Goal: Task Accomplishment & Management: Manage account settings

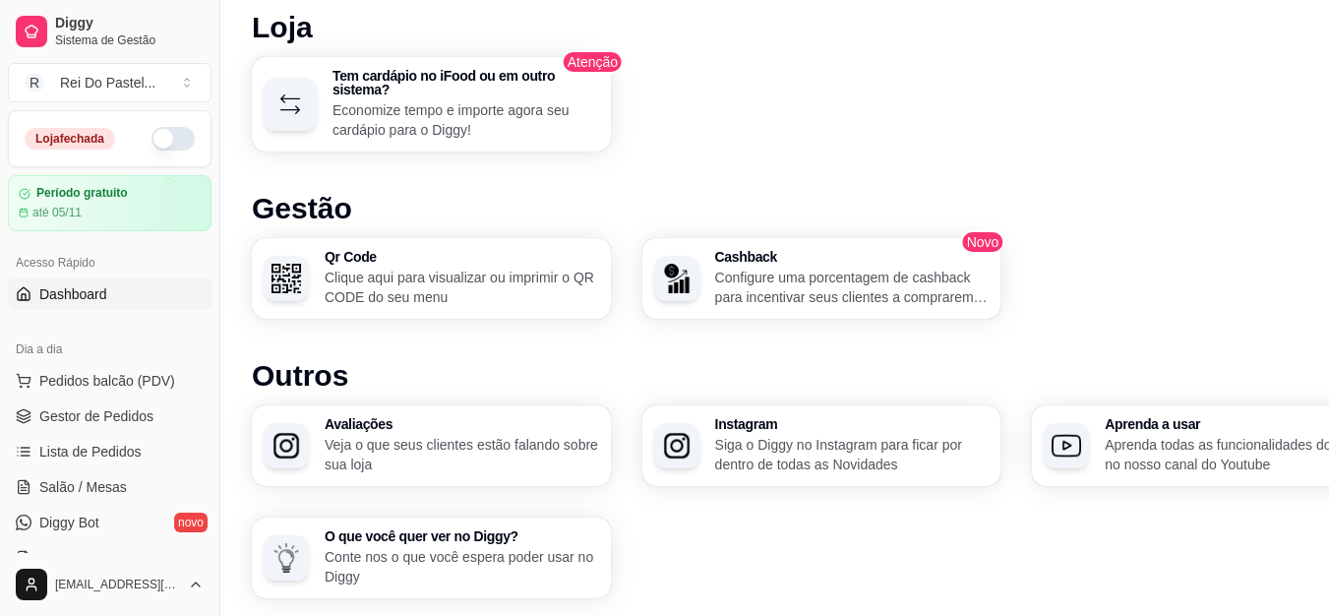
scroll to position [1276, 0]
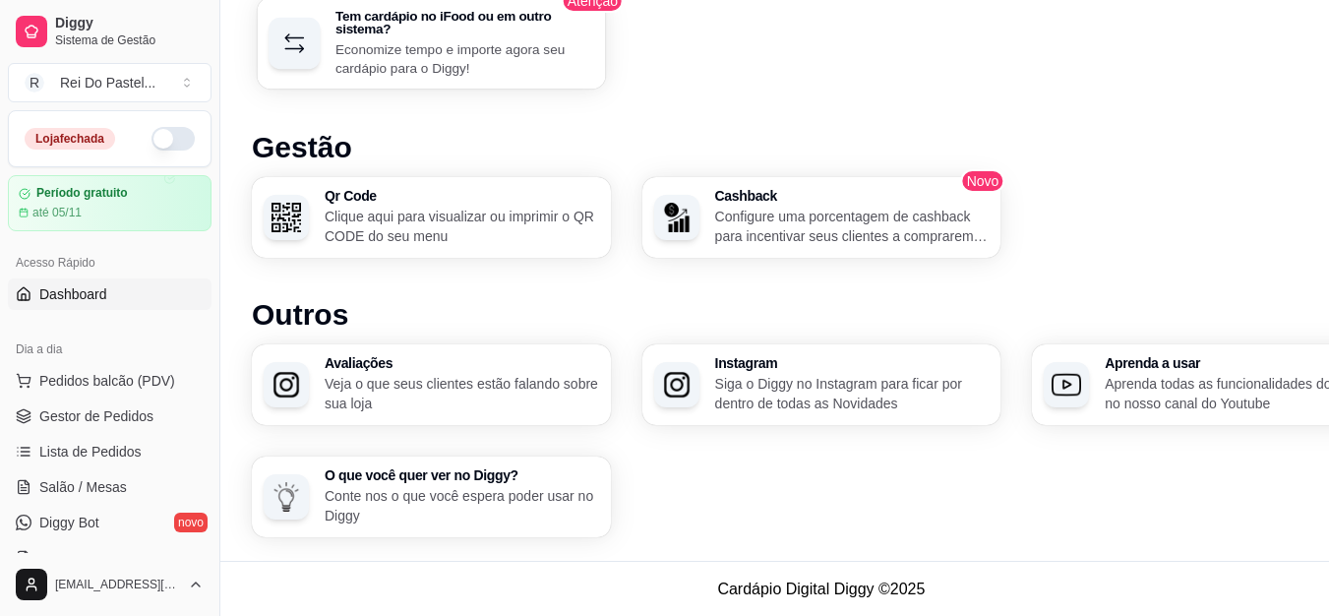
click at [397, 40] on p "Economize tempo e importe agora seu cardápio para o Diggy!" at bounding box center [464, 58] width 258 height 38
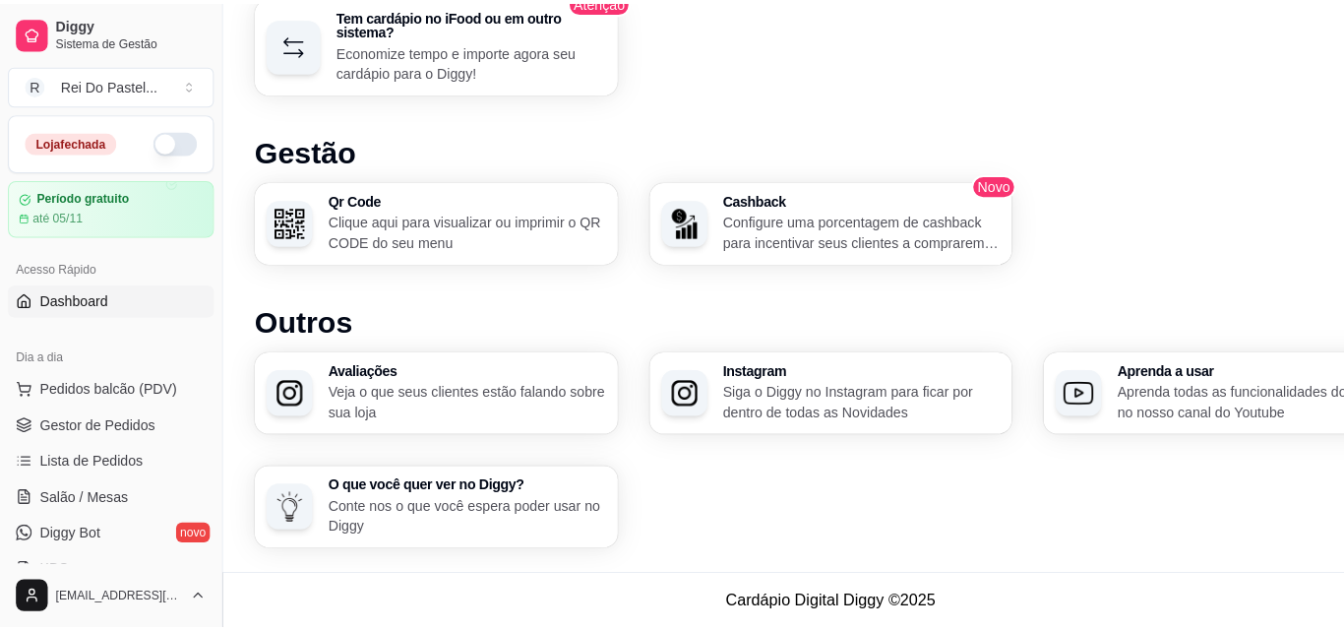
scroll to position [1261, 0]
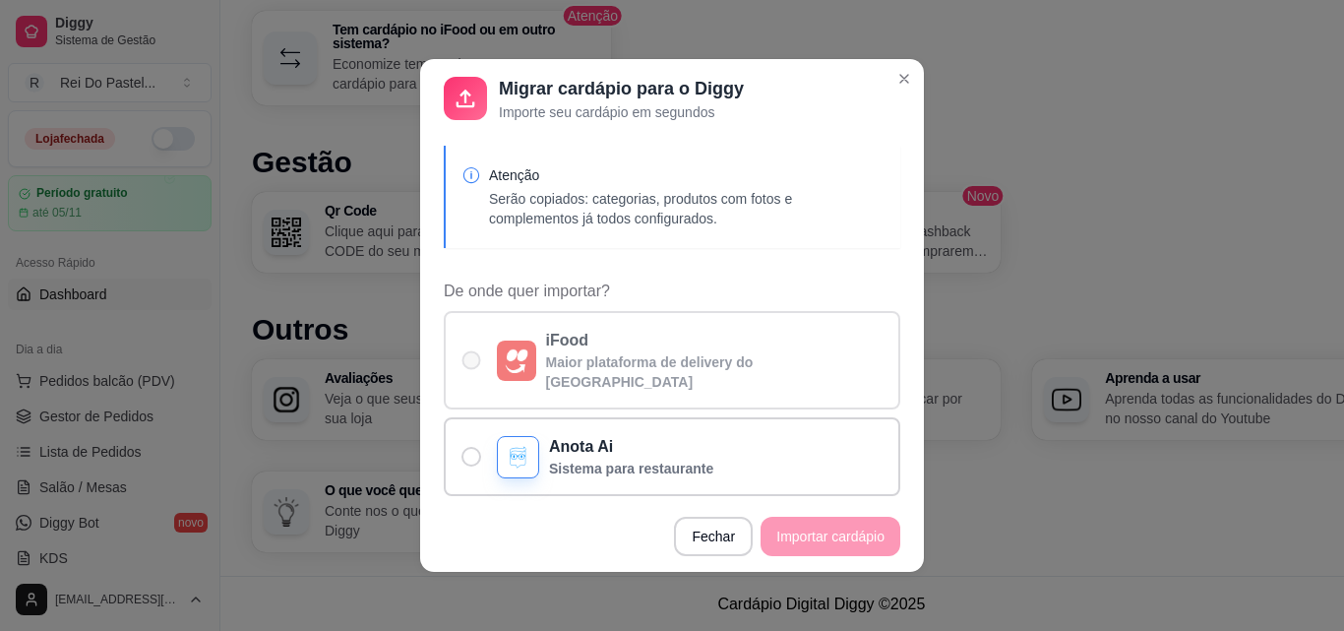
click at [476, 354] on label "iFood Maior plataforma de delivery do Brasil" at bounding box center [672, 360] width 456 height 98
click at [473, 364] on input "iFood Maior plataforma de delivery do Brasil" at bounding box center [466, 370] width 13 height 13
radio input "true"
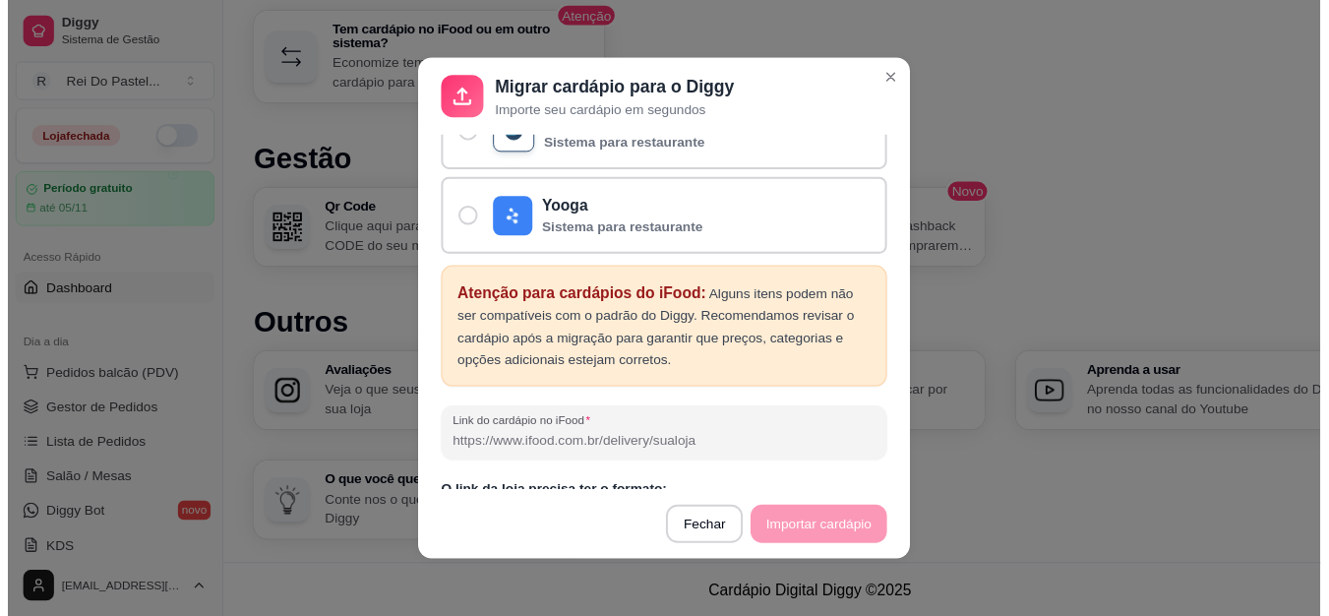
scroll to position [431, 0]
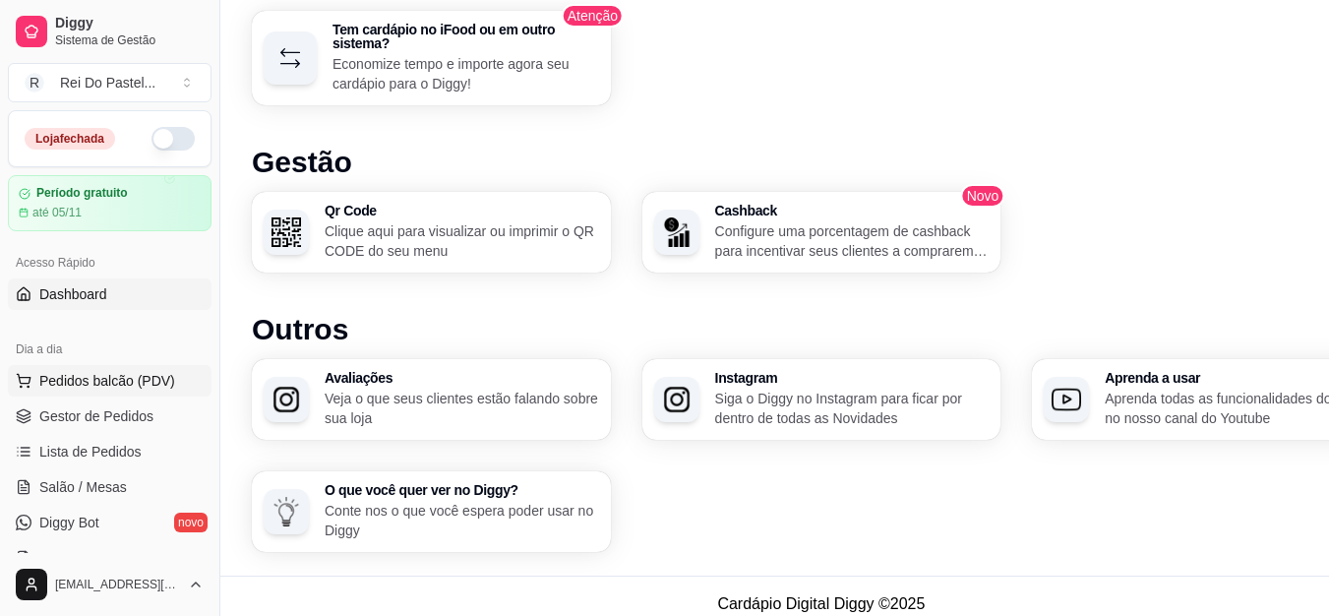
click at [125, 382] on span "Pedidos balcão (PDV)" at bounding box center [107, 381] width 136 height 20
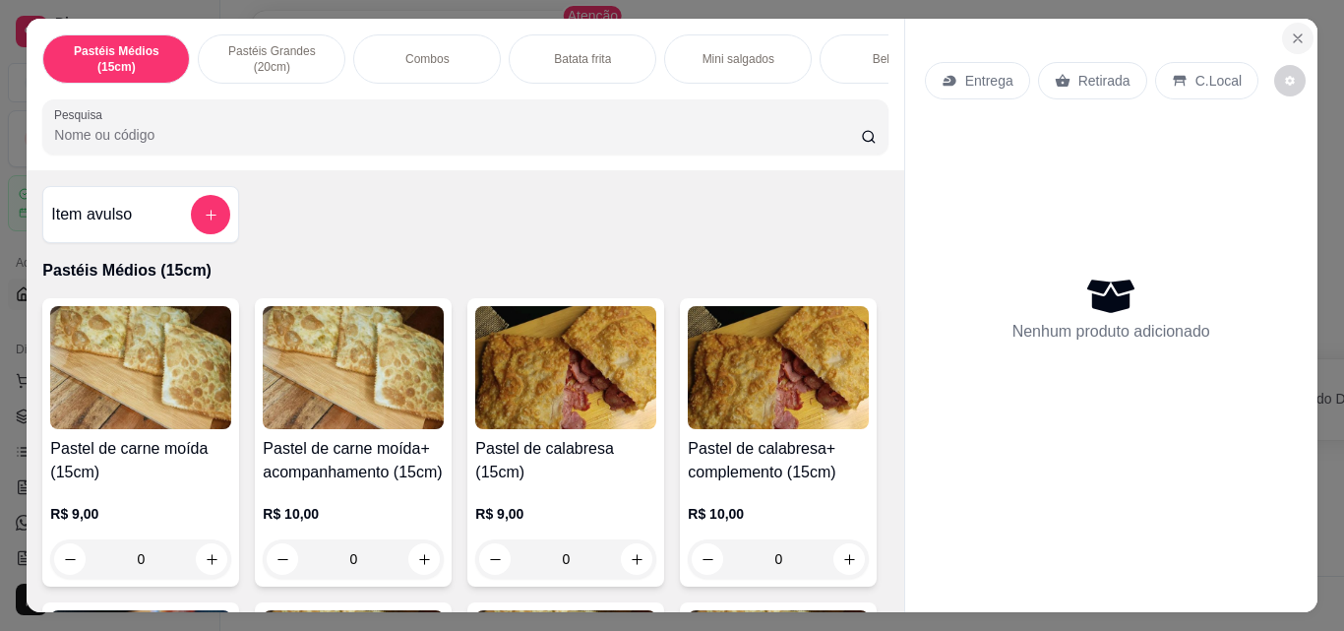
click at [1290, 30] on icon "Close" at bounding box center [1298, 38] width 16 height 16
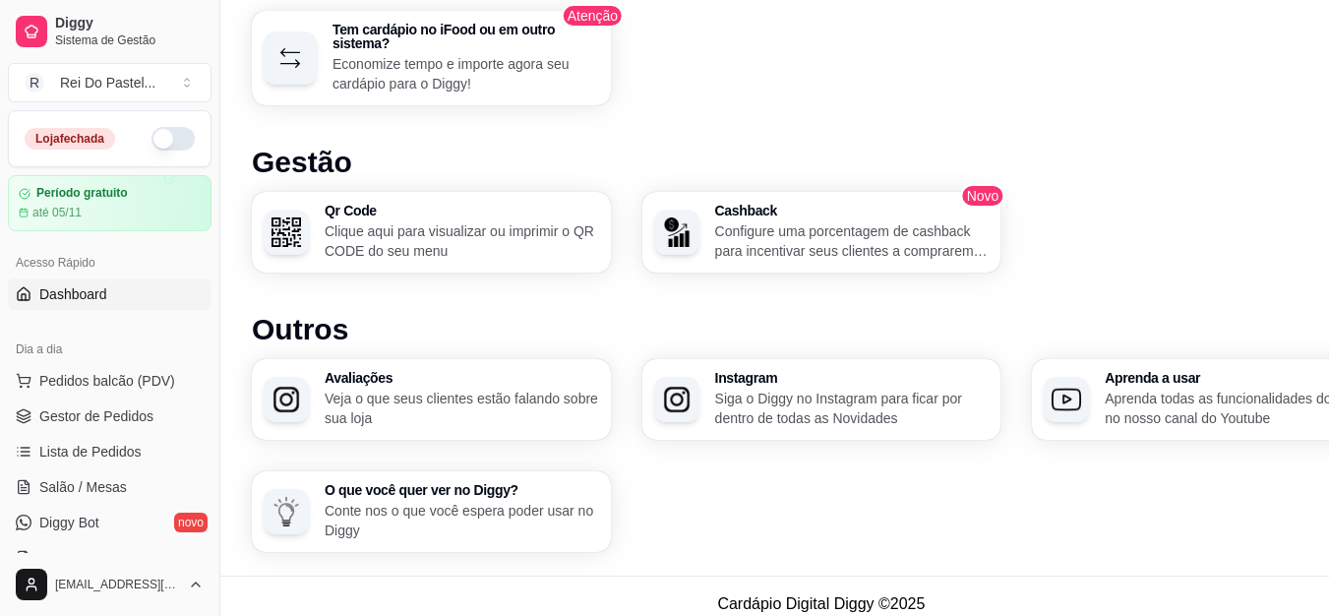
click at [8, 365] on button "Pedidos balcão (PDV)" at bounding box center [110, 380] width 204 height 31
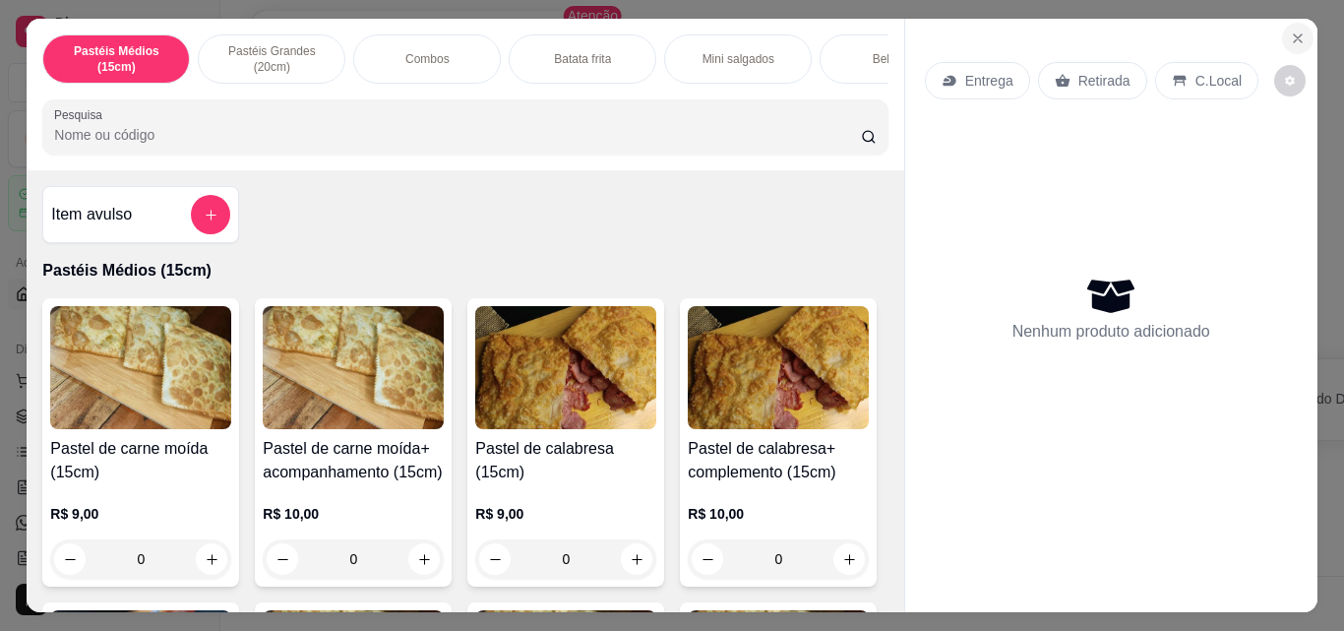
click at [1287, 23] on button "Close" at bounding box center [1297, 38] width 31 height 31
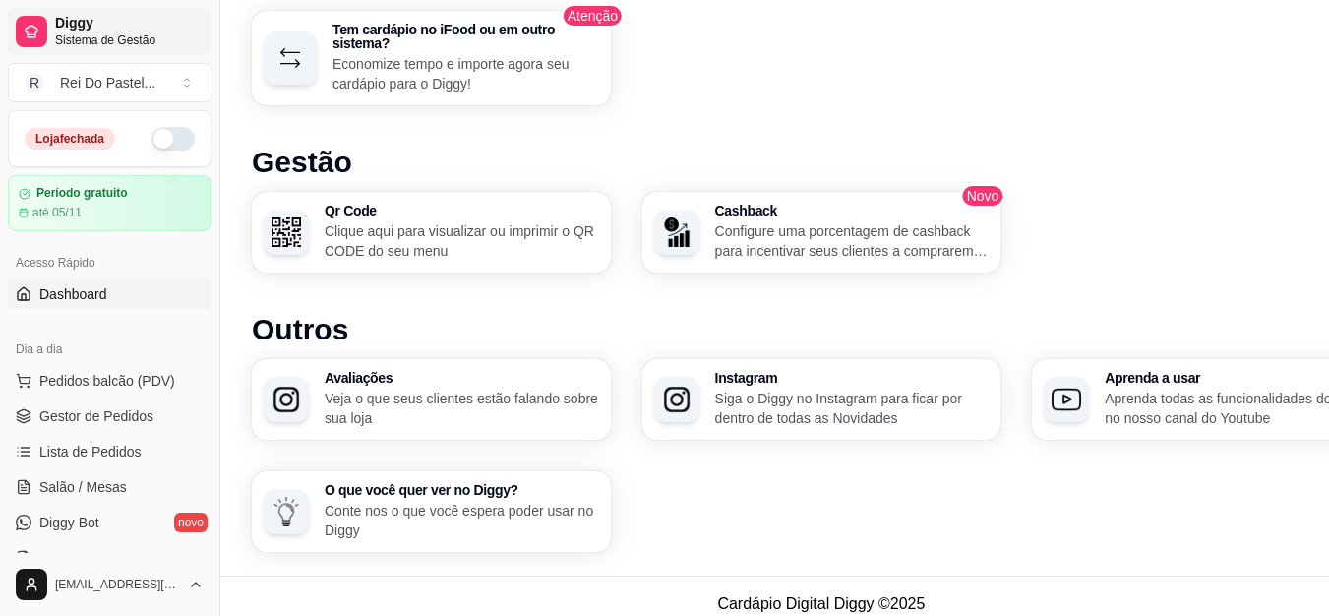
click at [93, 33] on span "Sistema de Gestão" at bounding box center [129, 40] width 149 height 16
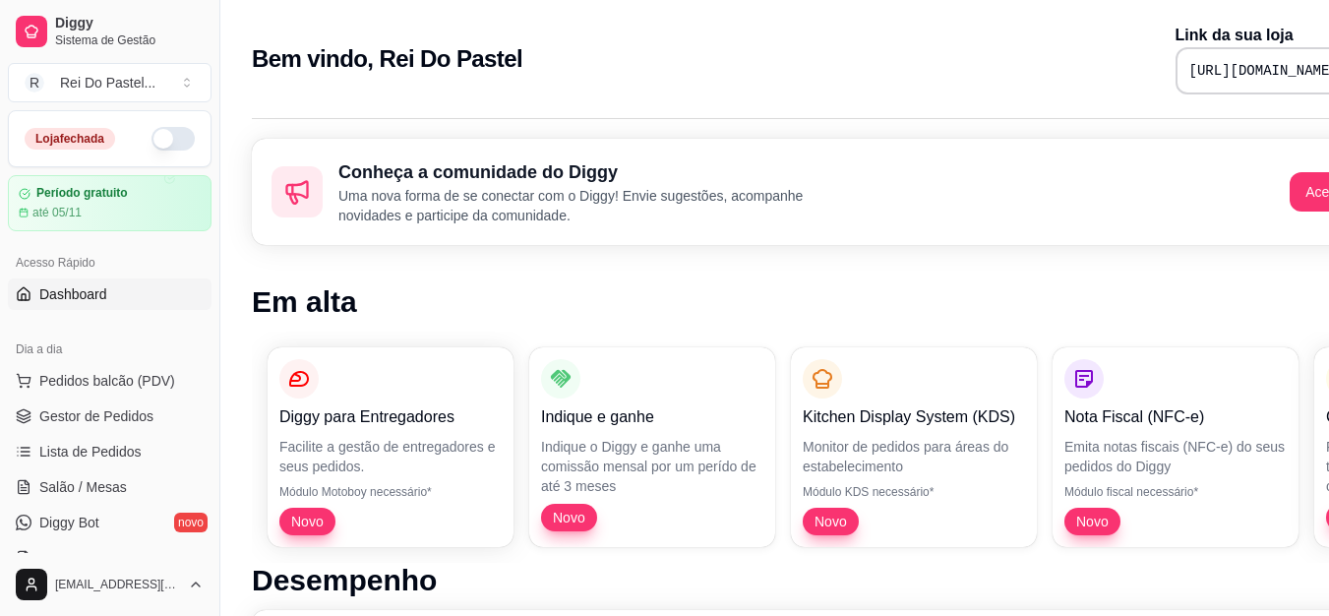
click at [152, 143] on button "button" at bounding box center [172, 139] width 43 height 24
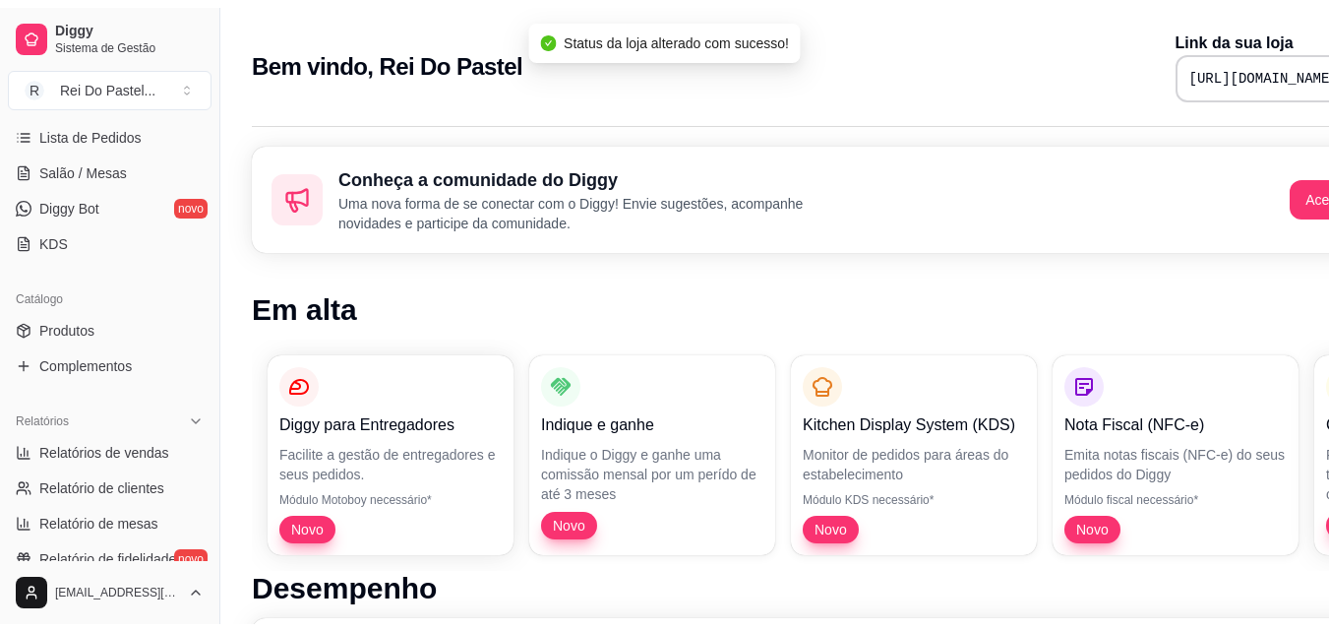
scroll to position [325, 0]
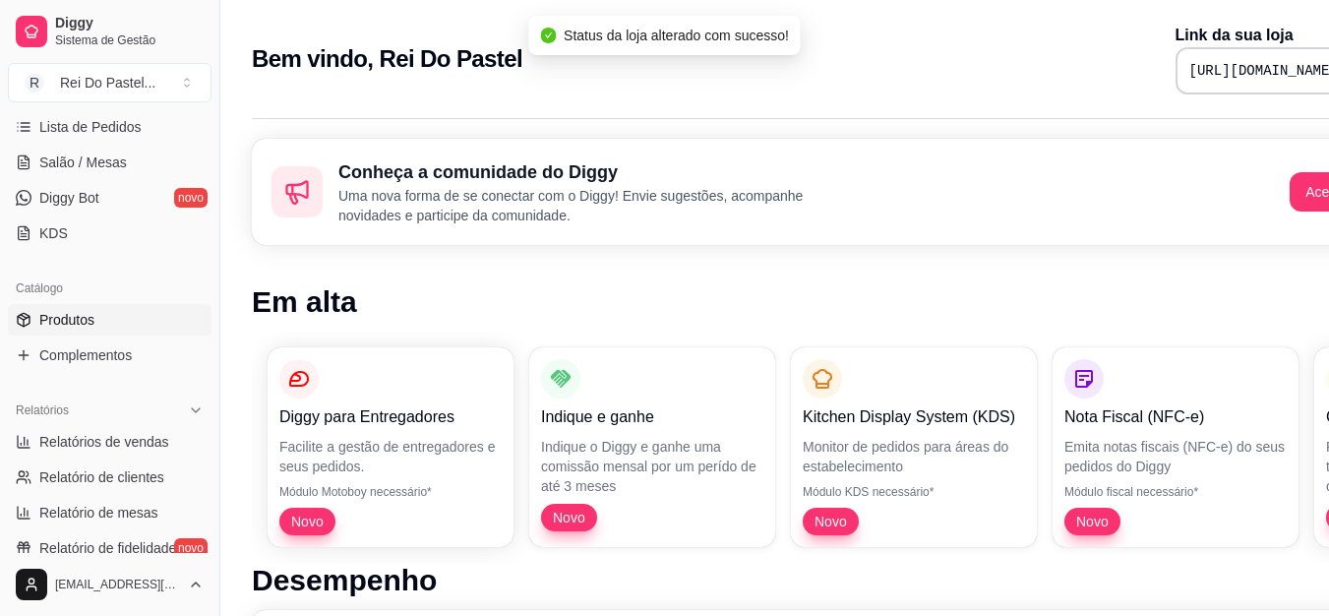
click at [35, 318] on link "Produtos" at bounding box center [110, 319] width 204 height 31
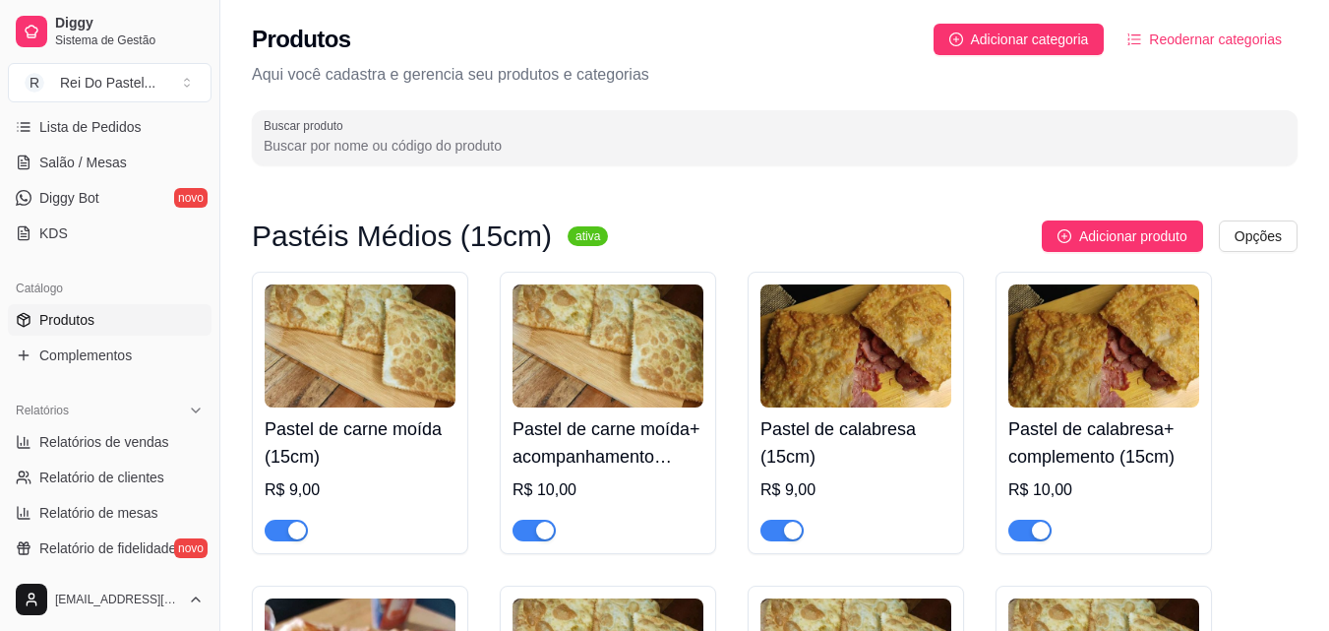
click at [1202, 37] on span "Reodernar categorias" at bounding box center [1215, 40] width 133 height 22
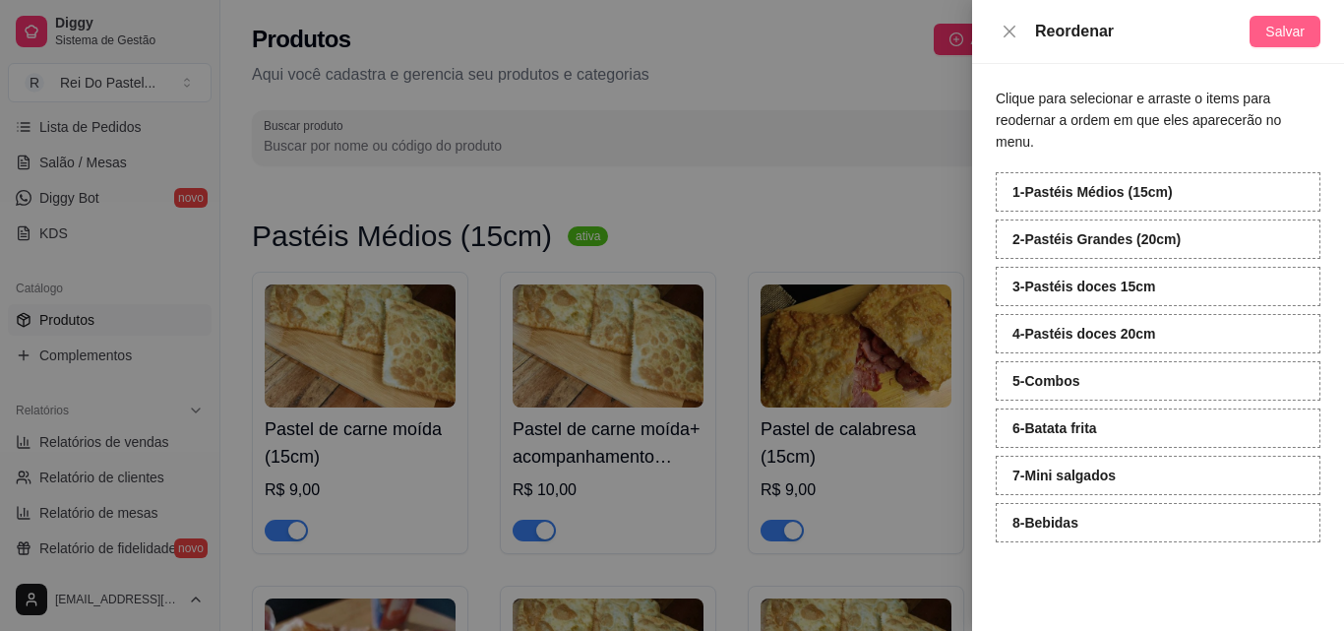
click at [1273, 24] on span "Salvar" at bounding box center [1284, 32] width 39 height 22
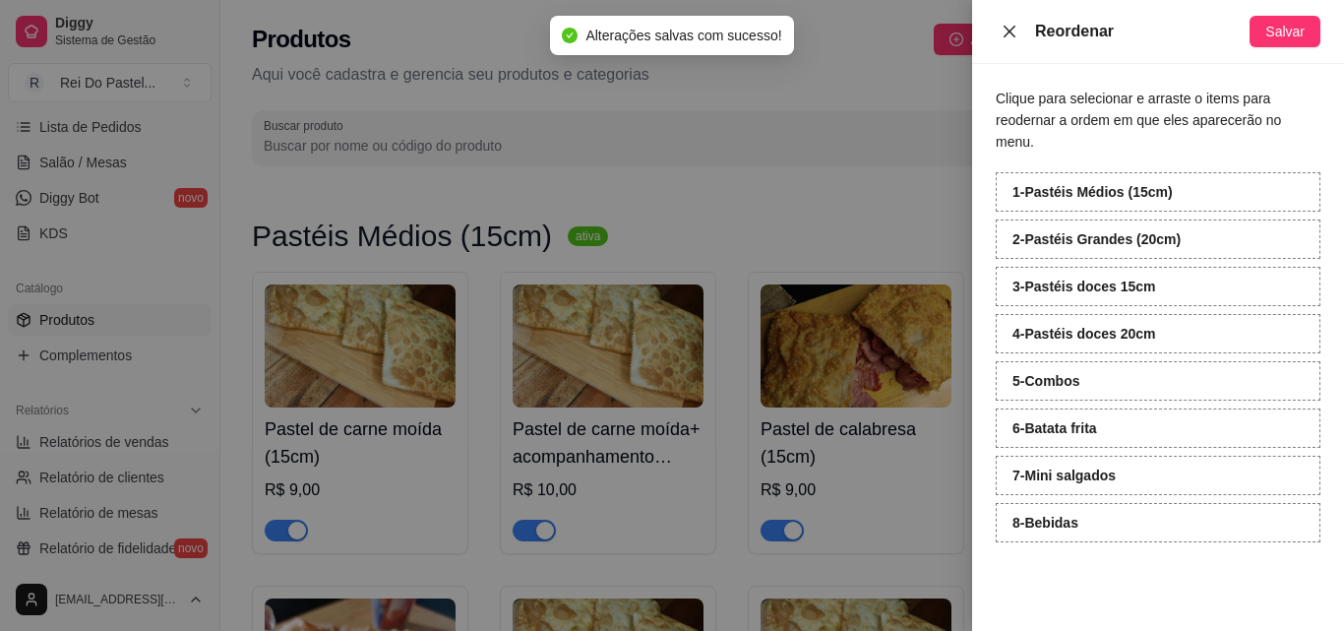
click at [1018, 38] on button "Close" at bounding box center [1010, 32] width 28 height 19
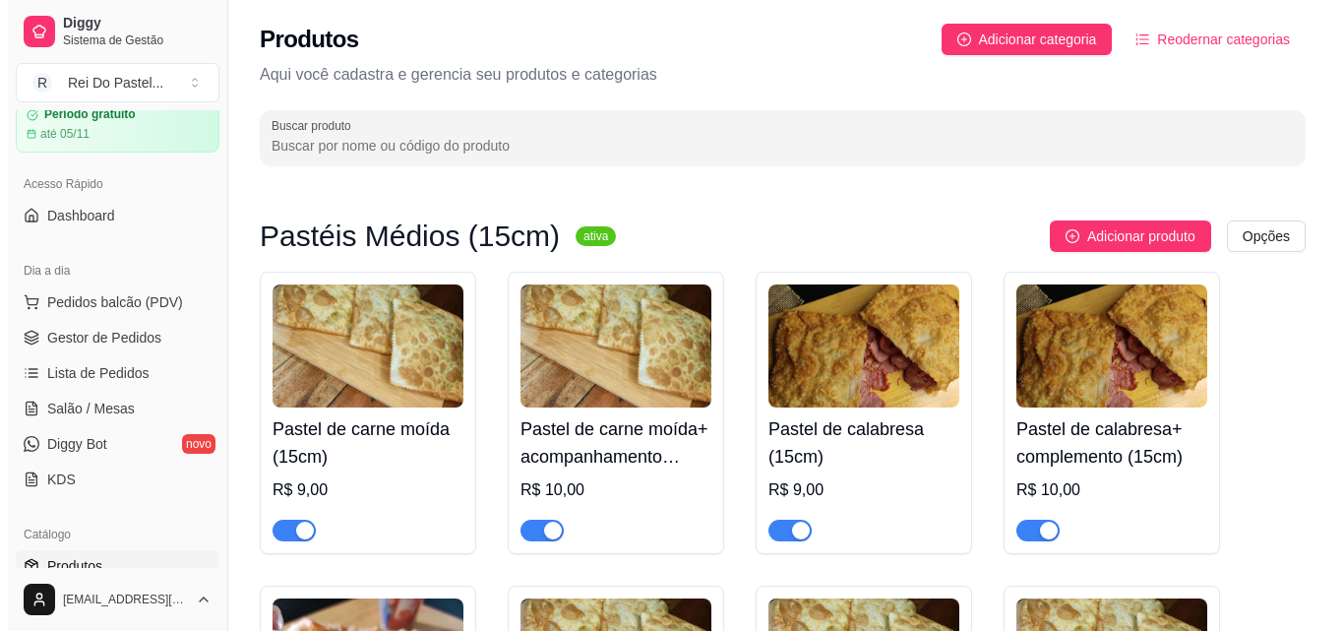
scroll to position [58, 0]
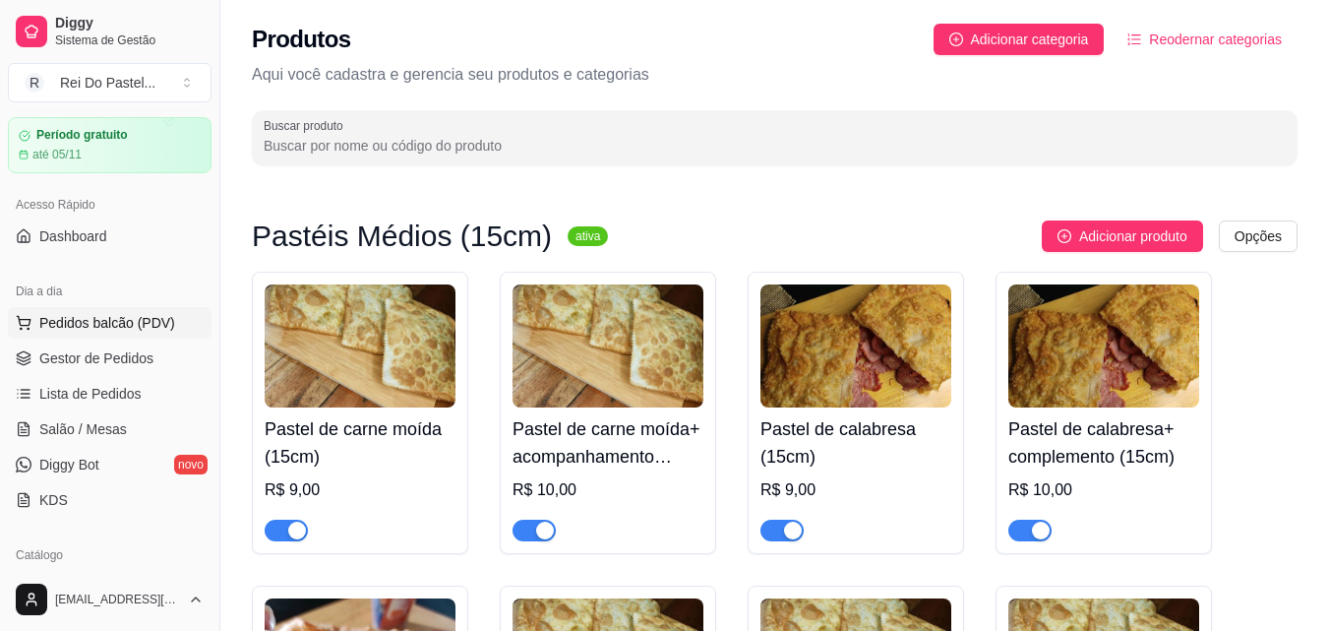
click at [116, 313] on span "Pedidos balcão (PDV)" at bounding box center [107, 323] width 136 height 20
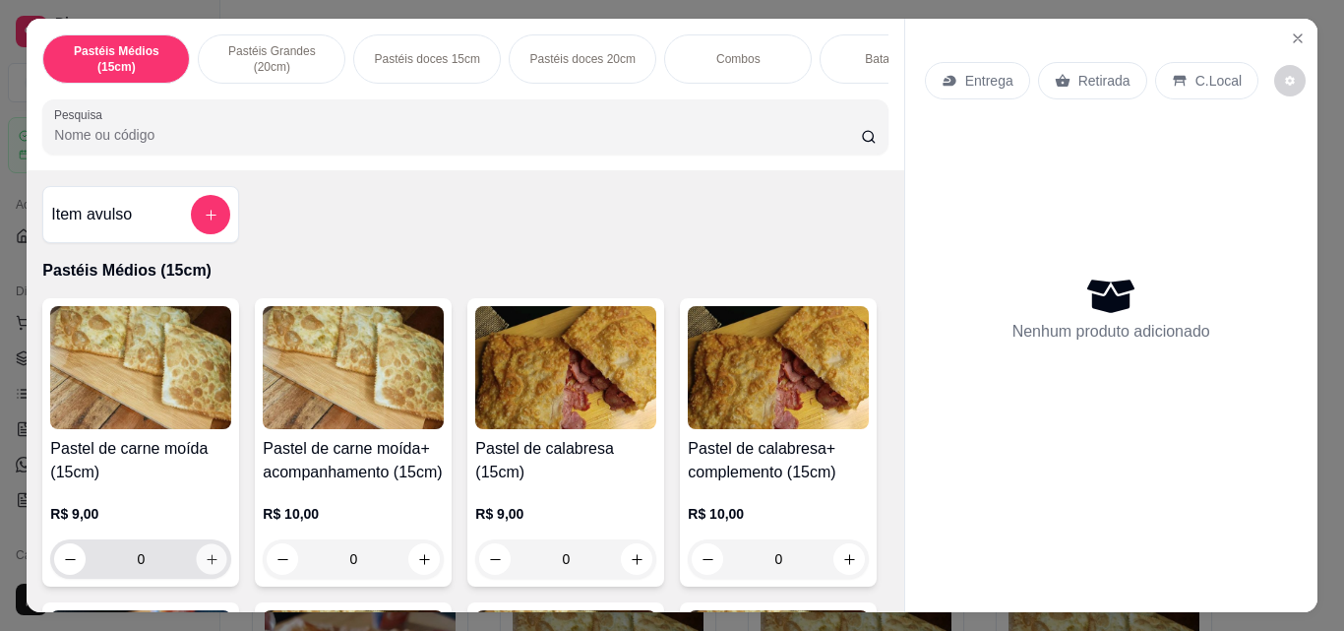
click at [210, 567] on icon "increase-product-quantity" at bounding box center [212, 559] width 15 height 15
type input "1"
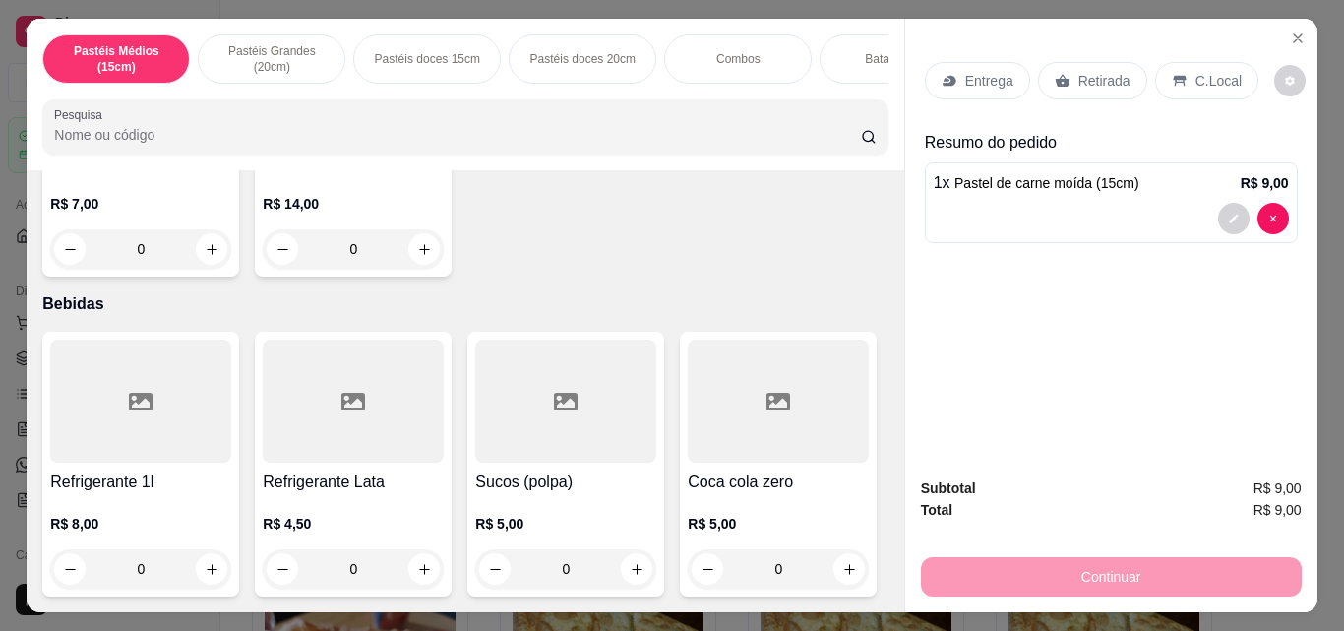
scroll to position [5579, 0]
click at [163, 393] on div at bounding box center [140, 400] width 181 height 123
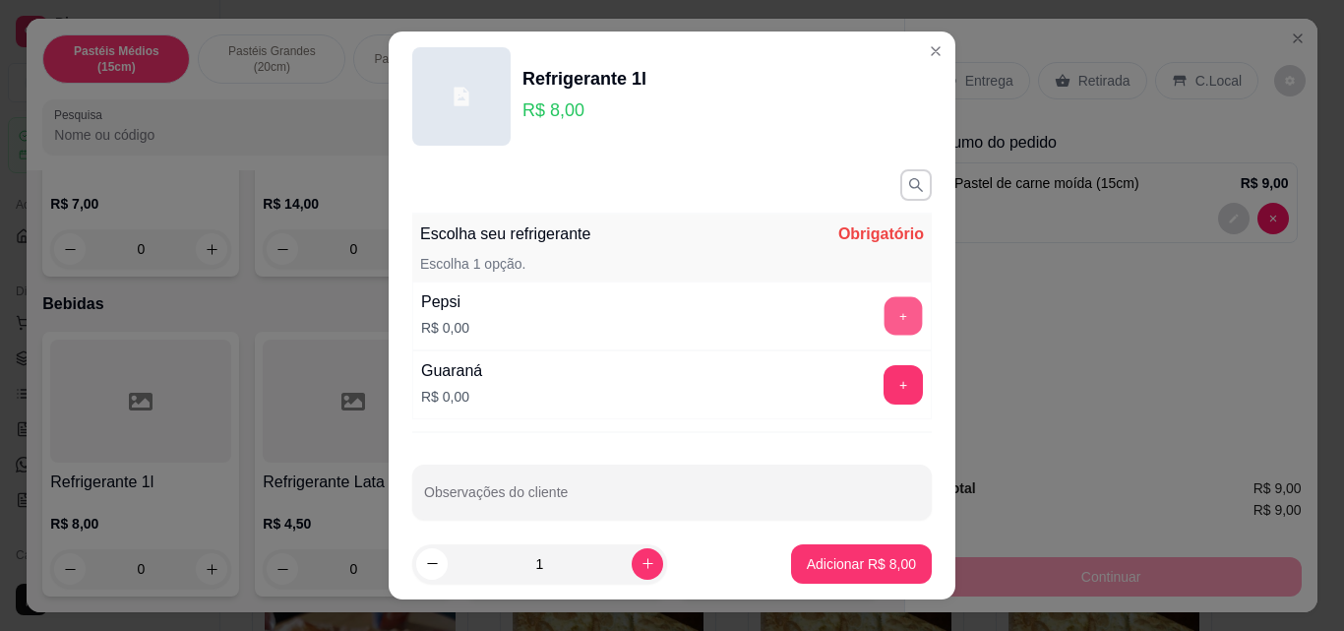
click at [884, 316] on button "+" at bounding box center [903, 316] width 38 height 38
click at [876, 373] on div "+" at bounding box center [903, 384] width 55 height 39
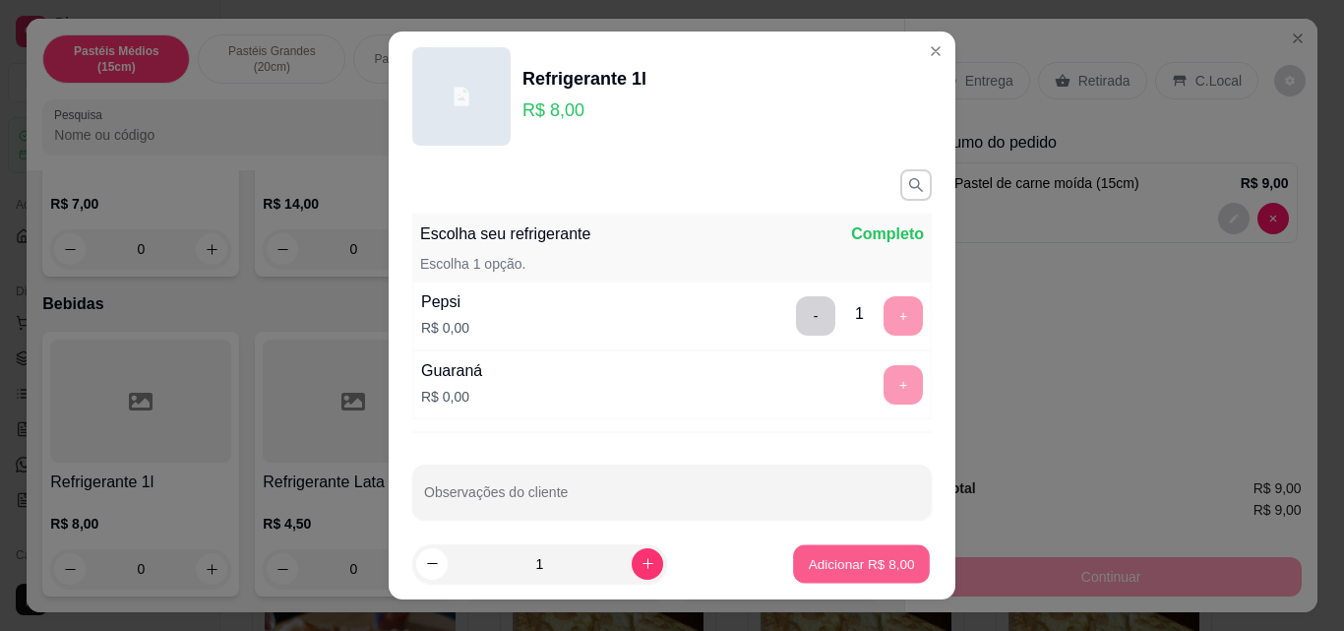
click at [825, 555] on p "Adicionar R$ 8,00" at bounding box center [861, 563] width 106 height 19
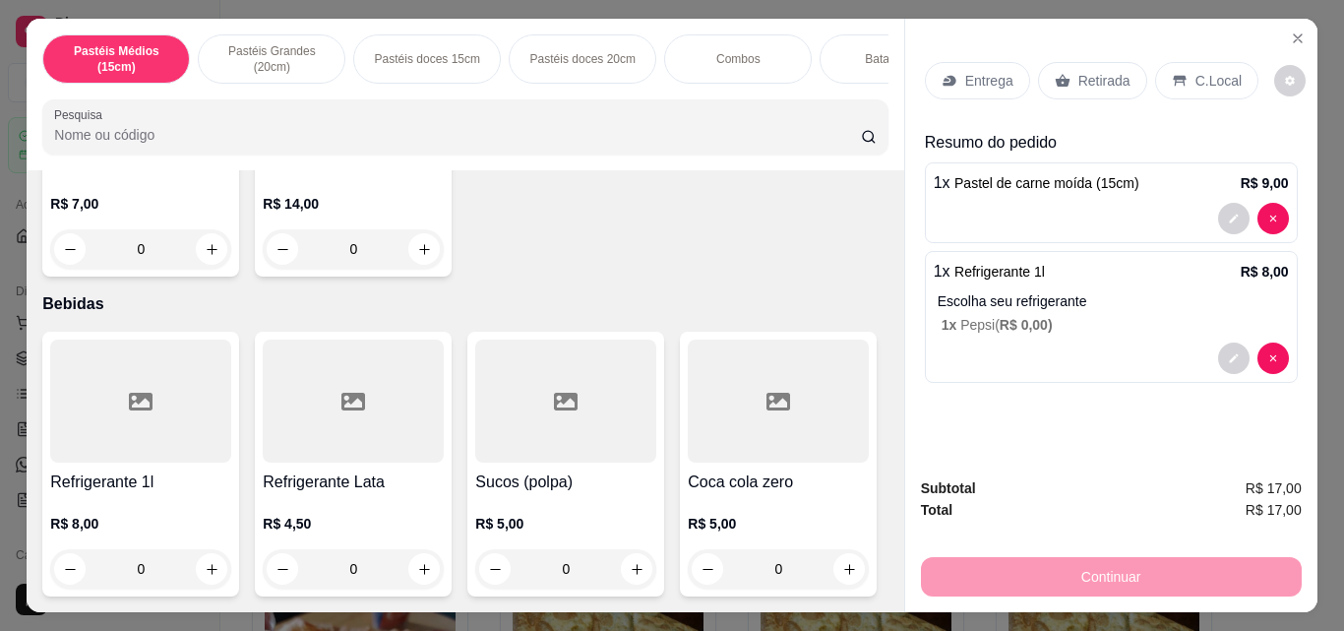
click at [549, 494] on div "R$ 5,00 0" at bounding box center [565, 541] width 181 height 94
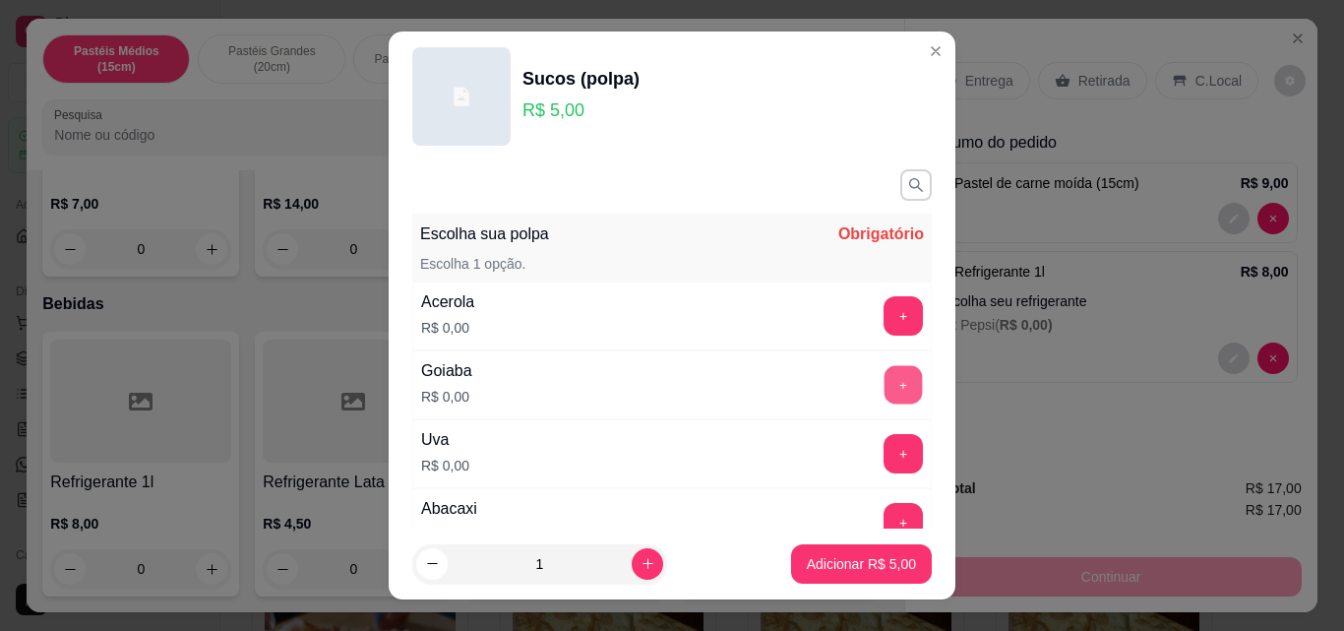
click at [884, 393] on button "+" at bounding box center [903, 385] width 38 height 38
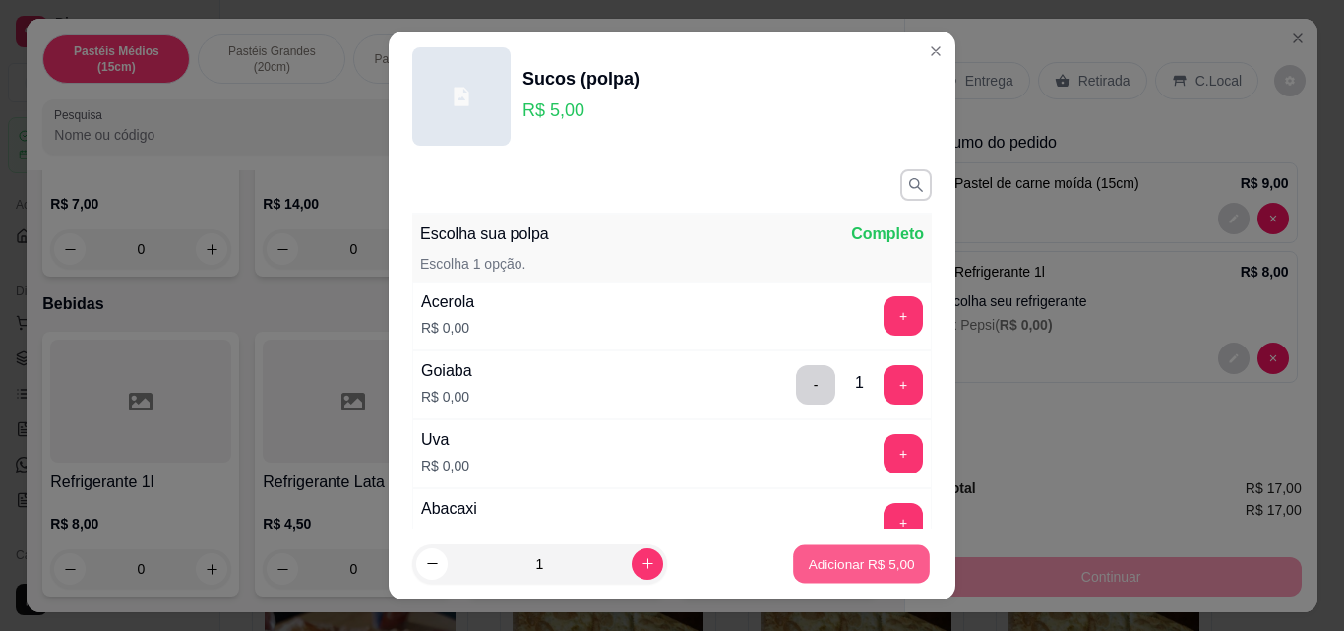
click at [840, 561] on p "Adicionar R$ 5,00" at bounding box center [861, 563] width 106 height 19
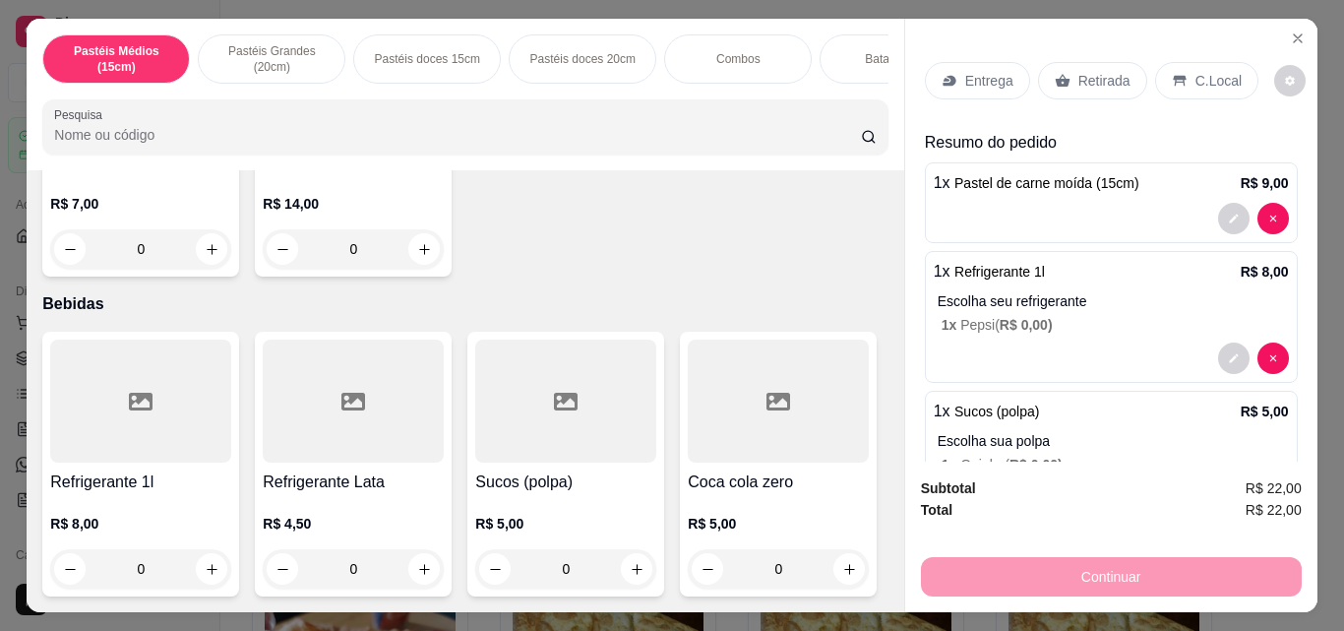
scroll to position [5030, 0]
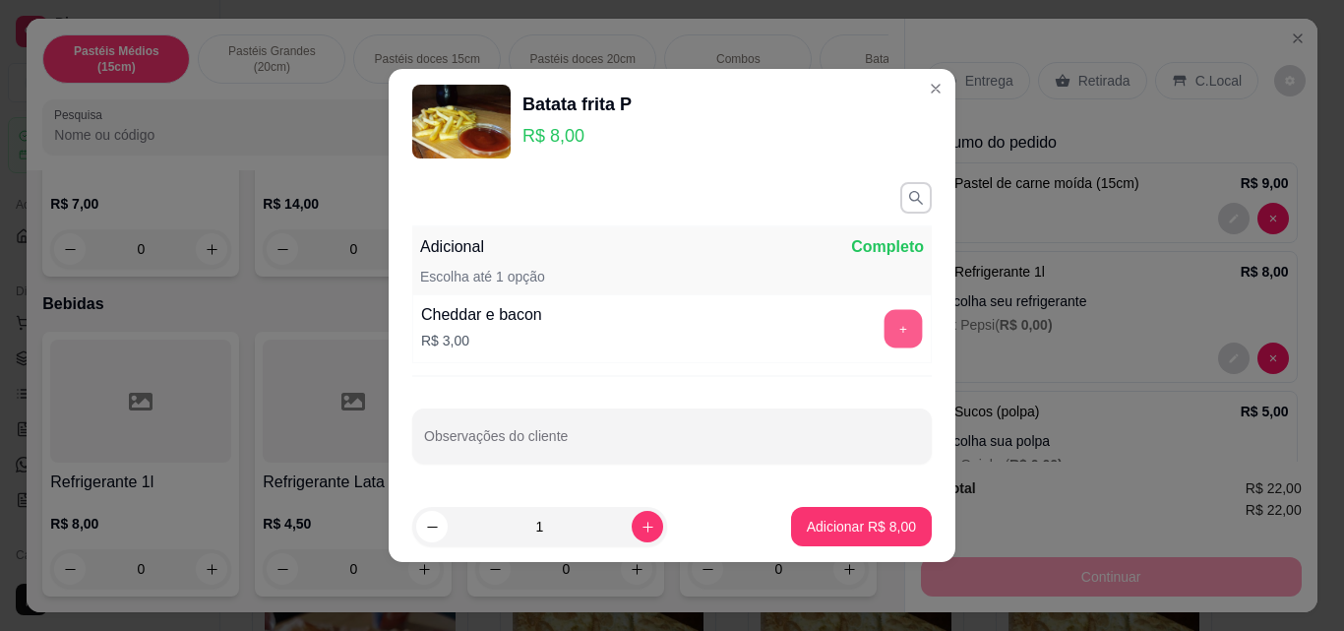
click at [890, 329] on button "+" at bounding box center [903, 329] width 38 height 38
click at [878, 523] on p "Adicionar R$ 11,00" at bounding box center [858, 525] width 114 height 19
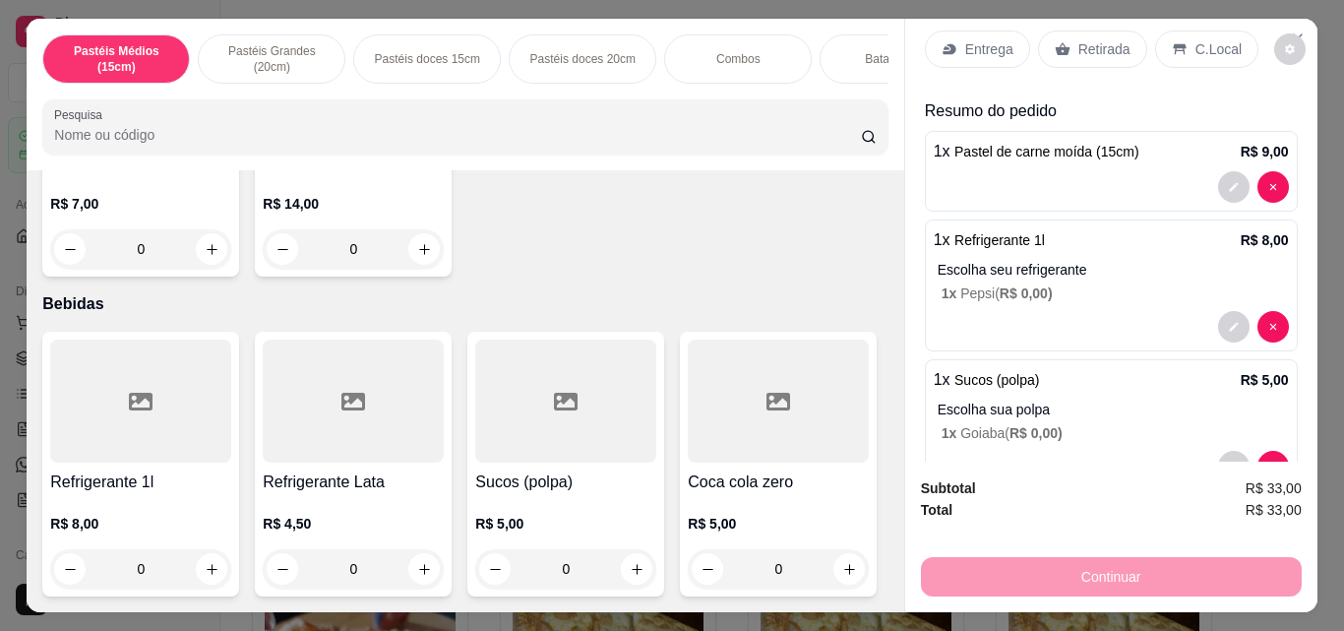
scroll to position [0, 0]
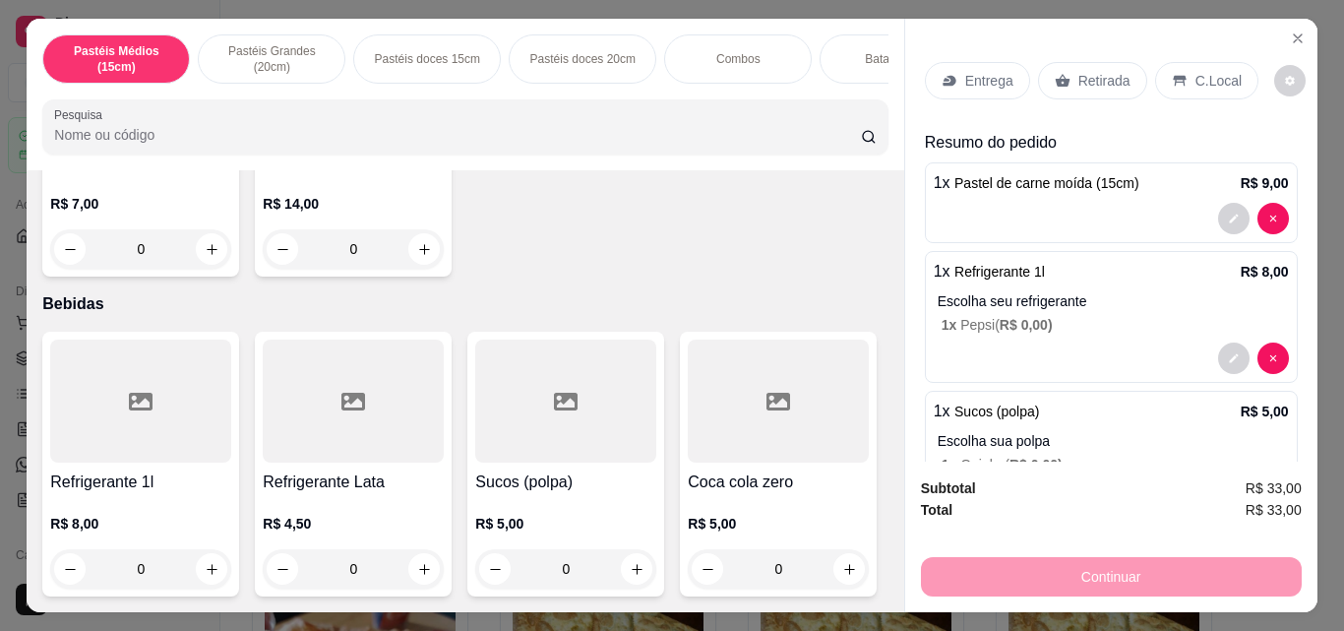
click at [1001, 85] on div "Entrega" at bounding box center [977, 80] width 105 height 37
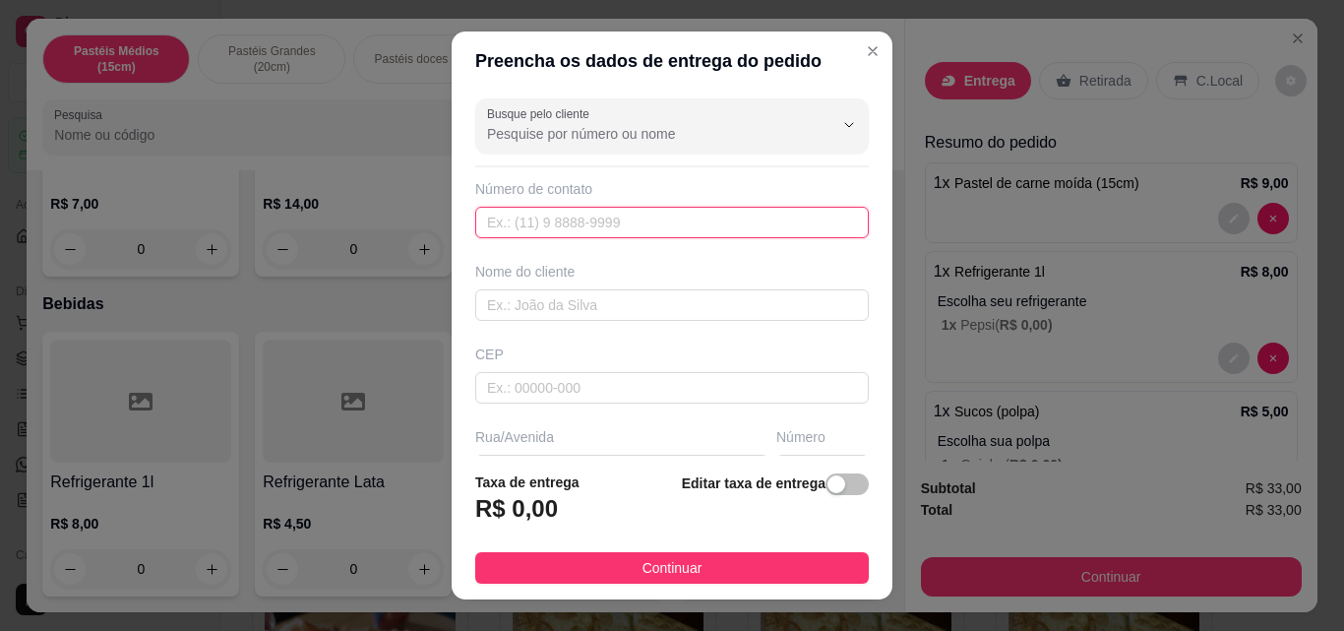
click at [615, 215] on input "text" at bounding box center [671, 222] width 393 height 31
click at [542, 225] on input "text" at bounding box center [671, 222] width 393 height 31
click at [522, 227] on input "text" at bounding box center [671, 222] width 393 height 31
click at [496, 306] on input "text" at bounding box center [671, 304] width 393 height 31
type input "u"
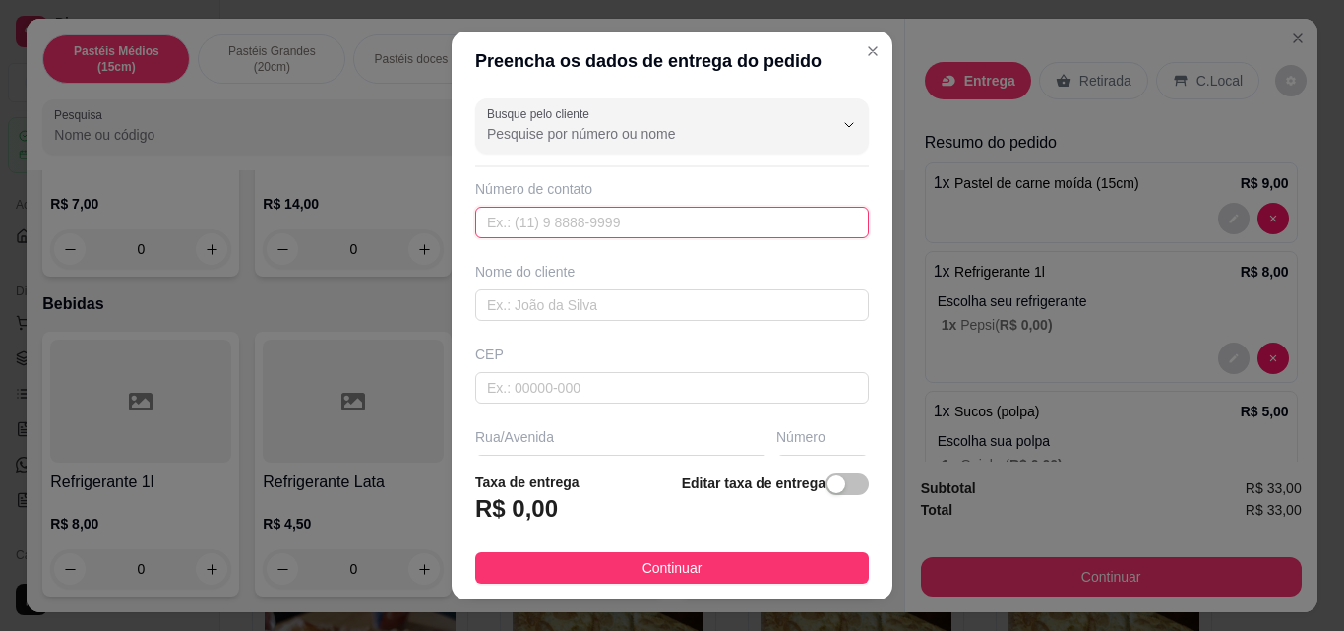
click at [528, 226] on input "text" at bounding box center [671, 222] width 393 height 31
type input "849 92122-8286"
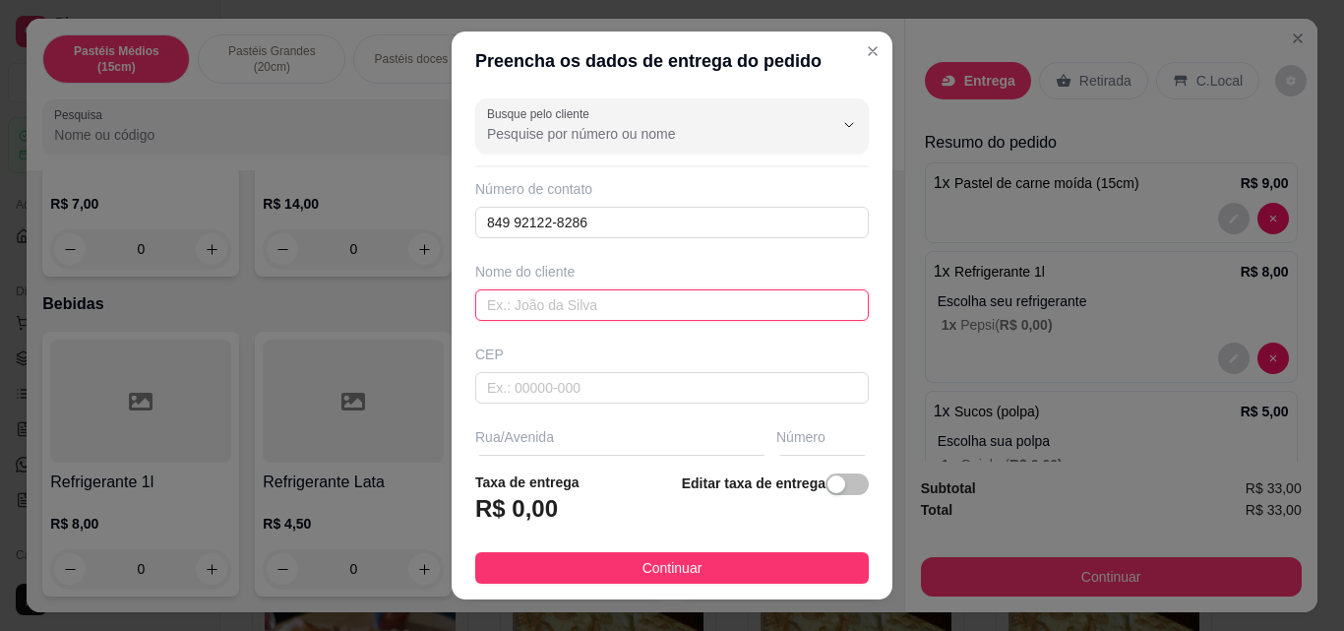
click at [532, 303] on input "text" at bounding box center [671, 304] width 393 height 31
type input "ozineide"
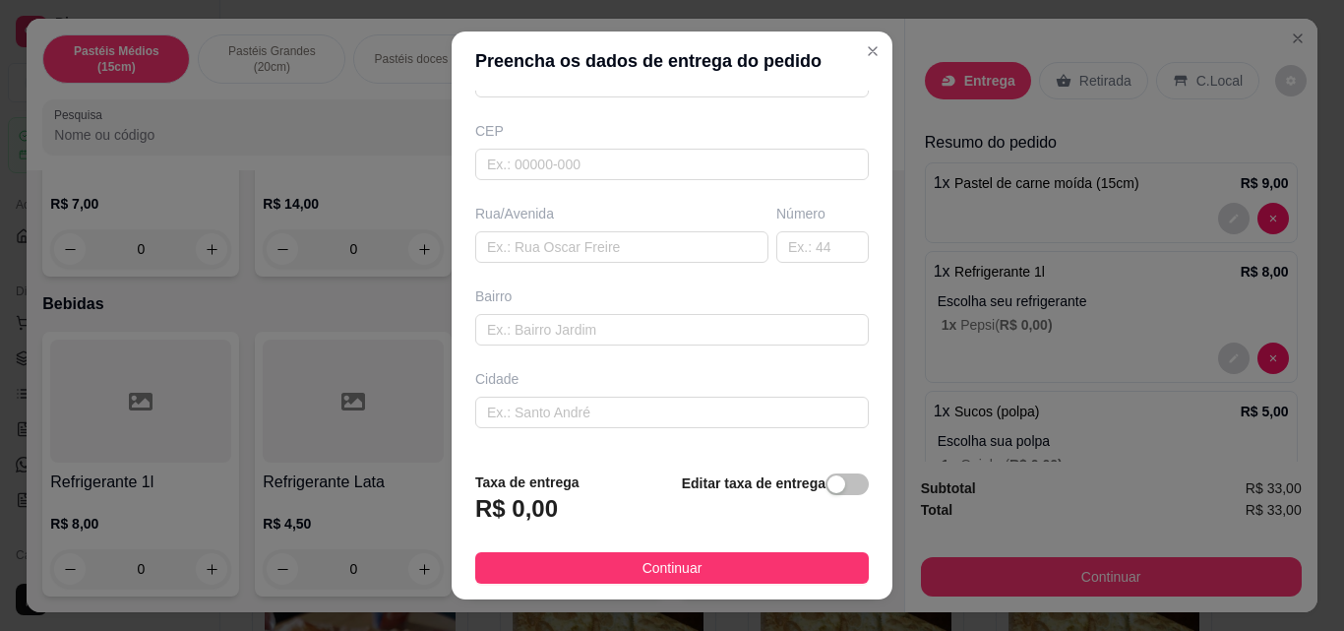
scroll to position [232, 0]
click at [827, 490] on div "button" at bounding box center [836, 484] width 18 height 18
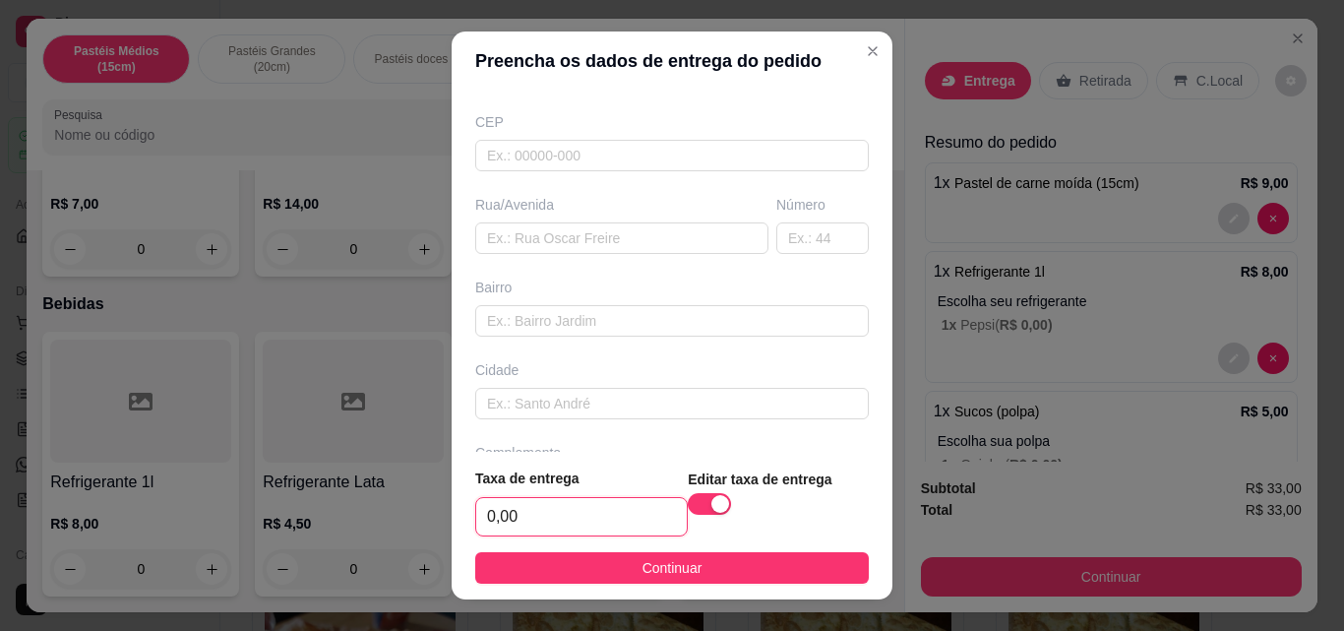
click at [515, 523] on input "0,00" at bounding box center [581, 516] width 211 height 37
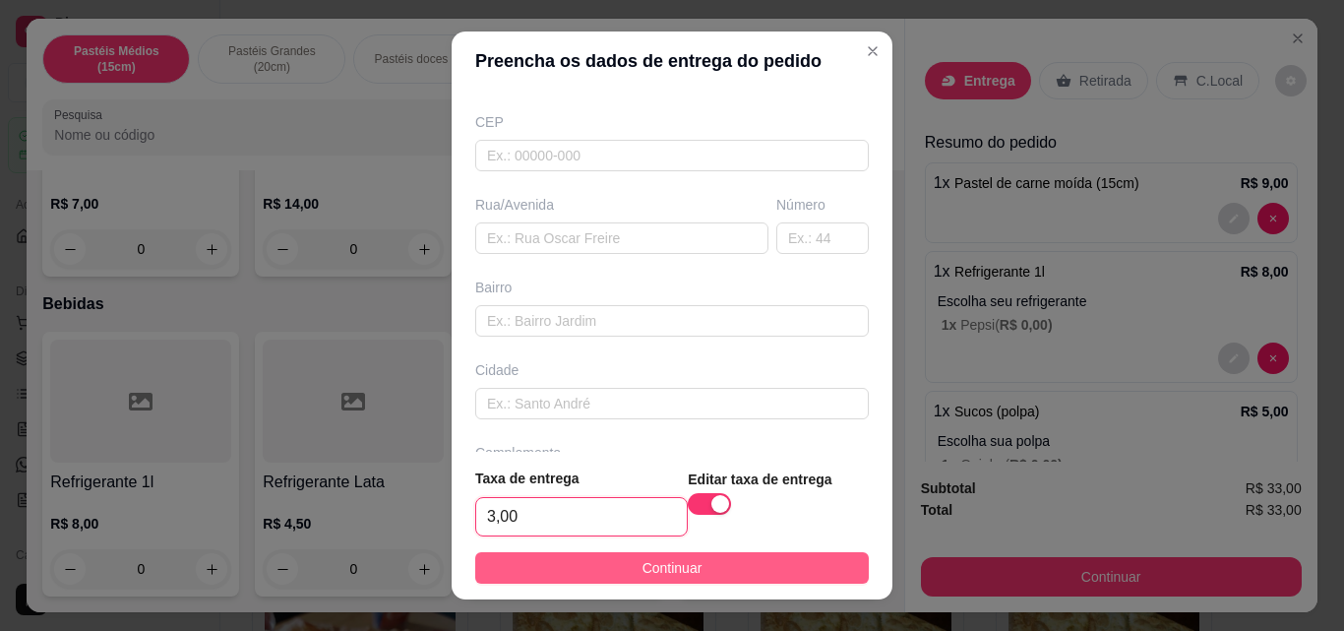
type input "3,00"
click at [679, 576] on span "Continuar" at bounding box center [672, 568] width 60 height 22
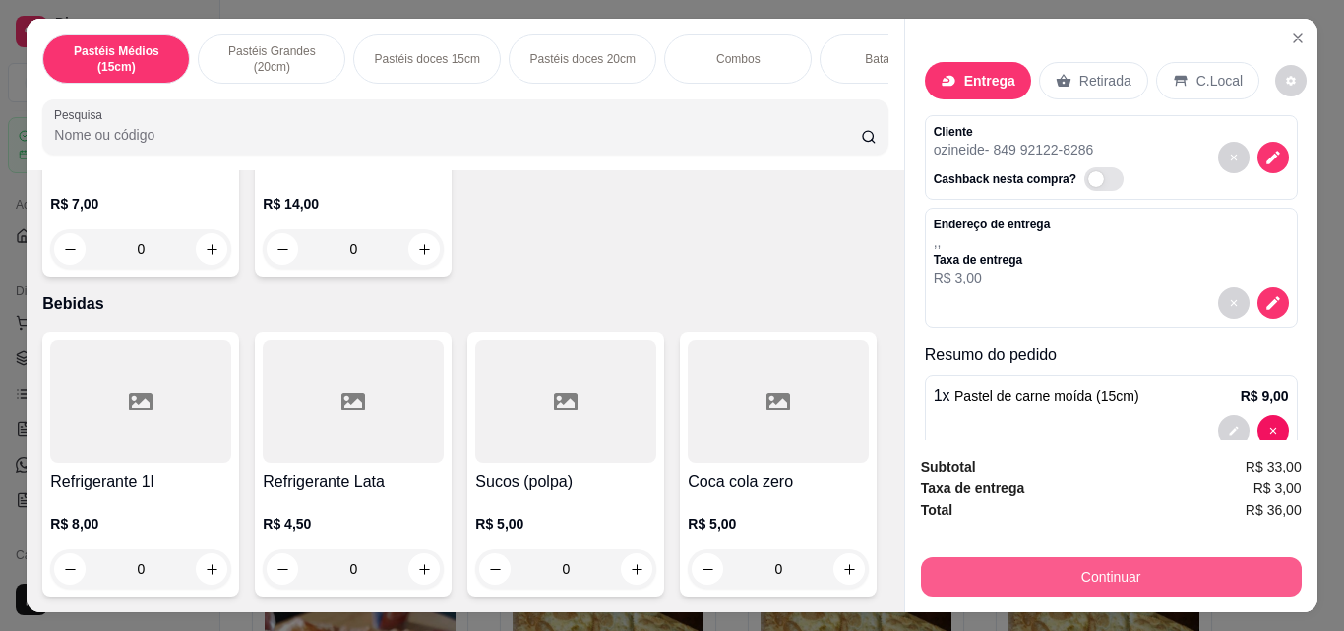
click at [947, 574] on button "Continuar" at bounding box center [1111, 576] width 381 height 39
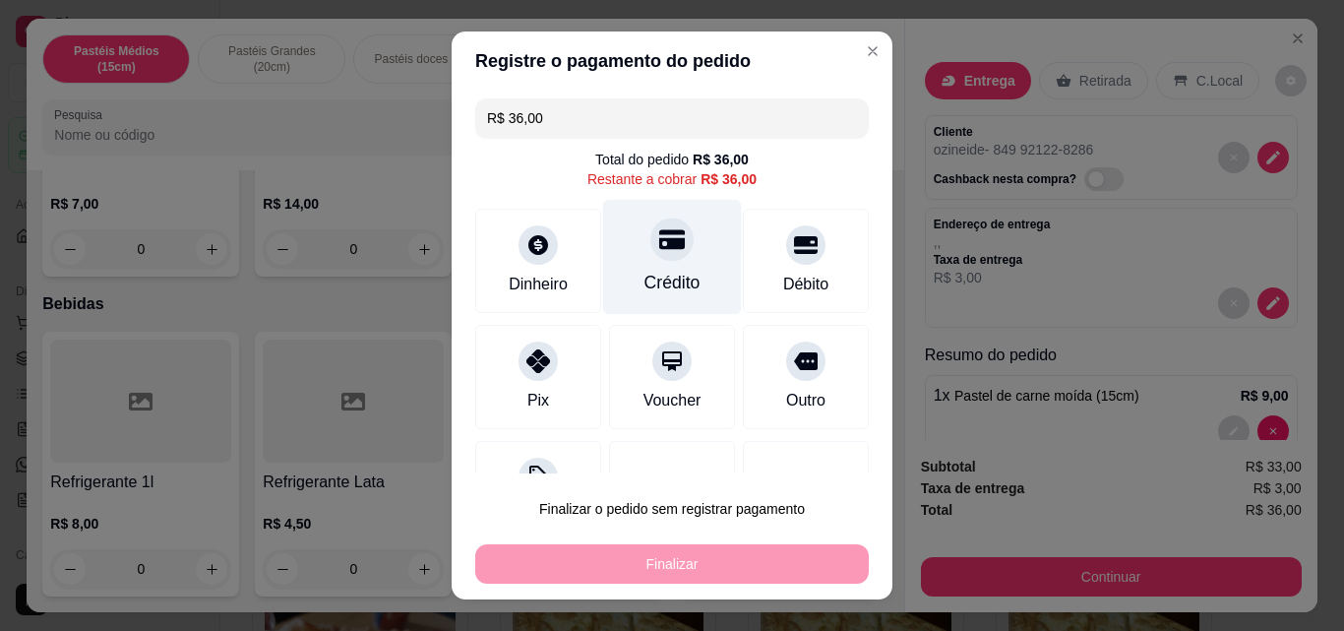
click at [650, 250] on div at bounding box center [671, 238] width 43 height 43
type input "R$ 0,00"
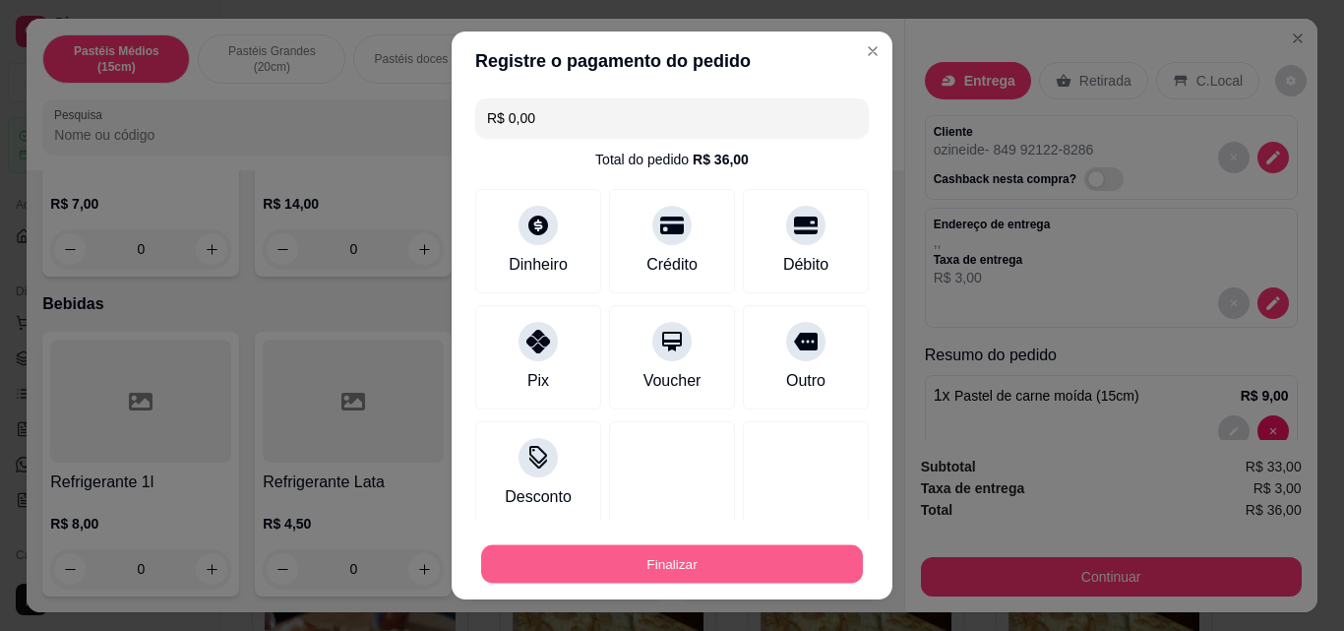
click at [605, 556] on button "Finalizar" at bounding box center [672, 564] width 382 height 38
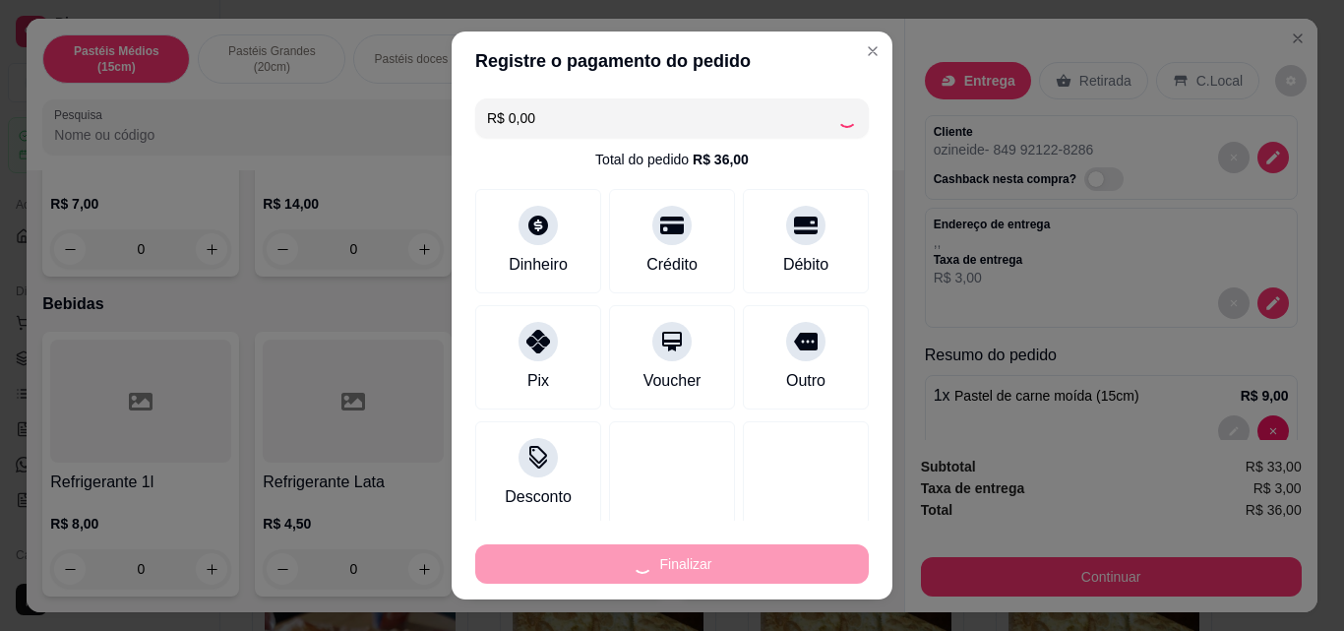
type input "0"
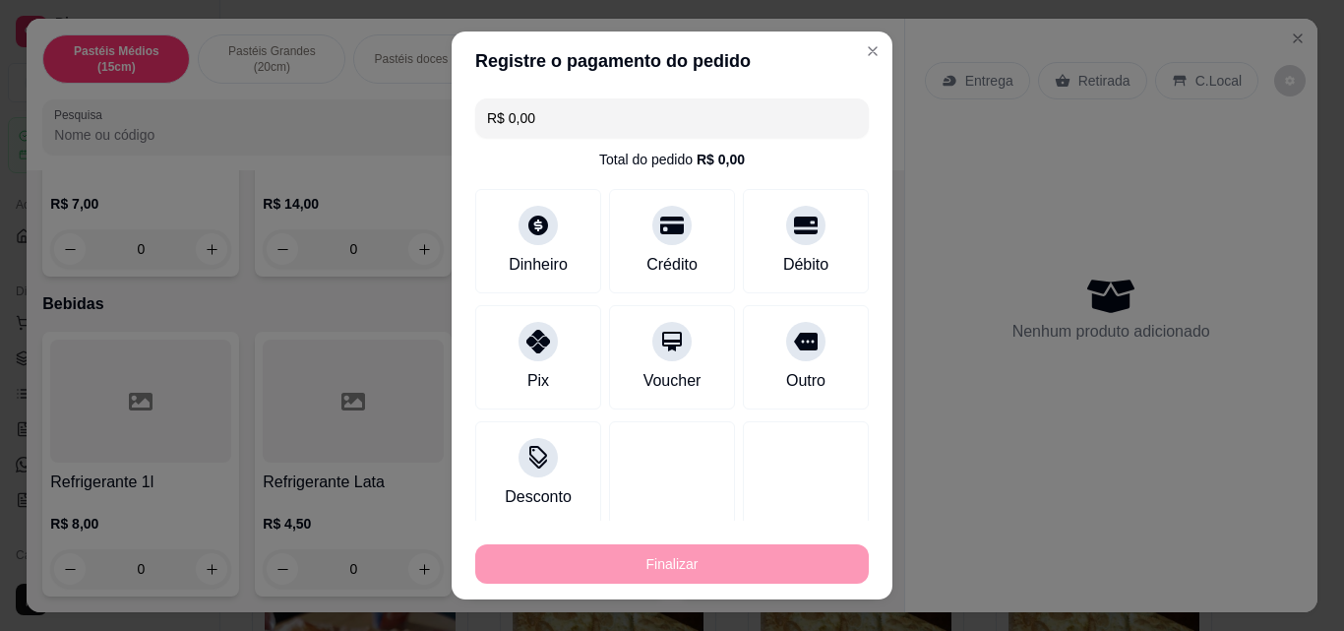
type input "-R$ 36,00"
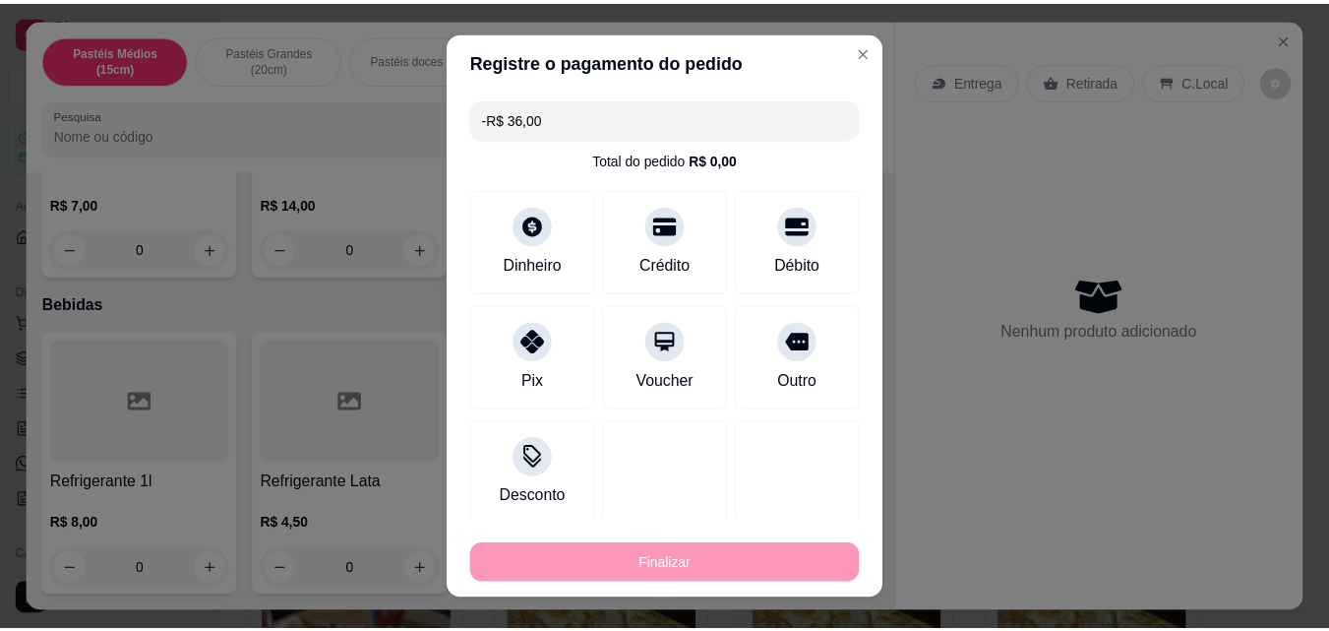
scroll to position [5028, 0]
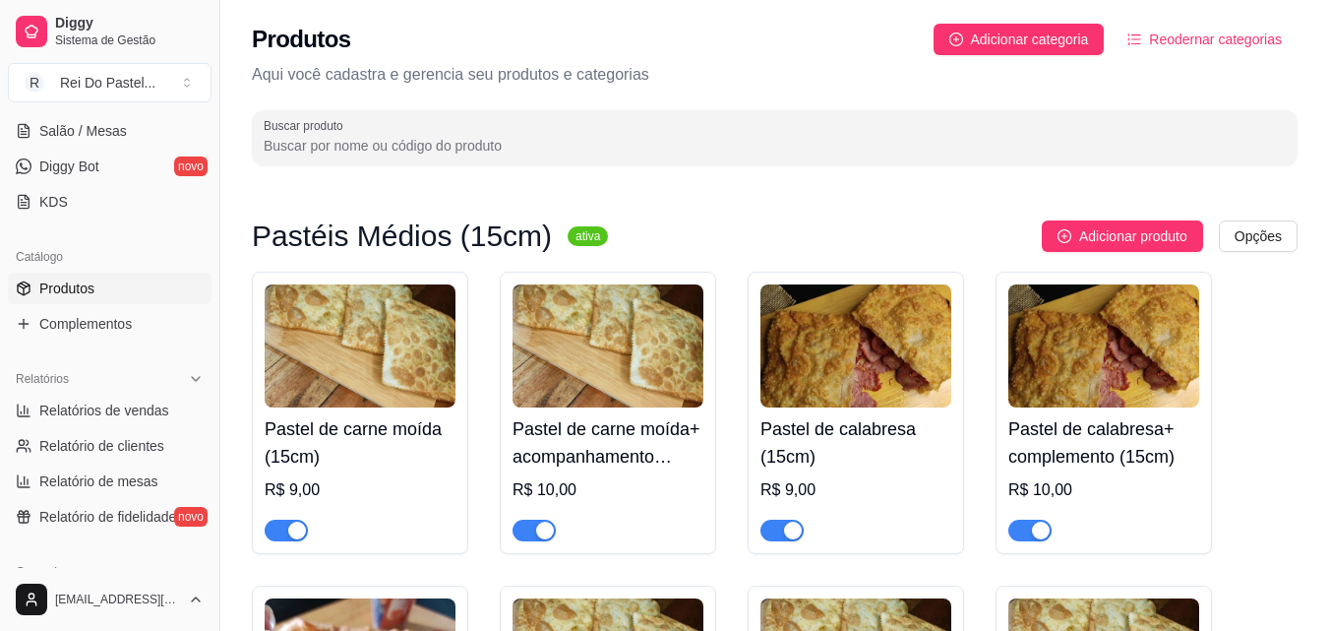
scroll to position [350, 0]
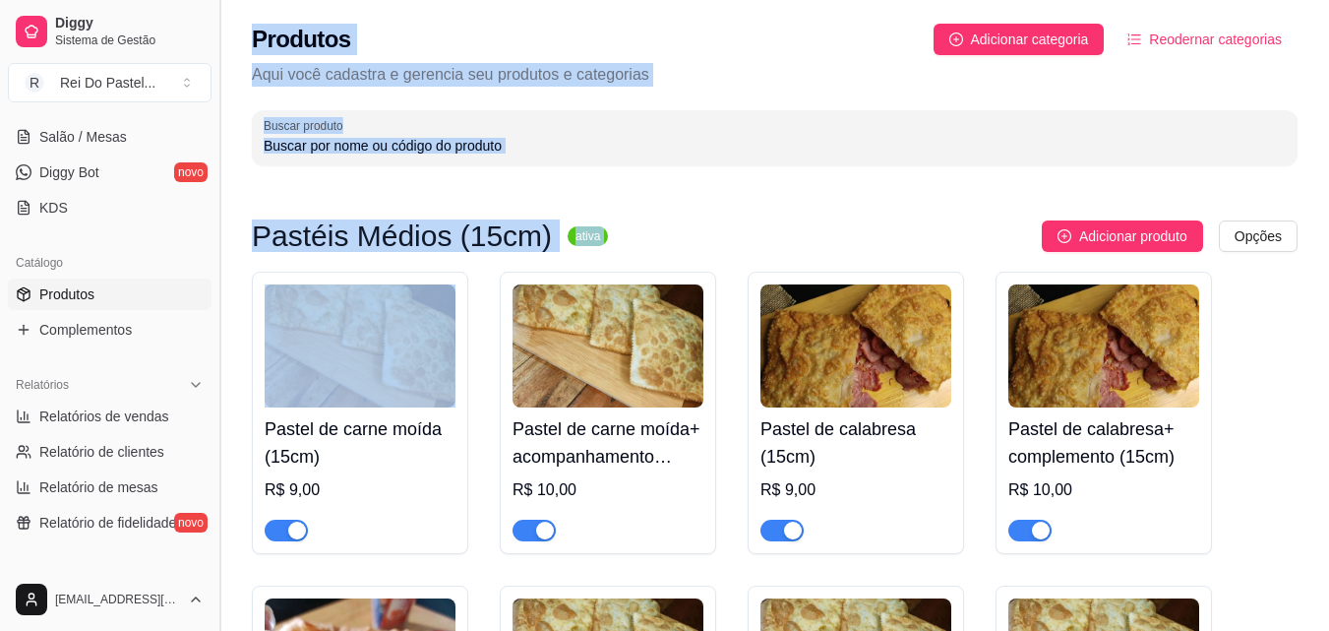
drag, startPoint x: 228, startPoint y: 345, endPoint x: 212, endPoint y: 327, distance: 24.4
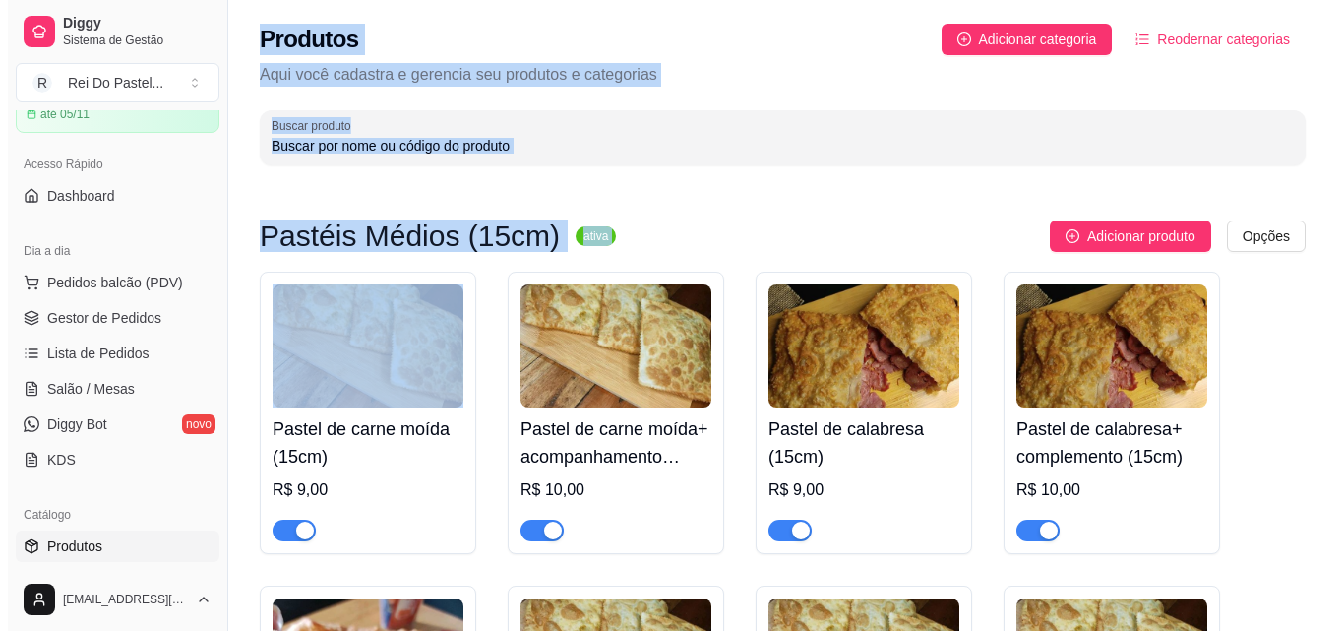
scroll to position [92, 0]
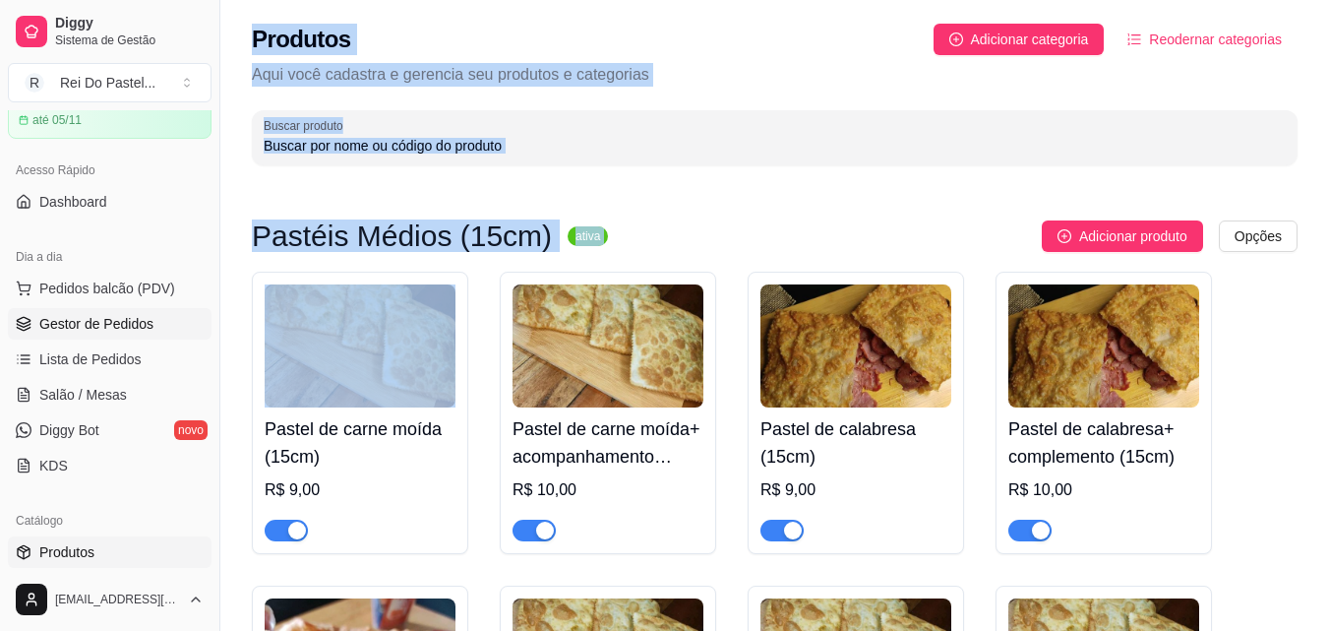
click at [89, 328] on span "Gestor de Pedidos" at bounding box center [96, 324] width 114 height 20
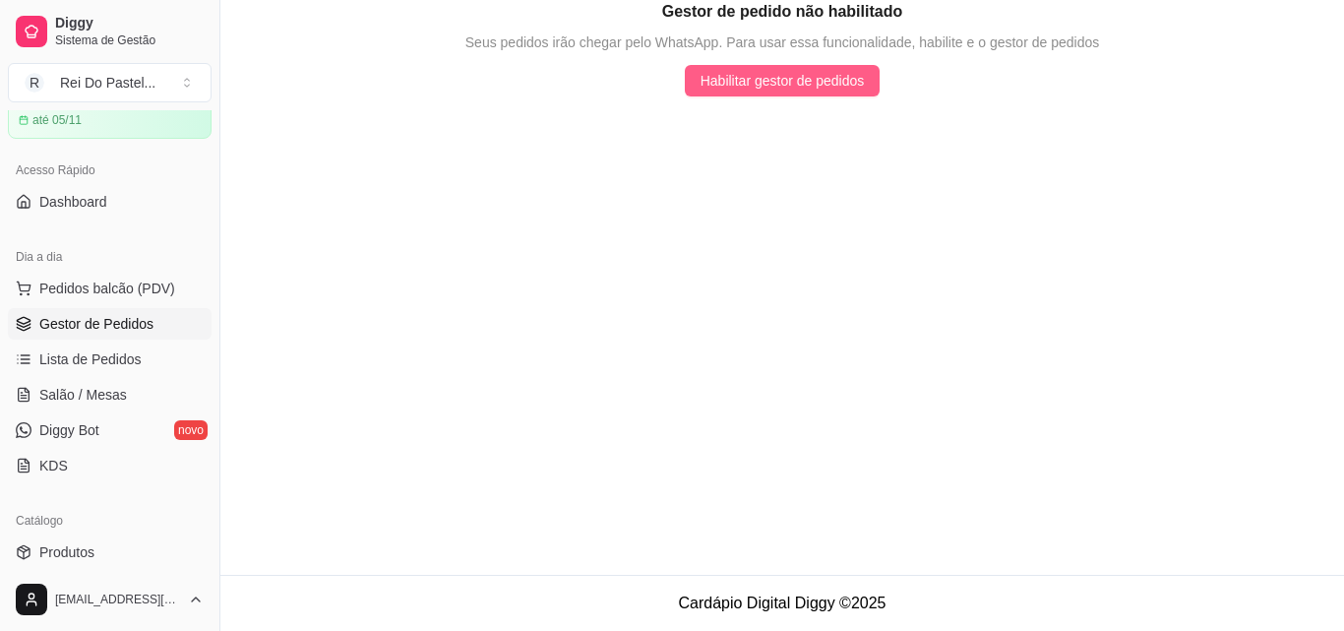
click at [700, 74] on span "Habilitar gestor de pedidos" at bounding box center [782, 81] width 164 height 22
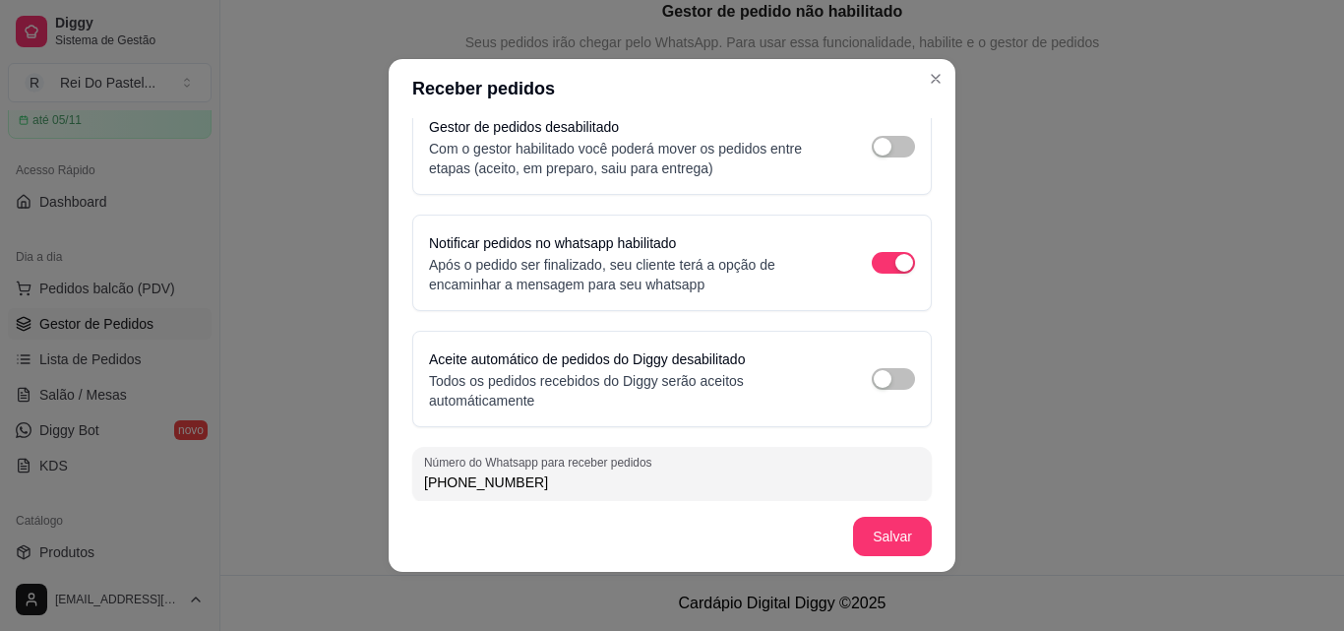
scroll to position [152, 0]
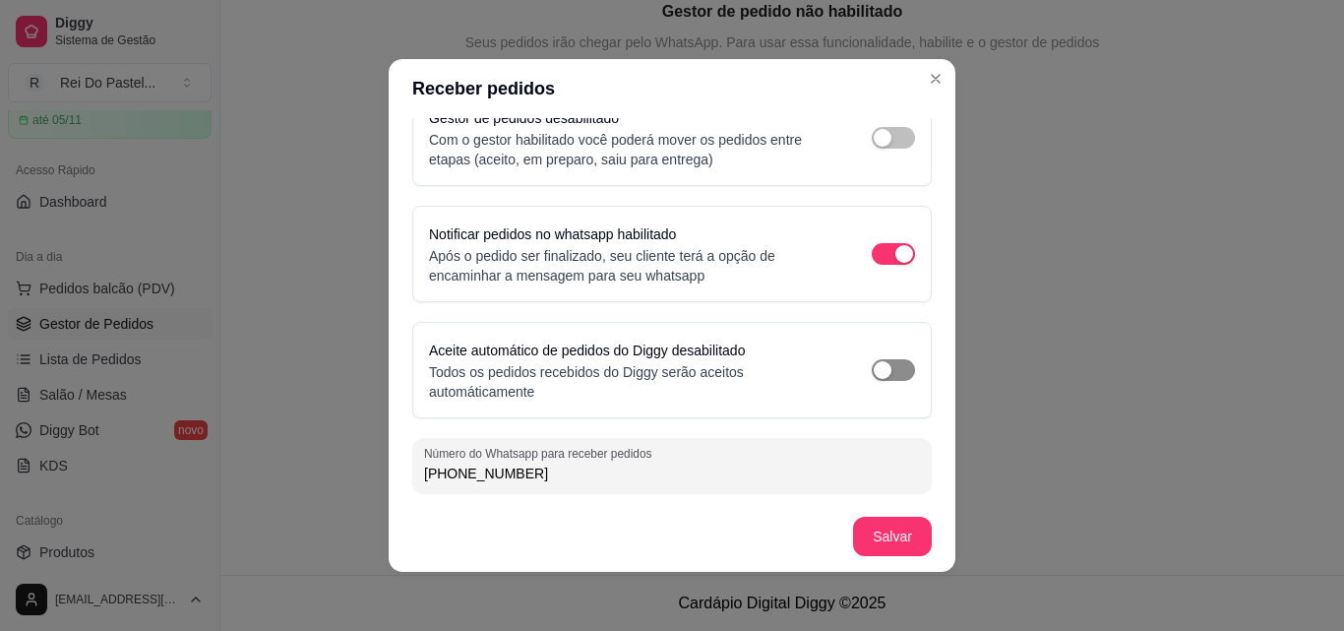
click at [874, 377] on div "button" at bounding box center [883, 370] width 18 height 18
click at [784, 468] on input "(84) 9 9212-2826" at bounding box center [672, 473] width 496 height 20
type input "(84) 9 9676-9910"
click at [874, 135] on div "button" at bounding box center [883, 138] width 18 height 18
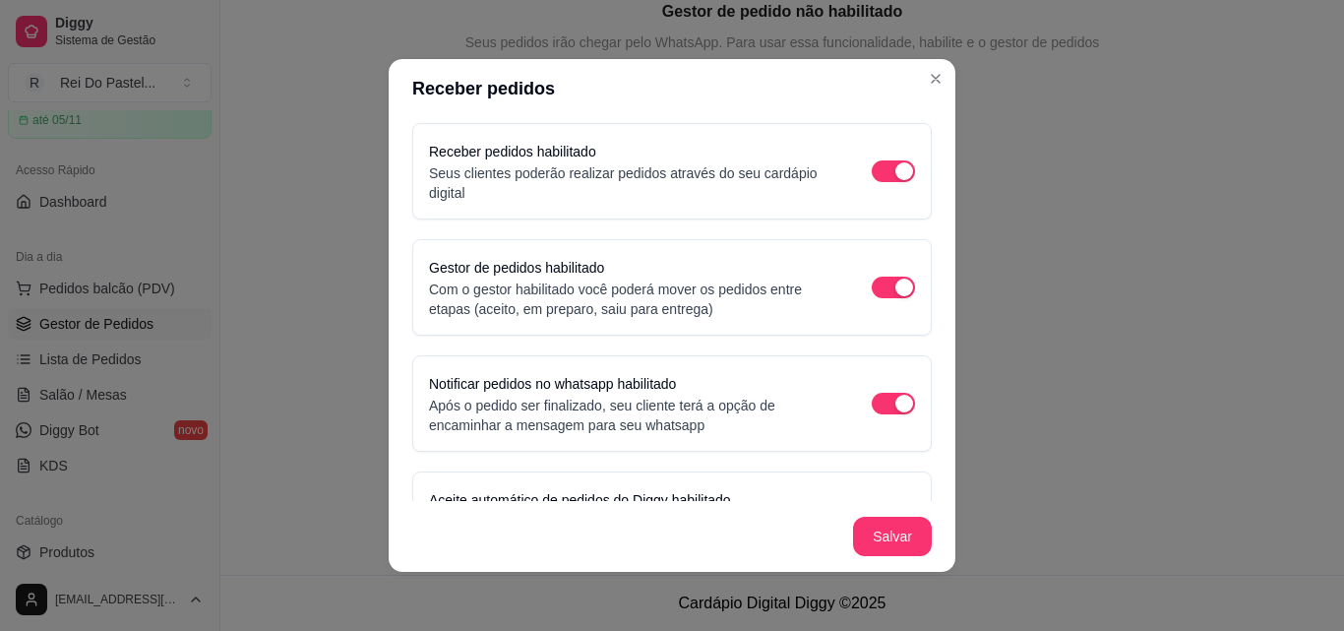
scroll to position [0, 0]
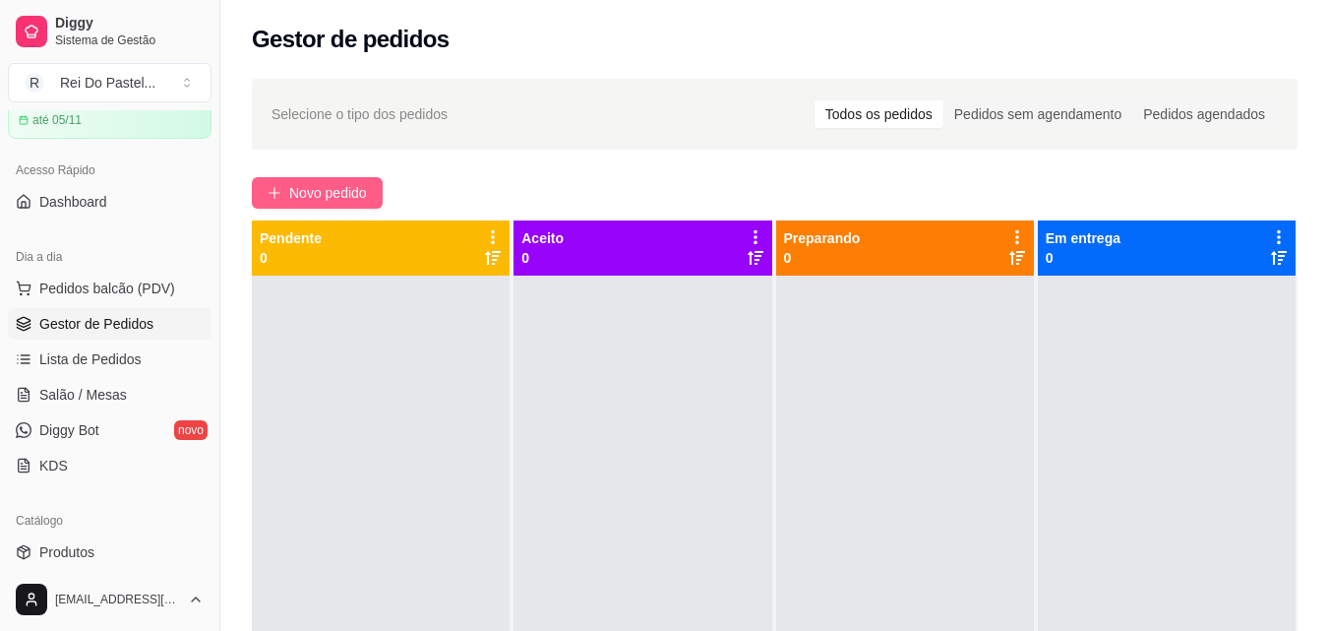
click at [332, 197] on span "Novo pedido" at bounding box center [328, 193] width 78 height 22
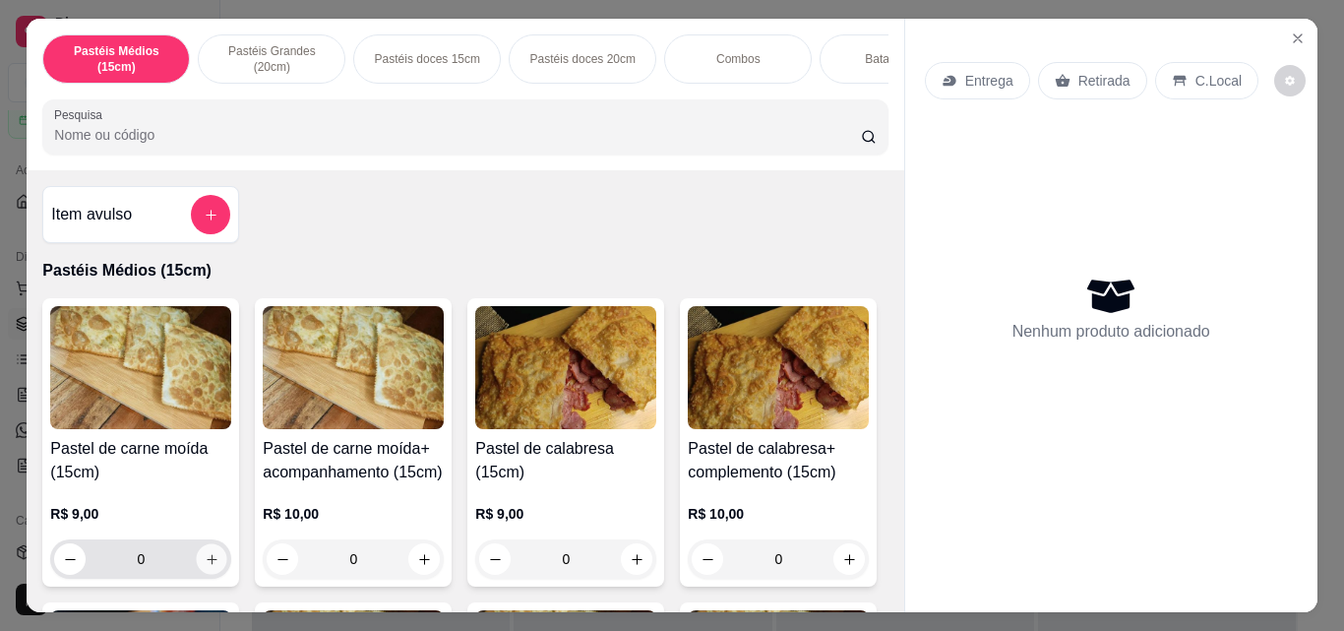
click at [197, 565] on button "increase-product-quantity" at bounding box center [212, 559] width 30 height 30
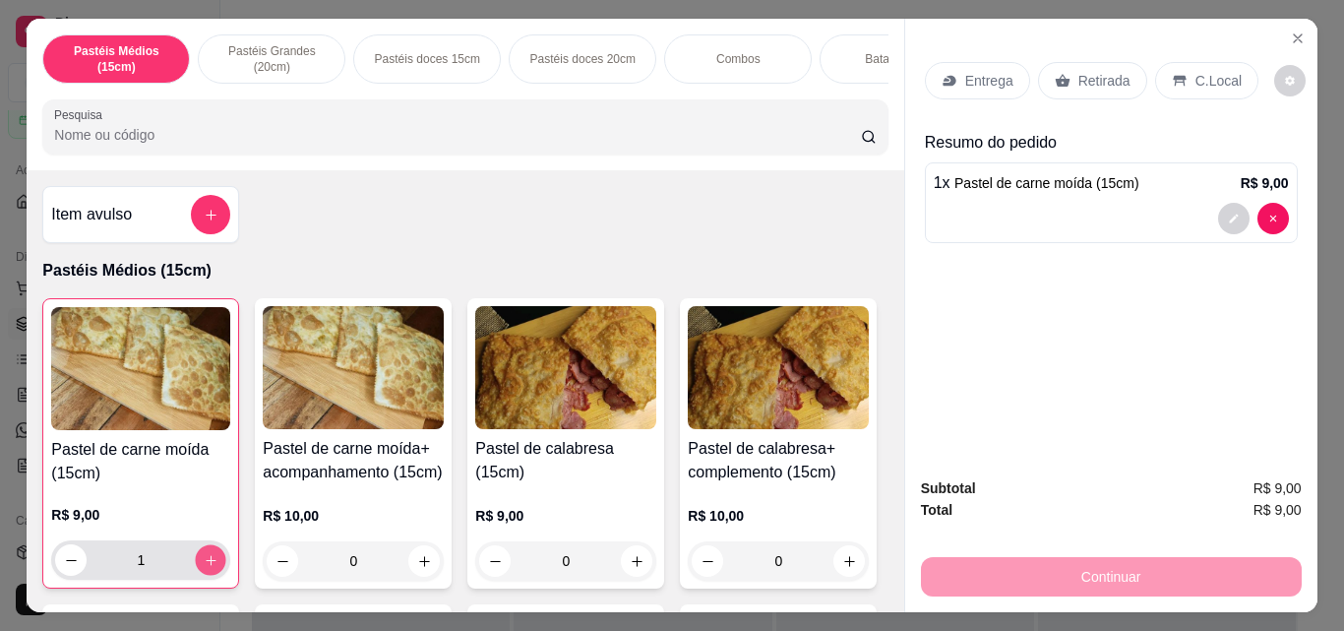
click at [204, 565] on icon "increase-product-quantity" at bounding box center [211, 560] width 15 height 15
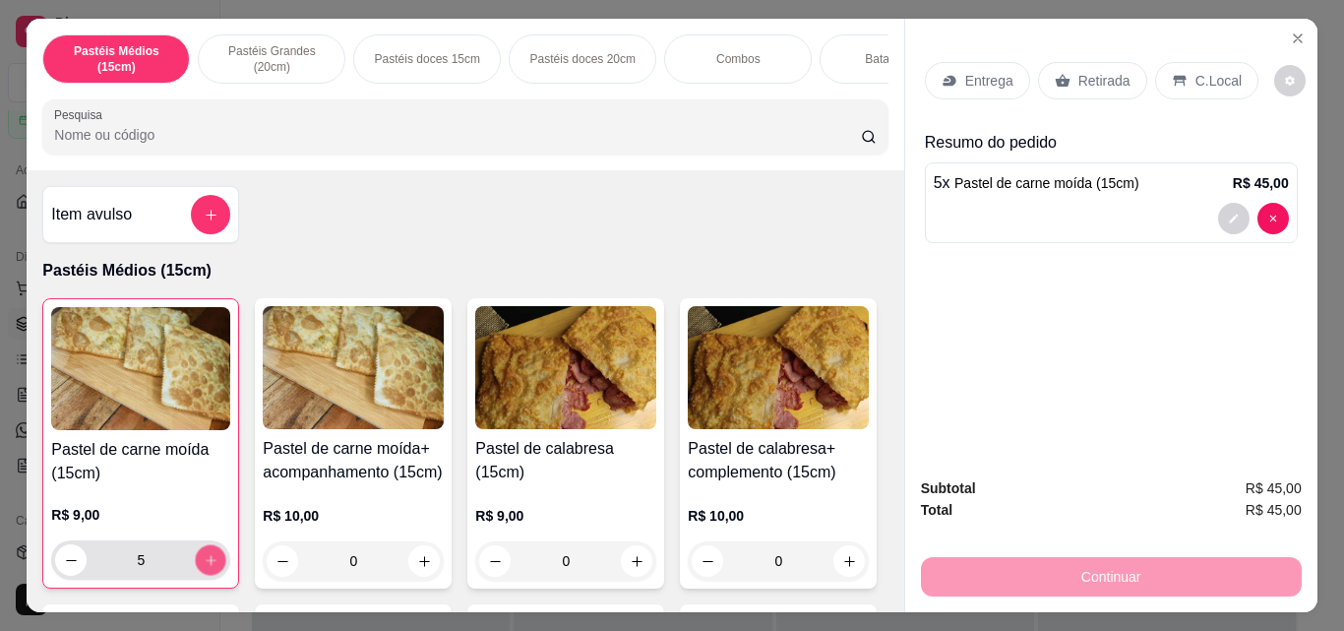
type input "6"
click at [979, 71] on p "Entrega" at bounding box center [989, 81] width 48 height 20
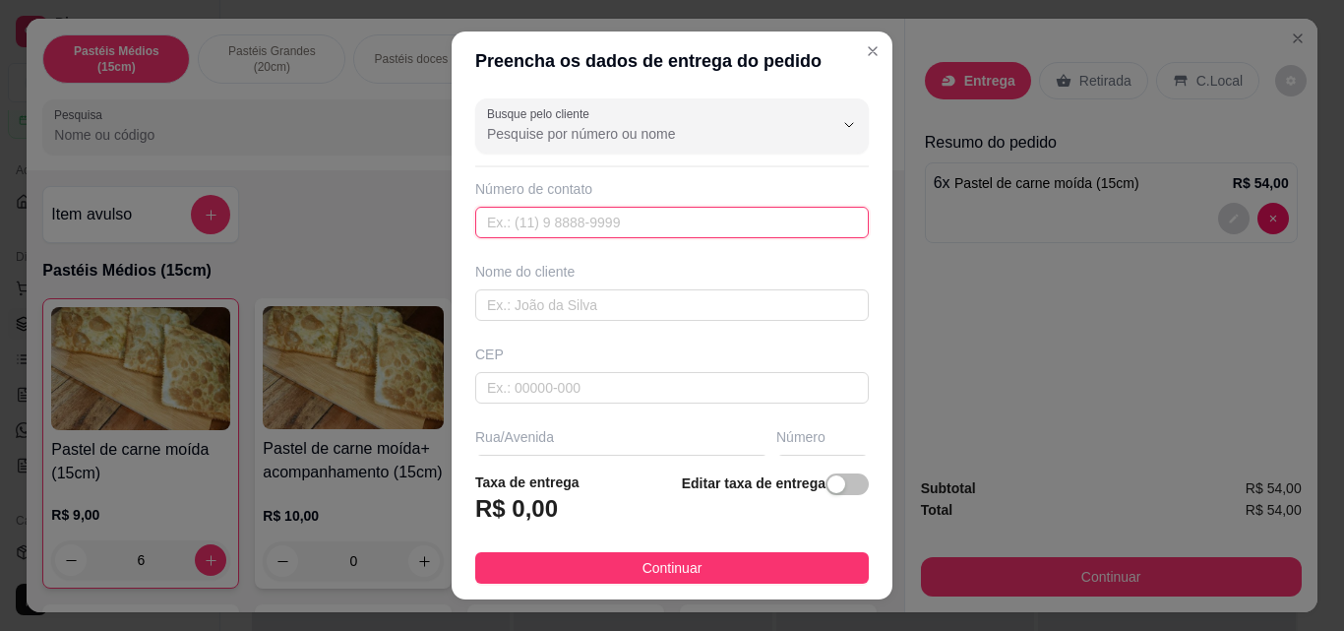
click at [745, 235] on input "text" at bounding box center [671, 222] width 393 height 31
type input "20154-1556"
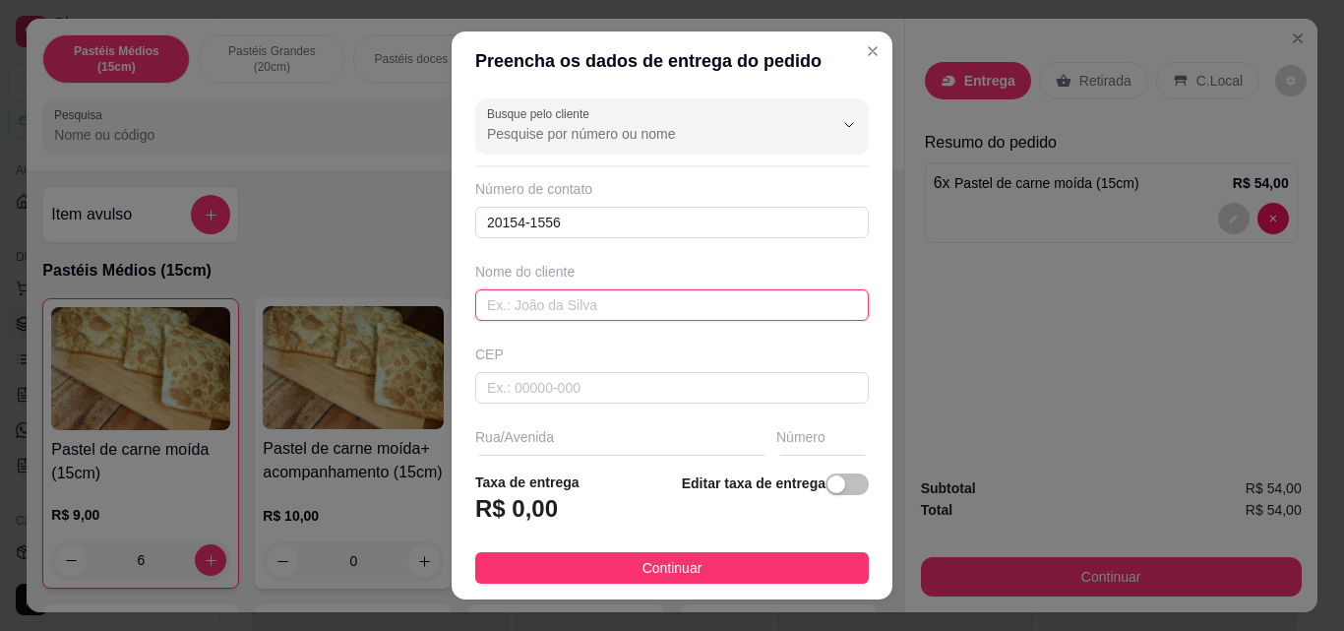
click at [617, 311] on input "text" at bounding box center [671, 304] width 393 height 31
type input "wuarhy7ueaty8eu"
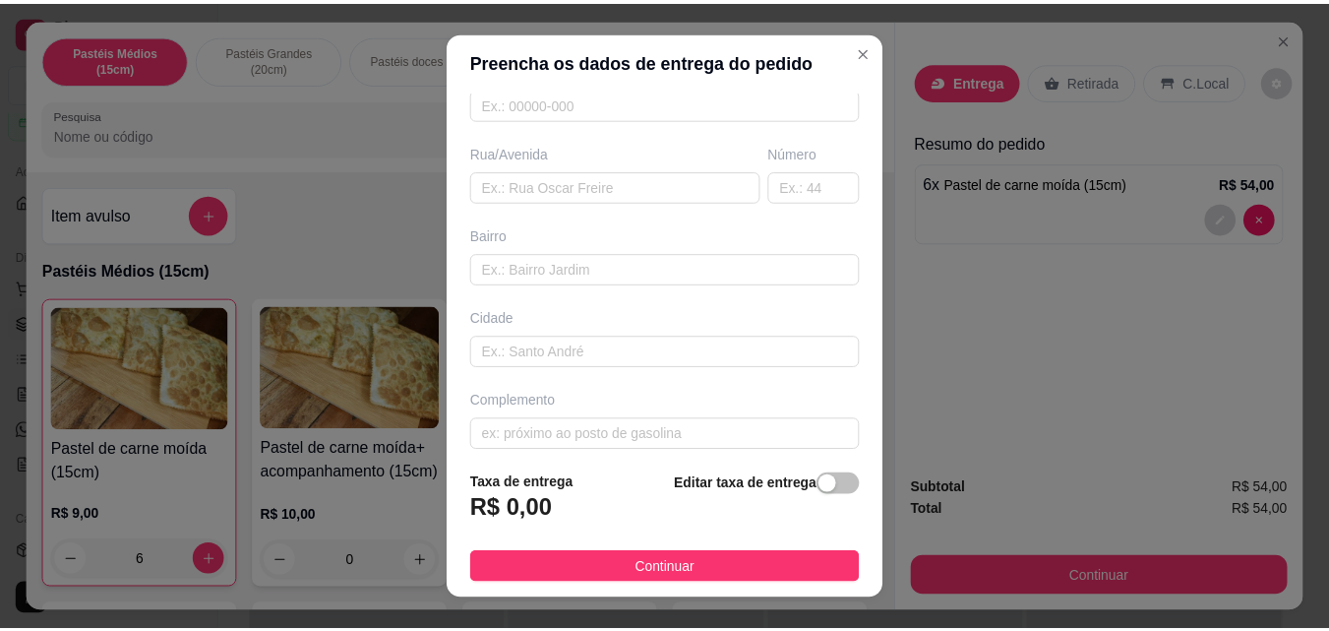
scroll to position [298, 0]
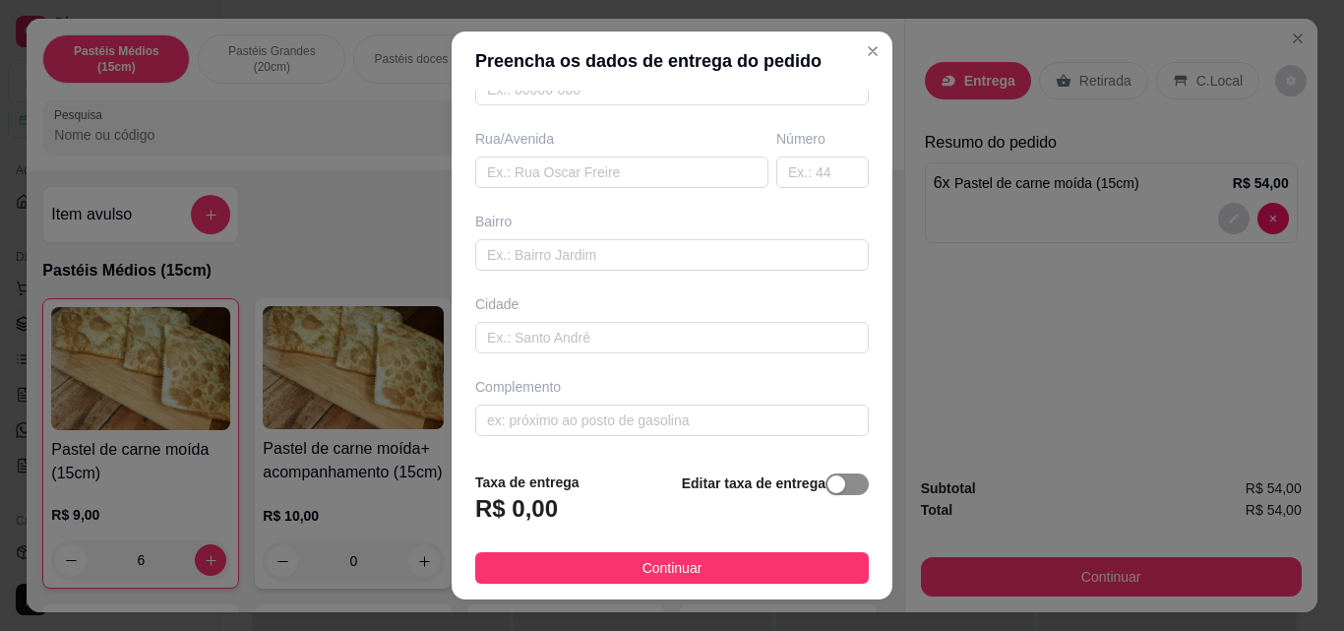
click at [827, 482] on div "button" at bounding box center [836, 484] width 18 height 18
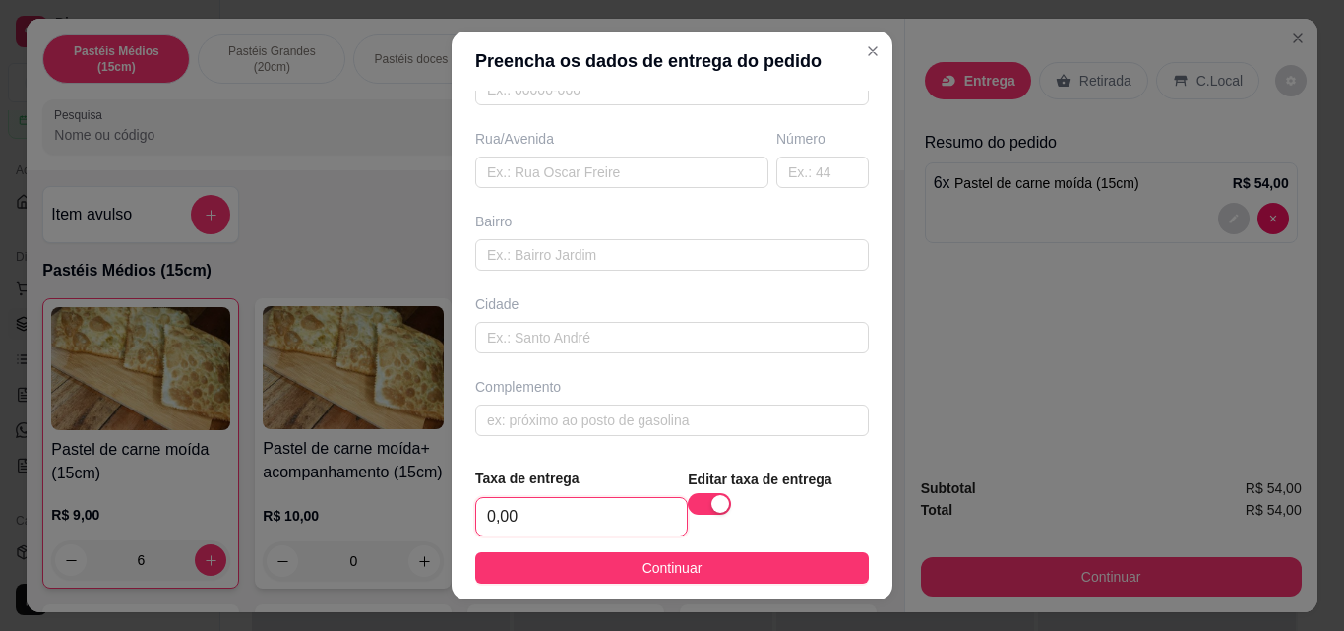
click at [515, 521] on input "0,00" at bounding box center [581, 516] width 211 height 37
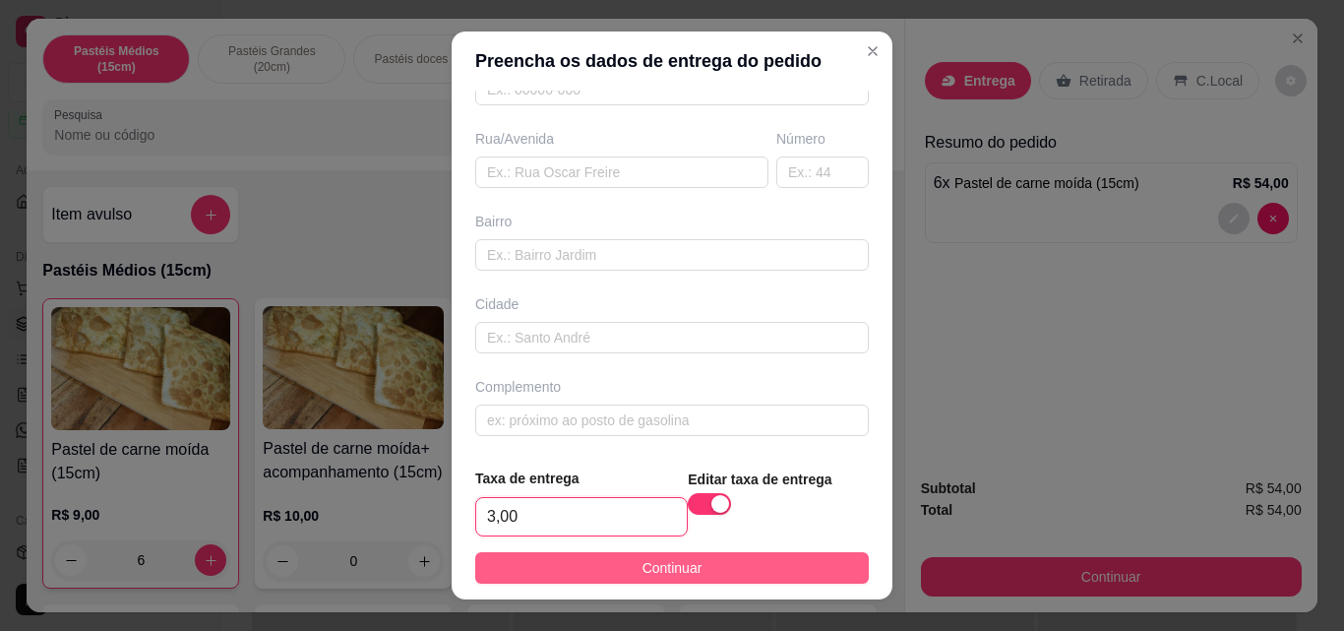
type input "3,00"
click at [561, 572] on button "Continuar" at bounding box center [671, 567] width 393 height 31
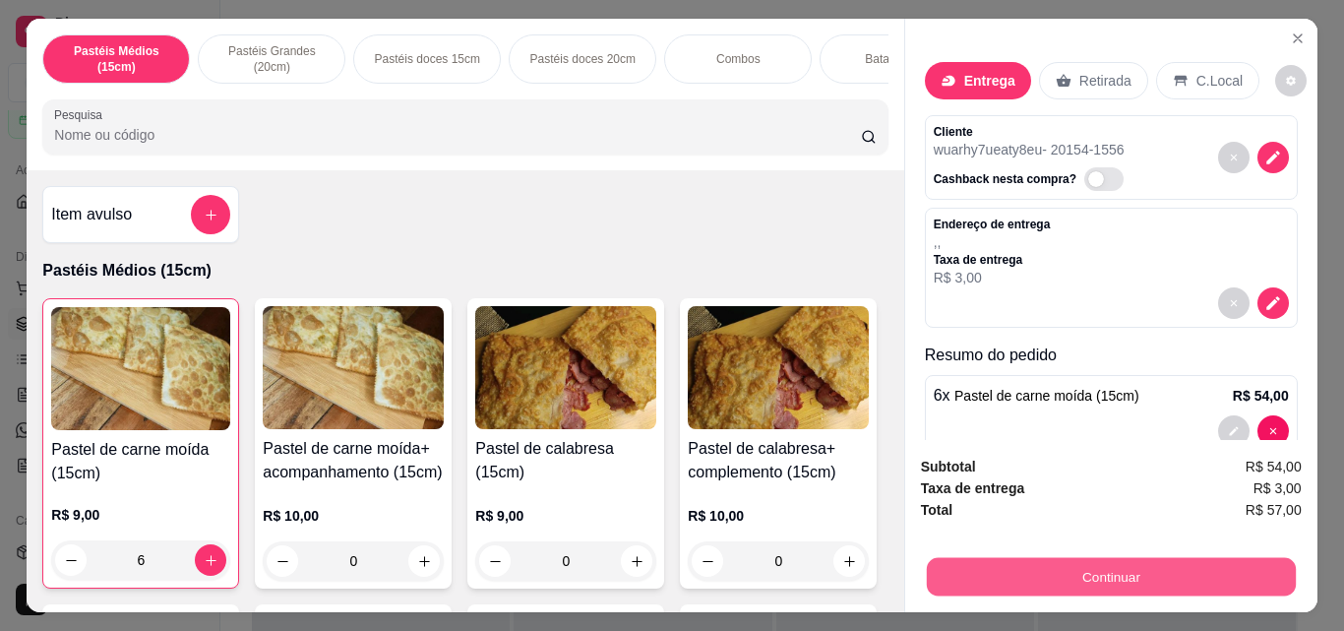
click at [954, 569] on button "Continuar" at bounding box center [1110, 576] width 369 height 38
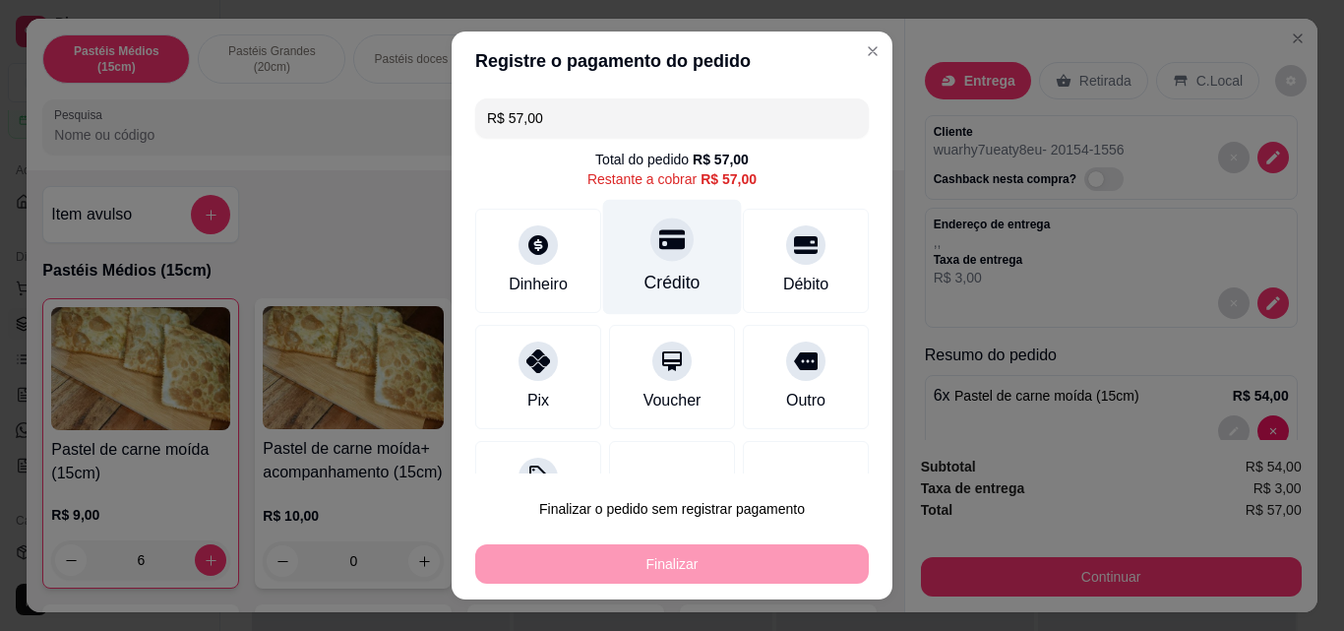
click at [678, 254] on div "Crédito" at bounding box center [672, 257] width 139 height 115
type input "R$ 0,00"
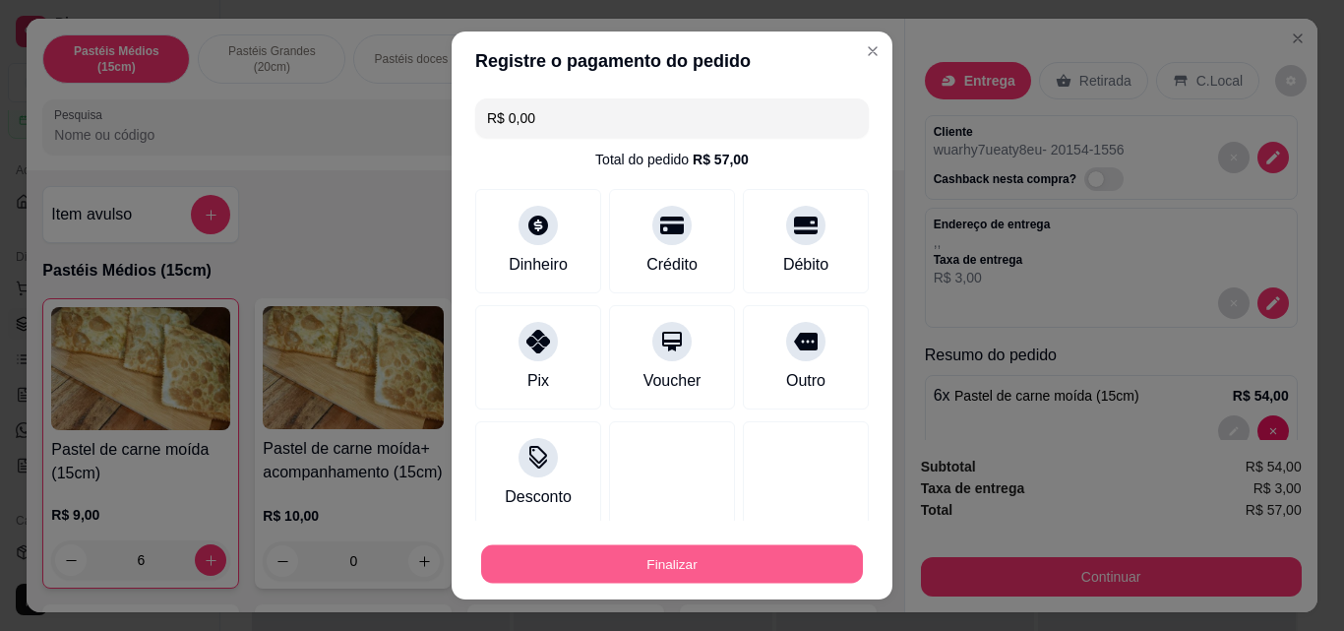
click at [675, 574] on button "Finalizar" at bounding box center [672, 564] width 382 height 38
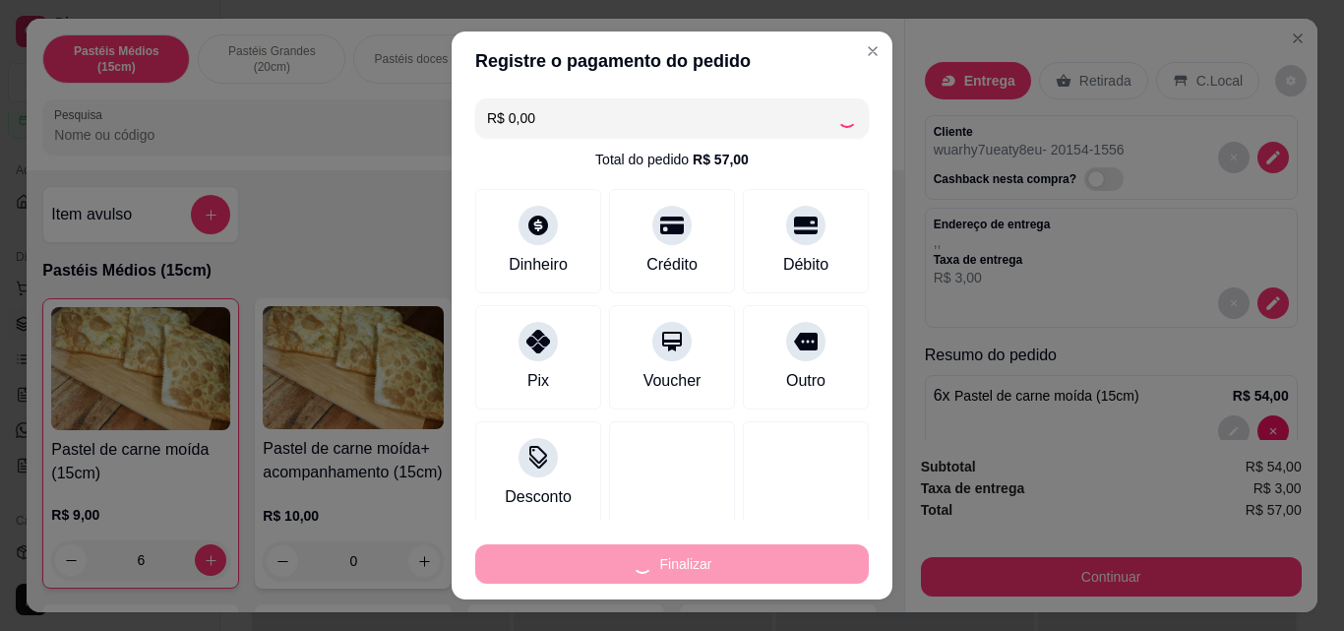
type input "0"
type input "-R$ 57,00"
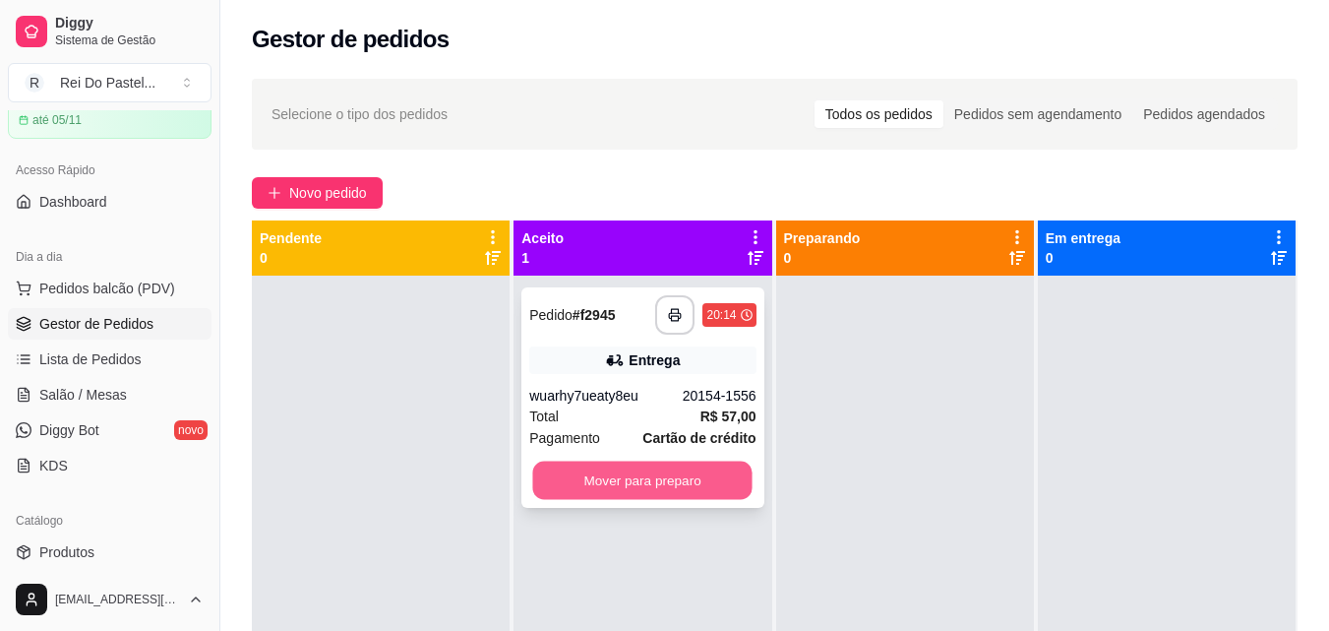
click at [699, 472] on button "Mover para preparo" at bounding box center [642, 480] width 219 height 38
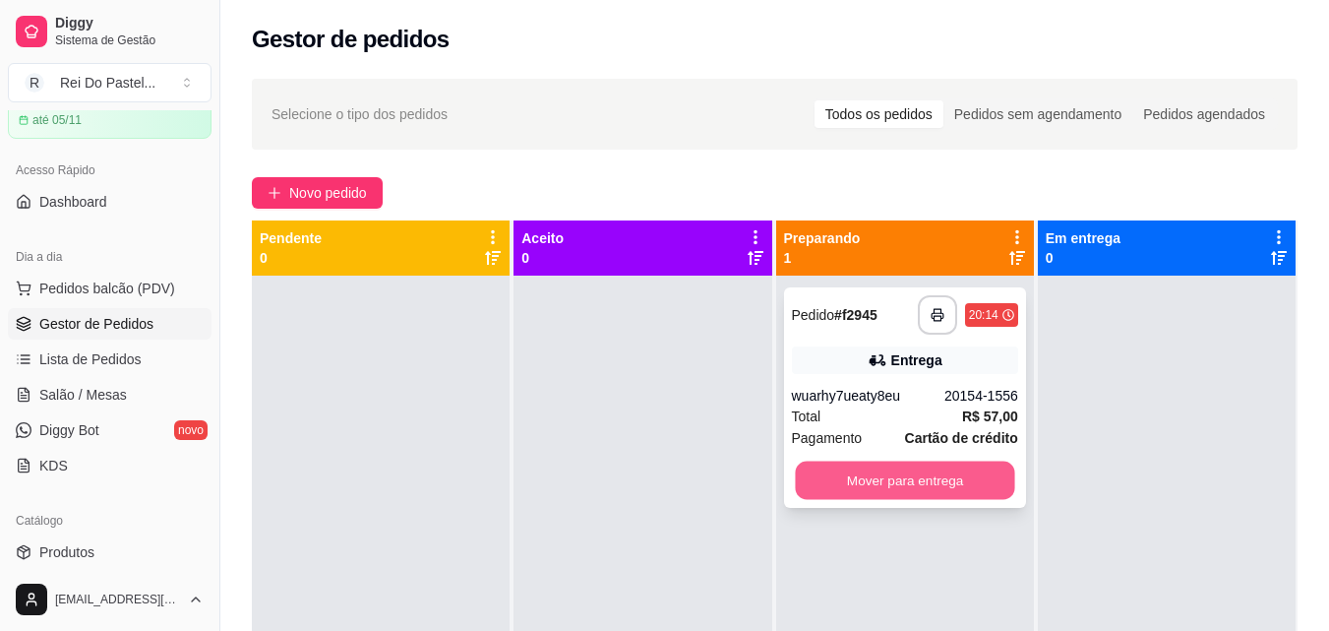
click at [926, 486] on button "Mover para entrega" at bounding box center [904, 480] width 219 height 38
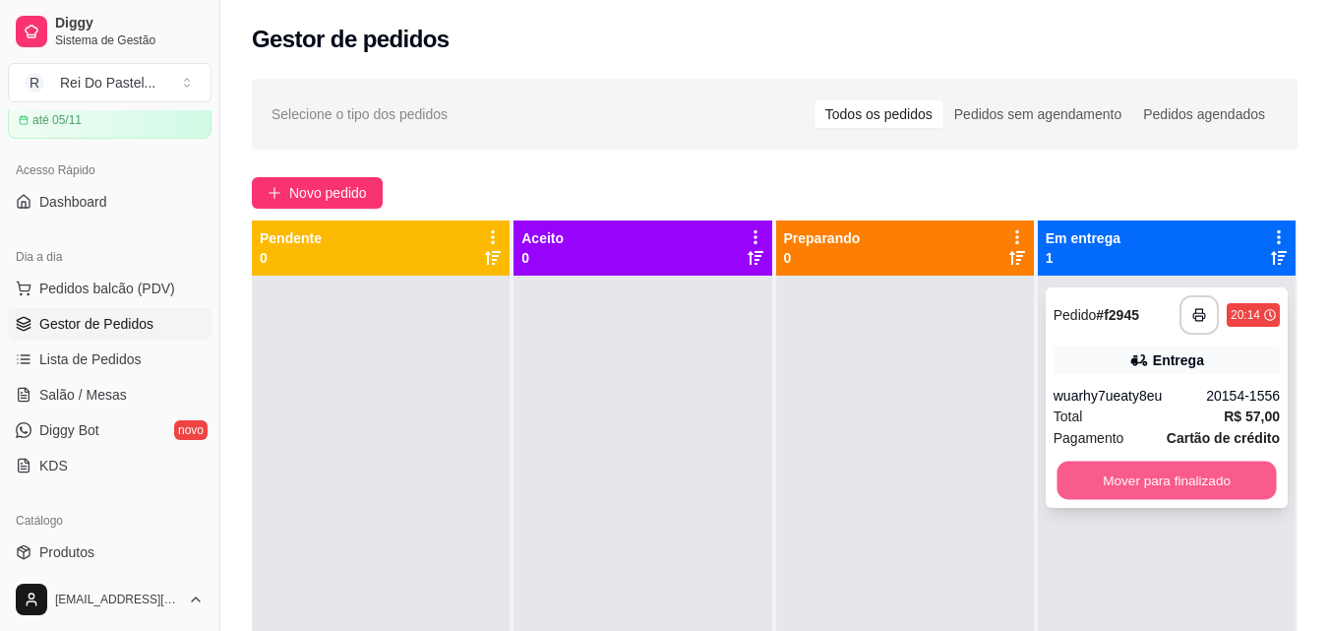
click at [1160, 484] on button "Mover para finalizado" at bounding box center [1166, 480] width 219 height 38
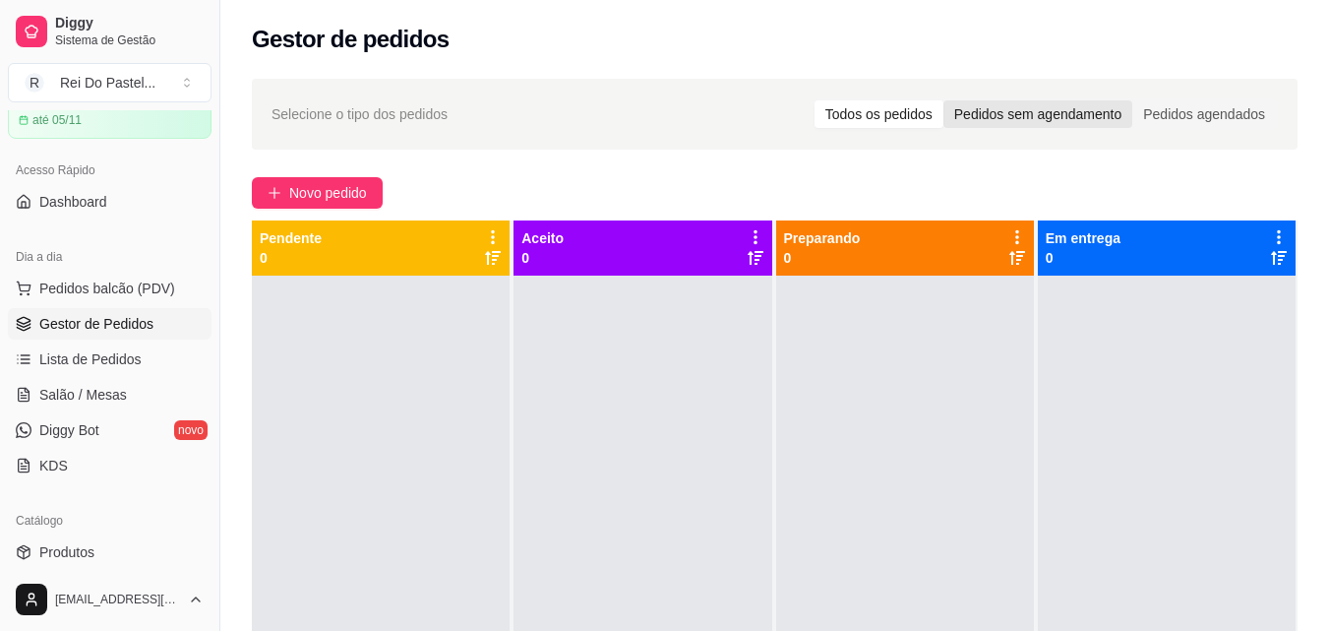
click at [948, 125] on div "Pedidos sem agendamento" at bounding box center [1037, 114] width 189 height 28
click at [943, 100] on input "Pedidos sem agendamento" at bounding box center [943, 100] width 0 height 0
click at [1178, 102] on div "Pedidos agendados" at bounding box center [1204, 114] width 144 height 28
click at [1132, 100] on input "Pedidos agendados" at bounding box center [1132, 100] width 0 height 0
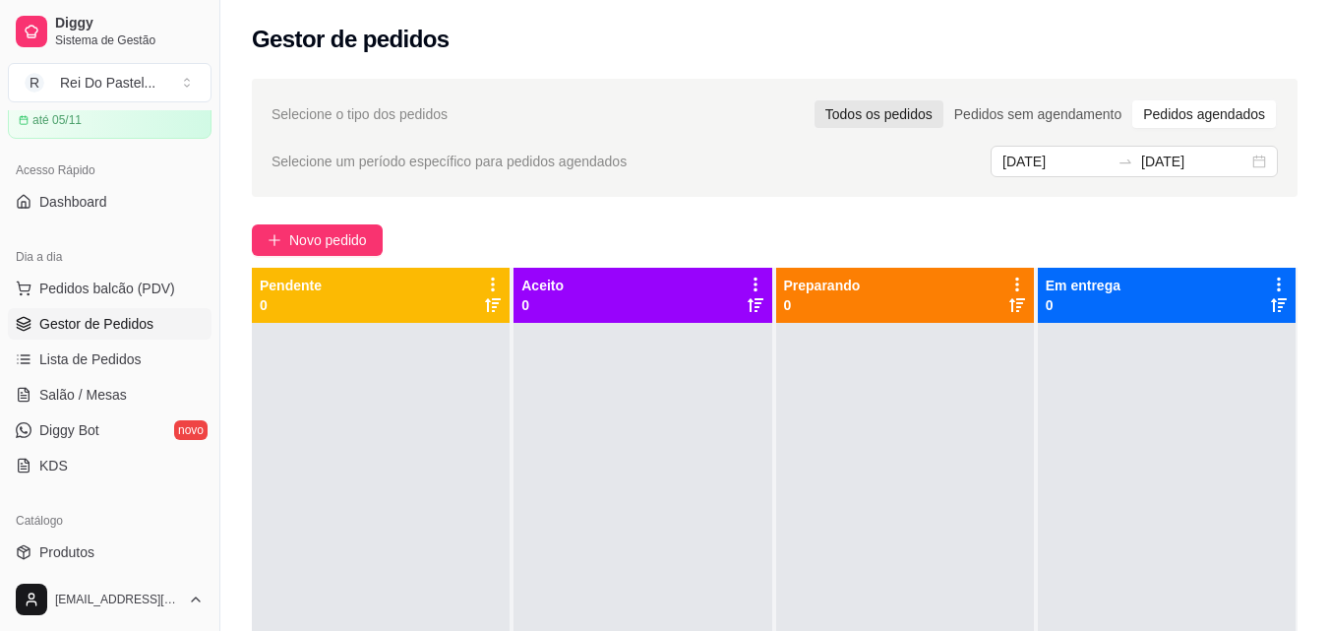
click at [885, 115] on div "Todos os pedidos" at bounding box center [879, 114] width 129 height 28
click at [815, 100] on input "Todos os pedidos" at bounding box center [815, 100] width 0 height 0
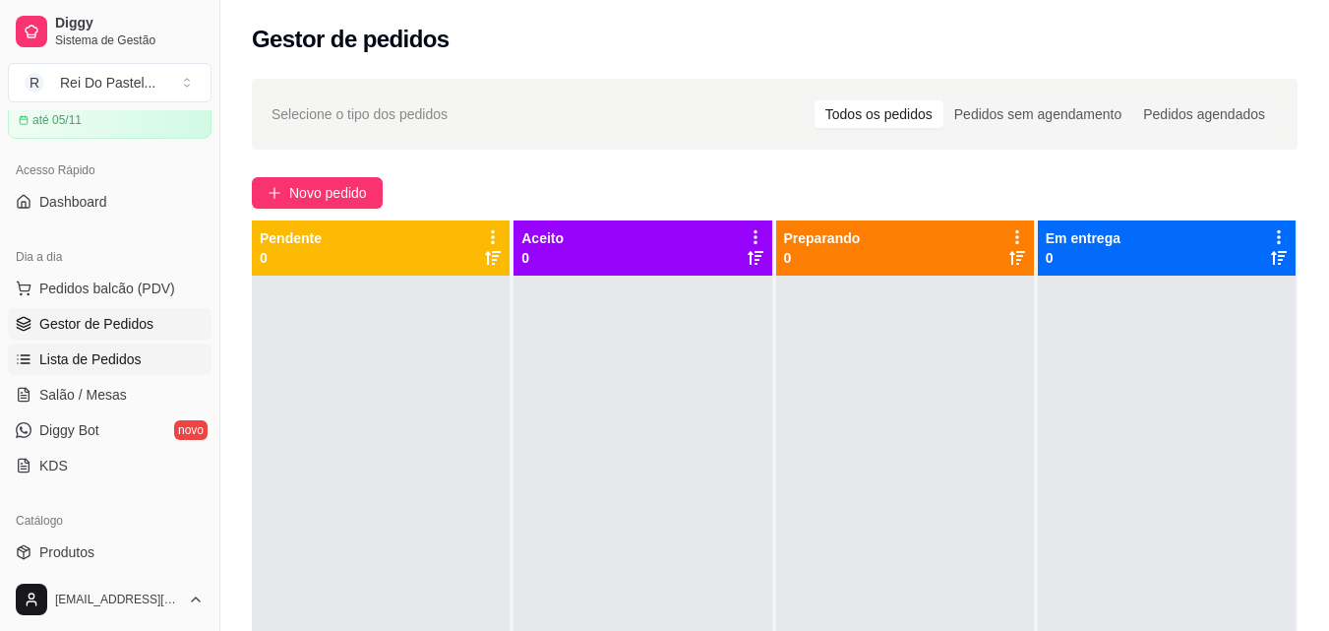
click at [111, 362] on span "Lista de Pedidos" at bounding box center [90, 359] width 102 height 20
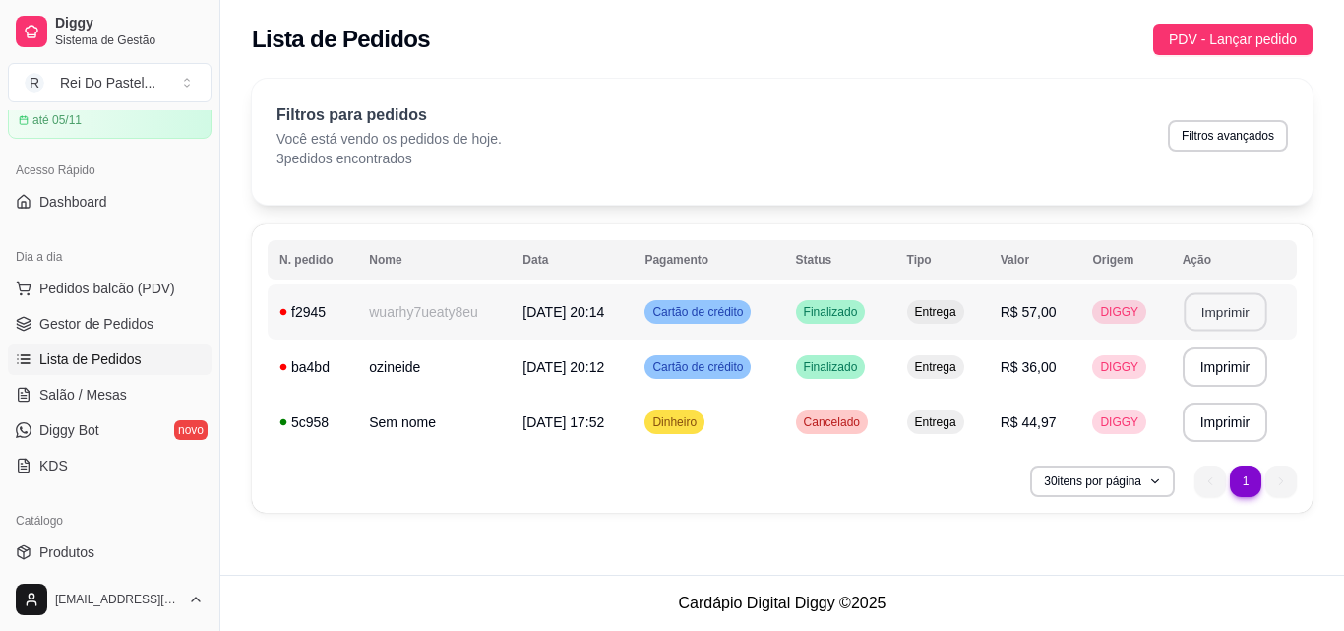
click at [1222, 311] on button "Imprimir" at bounding box center [1224, 312] width 83 height 38
click at [1205, 40] on span "PDV - Lançar pedido" at bounding box center [1233, 40] width 128 height 22
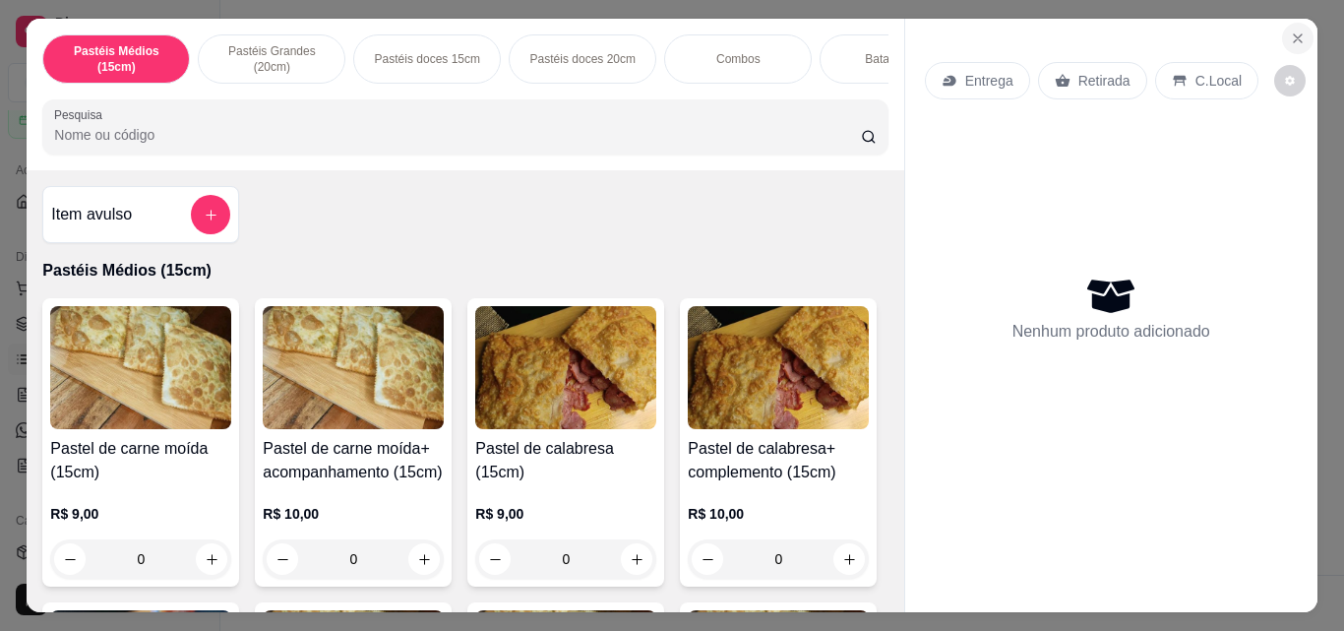
click at [1290, 35] on icon "Close" at bounding box center [1298, 38] width 16 height 16
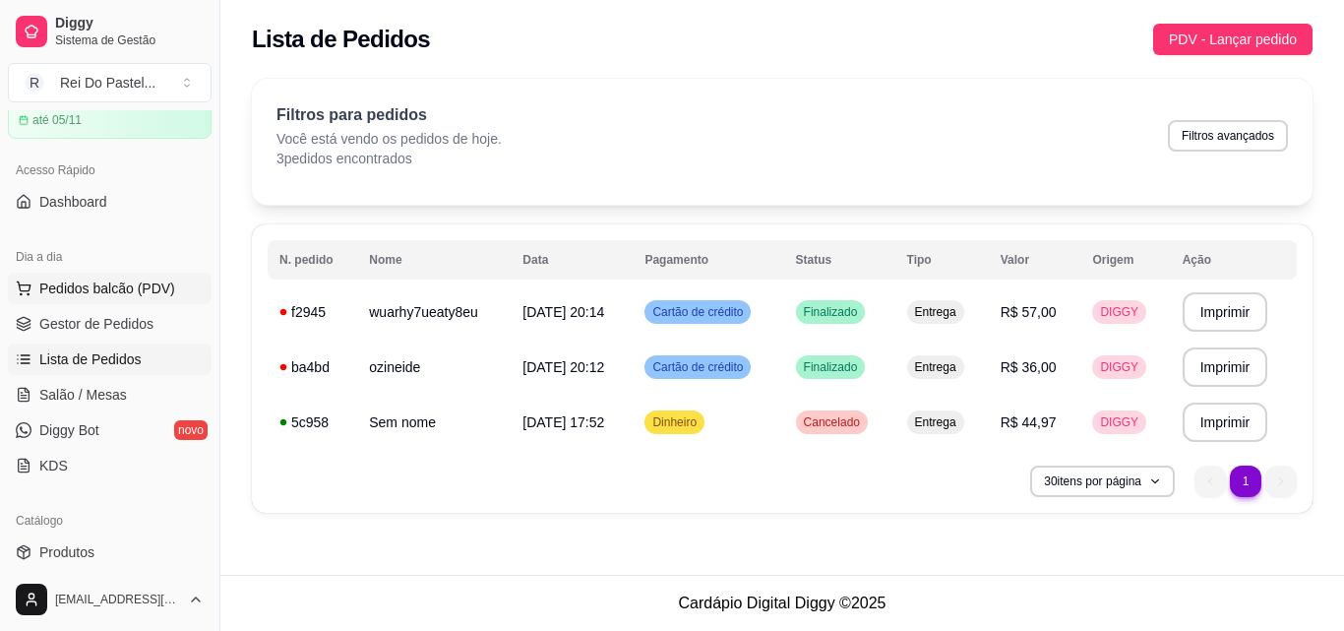
click at [82, 289] on span "Pedidos balcão (PDV)" at bounding box center [107, 288] width 136 height 20
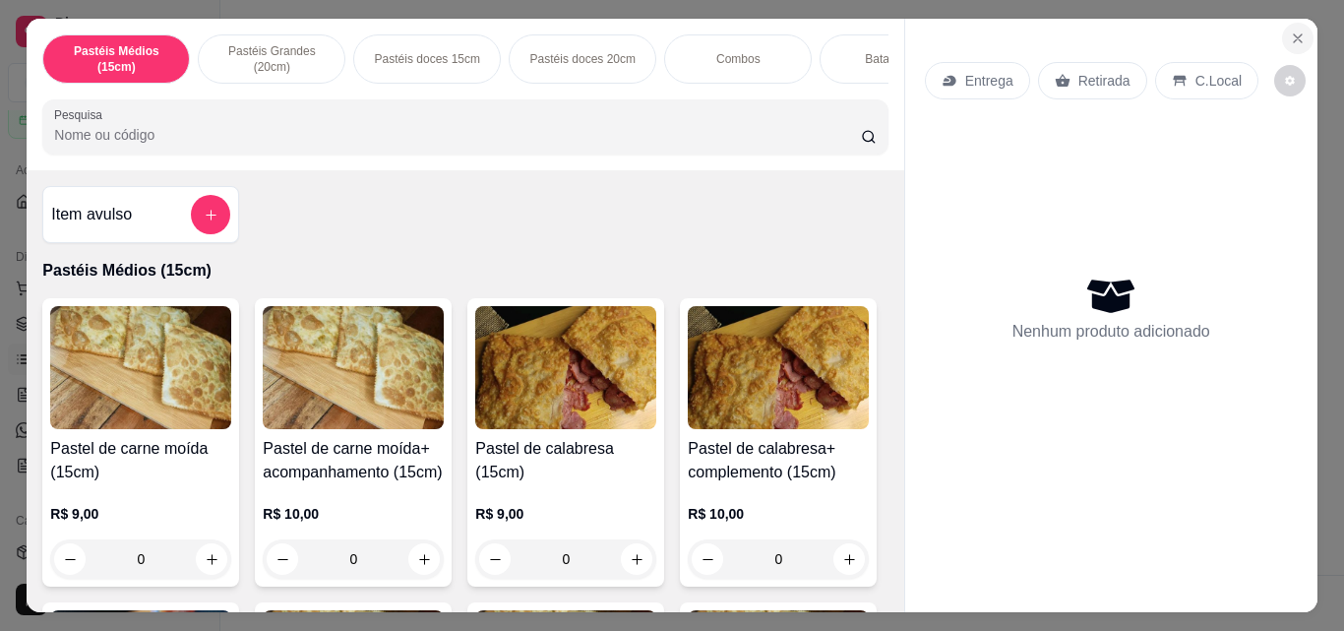
click at [1294, 34] on icon "Close" at bounding box center [1298, 38] width 8 height 8
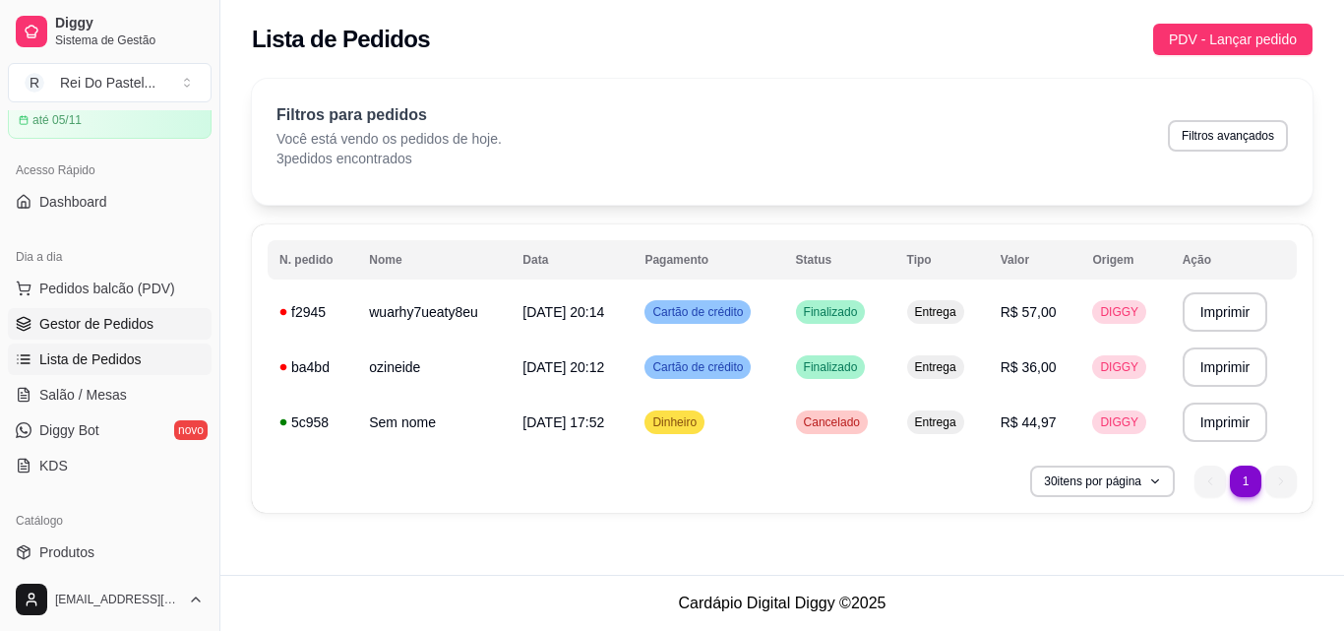
click at [101, 327] on span "Gestor de Pedidos" at bounding box center [96, 324] width 114 height 20
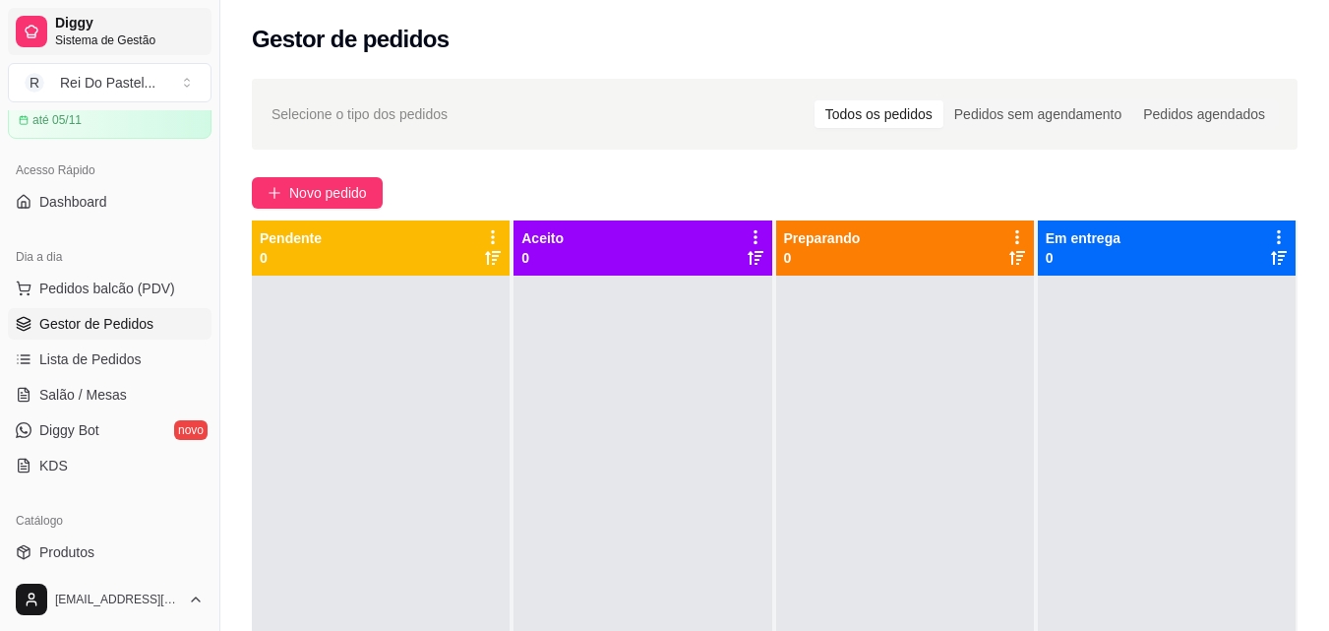
click at [83, 17] on span "Diggy" at bounding box center [129, 24] width 149 height 18
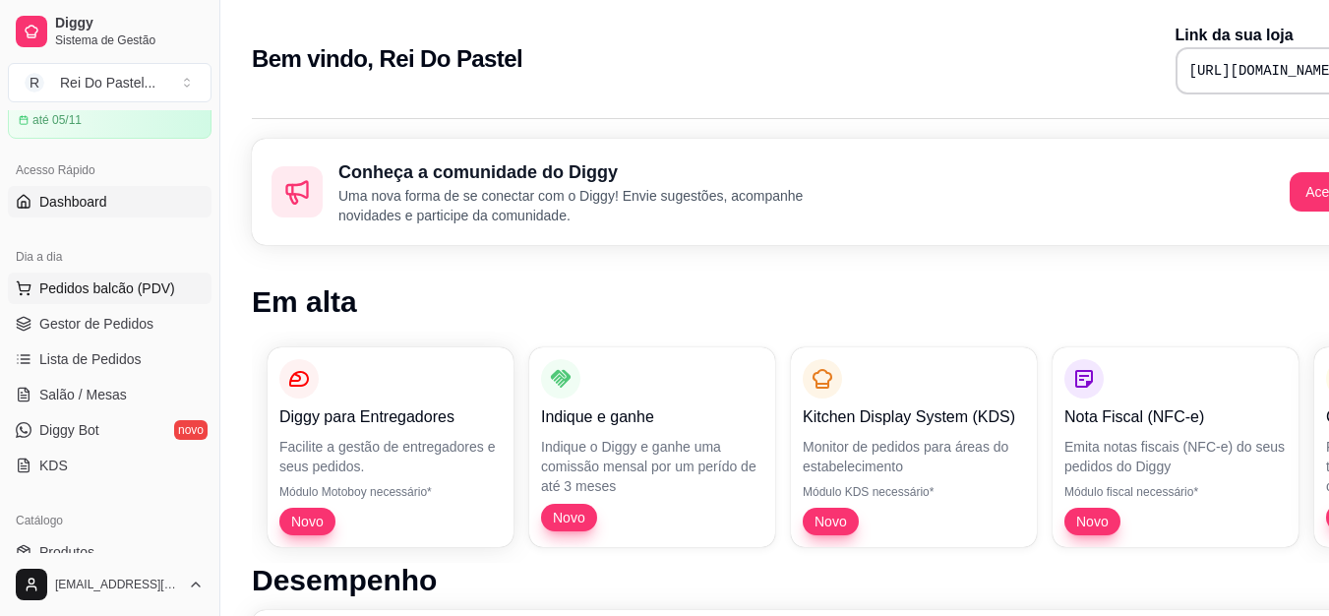
click at [134, 292] on span "Pedidos balcão (PDV)" at bounding box center [107, 288] width 136 height 20
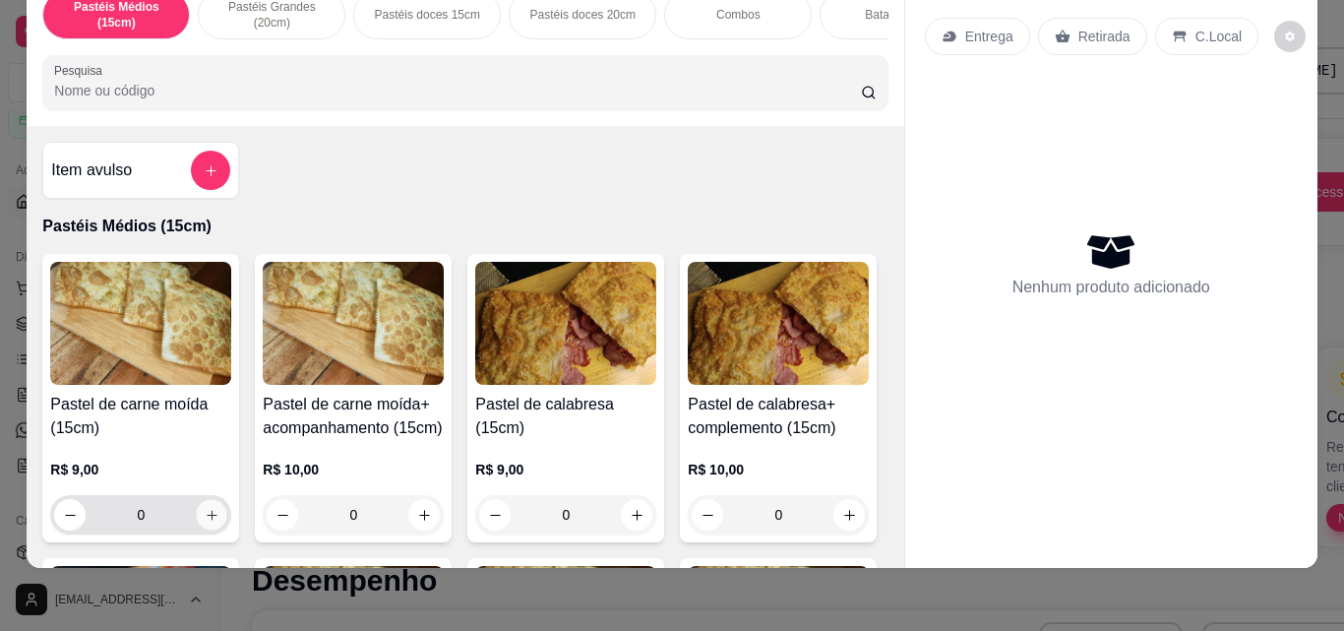
click at [207, 523] on button "increase-product-quantity" at bounding box center [212, 515] width 30 height 30
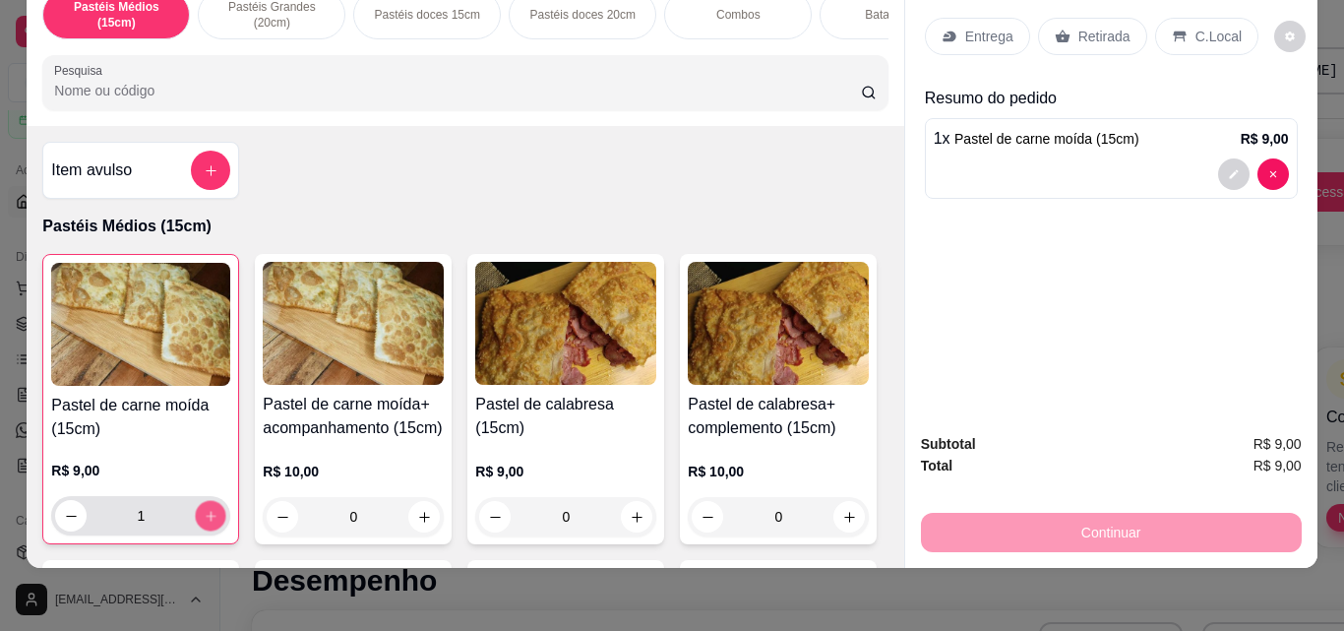
click at [207, 523] on icon "increase-product-quantity" at bounding box center [211, 516] width 15 height 15
type input "2"
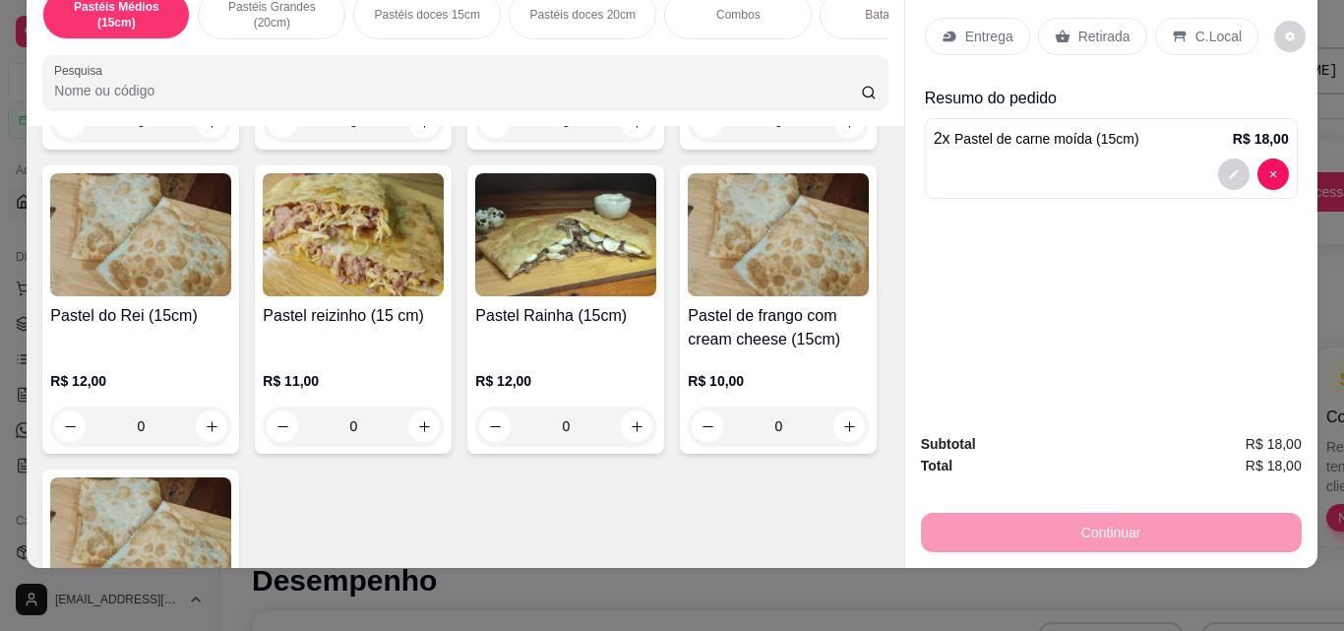
scroll to position [1176, 0]
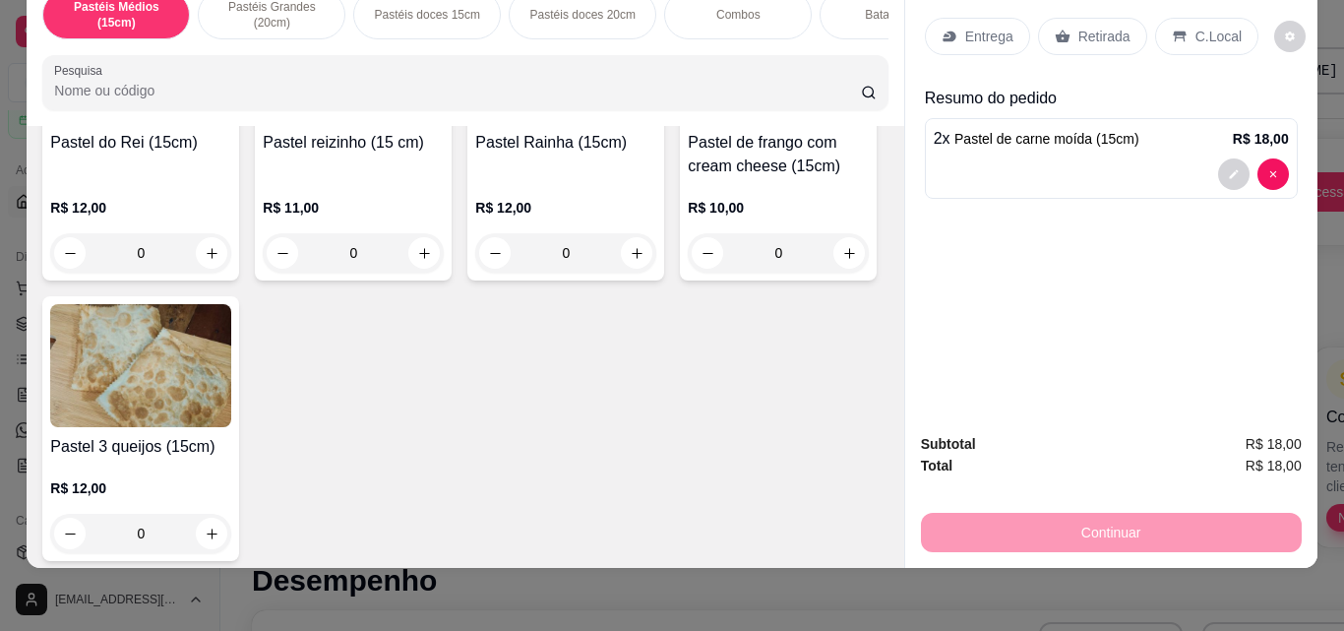
type input "1"
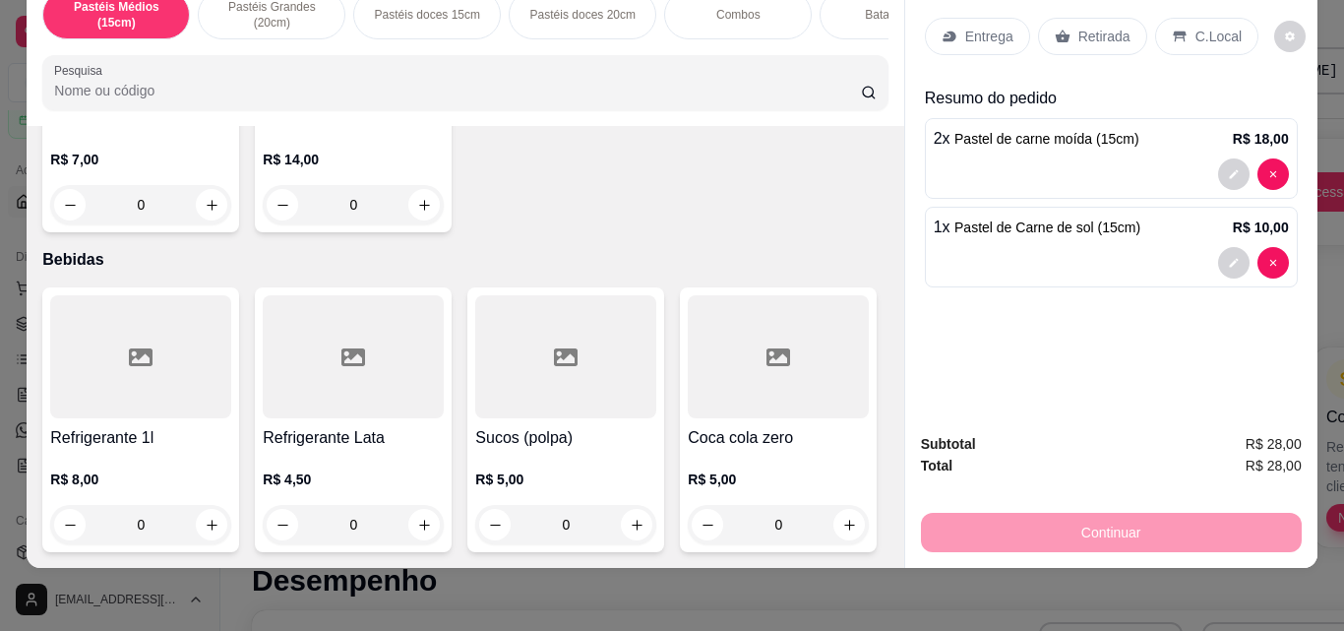
scroll to position [5800, 0]
click at [842, 517] on icon "increase-product-quantity" at bounding box center [849, 524] width 15 height 15
type input "1"
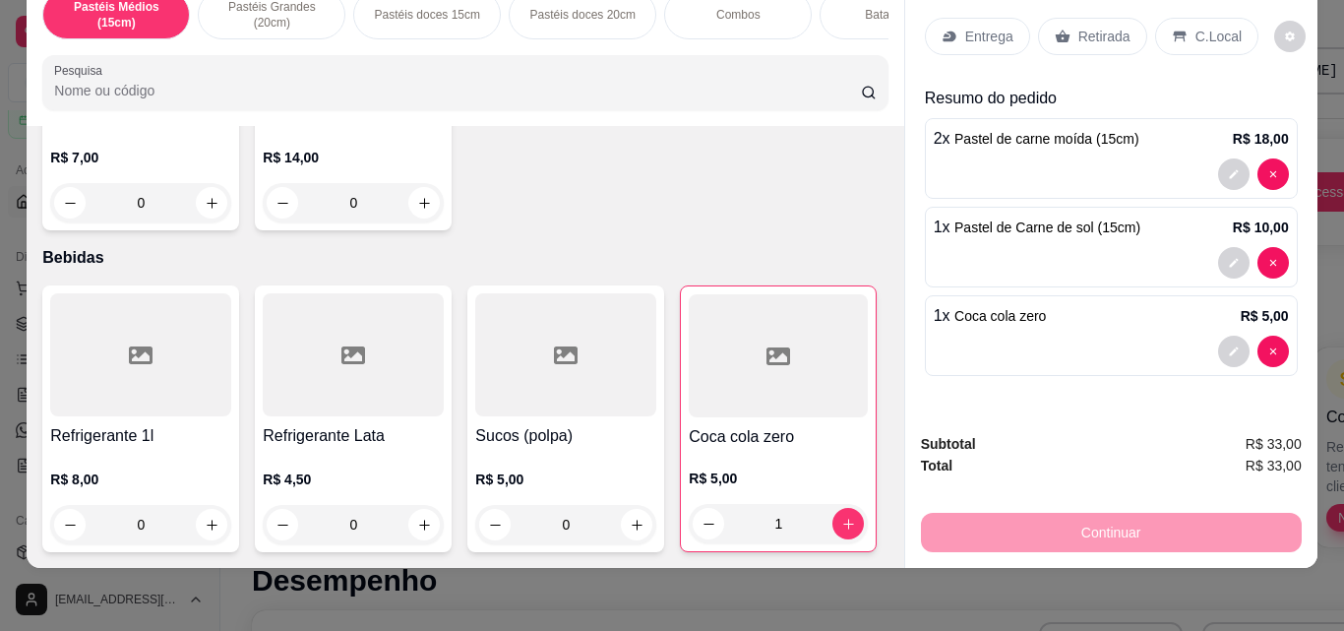
click at [551, 450] on div "R$ 5,00 0" at bounding box center [565, 497] width 181 height 94
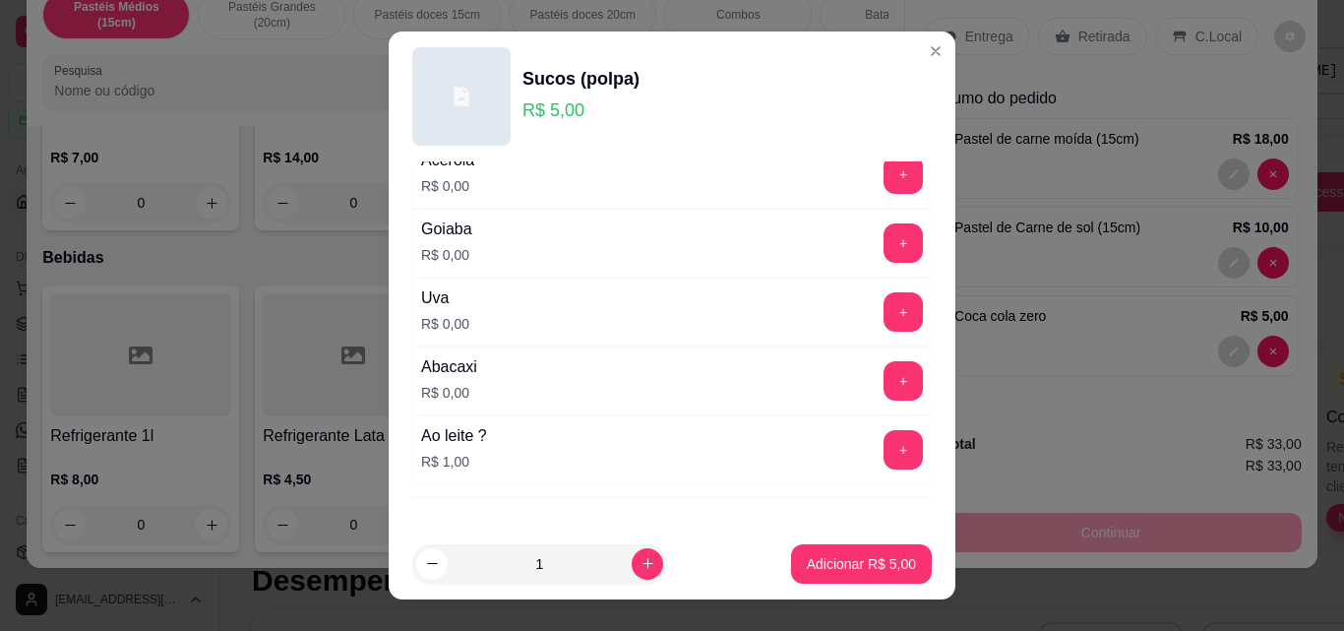
scroll to position [144, 0]
click at [884, 445] on button "+" at bounding box center [903, 448] width 38 height 38
click at [883, 172] on button "+" at bounding box center [902, 171] width 39 height 39
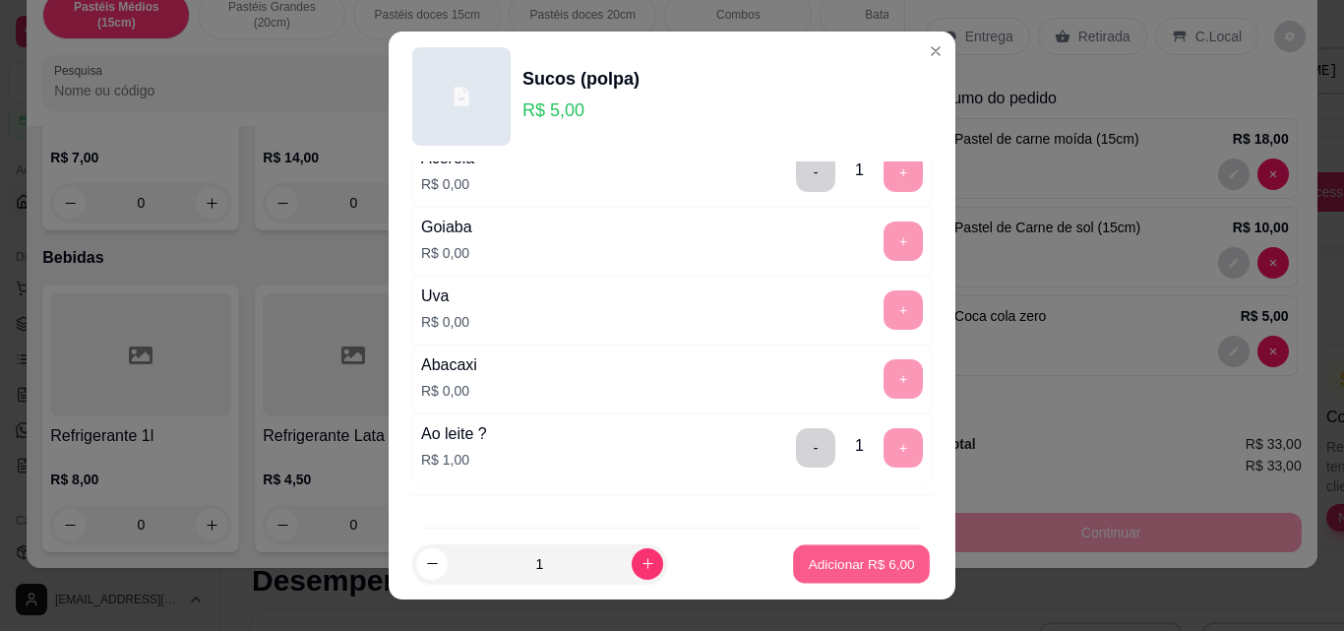
click at [851, 573] on p "Adicionar R$ 6,00" at bounding box center [861, 563] width 106 height 19
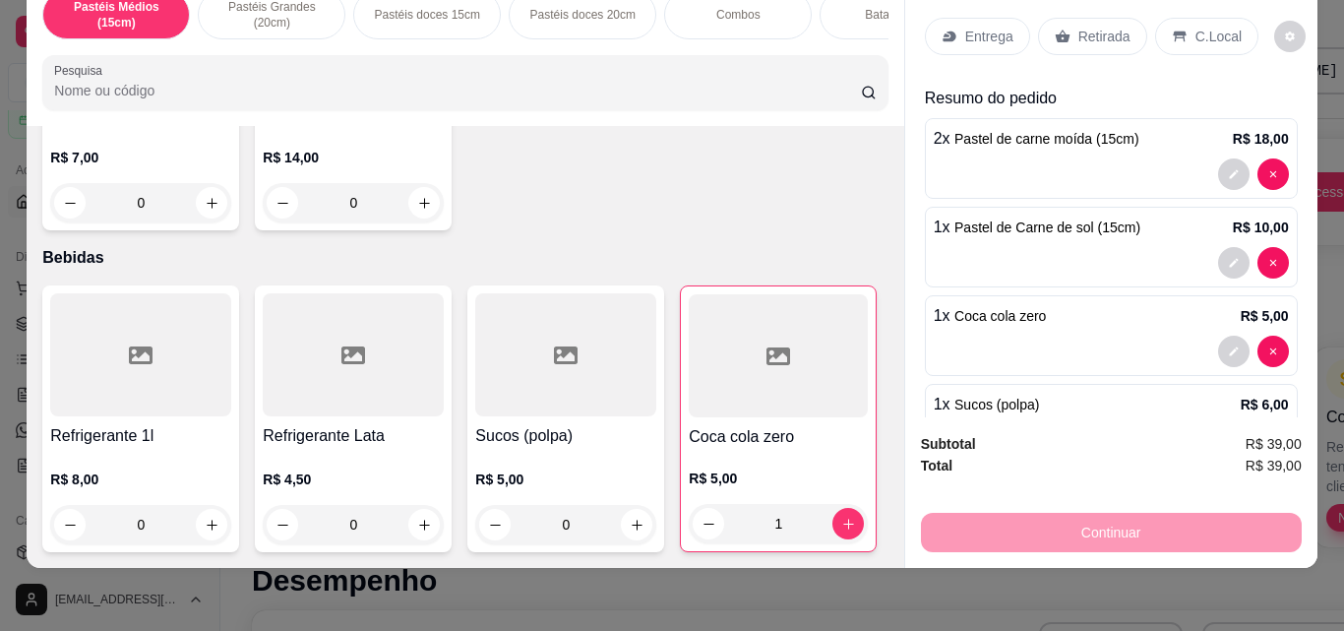
scroll to position [0, 0]
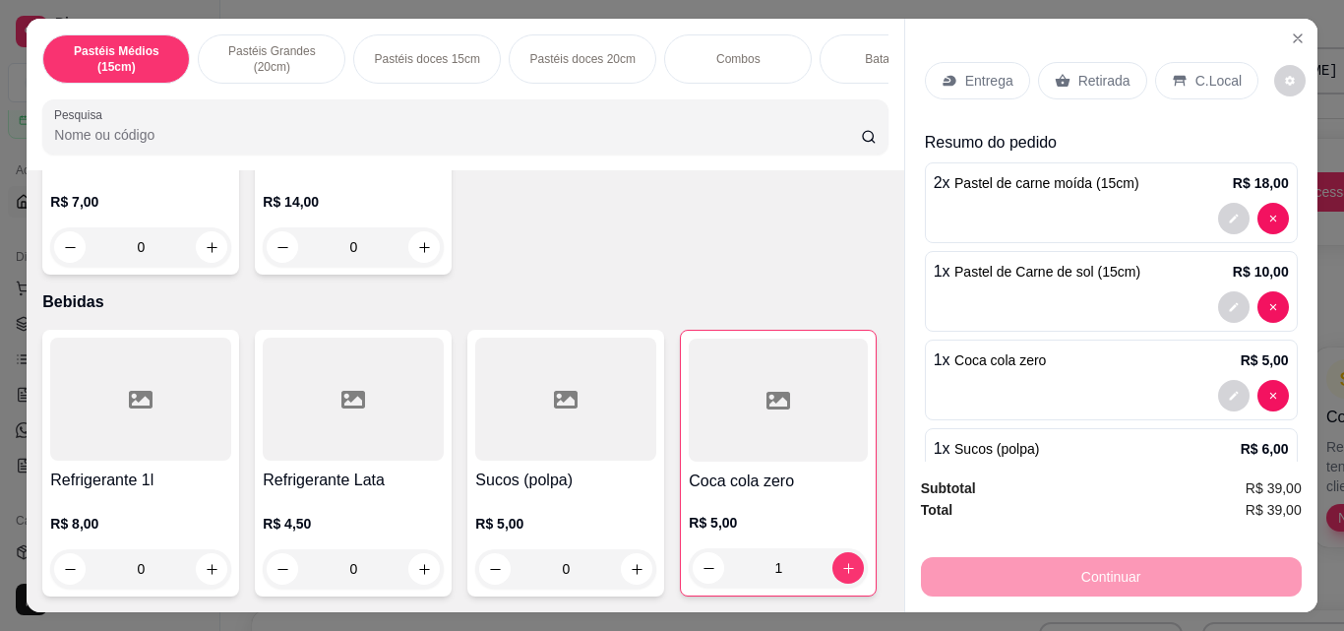
click at [987, 76] on p "Entrega" at bounding box center [989, 81] width 48 height 20
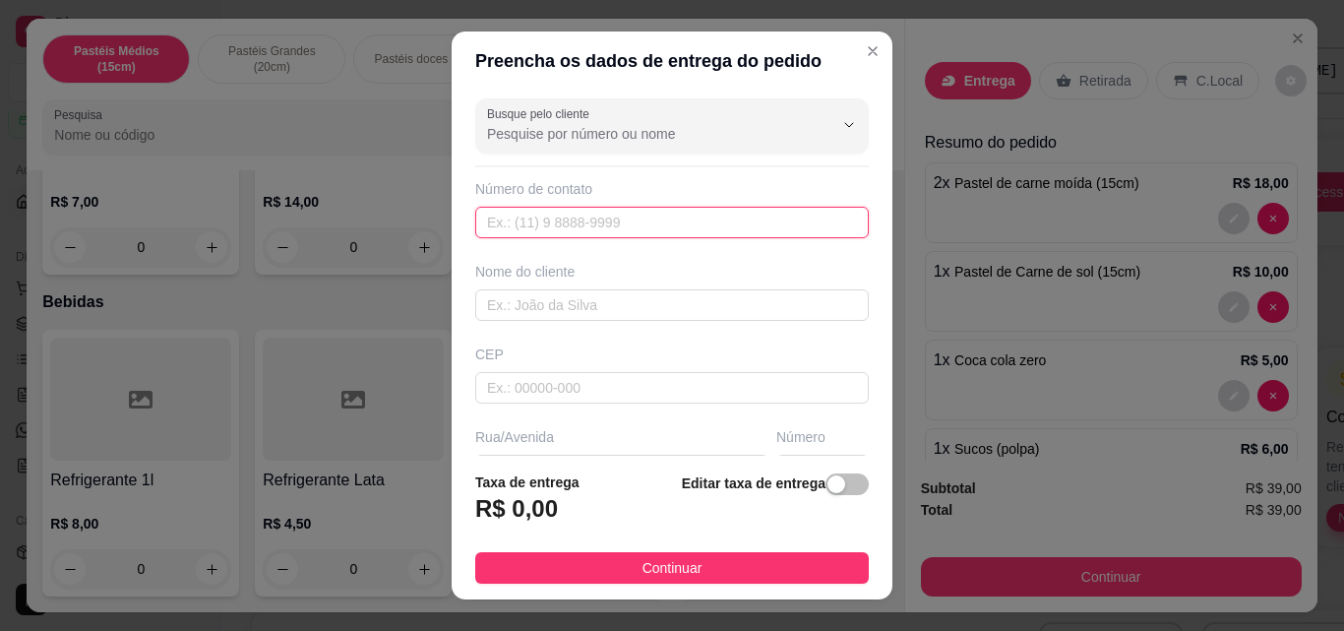
click at [634, 222] on input "text" at bounding box center [671, 222] width 393 height 31
type input "(31) 51502-0254"
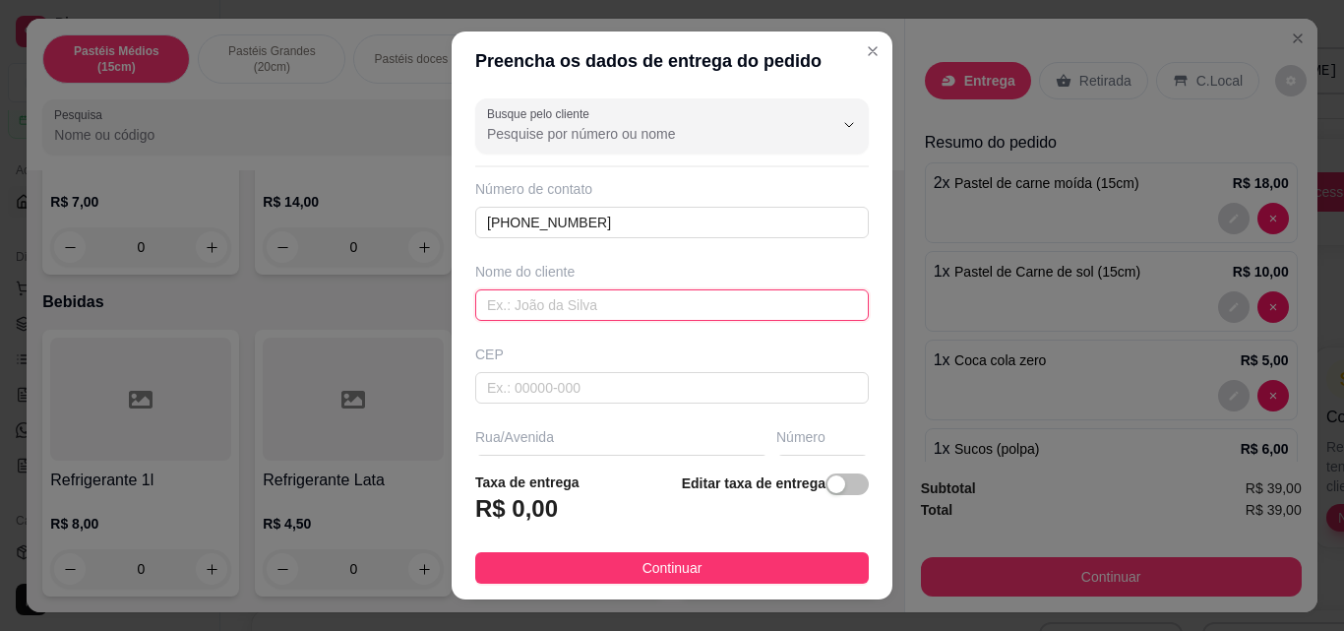
click at [578, 300] on input "text" at bounding box center [671, 304] width 393 height 31
type input "dghudhudsiuo"
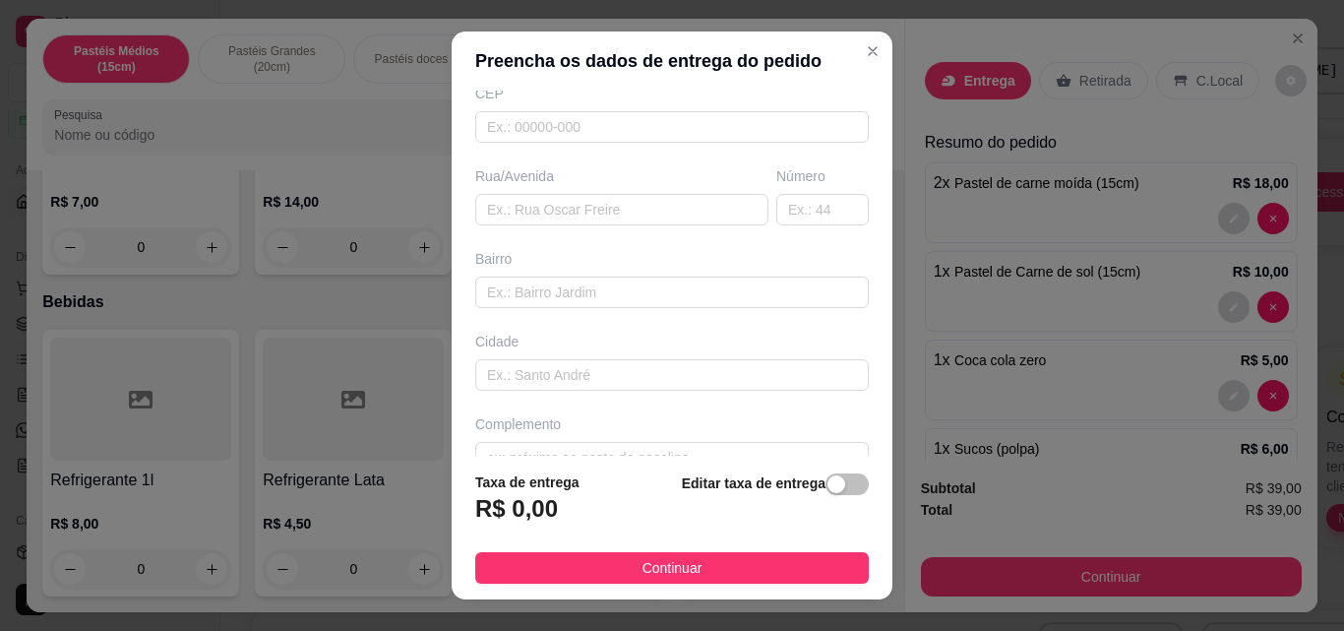
scroll to position [265, 0]
click at [614, 218] on input "text" at bounding box center [621, 205] width 293 height 31
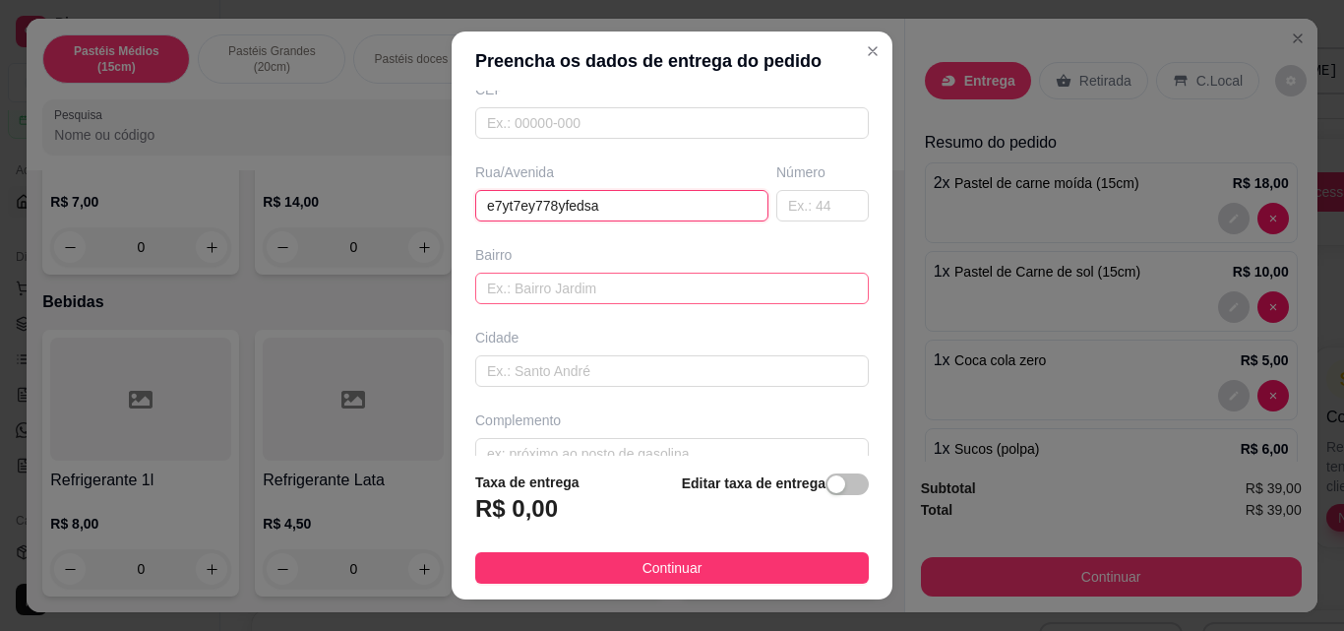
type input "e7yt7ey778yfedsa"
click at [556, 278] on input "text" at bounding box center [671, 287] width 393 height 31
type input "e7y7ye987f"
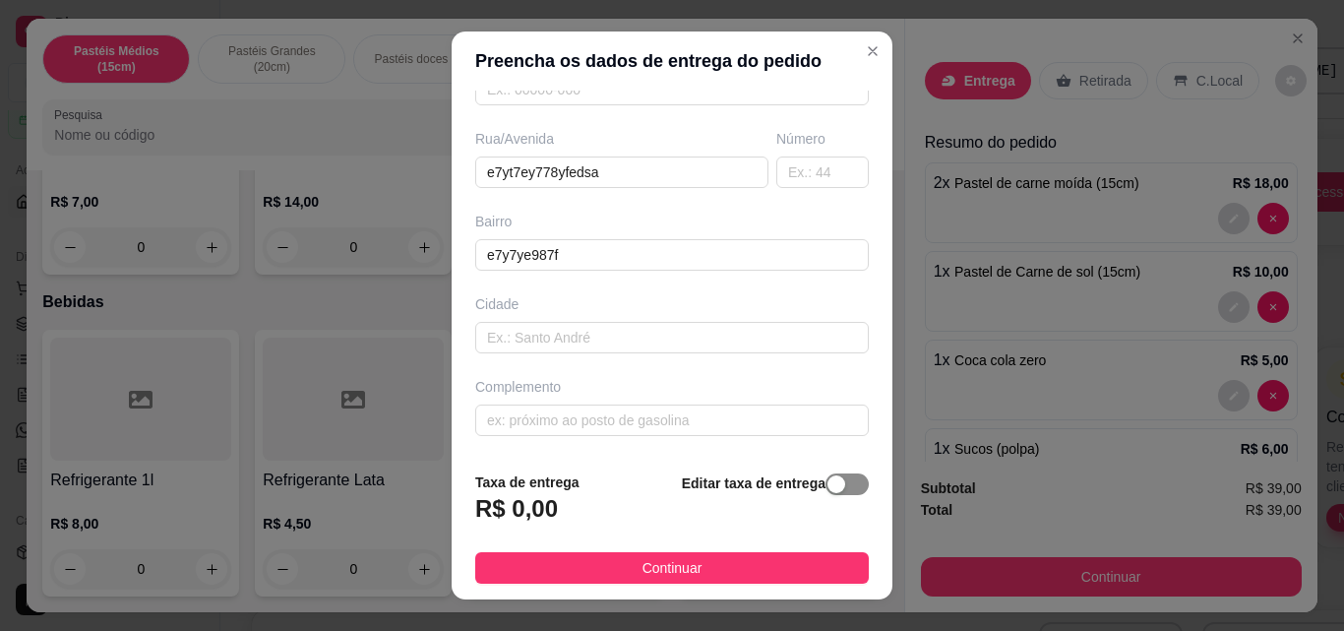
click at [827, 484] on div "button" at bounding box center [836, 484] width 18 height 18
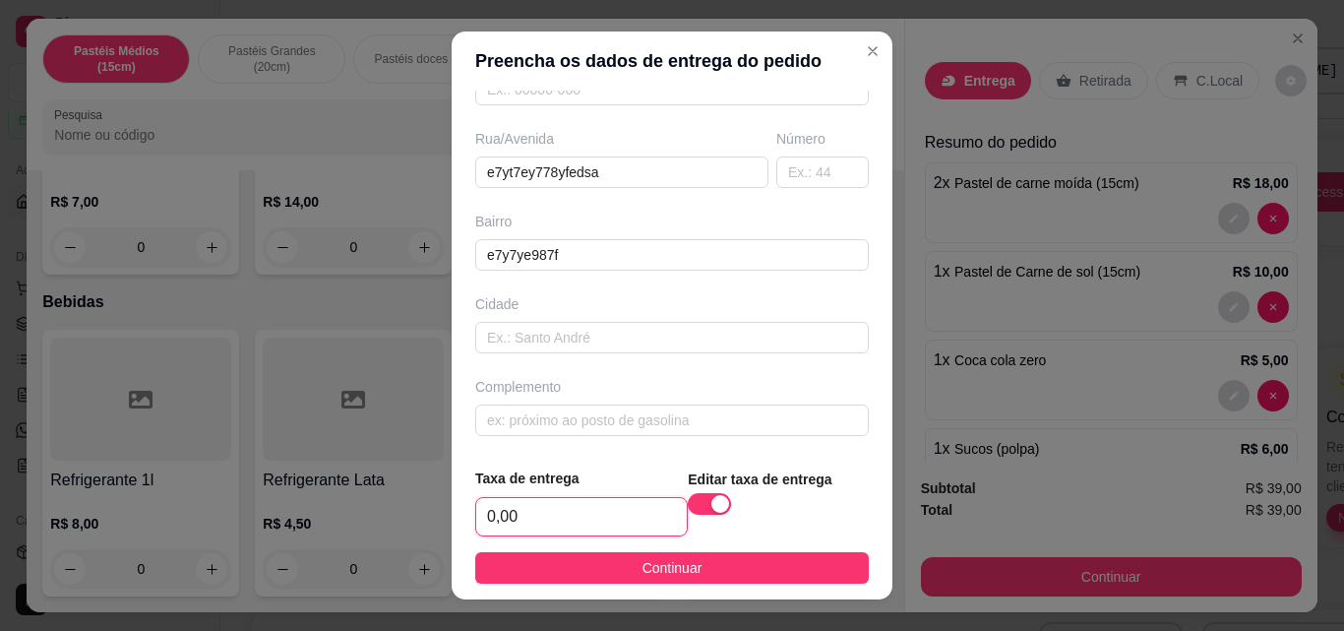
click at [602, 513] on input "0,00" at bounding box center [581, 516] width 211 height 37
type input "4,00"
click at [711, 505] on div "button" at bounding box center [720, 504] width 18 height 18
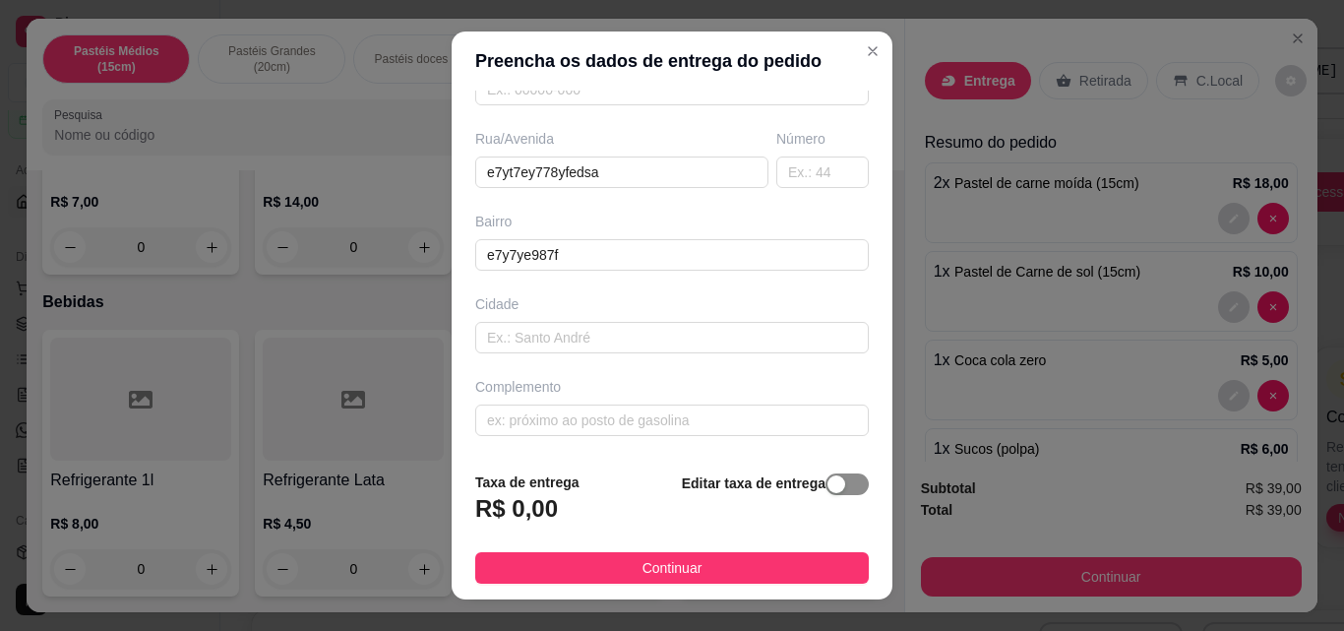
click at [827, 476] on div "button" at bounding box center [836, 484] width 18 height 18
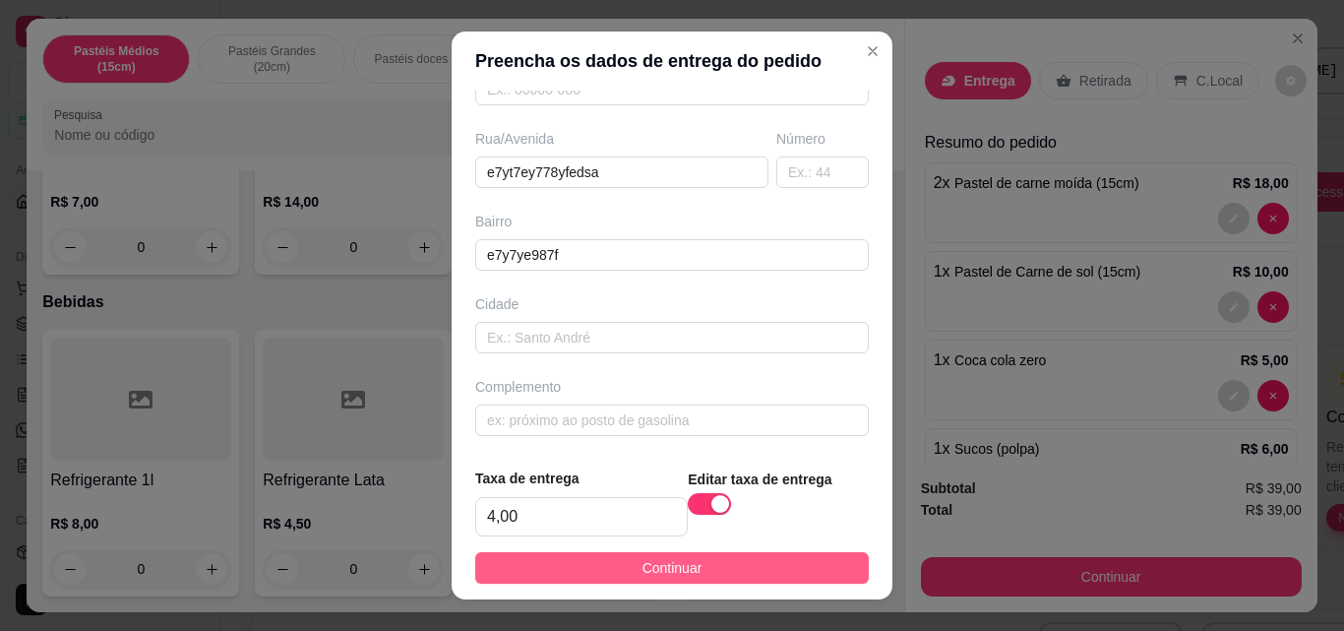
click at [642, 564] on span "Continuar" at bounding box center [672, 568] width 60 height 22
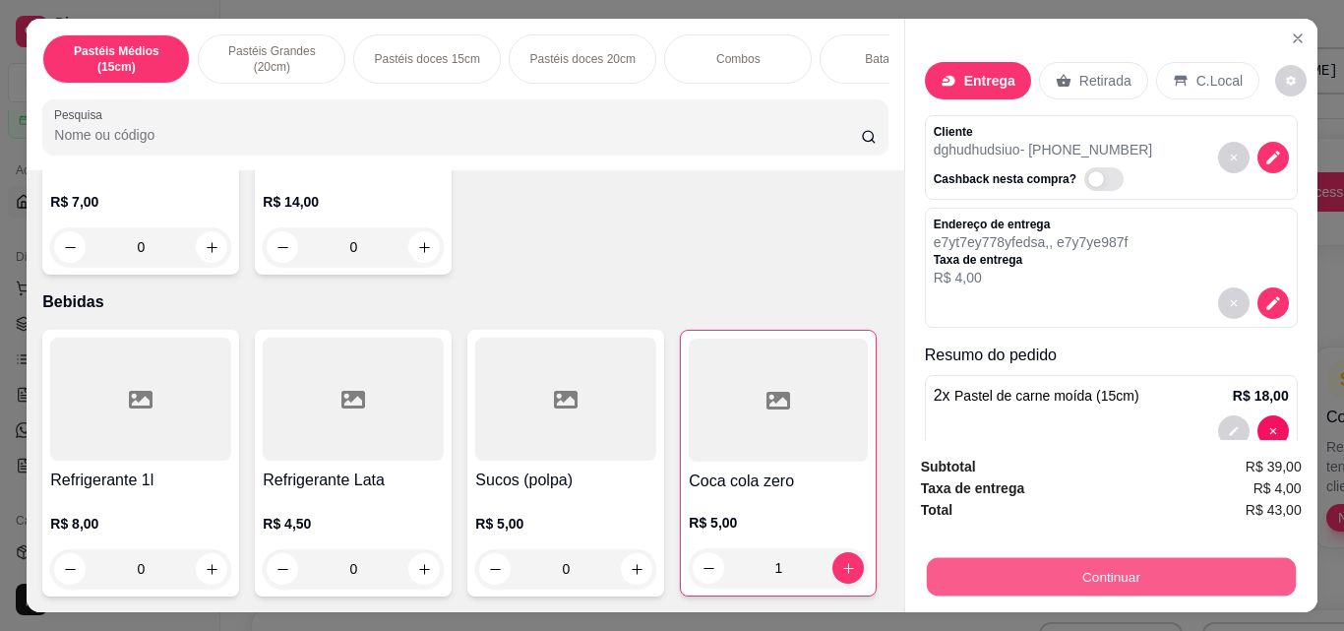
click at [1103, 573] on button "Continuar" at bounding box center [1110, 576] width 369 height 38
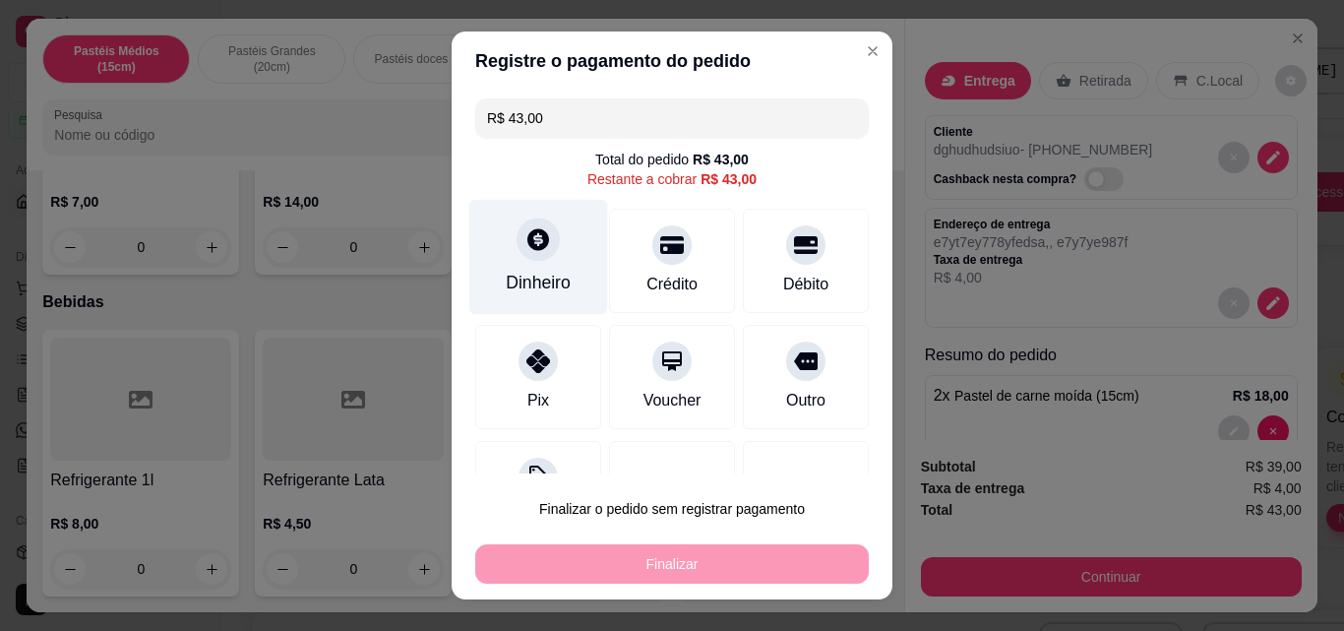
click at [534, 285] on div "Dinheiro" at bounding box center [538, 283] width 65 height 26
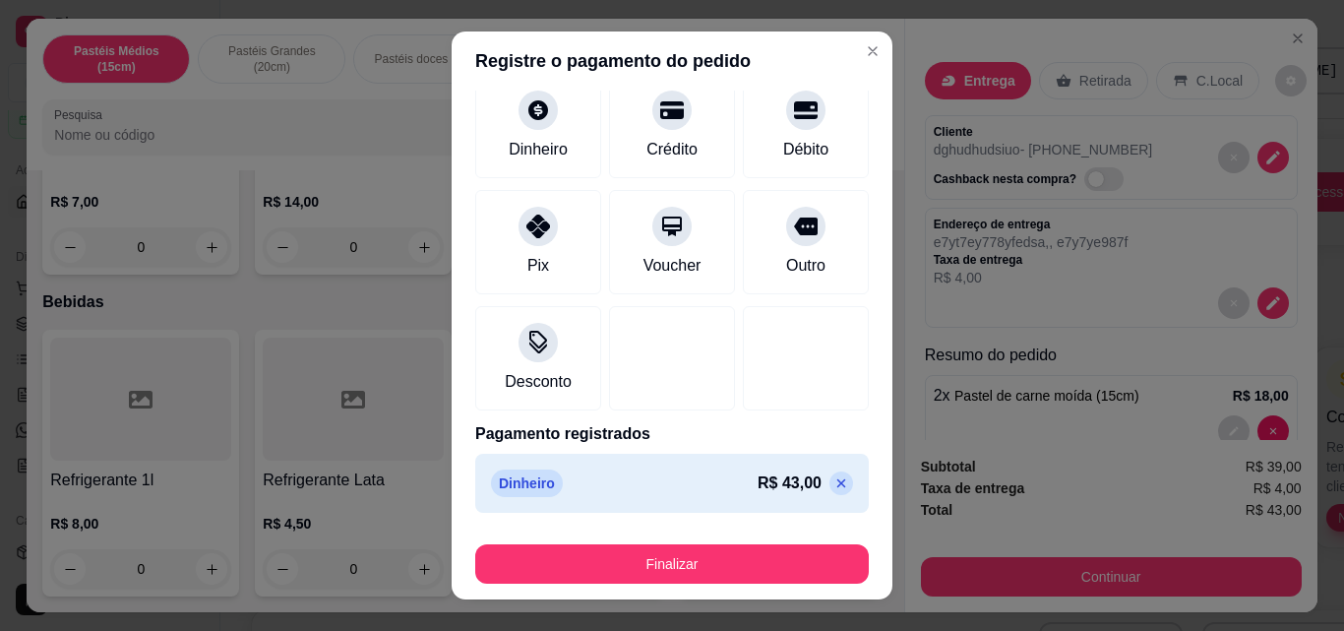
scroll to position [92, 0]
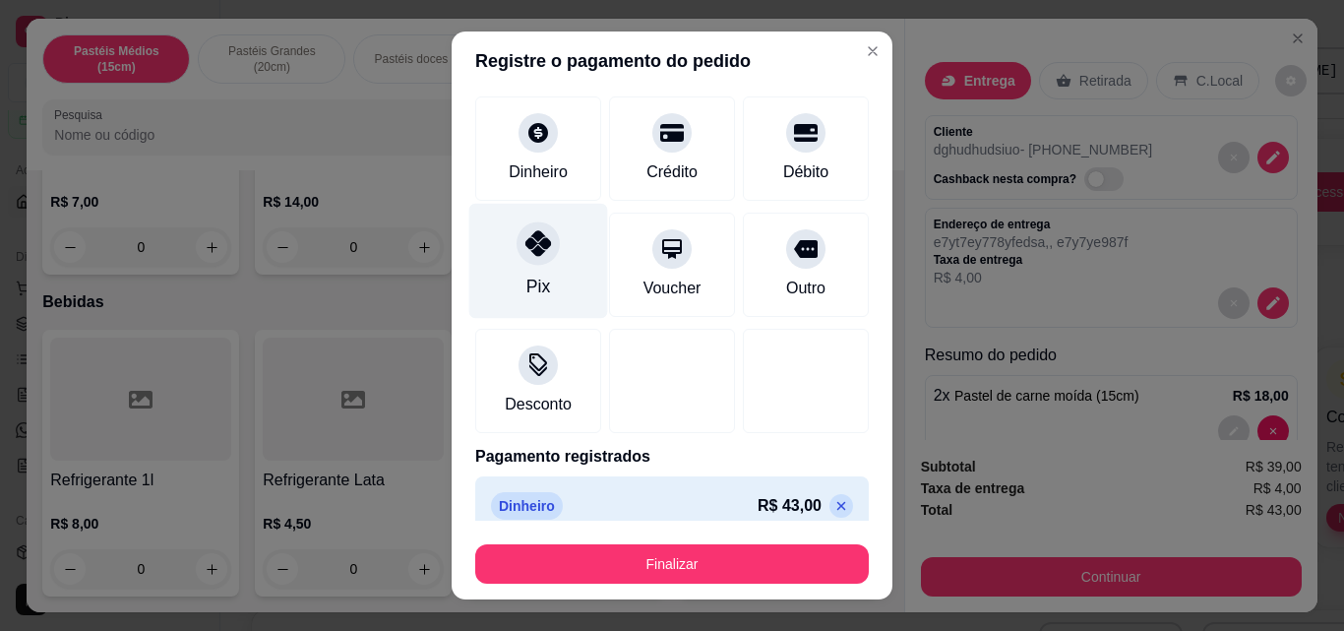
click at [526, 264] on div at bounding box center [537, 242] width 43 height 43
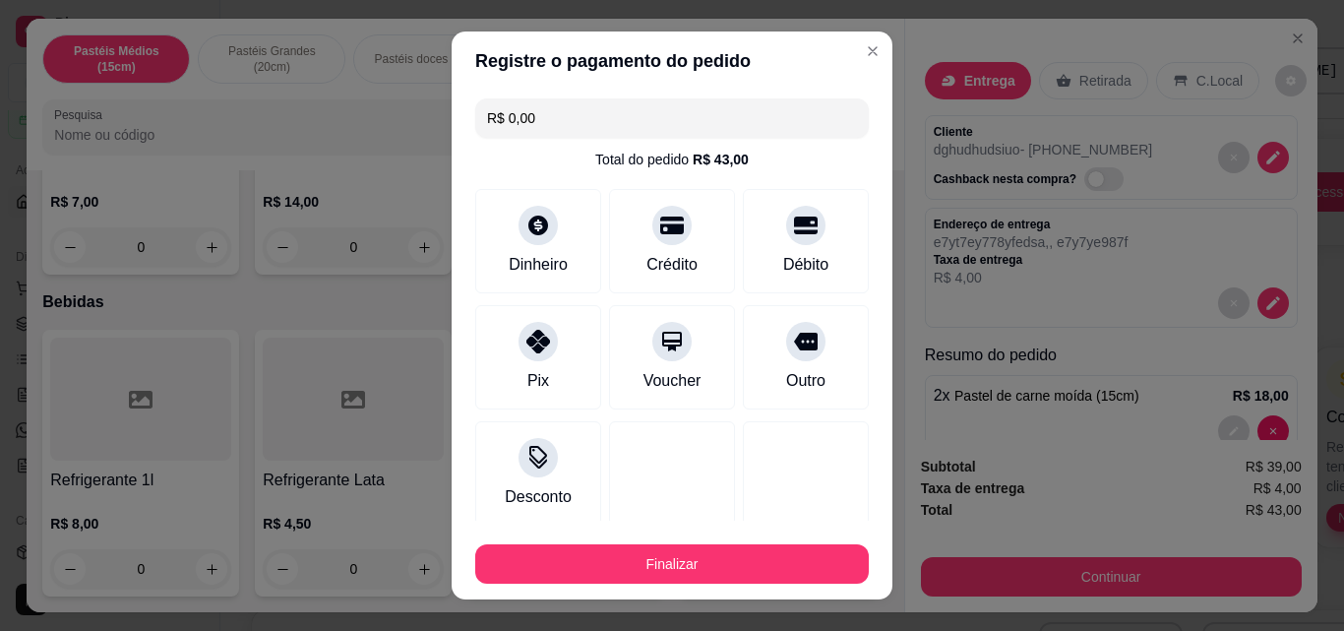
scroll to position [115, 0]
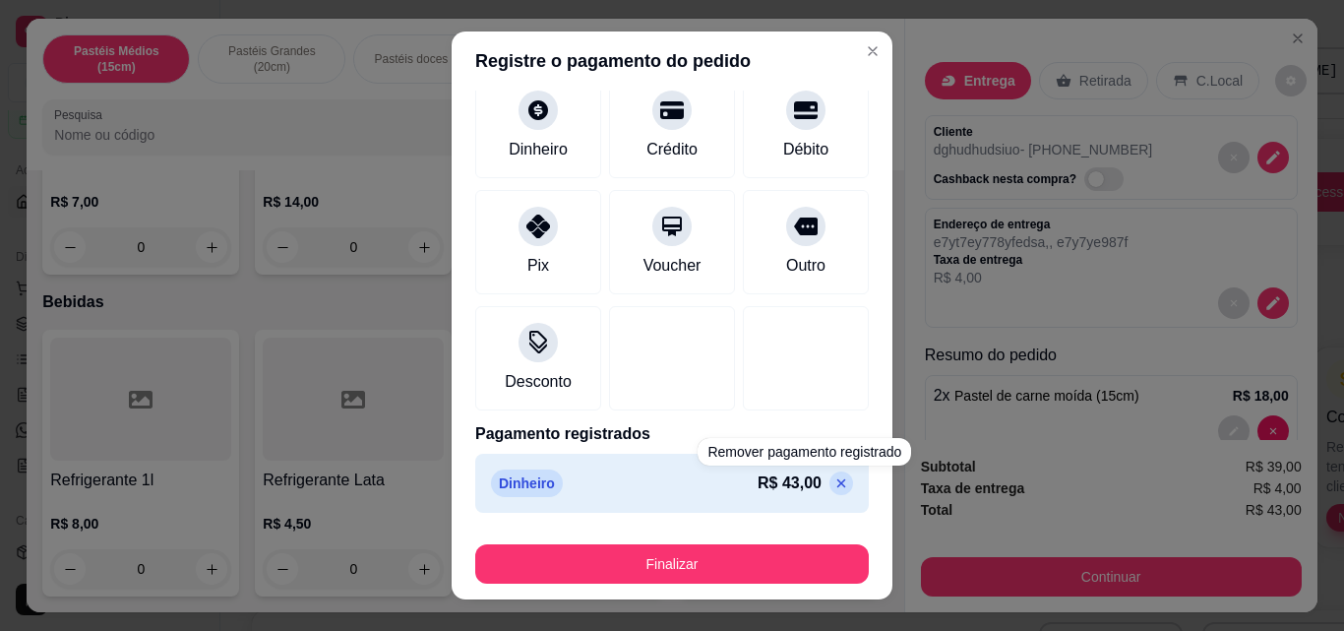
click at [837, 485] on icon at bounding box center [841, 483] width 9 height 9
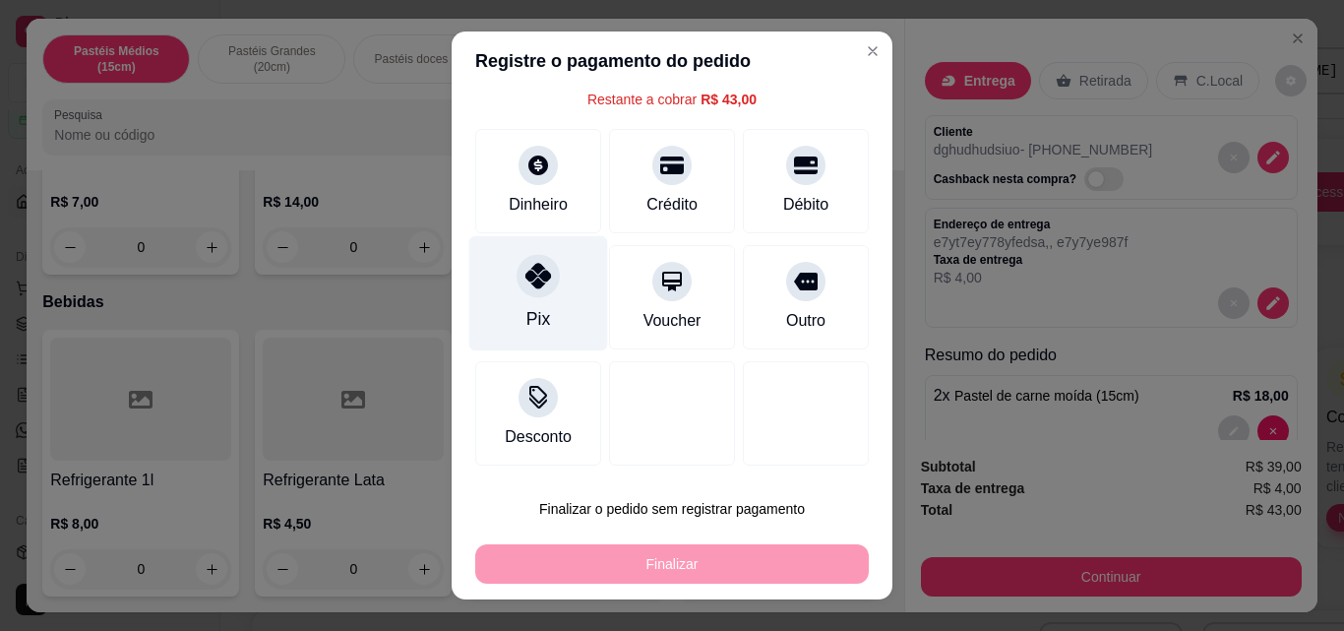
click at [523, 300] on div "Pix" at bounding box center [538, 293] width 139 height 115
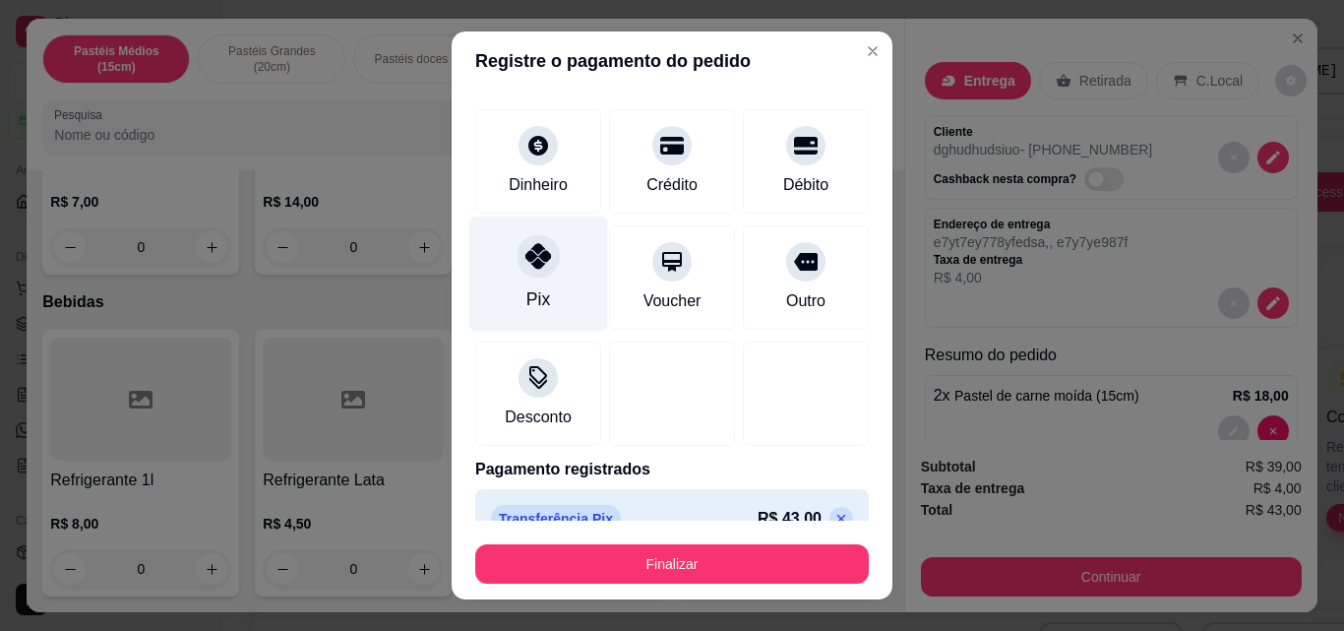
type input "R$ 0,00"
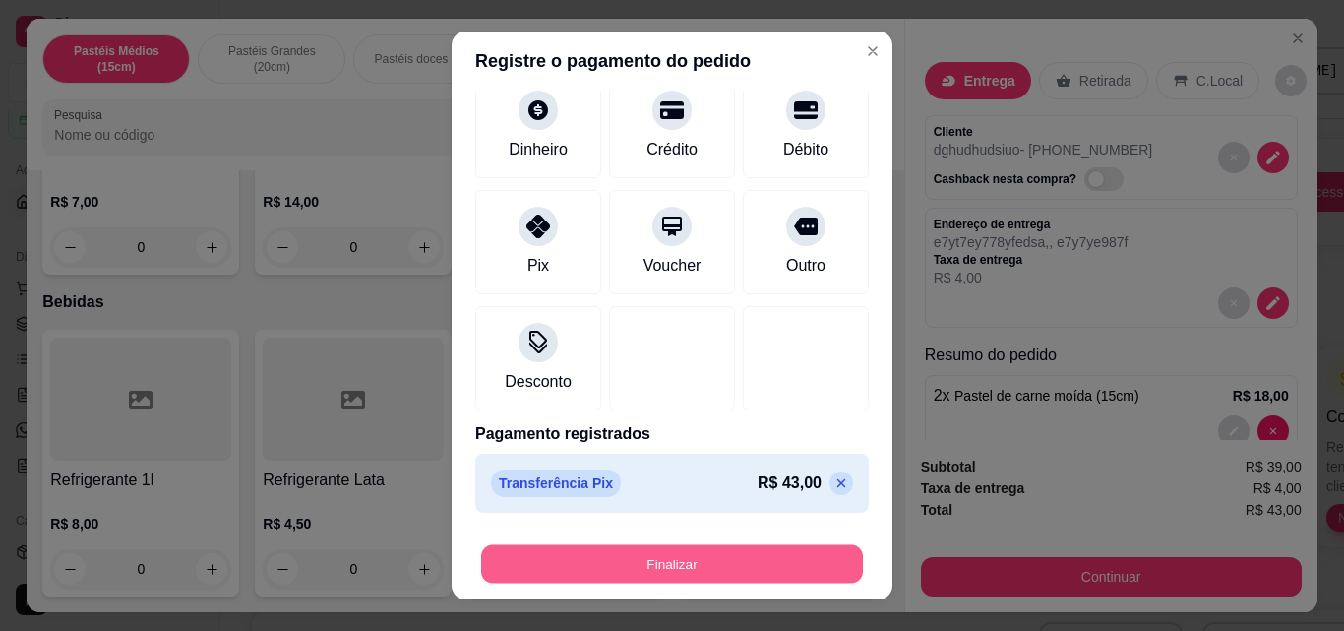
click at [679, 550] on button "Finalizar" at bounding box center [672, 564] width 382 height 38
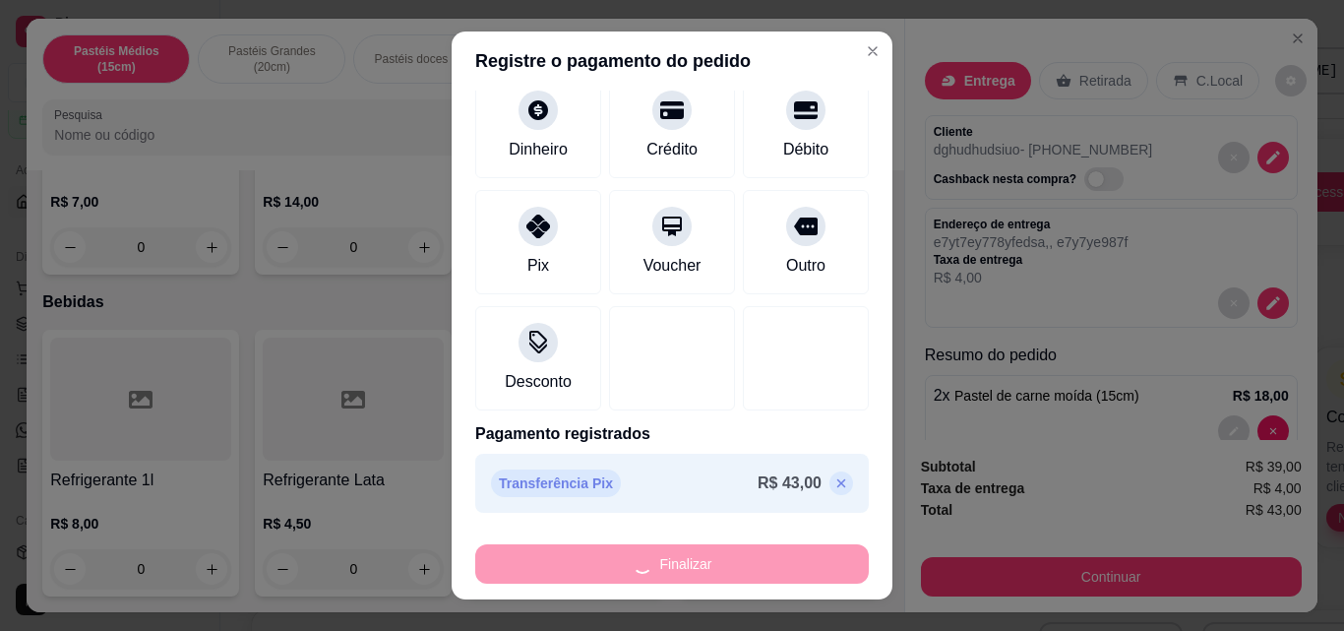
type input "0"
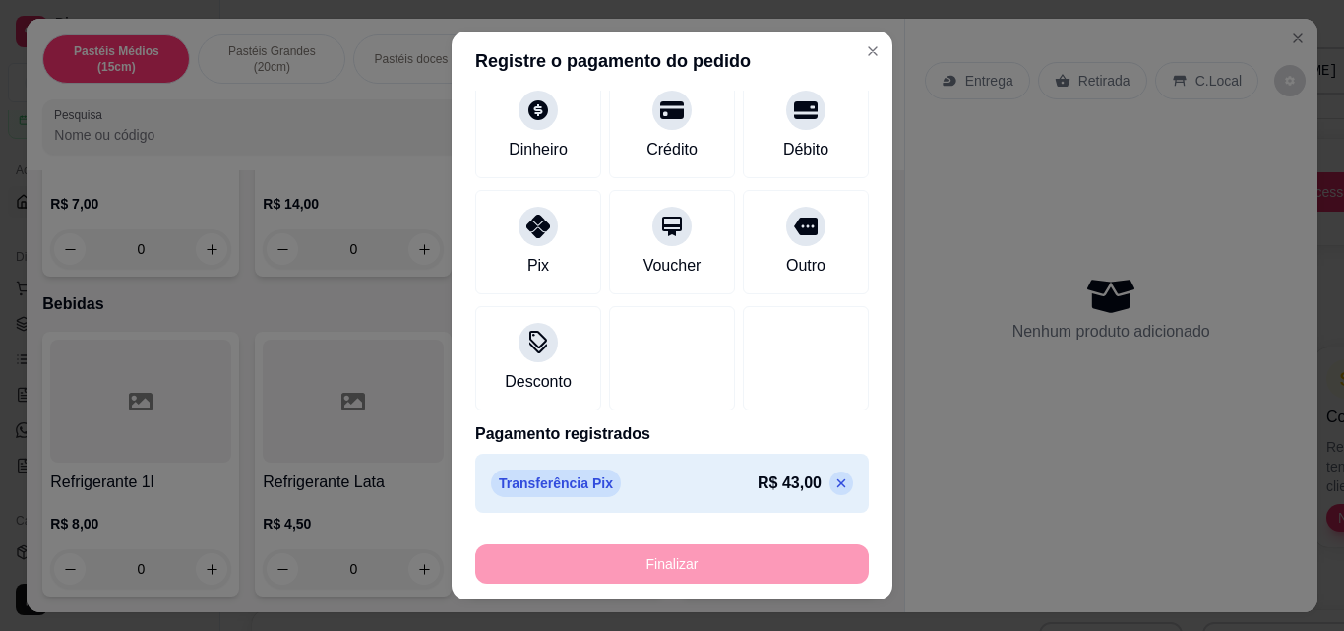
type input "-R$ 43,00"
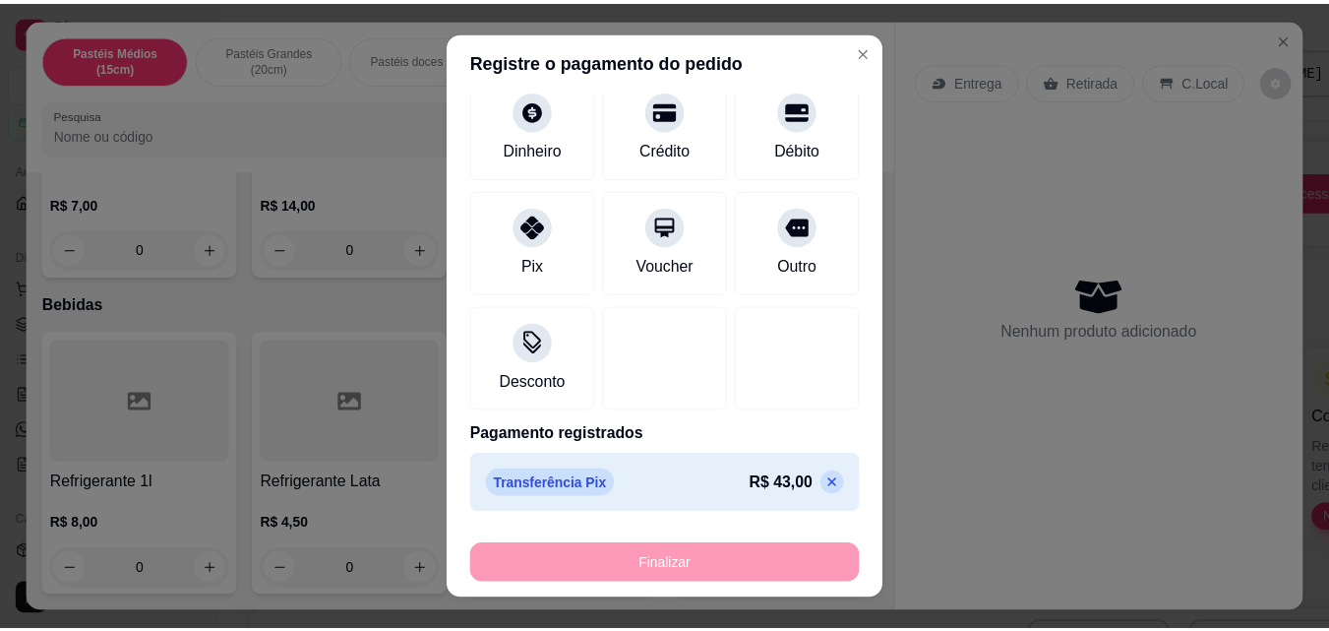
scroll to position [5796, 0]
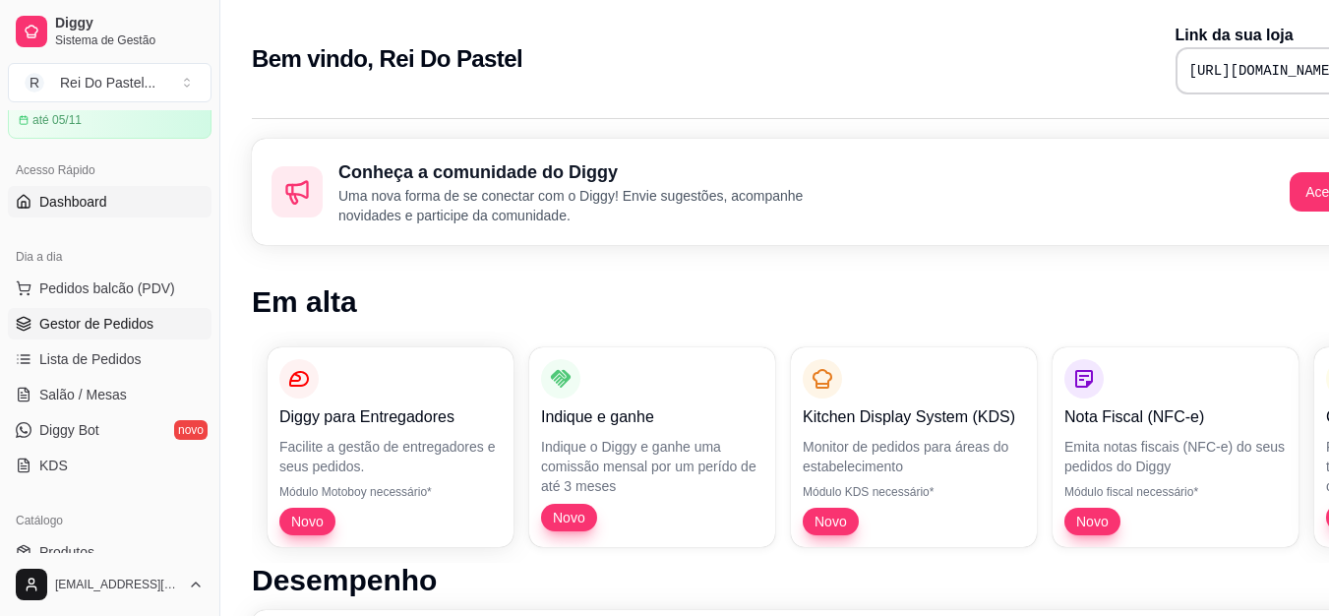
click at [151, 326] on link "Gestor de Pedidos" at bounding box center [110, 323] width 204 height 31
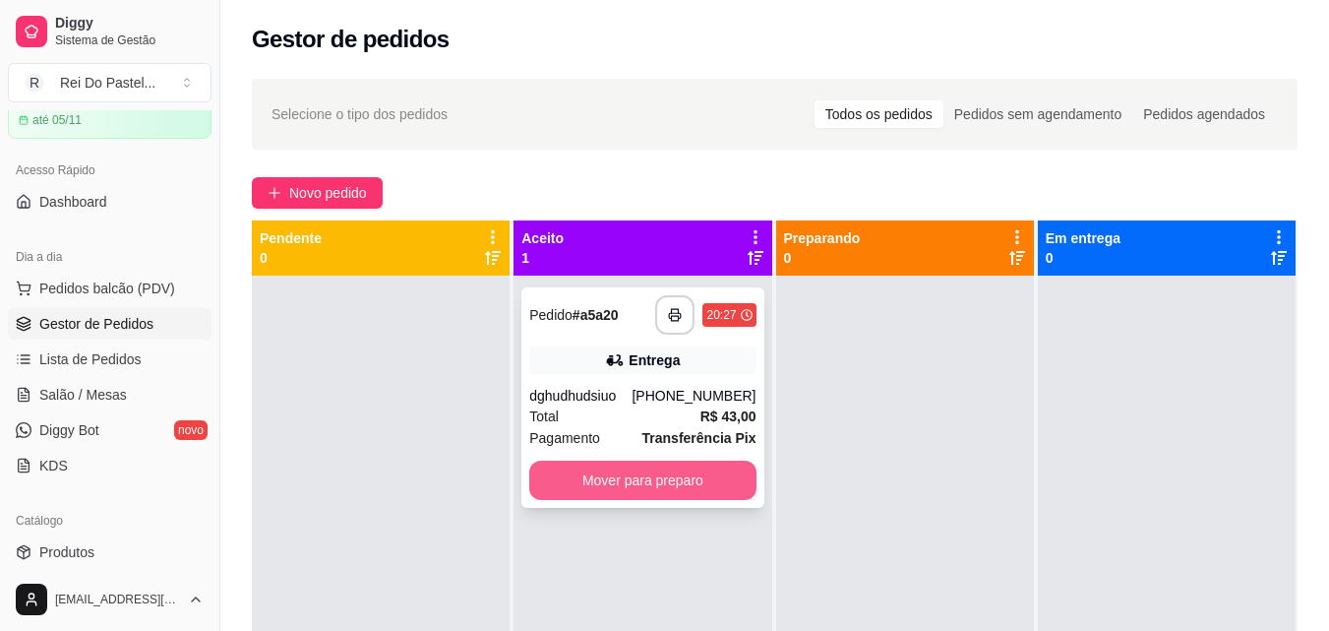
click at [635, 479] on button "Mover para preparo" at bounding box center [642, 479] width 226 height 39
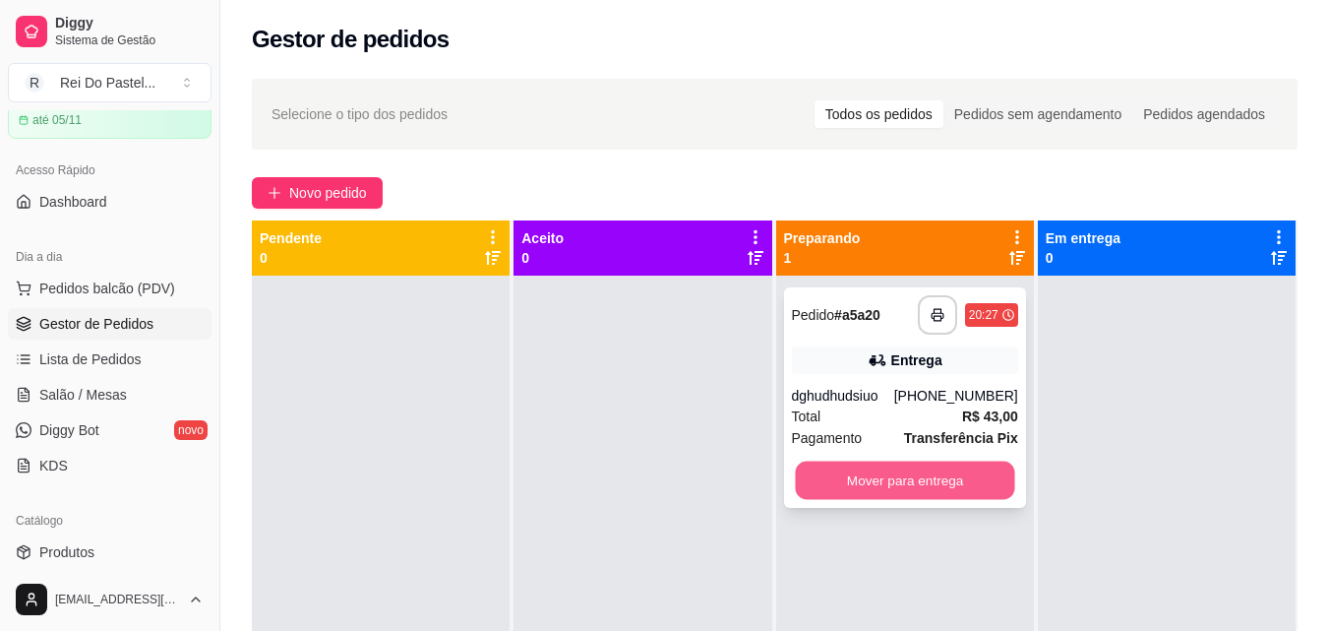
click at [971, 483] on button "Mover para entrega" at bounding box center [904, 480] width 219 height 38
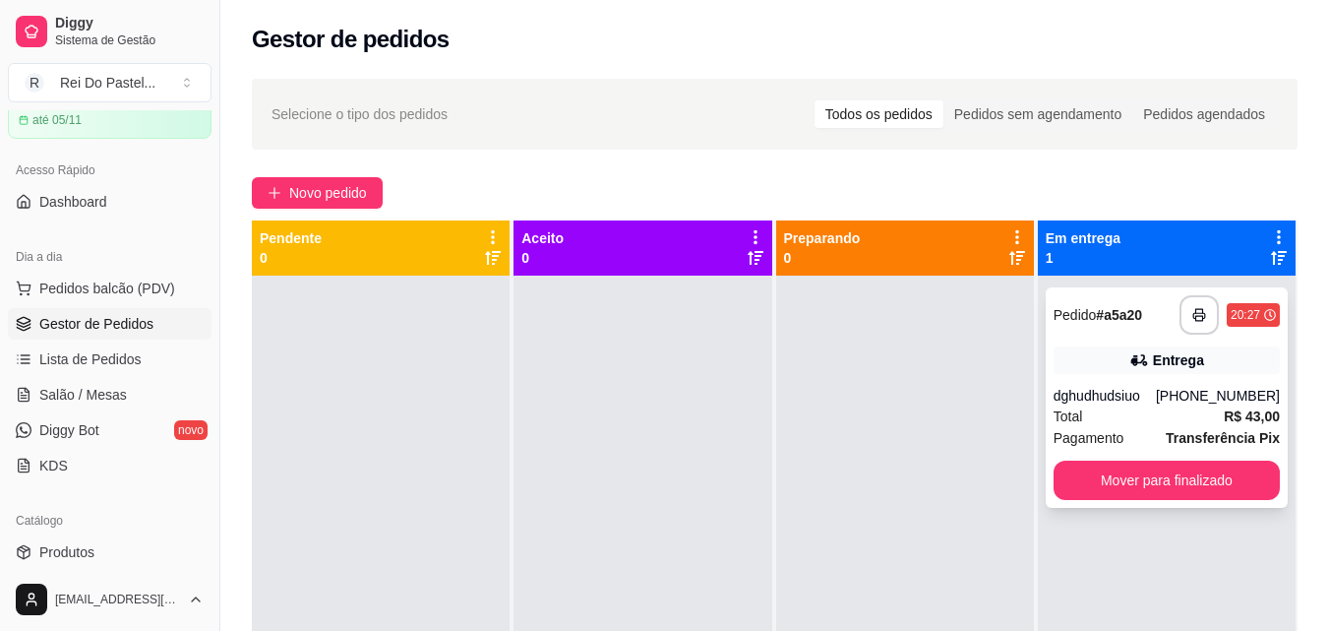
click at [1203, 371] on div "Entrega" at bounding box center [1167, 360] width 226 height 28
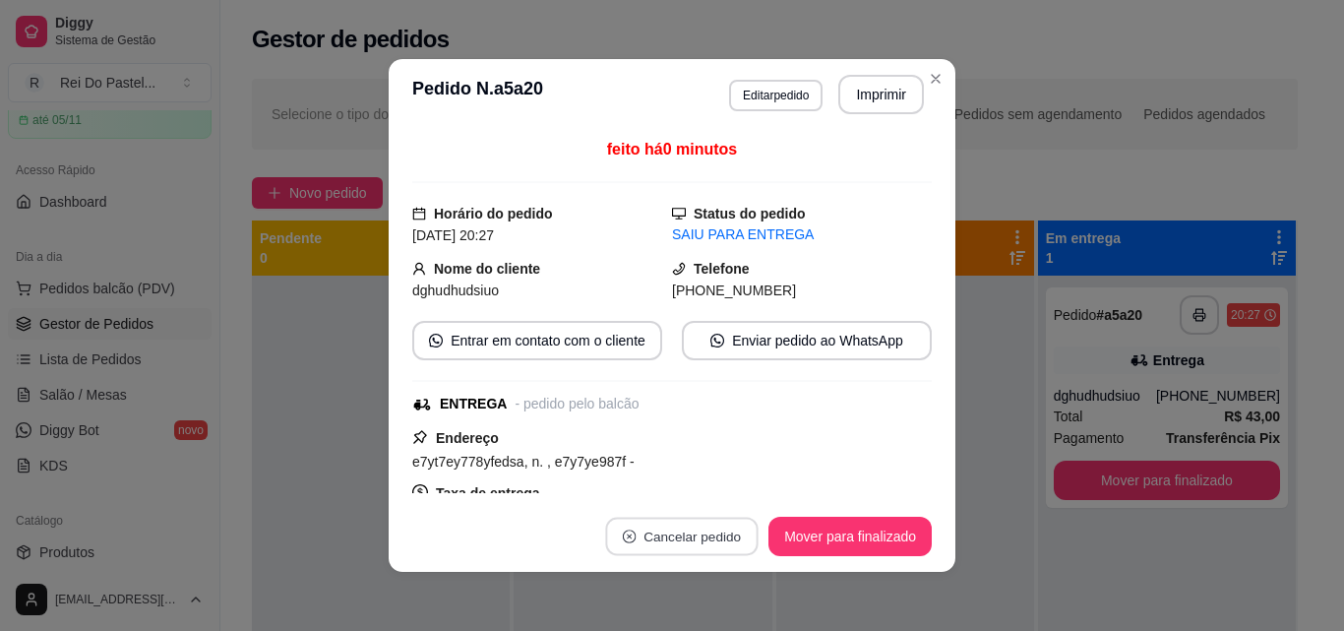
click at [696, 525] on button "Cancelar pedido" at bounding box center [682, 536] width 152 height 38
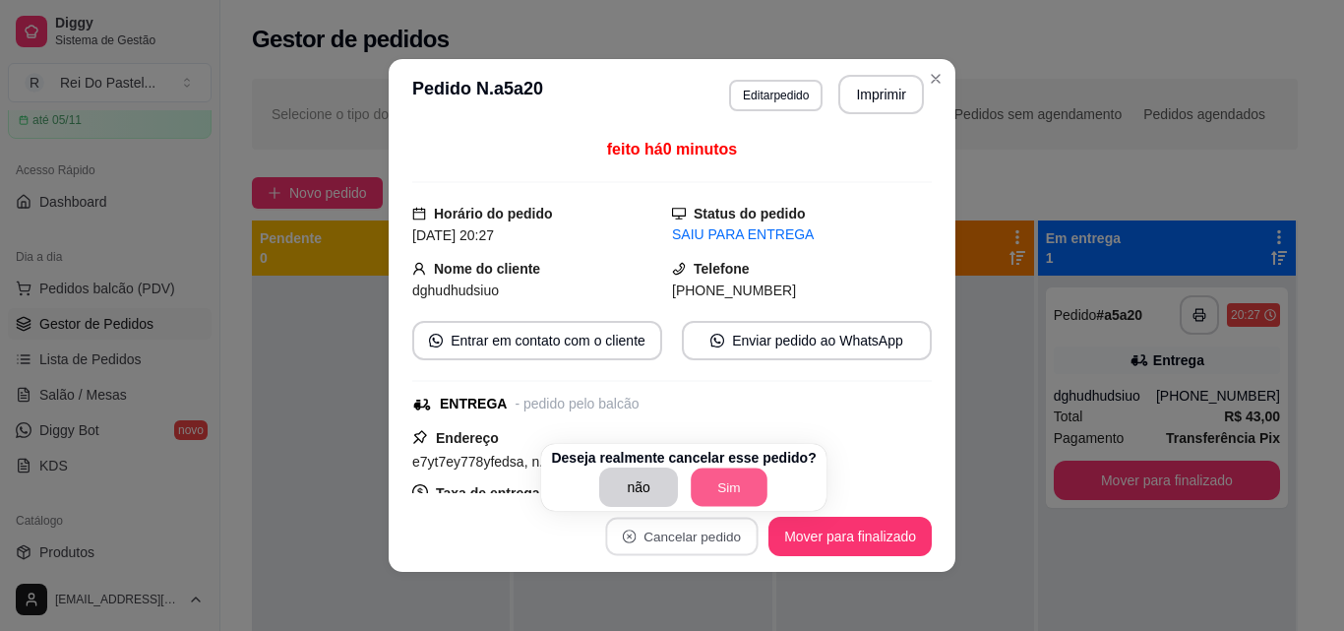
click at [726, 488] on button "Sim" at bounding box center [729, 487] width 77 height 38
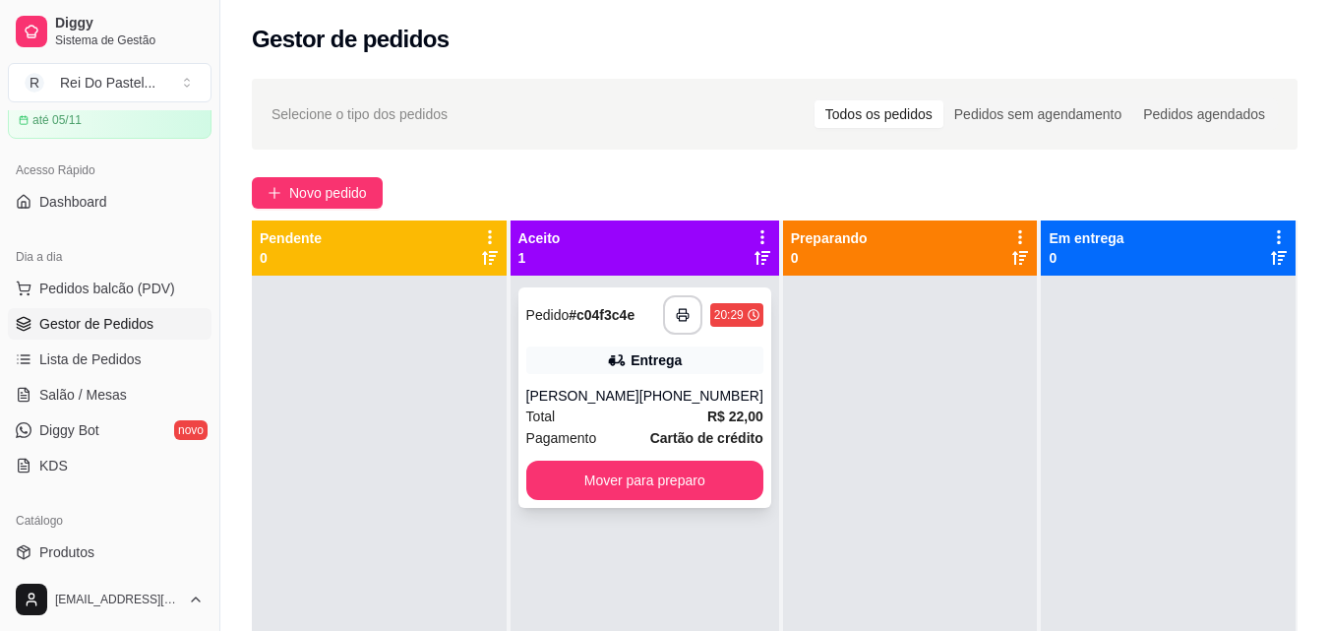
click at [612, 389] on div "Jandson Guilherme" at bounding box center [582, 396] width 113 height 20
click at [679, 316] on rect "button" at bounding box center [682, 318] width 7 height 5
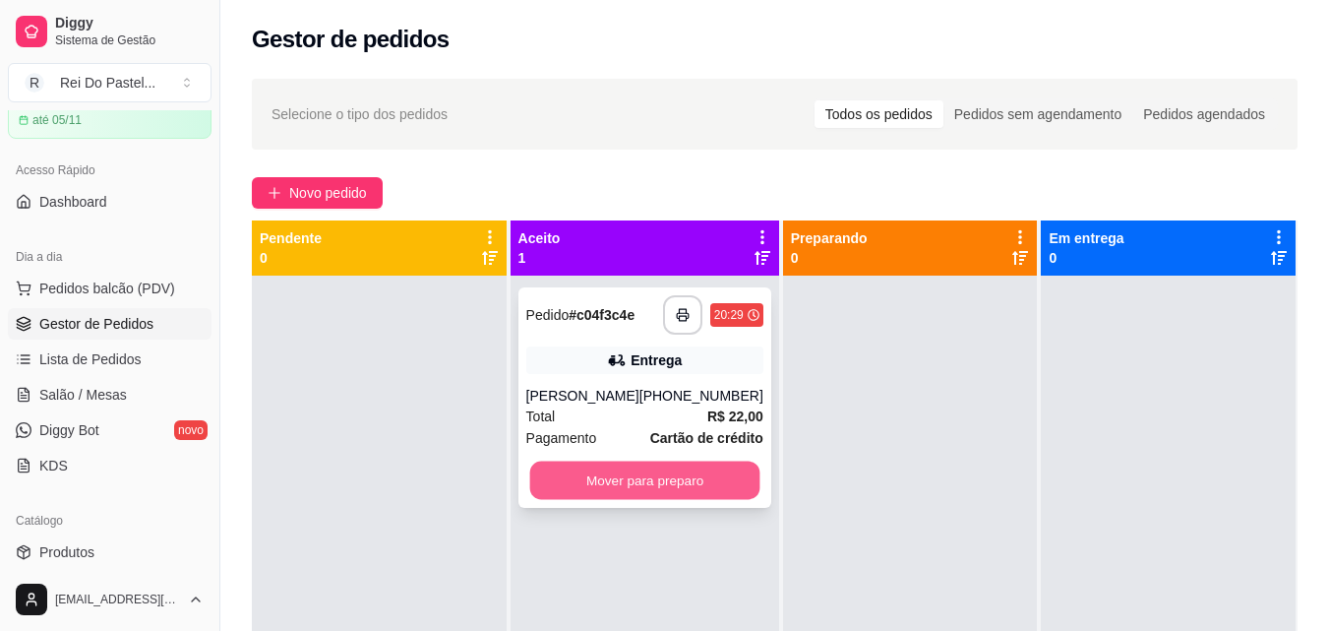
click at [665, 480] on button "Mover para preparo" at bounding box center [644, 480] width 230 height 38
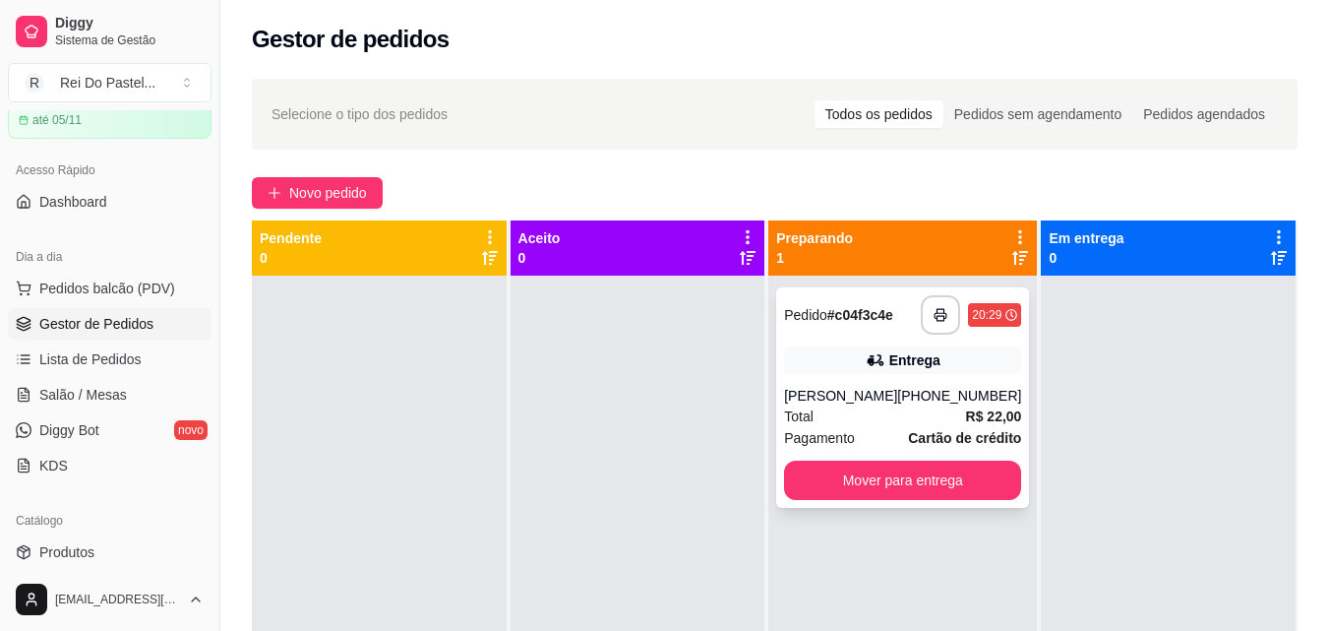
click at [868, 384] on div "**********" at bounding box center [902, 397] width 253 height 220
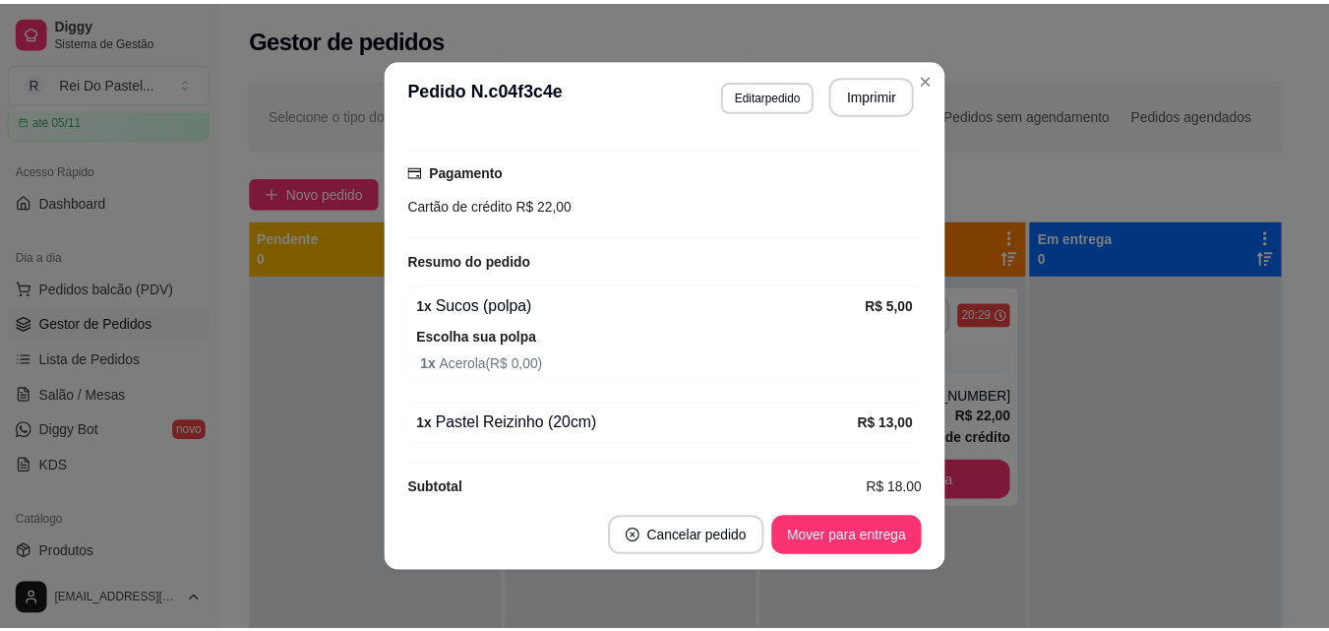
scroll to position [527, 0]
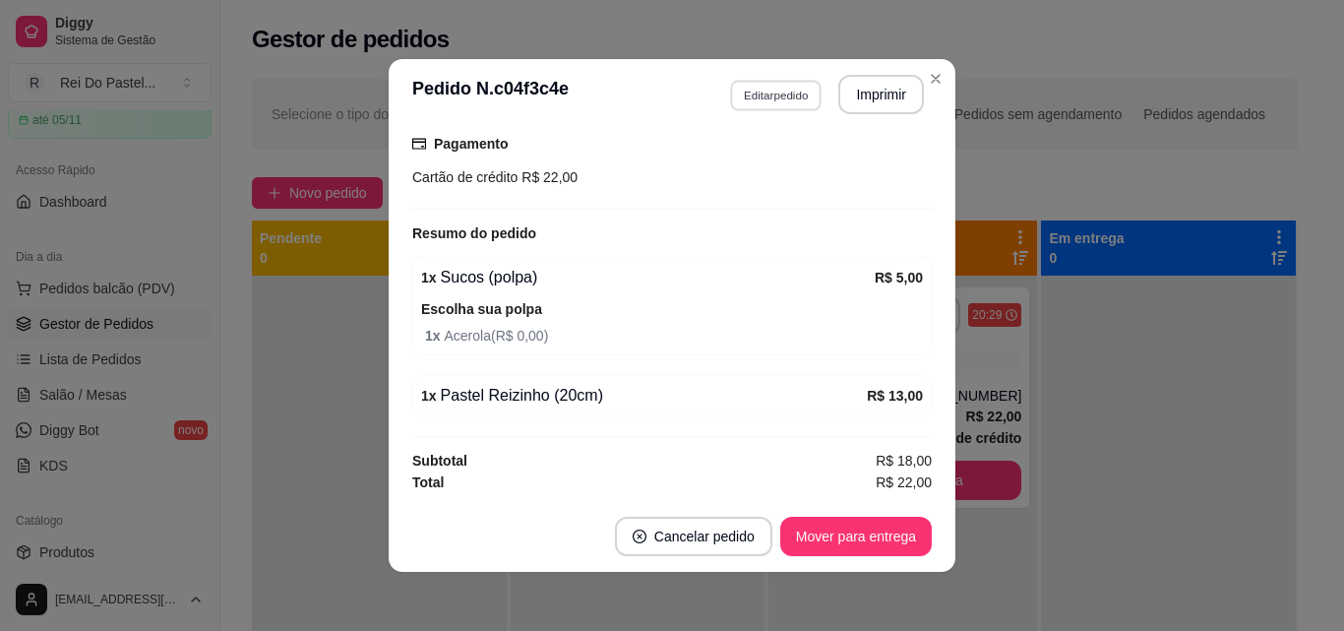
click at [748, 96] on button "Editar pedido" at bounding box center [775, 95] width 91 height 30
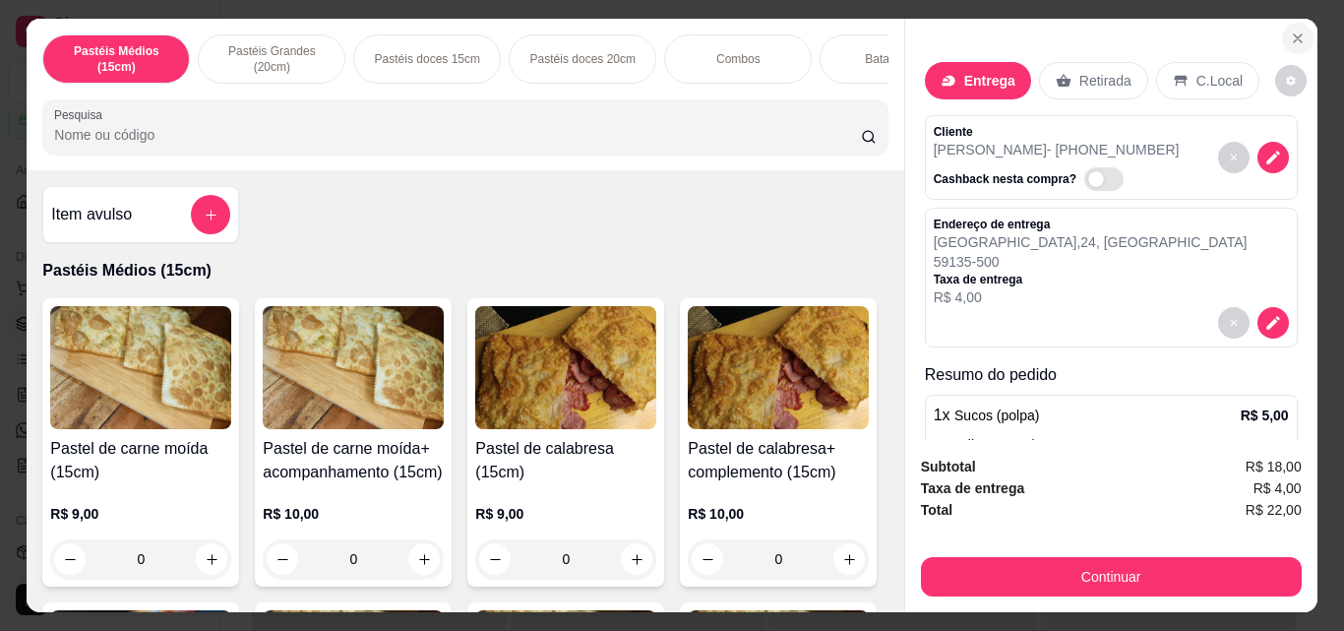
click at [1282, 32] on button "Close" at bounding box center [1297, 38] width 31 height 31
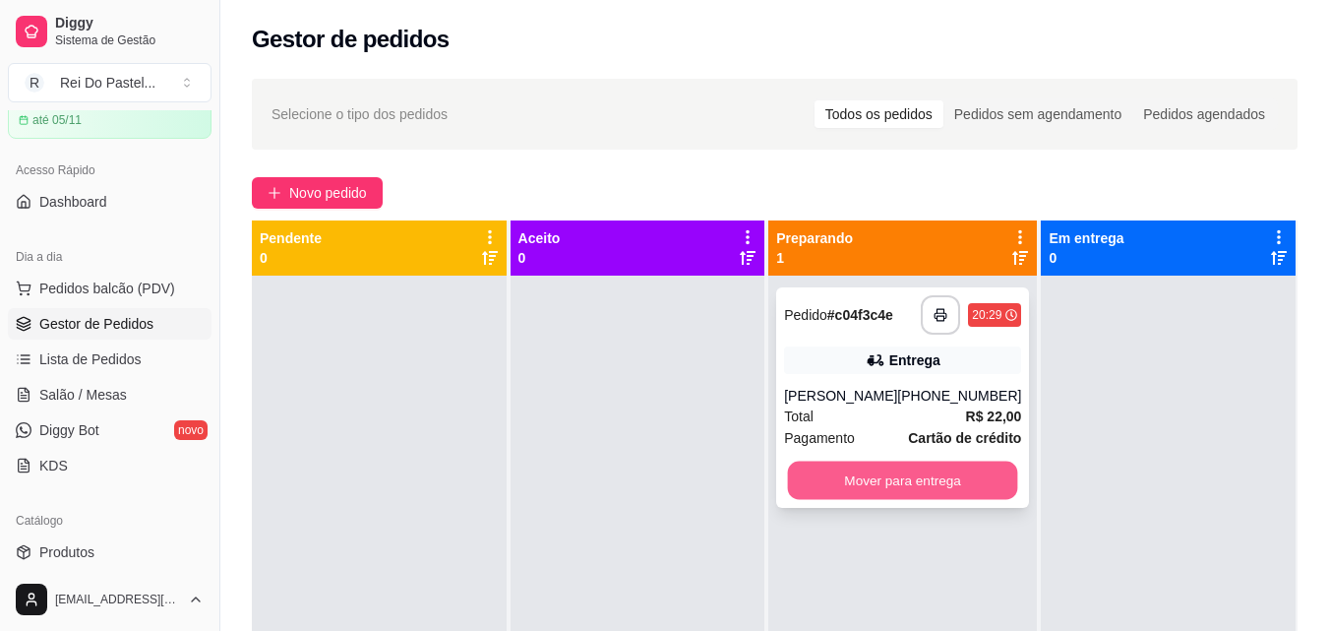
click at [930, 478] on button "Mover para entrega" at bounding box center [903, 480] width 230 height 38
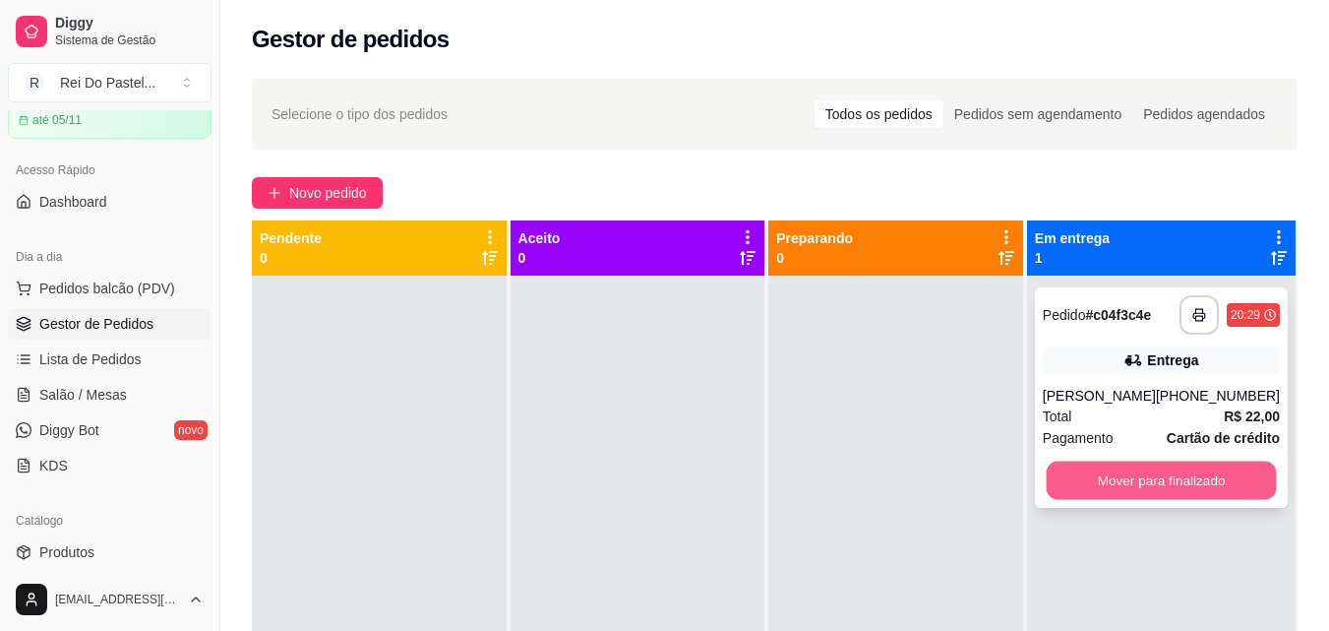
click at [1159, 481] on button "Mover para finalizado" at bounding box center [1161, 480] width 230 height 38
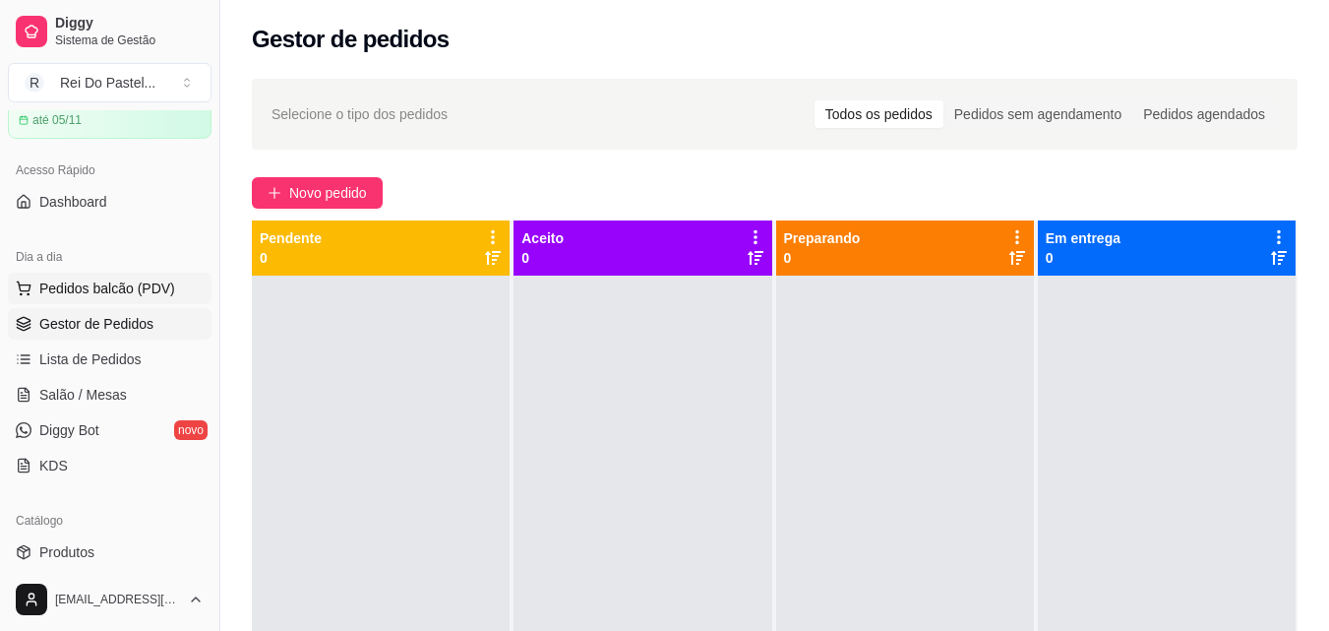
click at [122, 292] on span "Pedidos balcão (PDV)" at bounding box center [107, 288] width 136 height 20
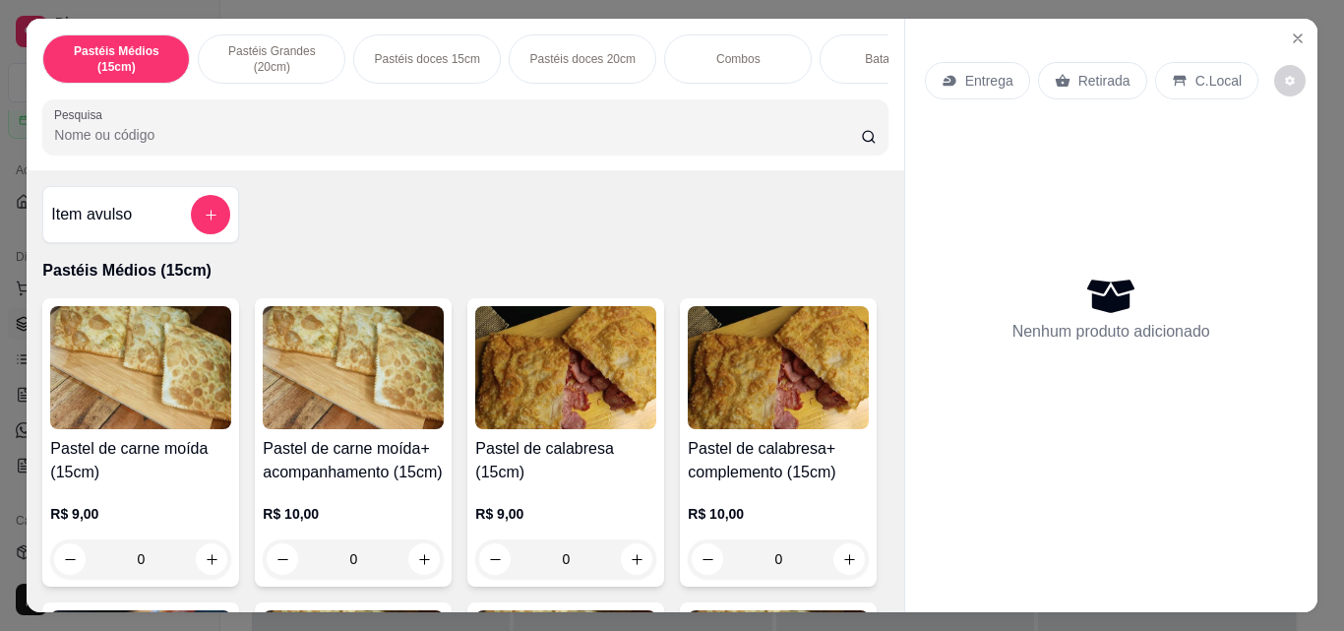
click at [1098, 71] on p "Retirada" at bounding box center [1104, 81] width 52 height 20
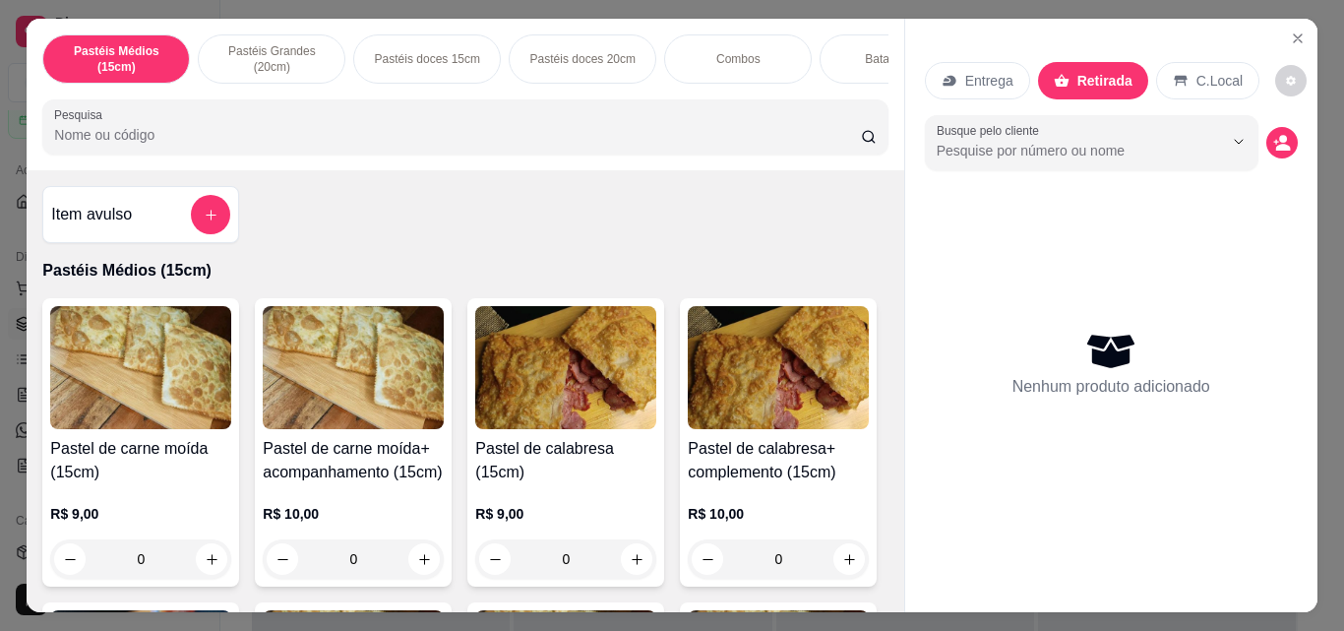
click at [1174, 76] on icon at bounding box center [1180, 81] width 13 height 11
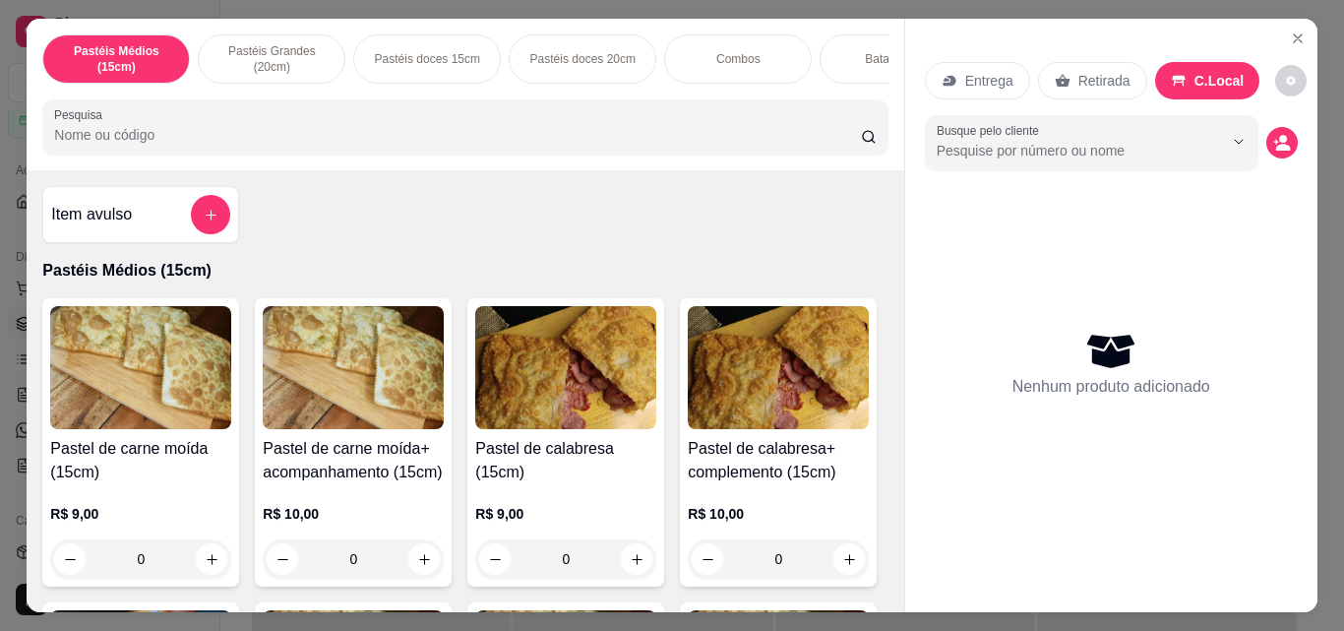
click at [1064, 86] on div "Retirada" at bounding box center [1092, 80] width 109 height 37
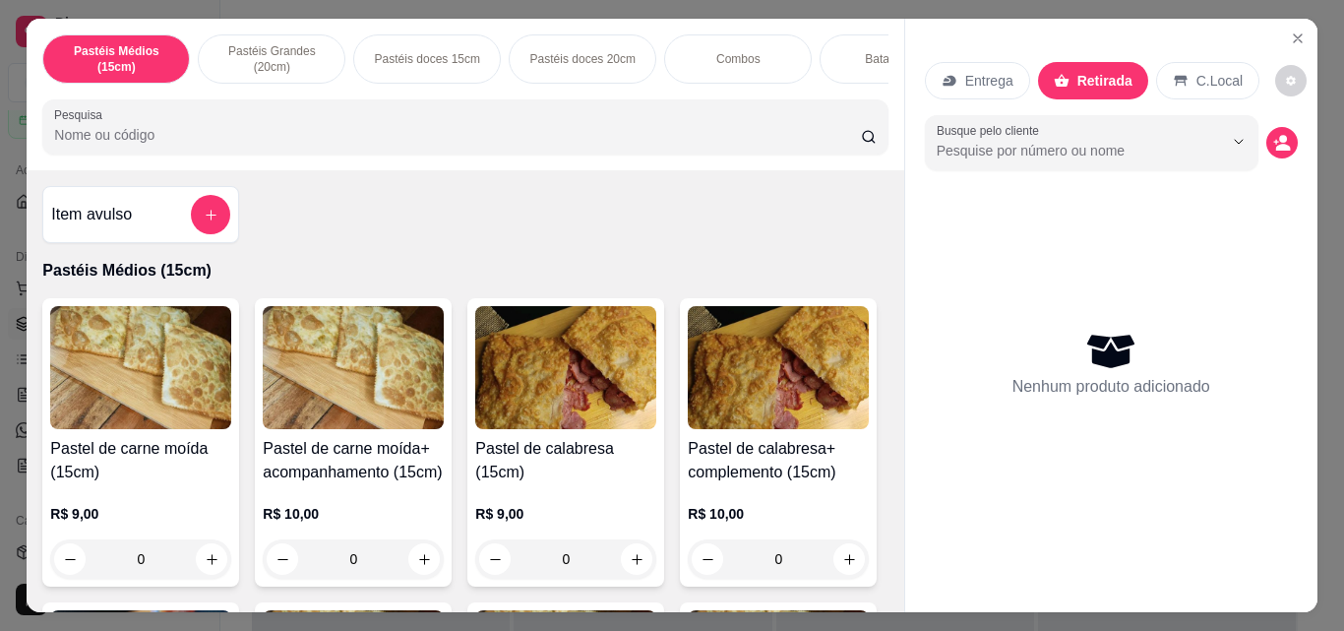
click at [948, 80] on icon at bounding box center [949, 81] width 16 height 16
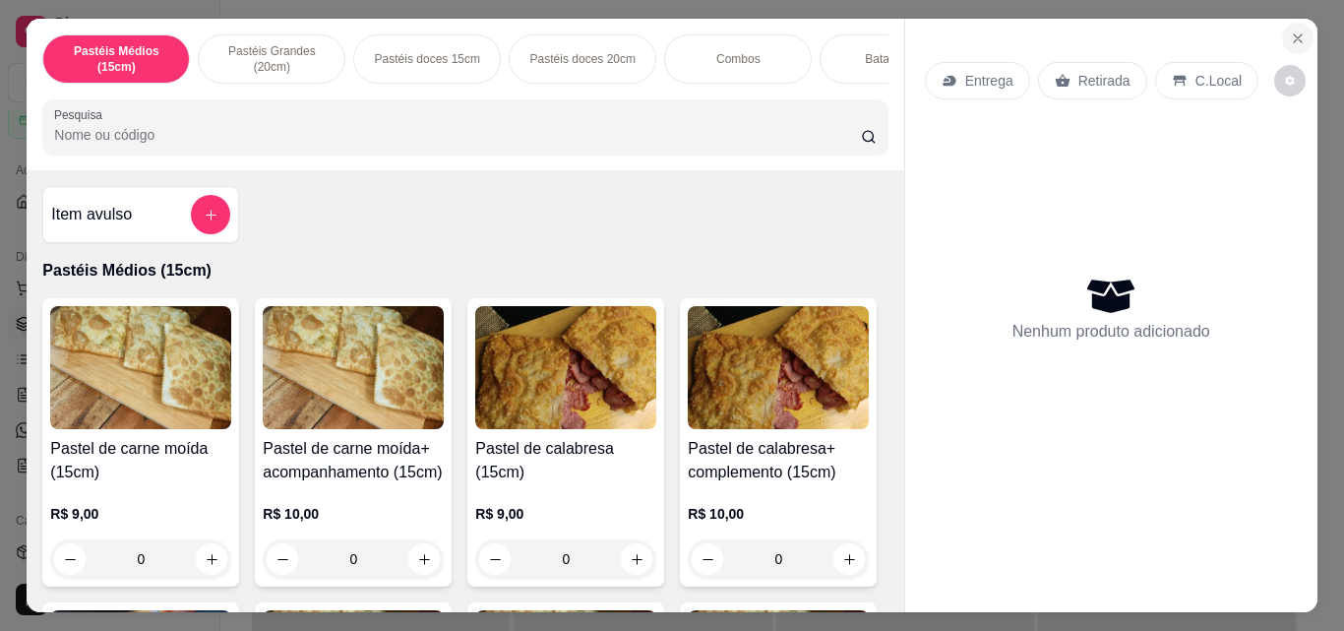
click at [1294, 34] on icon "Close" at bounding box center [1298, 38] width 8 height 8
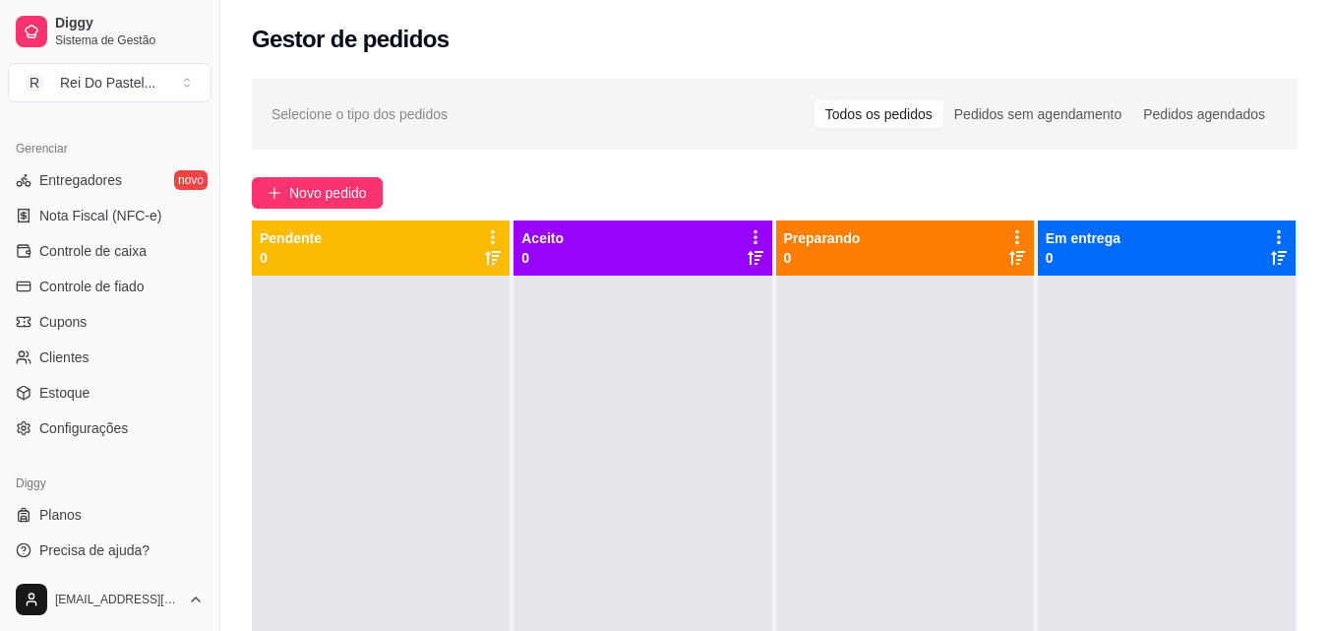
scroll to position [785, 0]
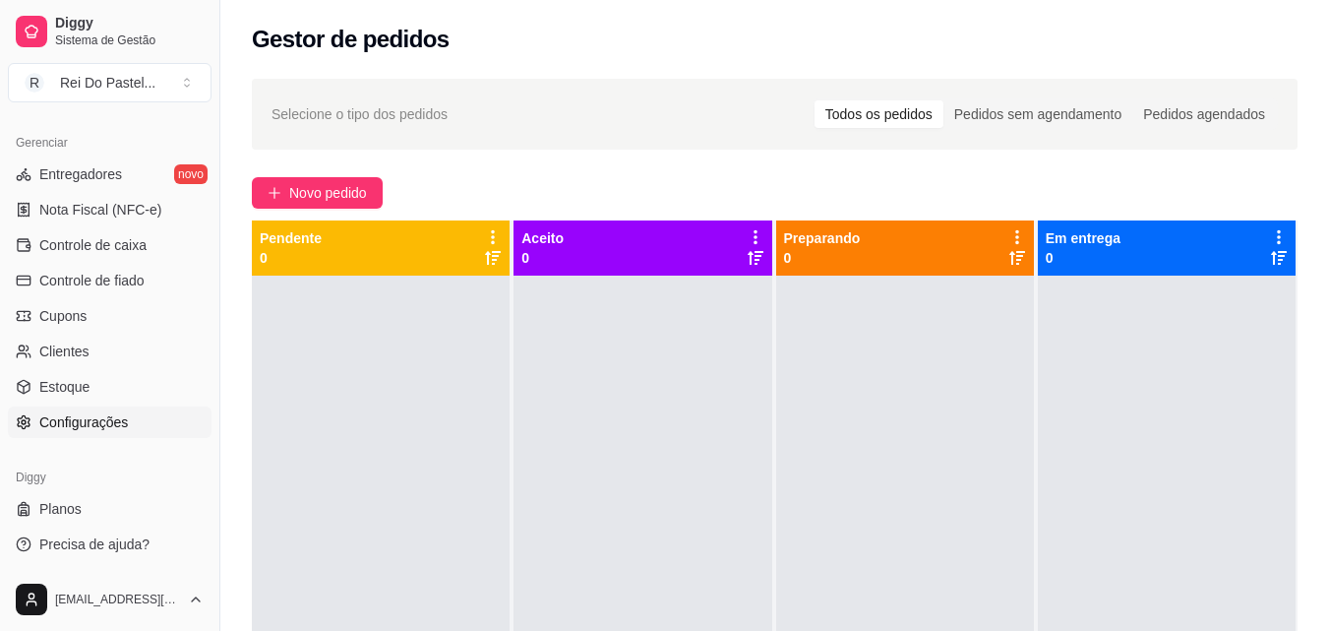
click at [131, 432] on link "Configurações" at bounding box center [110, 421] width 204 height 31
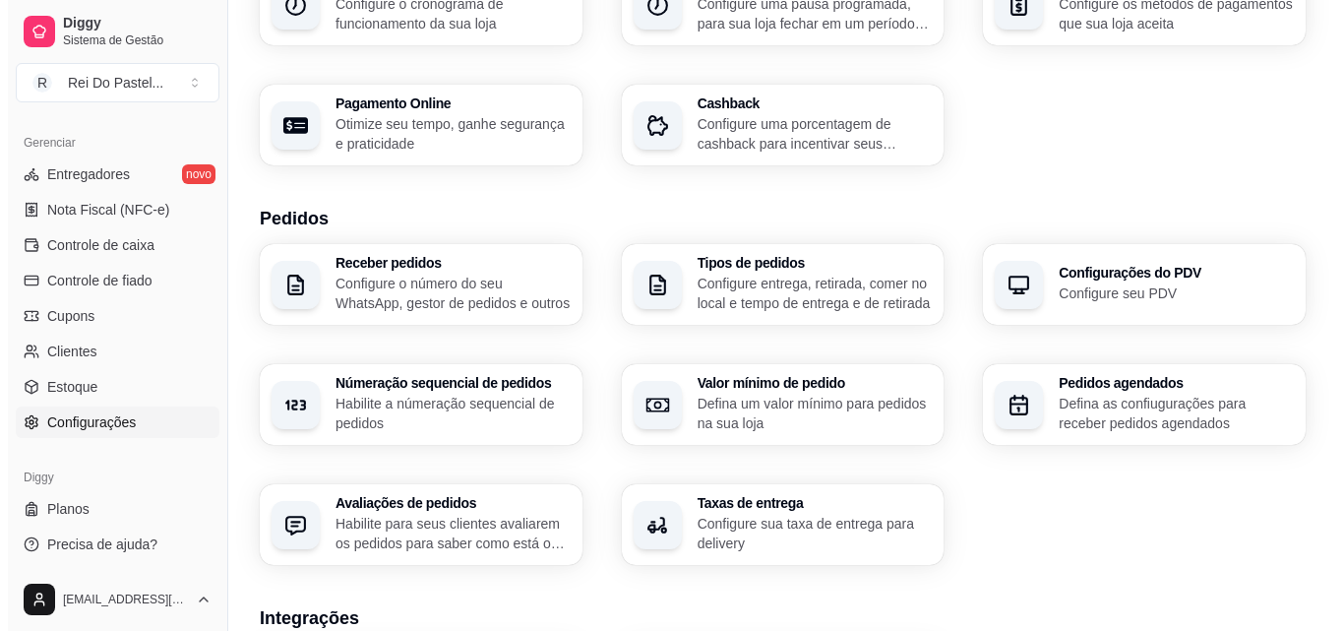
scroll to position [275, 0]
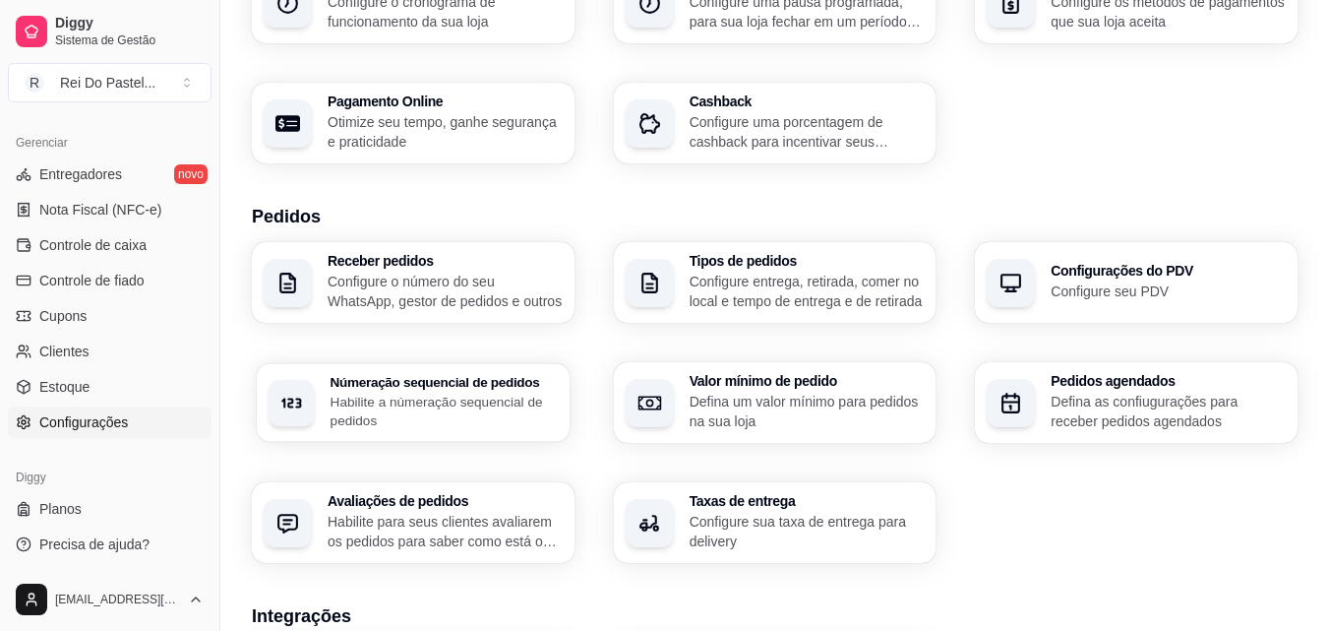
click at [502, 396] on p "Habilite a númeração sequencial de pedidos" at bounding box center [444, 411] width 227 height 38
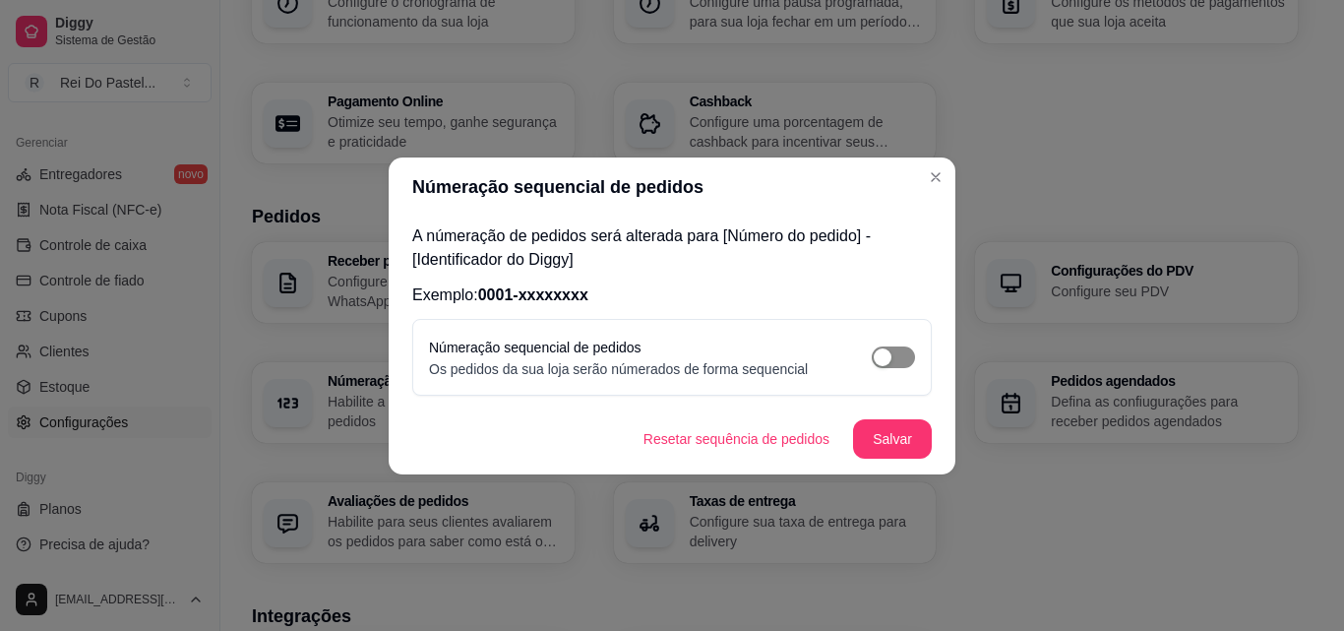
click at [885, 357] on div "button" at bounding box center [883, 357] width 18 height 18
click at [804, 441] on button "Resetar sequência de pedidos" at bounding box center [736, 438] width 211 height 38
click at [893, 447] on button "Salvar" at bounding box center [892, 438] width 77 height 38
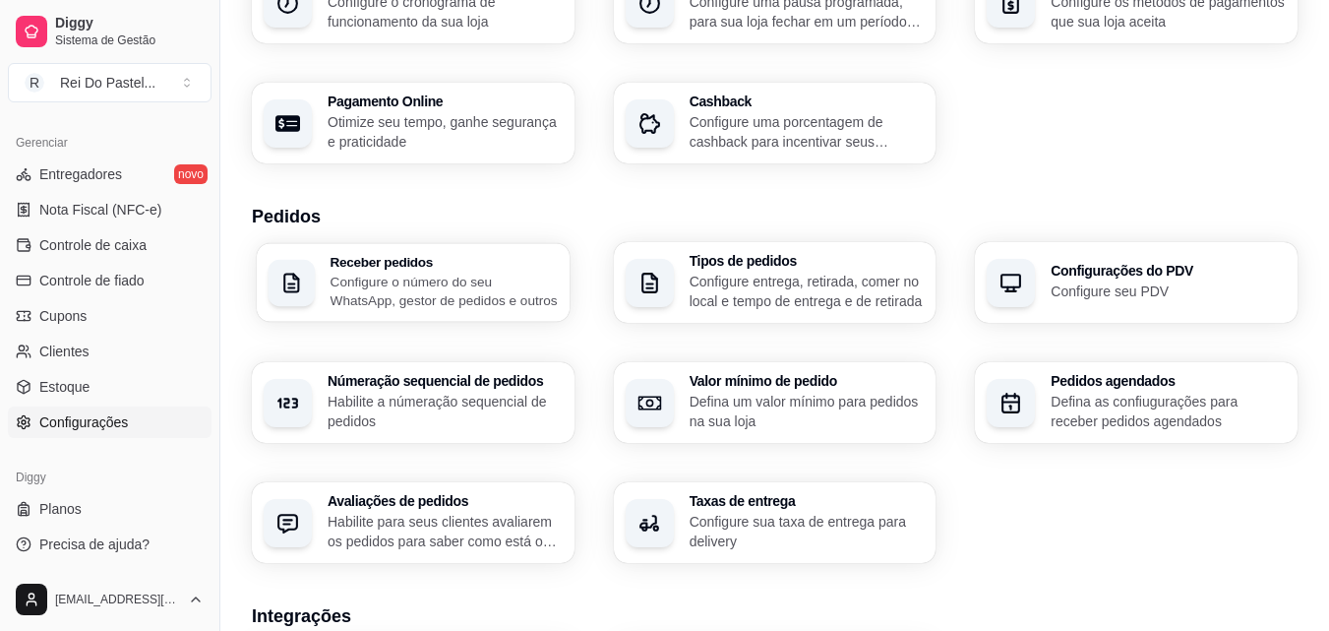
click at [514, 300] on p "Configure o número do seu WhatsApp, gestor de pedidos e outros" at bounding box center [444, 291] width 227 height 38
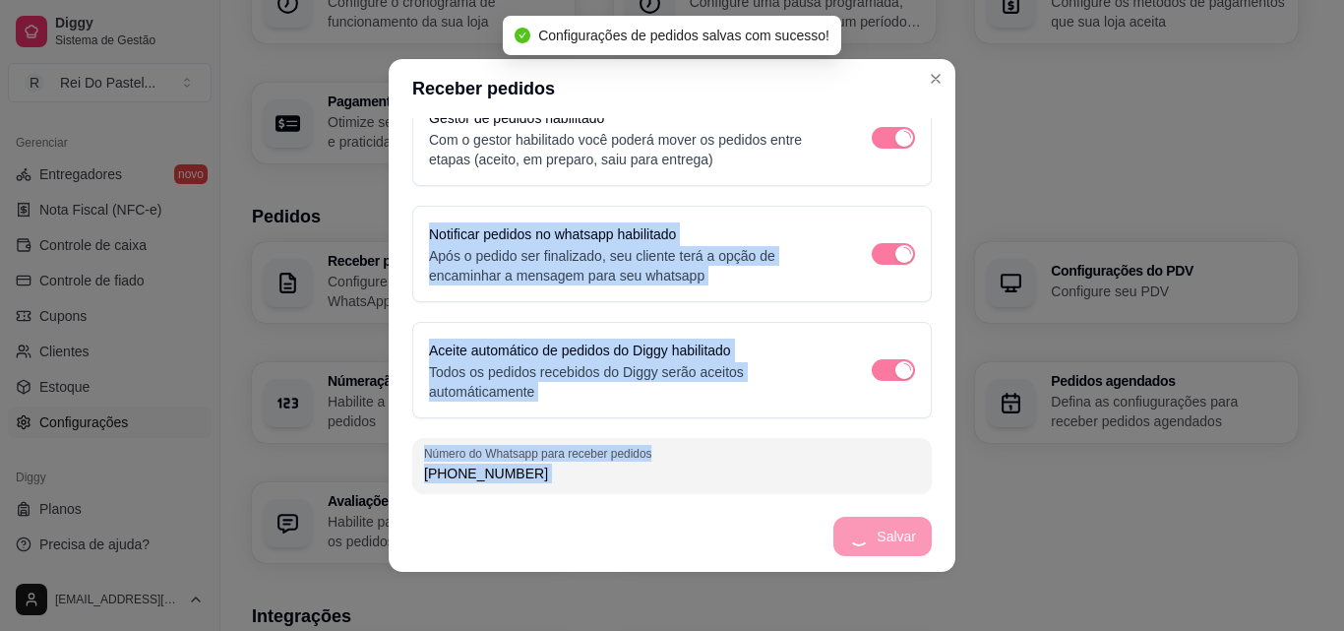
scroll to position [0, 0]
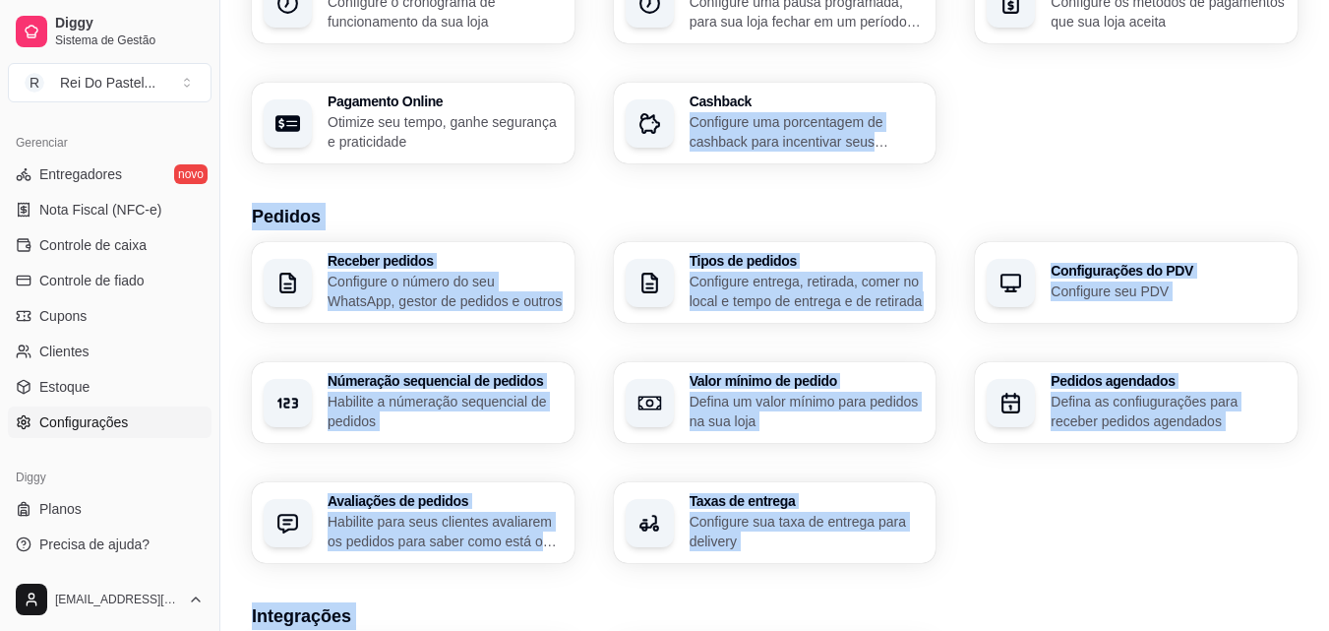
drag, startPoint x: 892, startPoint y: 534, endPoint x: 949, endPoint y: 79, distance: 459.0
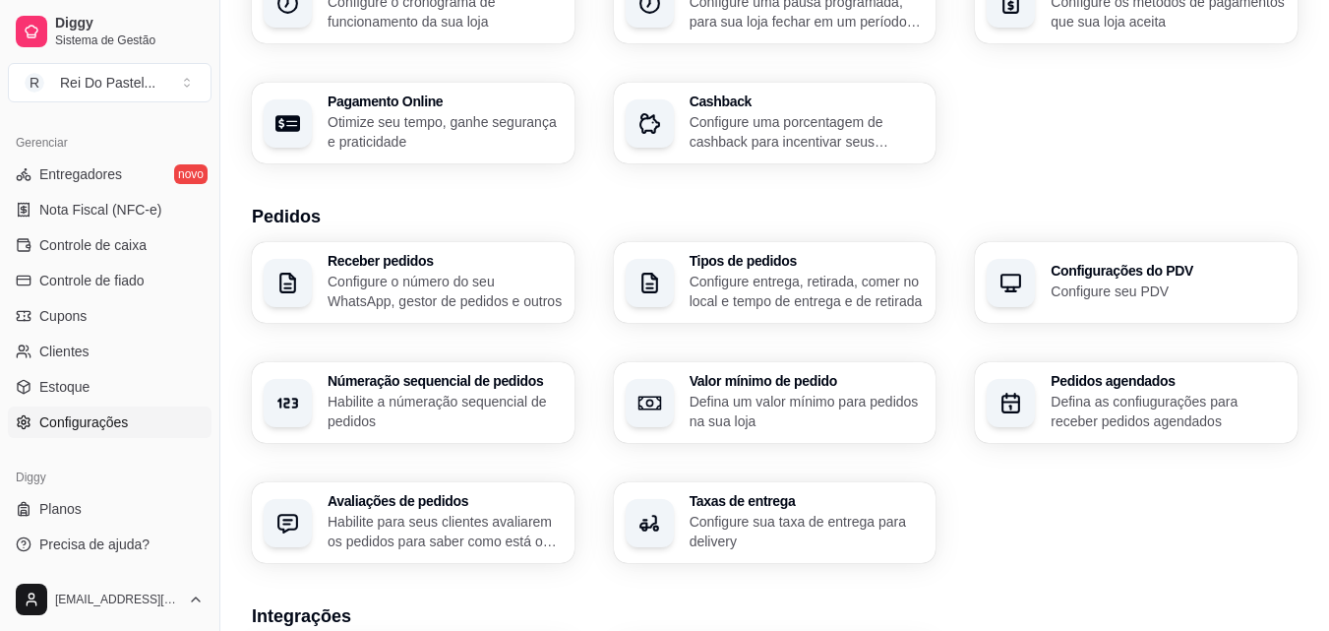
click at [1045, 133] on div "Informações da loja Principais informações da sua loja como endereço, nome e ma…" at bounding box center [775, 3] width 1046 height 321
click at [817, 518] on p "Configure sua taxa de entrega para delivery" at bounding box center [806, 531] width 228 height 38
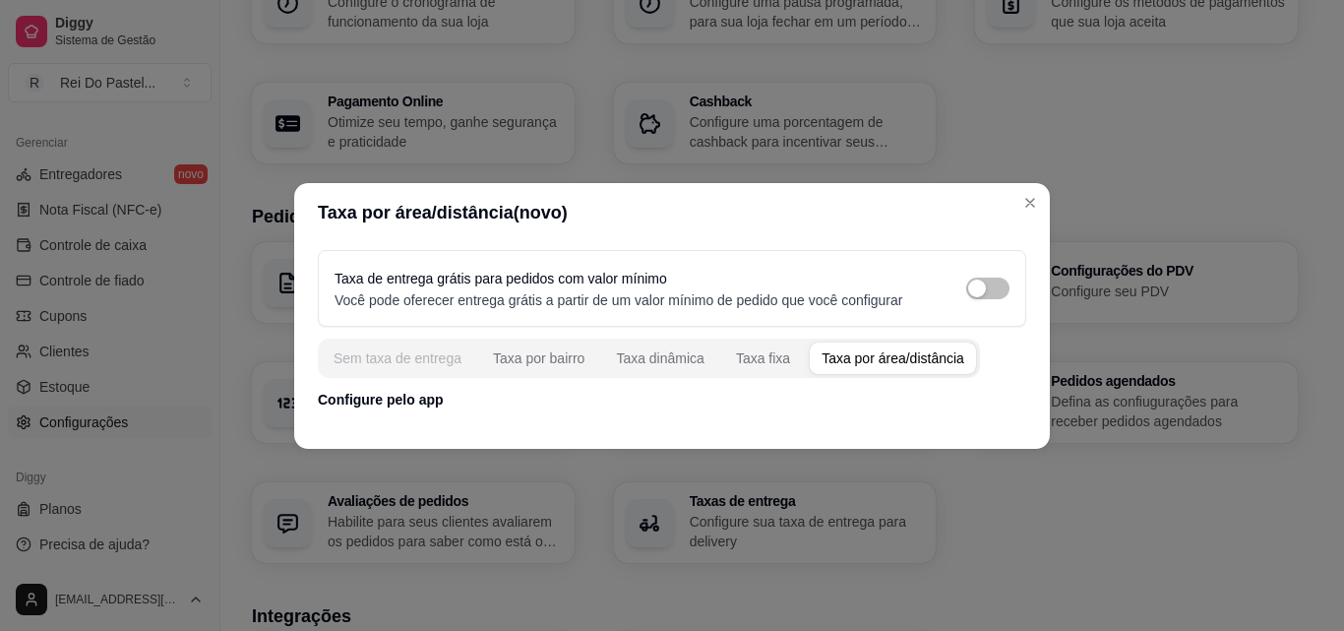
click at [409, 357] on div "Sem taxa de entrega" at bounding box center [397, 358] width 128 height 20
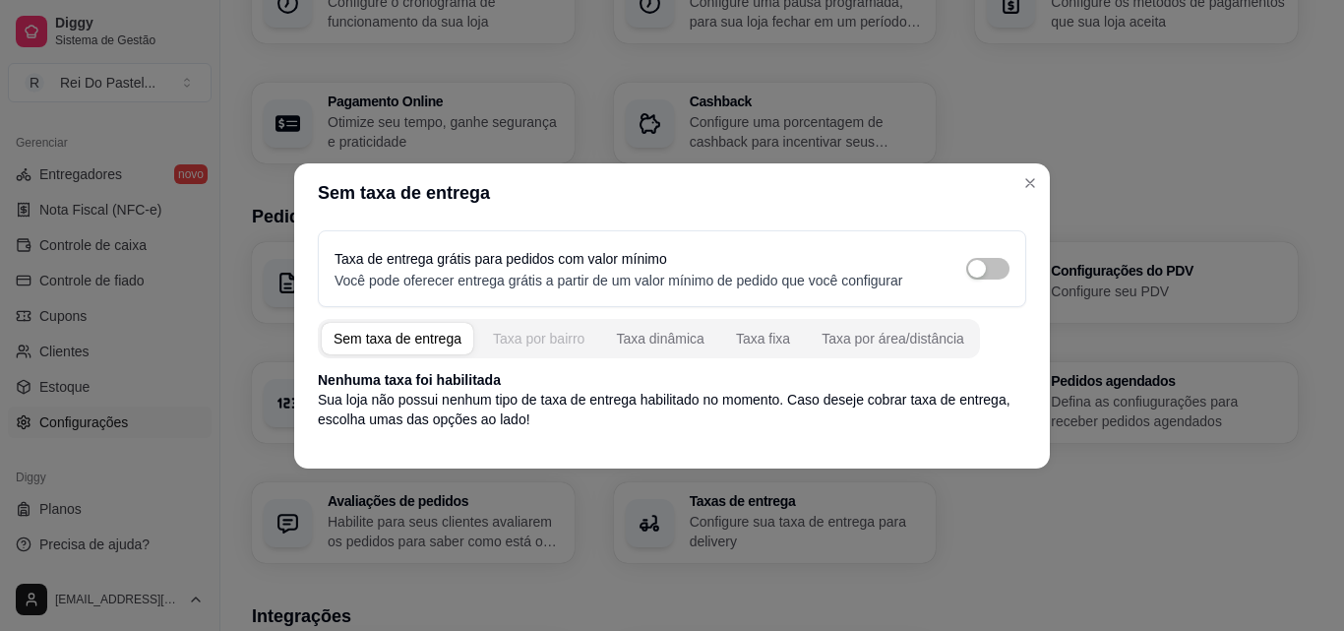
click at [552, 344] on div "Taxa por bairro" at bounding box center [538, 339] width 91 height 20
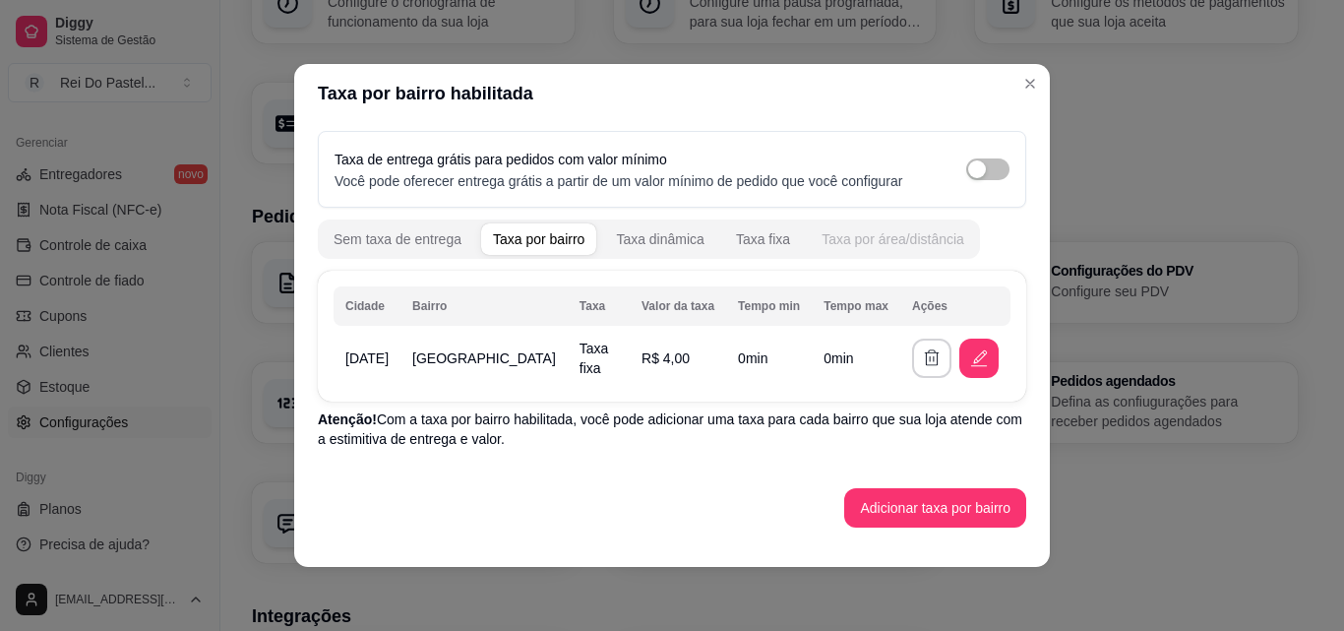
click at [843, 236] on div "Taxa por área/distância" at bounding box center [892, 239] width 143 height 20
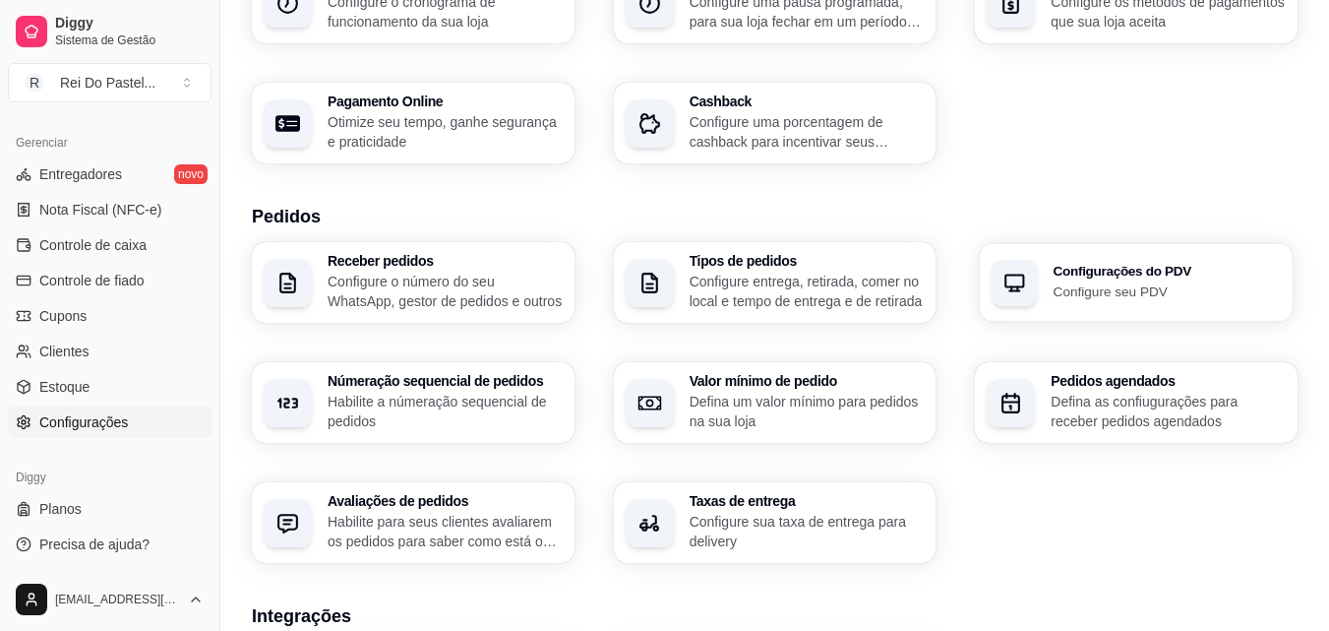
click at [1108, 279] on div "Configurações do PDV Configure seu PDV" at bounding box center [1167, 283] width 227 height 36
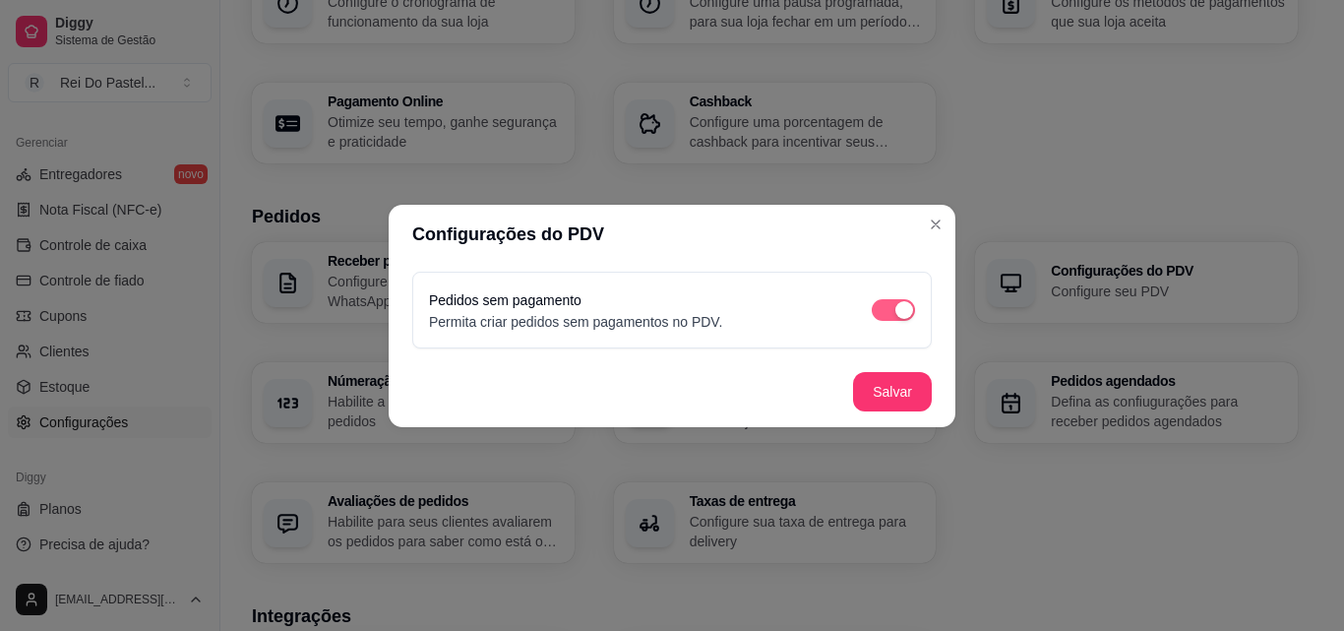
click at [900, 302] on div "button" at bounding box center [904, 310] width 18 height 18
click at [900, 399] on button "Salvar" at bounding box center [892, 391] width 77 height 38
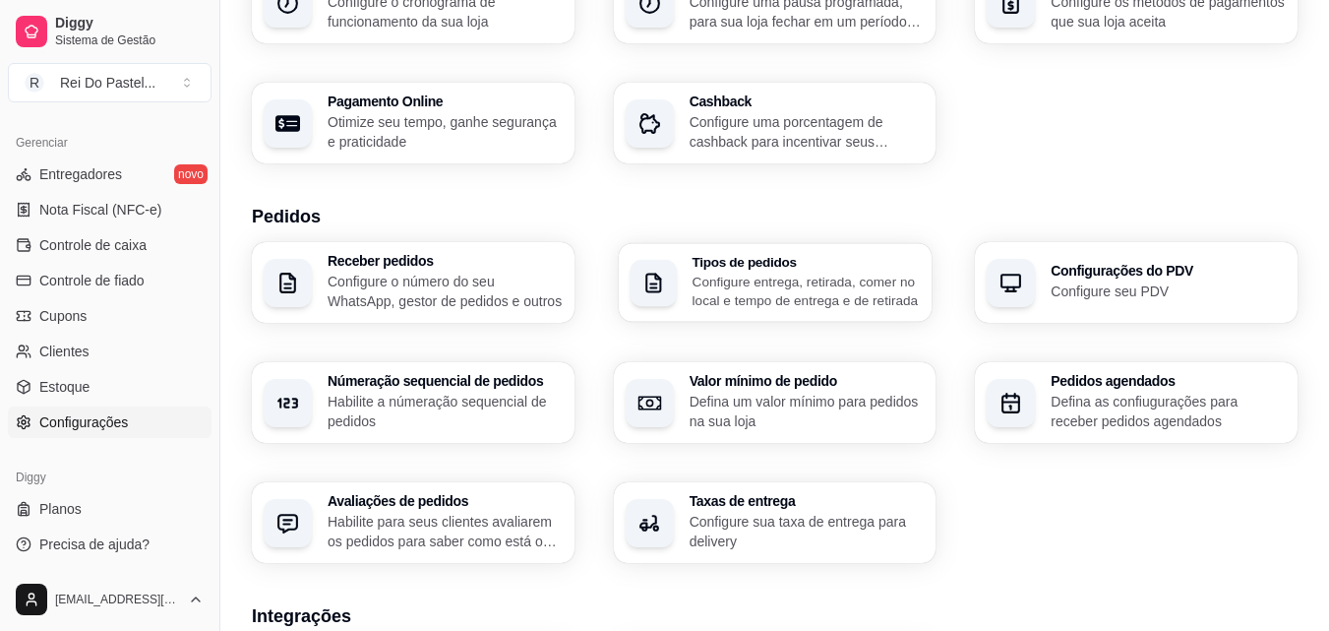
click at [811, 312] on div "Tipos de pedidos Configure entrega, retirada, comer no local e tempo de entrega…" at bounding box center [775, 282] width 313 height 79
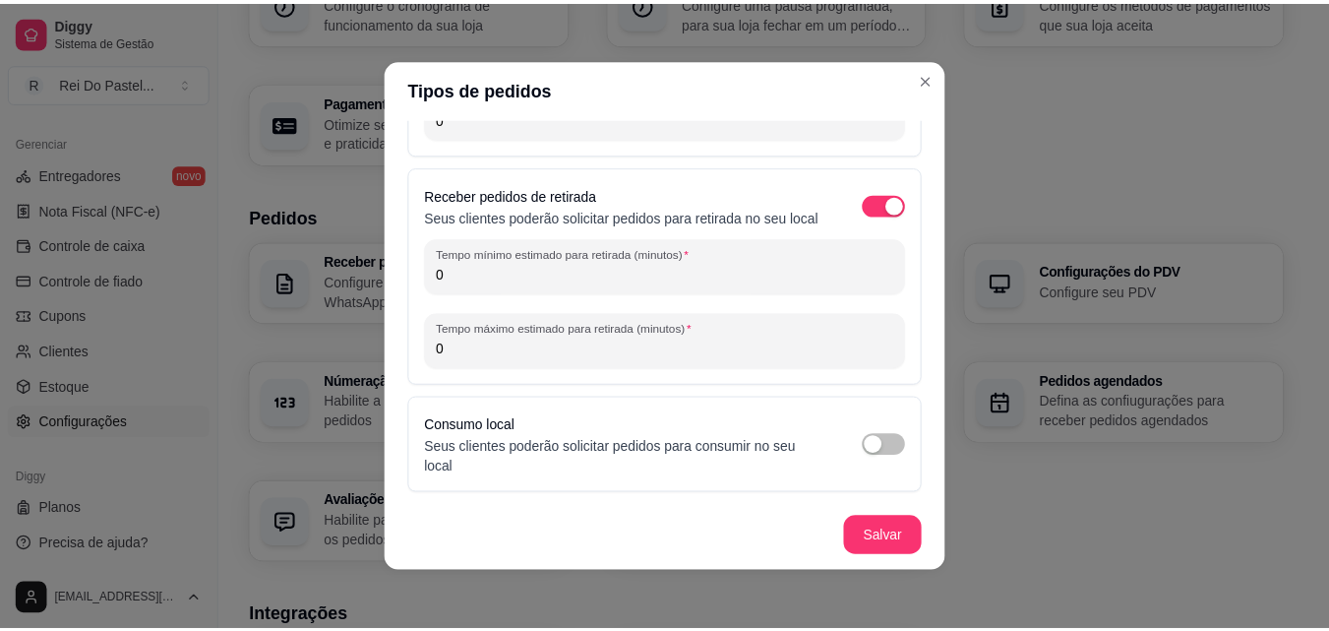
scroll to position [210, 0]
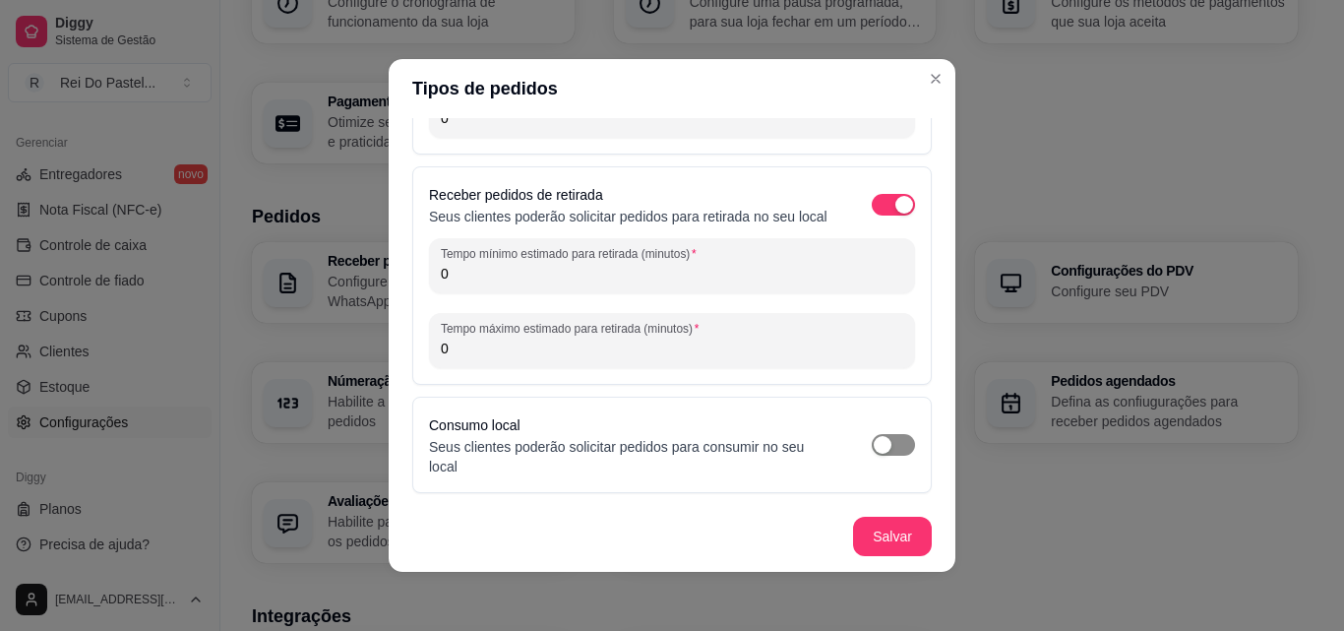
click at [874, 449] on div "button" at bounding box center [883, 445] width 18 height 18
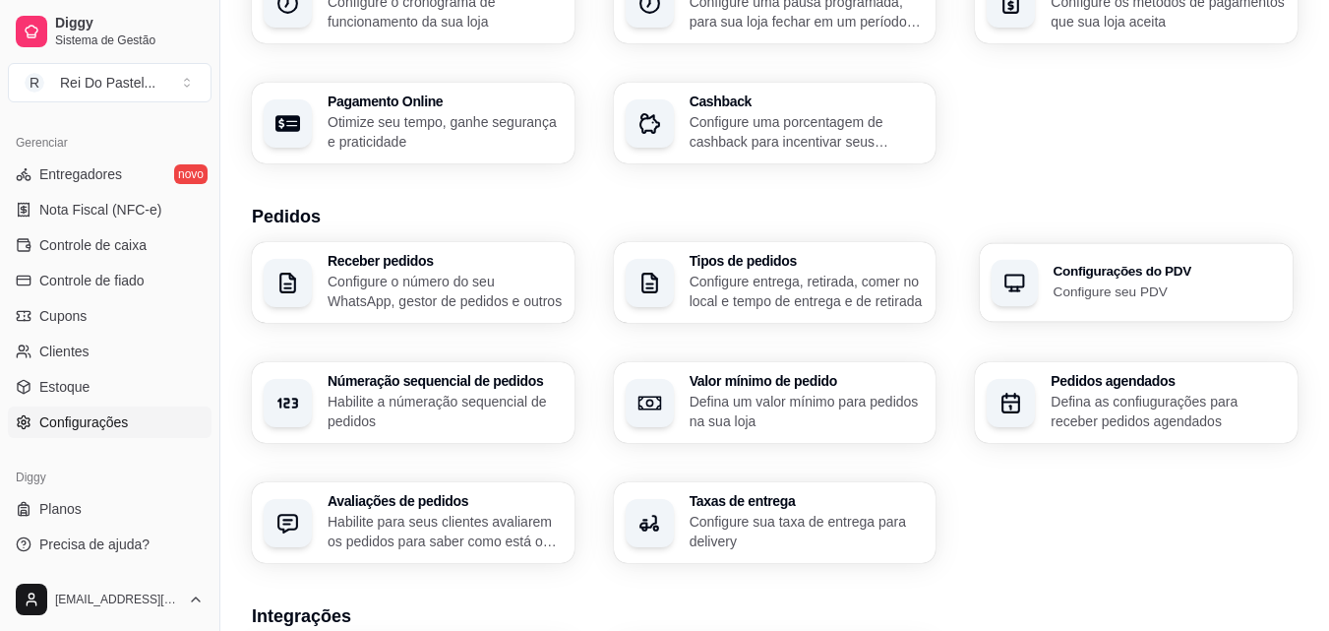
click at [1082, 296] on p "Configure seu PDV" at bounding box center [1167, 290] width 227 height 19
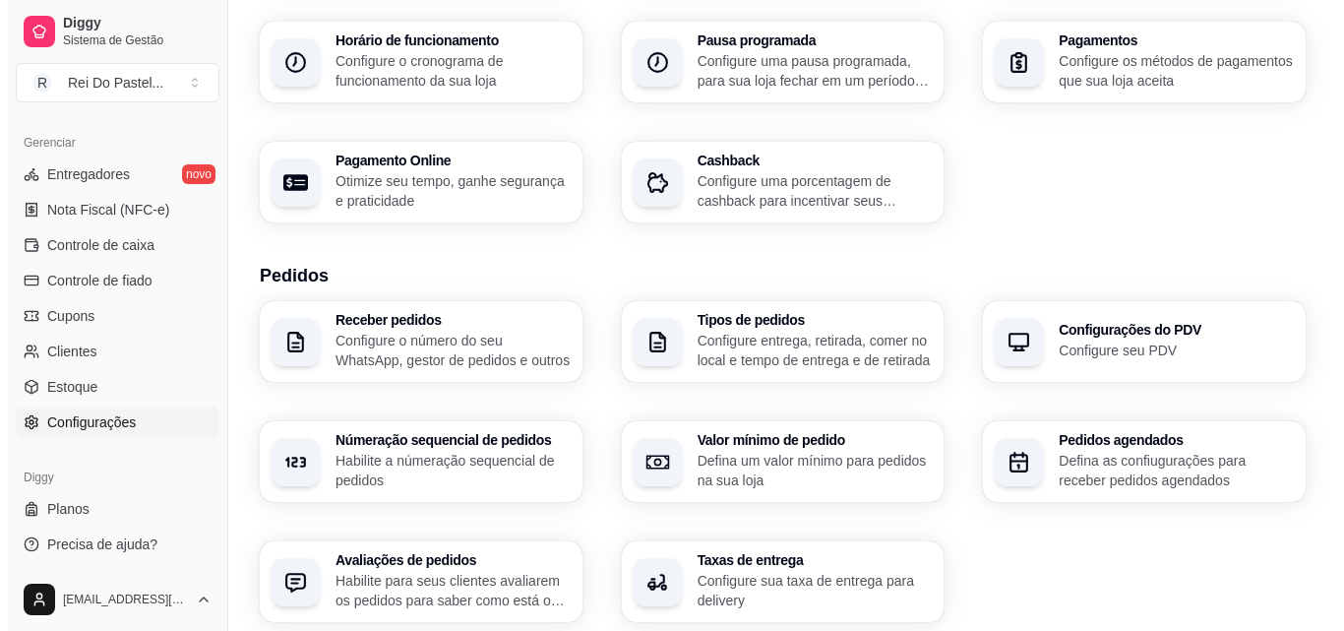
scroll to position [211, 0]
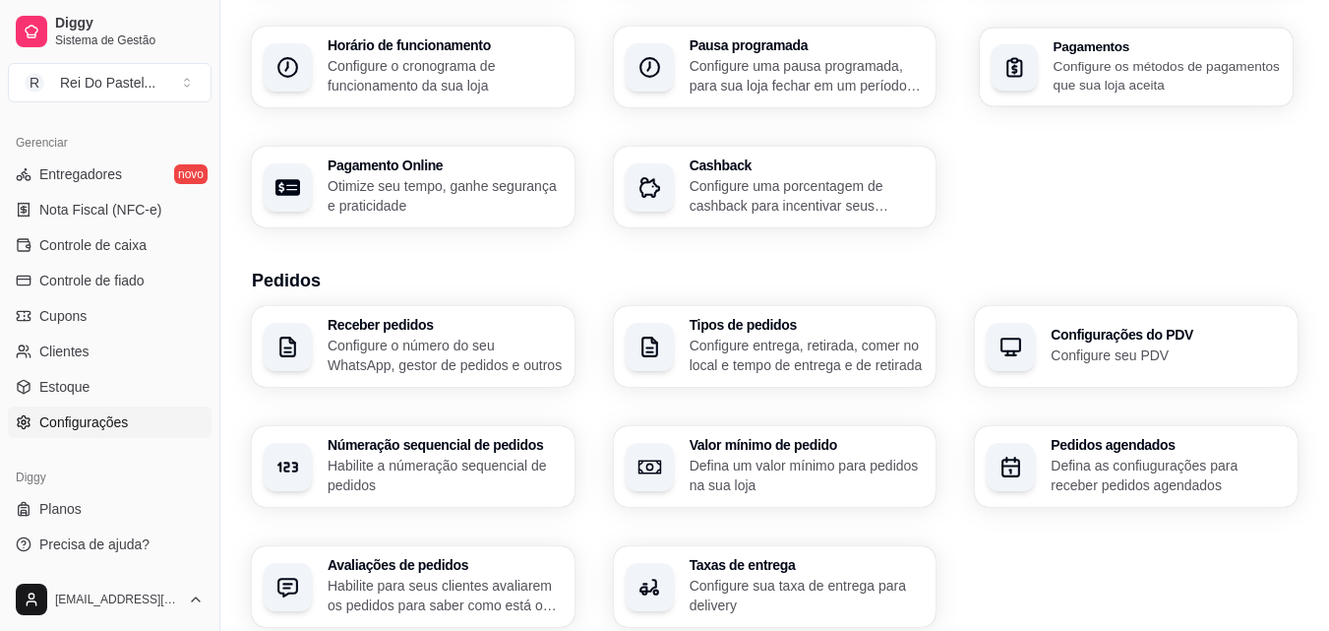
click at [1227, 76] on p "Configure os métodos de pagamentos que sua loja aceita" at bounding box center [1167, 75] width 227 height 38
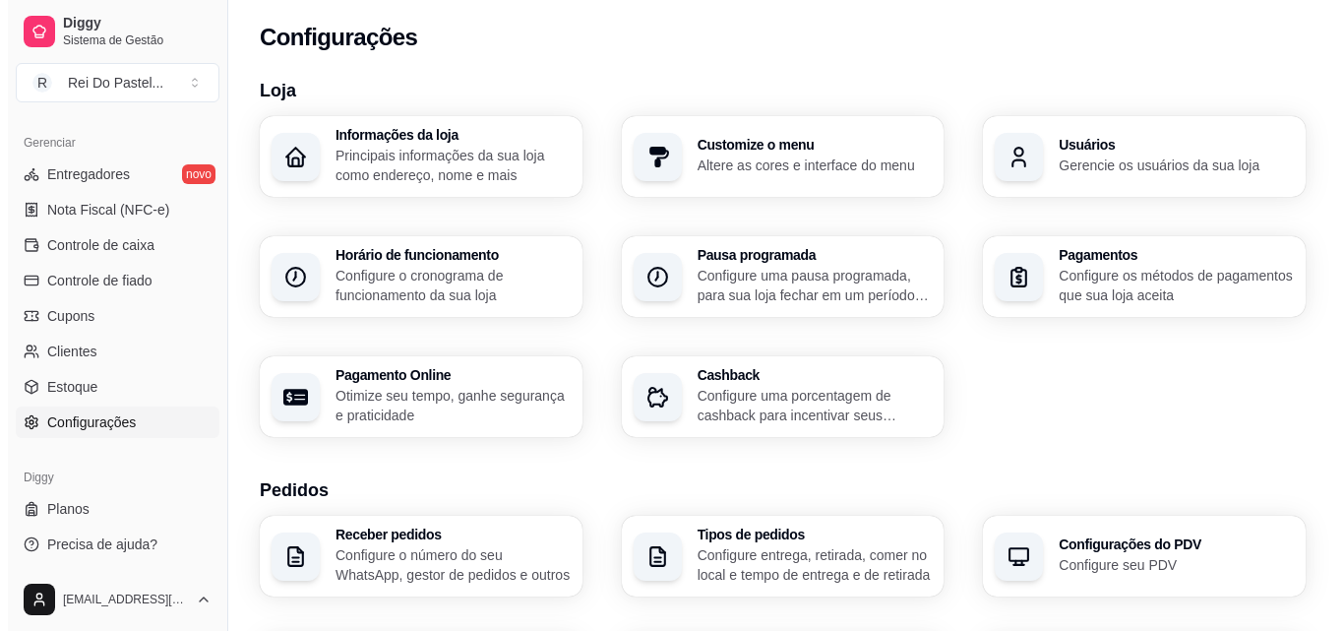
scroll to position [0, 0]
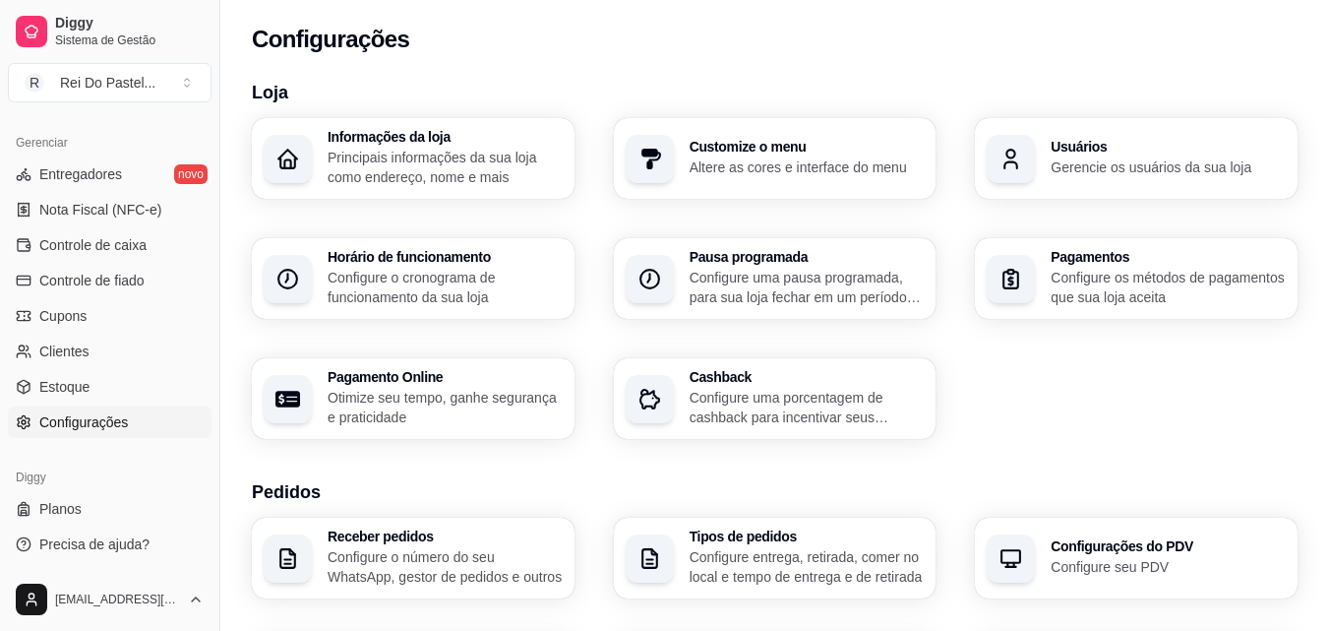
click at [408, 176] on p "Principais informações da sua loja como endereço, nome e mais" at bounding box center [445, 167] width 235 height 39
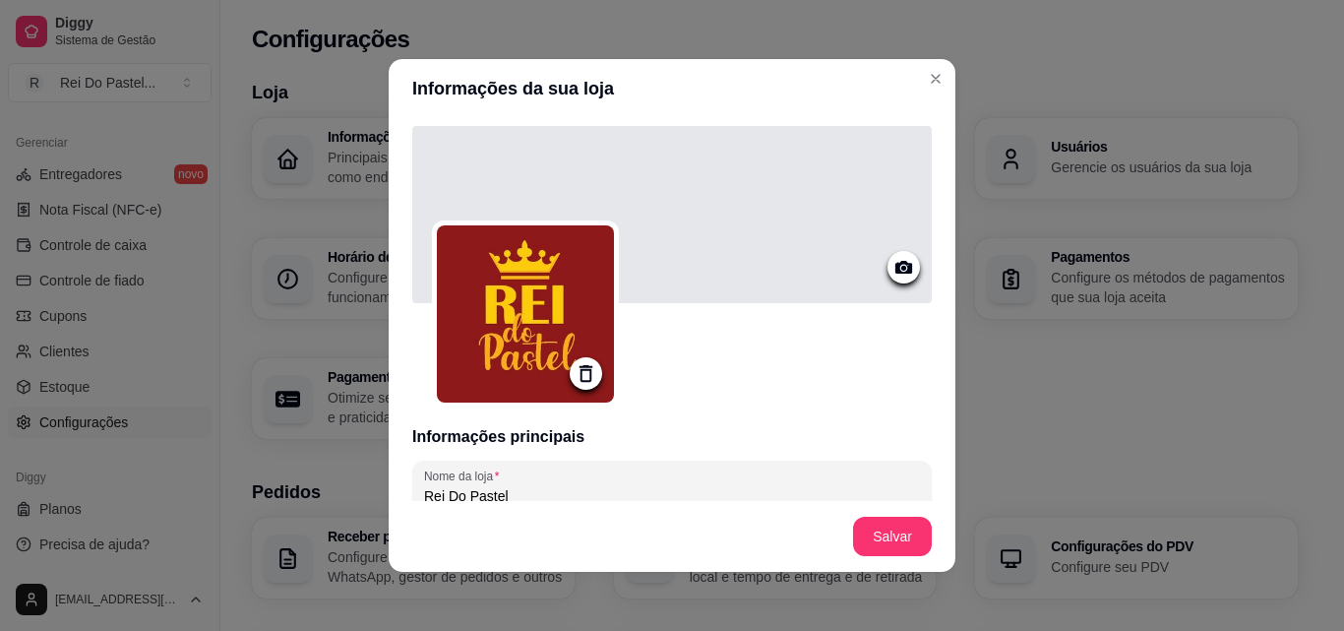
type input "Rua Itapuí"
click at [892, 261] on icon at bounding box center [903, 267] width 23 height 23
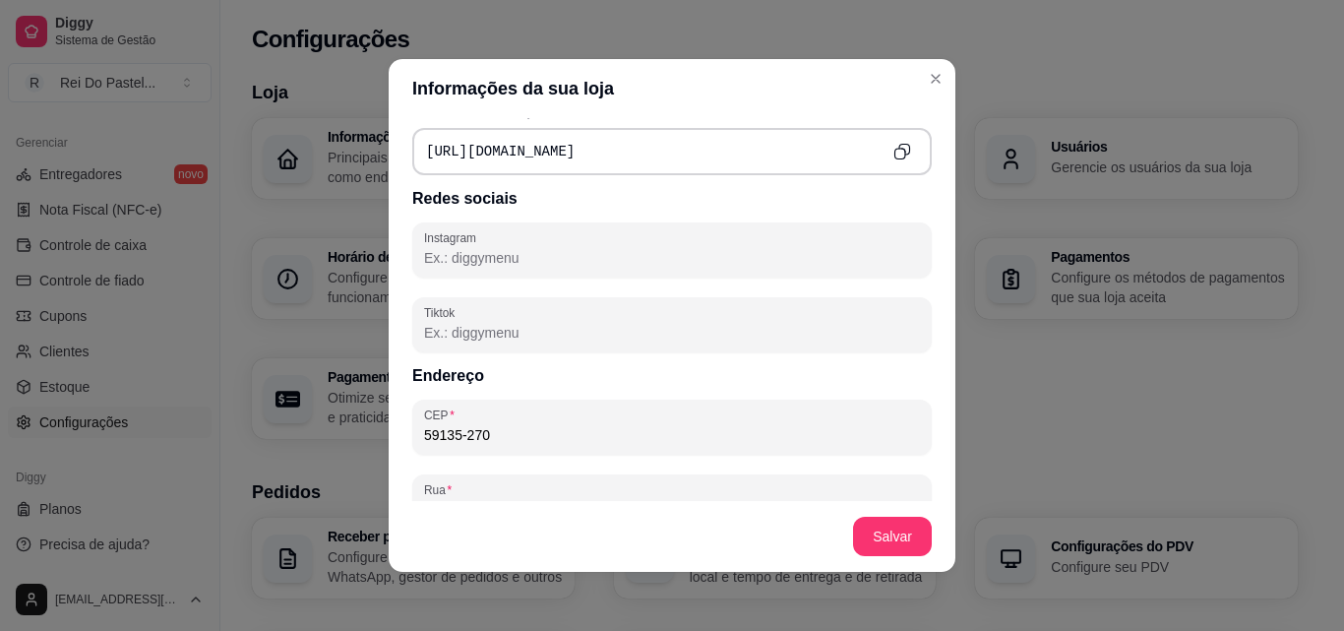
scroll to position [857, 0]
drag, startPoint x: 919, startPoint y: 354, endPoint x: 914, endPoint y: 419, distance: 65.1
click at [914, 419] on div "Informações principais Nome da loja Rei Do Pastel Número de contato (84) 9 9676…" at bounding box center [672, 309] width 567 height 383
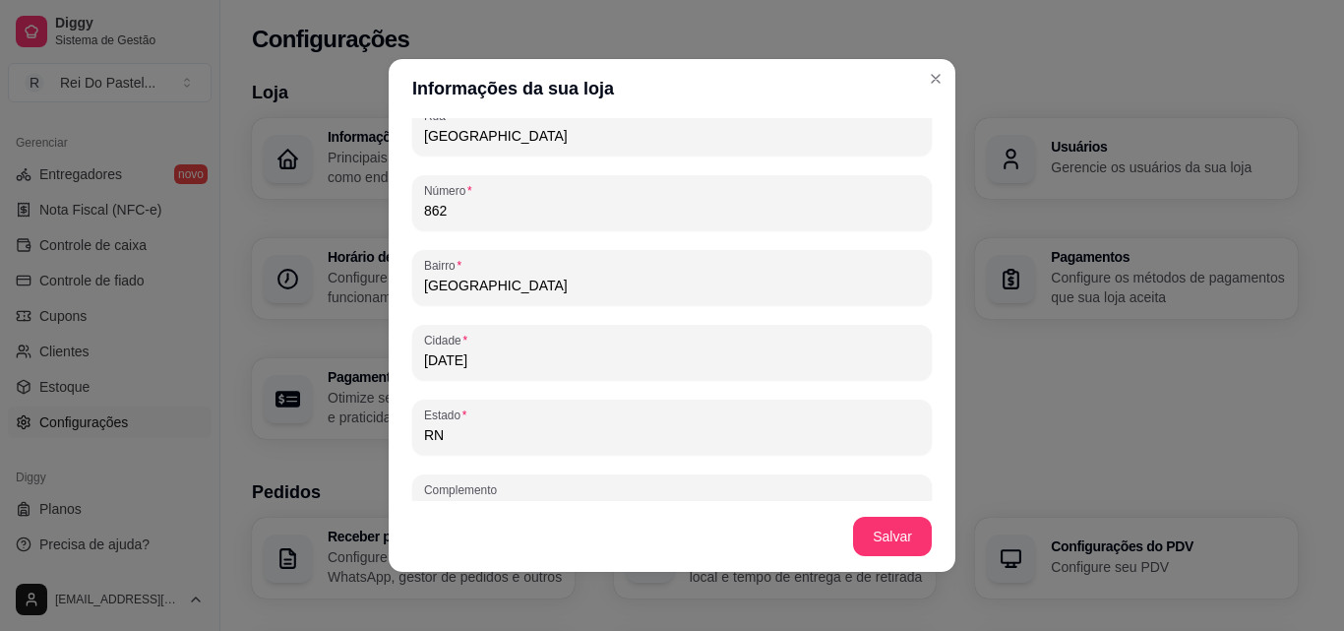
scroll to position [1262, 0]
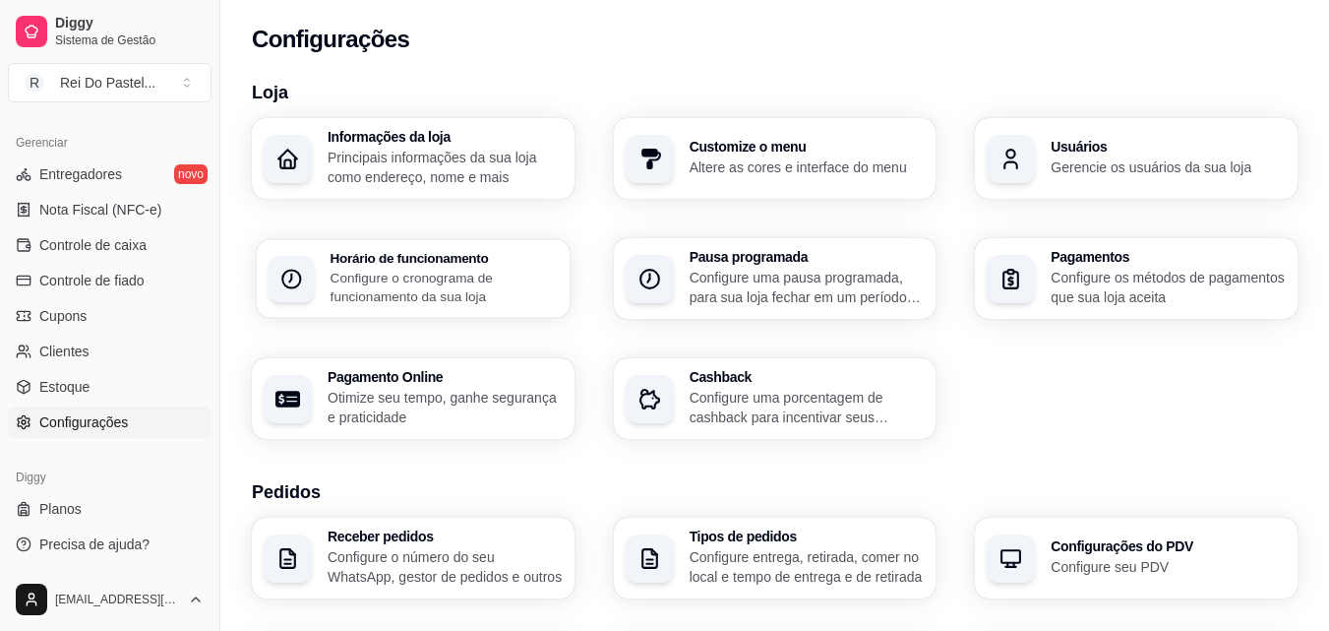
click at [397, 253] on h3 "Horário de funcionamento" at bounding box center [444, 258] width 227 height 14
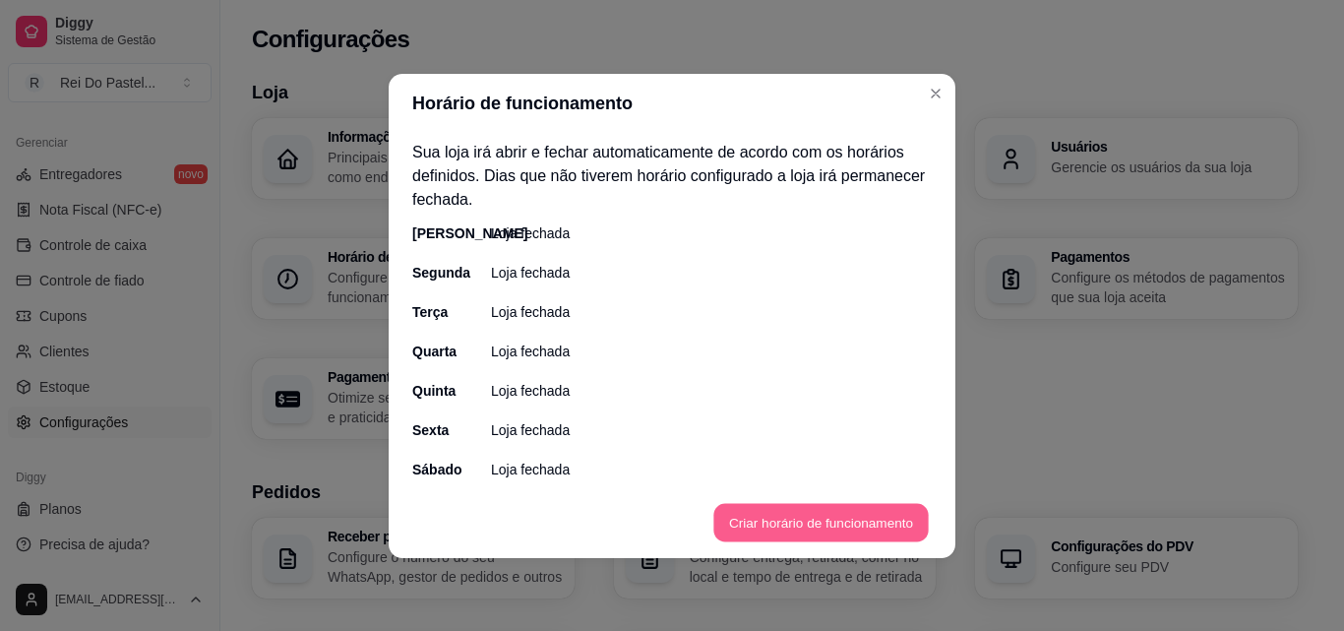
click at [757, 523] on button "Criar horário de funcionamento" at bounding box center [820, 522] width 214 height 38
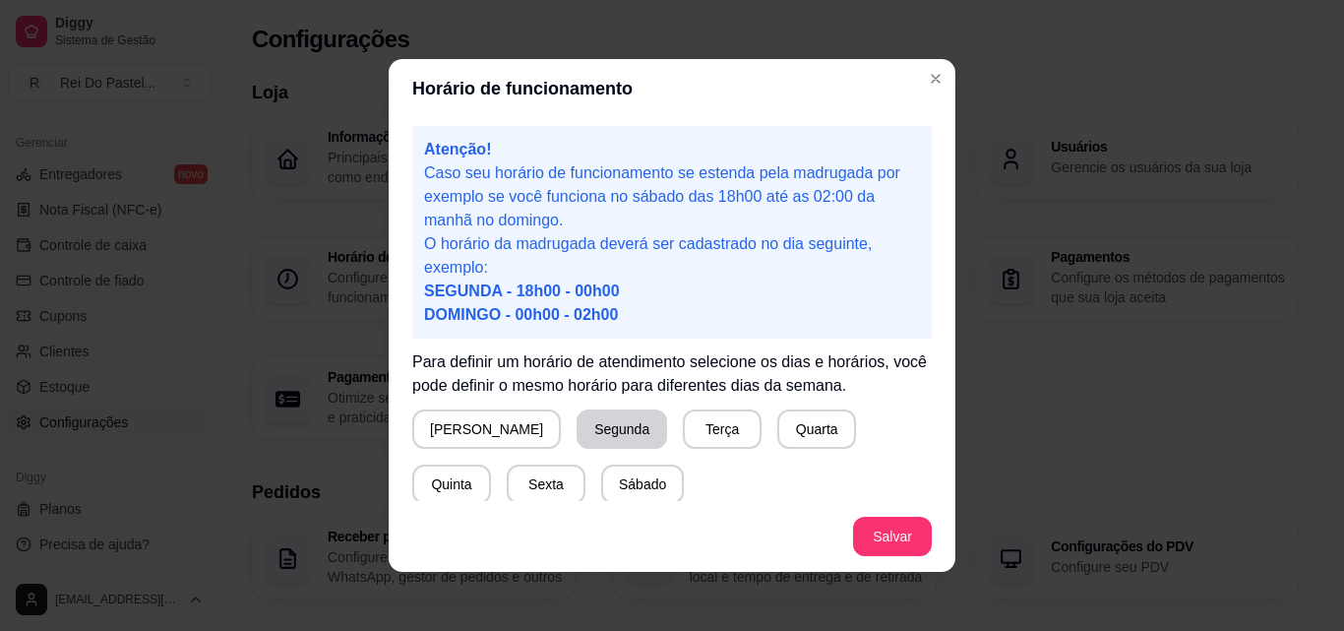
click at [576, 438] on button "Segunda" at bounding box center [621, 428] width 91 height 39
click at [774, 443] on button "Quarta" at bounding box center [812, 429] width 77 height 38
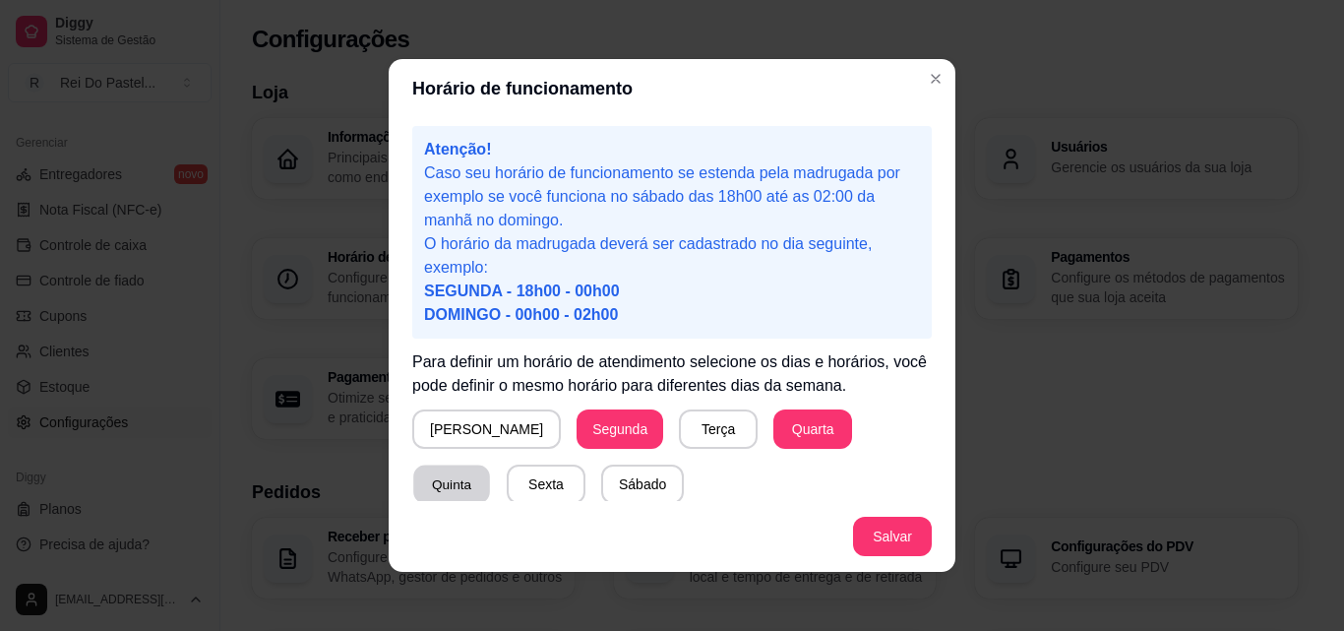
click at [490, 465] on button "Quinta" at bounding box center [451, 484] width 77 height 38
click at [438, 431] on button "Domingo" at bounding box center [486, 429] width 145 height 38
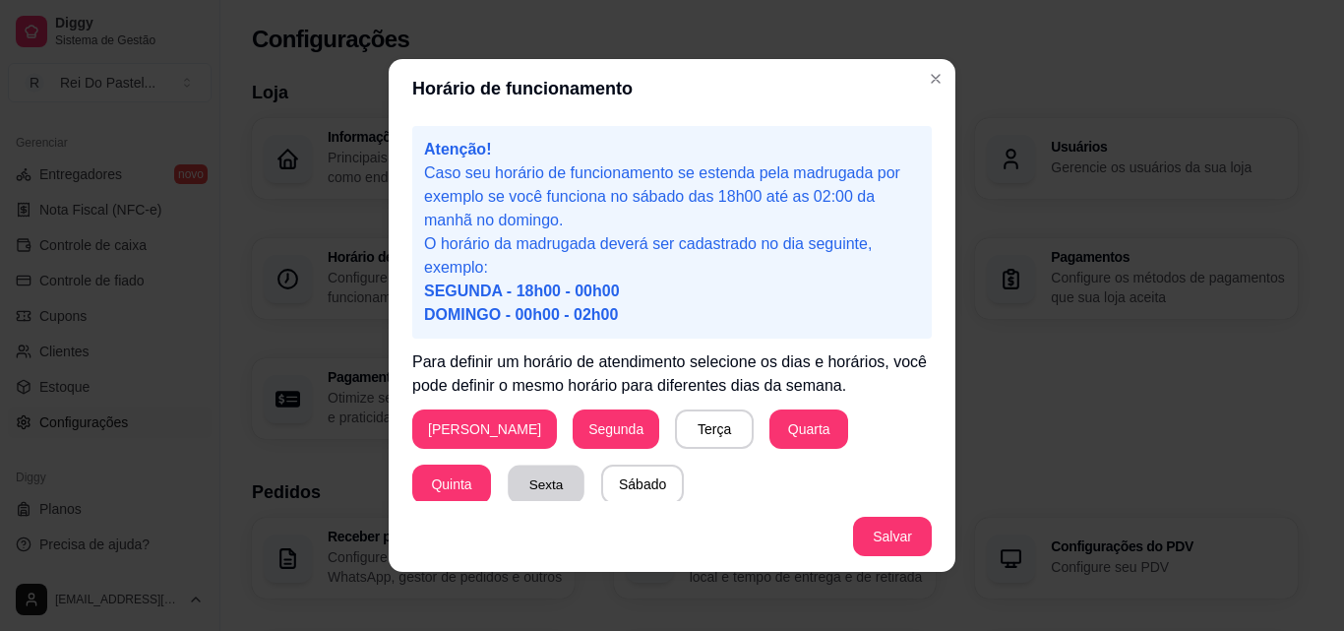
click at [508, 476] on button "Sexta" at bounding box center [546, 484] width 77 height 38
click at [602, 478] on button "Sábado" at bounding box center [642, 484] width 81 height 38
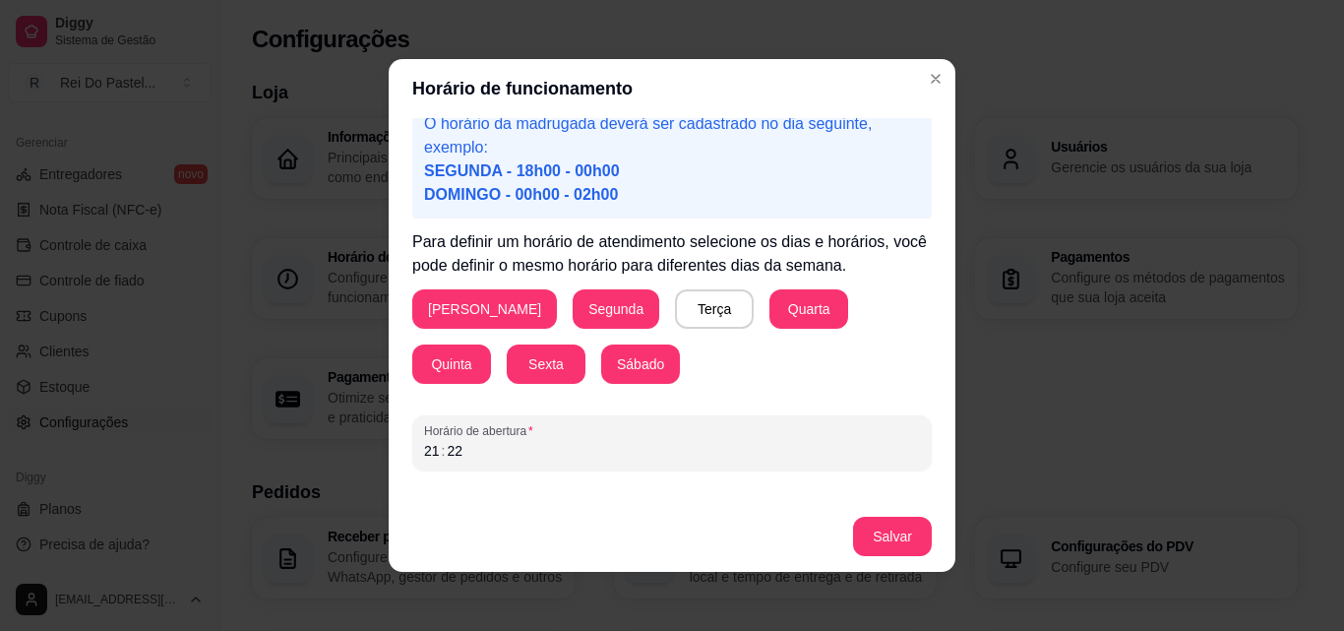
scroll to position [184, 0]
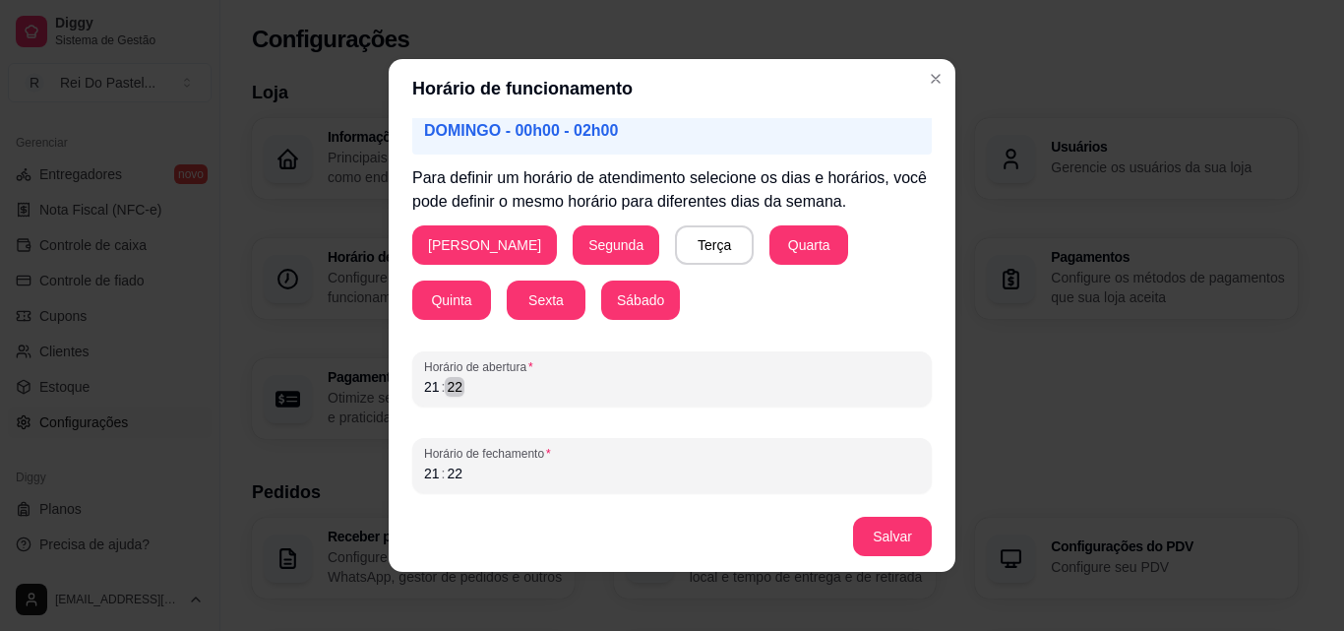
click at [657, 389] on div "21 : 22" at bounding box center [672, 387] width 496 height 24
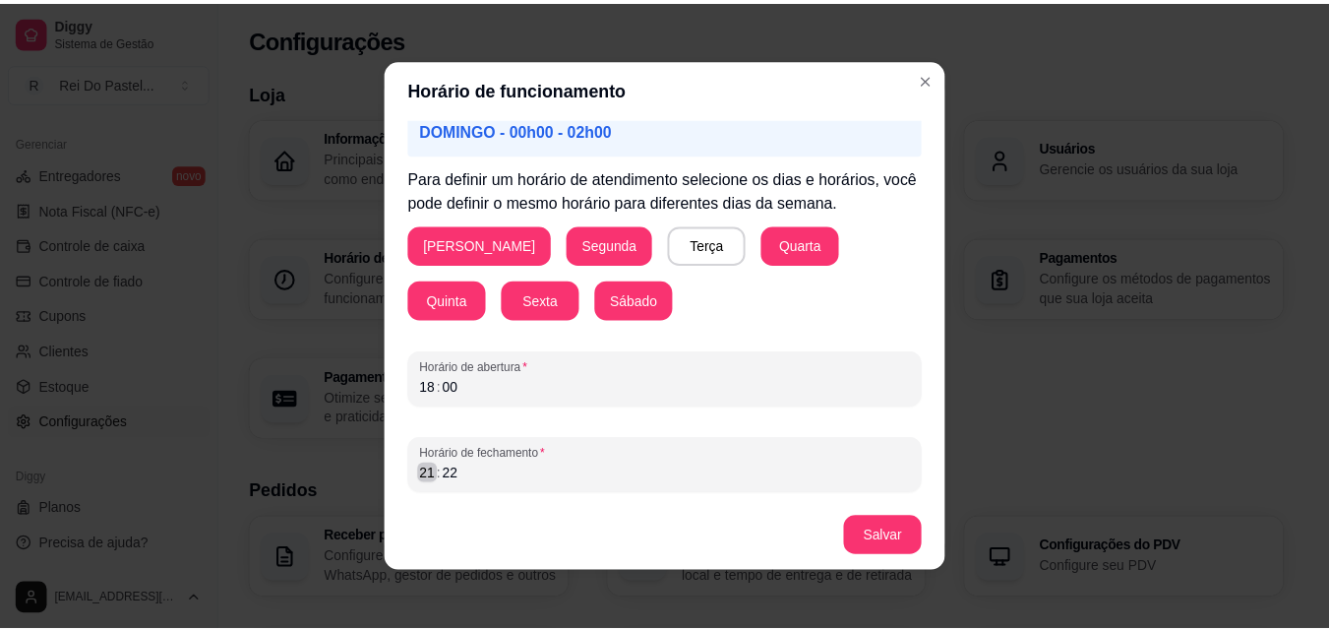
scroll to position [4, 0]
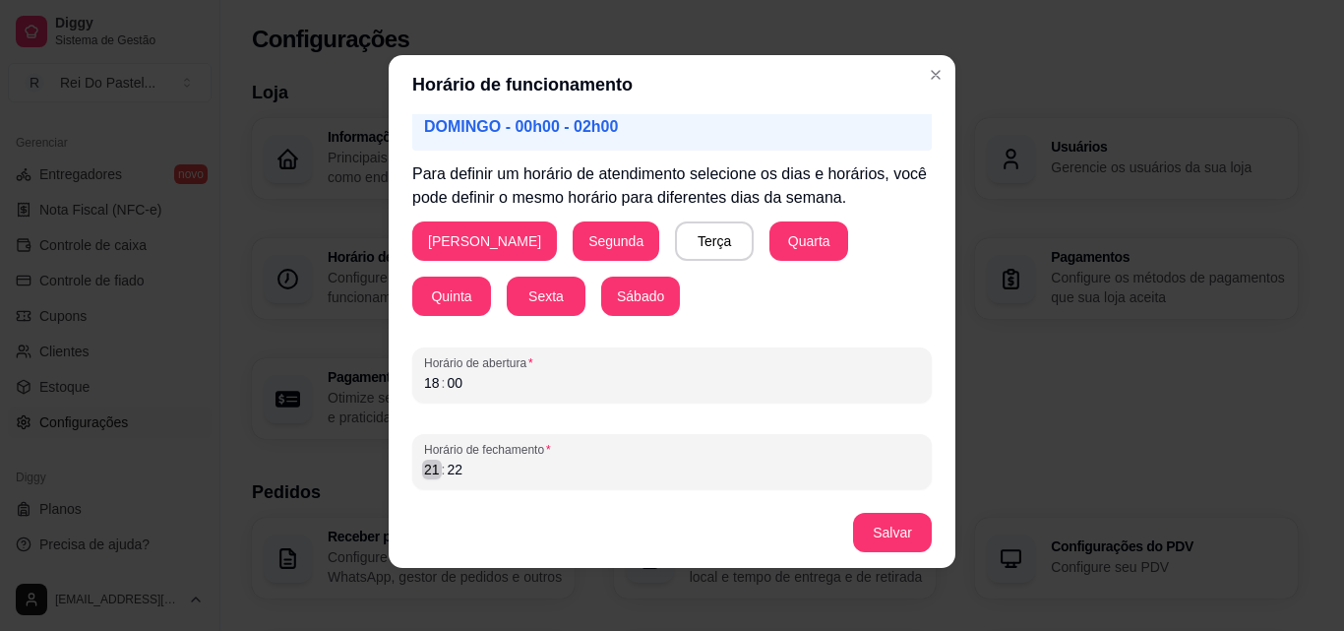
click at [429, 473] on div "21" at bounding box center [432, 469] width 20 height 20
click at [878, 514] on button "Salvar" at bounding box center [892, 533] width 77 height 38
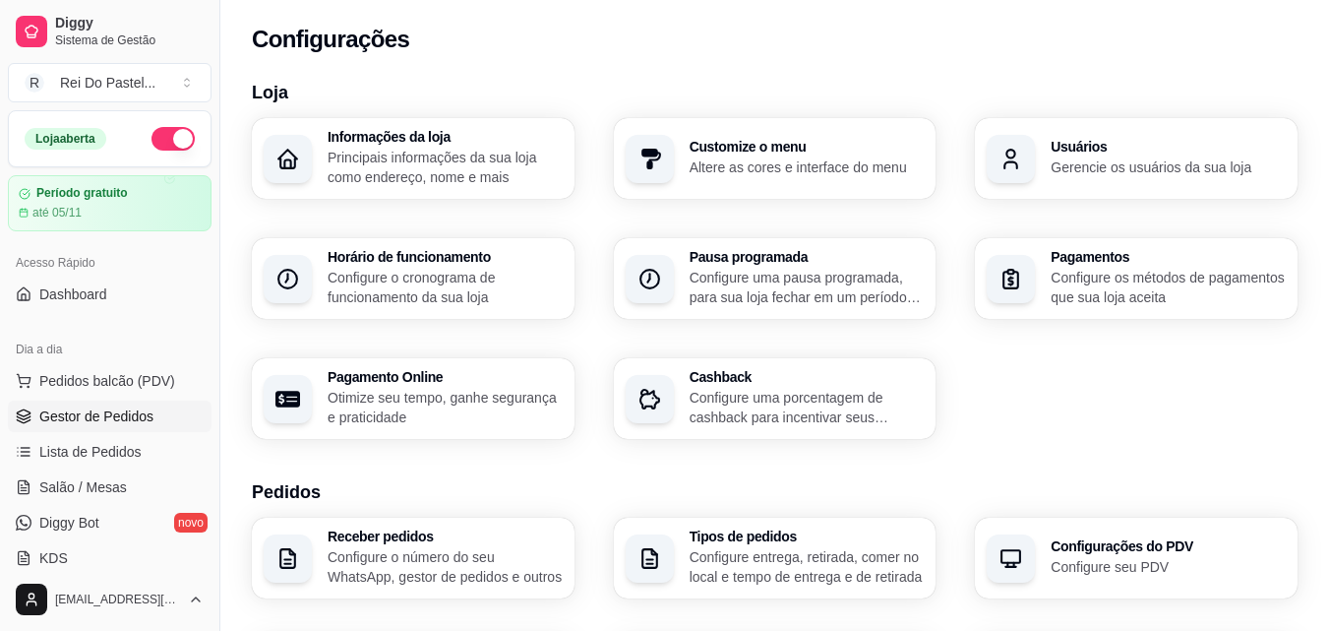
click at [111, 420] on span "Gestor de Pedidos" at bounding box center [96, 416] width 114 height 20
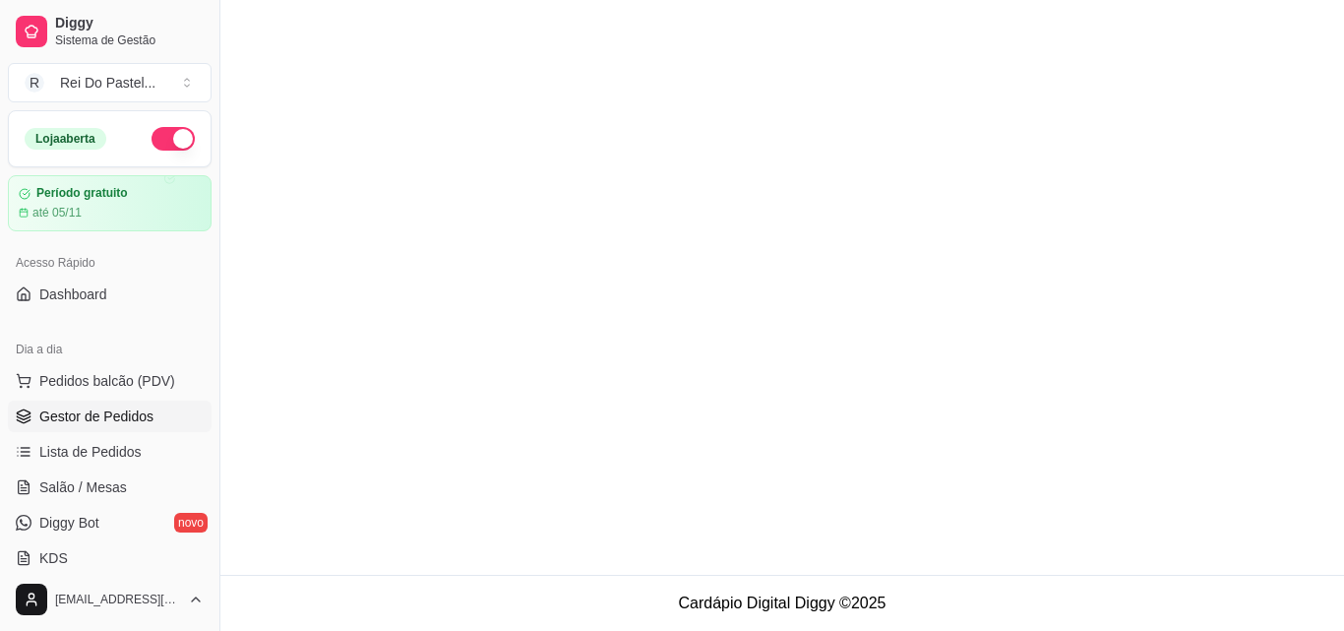
click at [111, 420] on span "Gestor de Pedidos" at bounding box center [96, 416] width 114 height 20
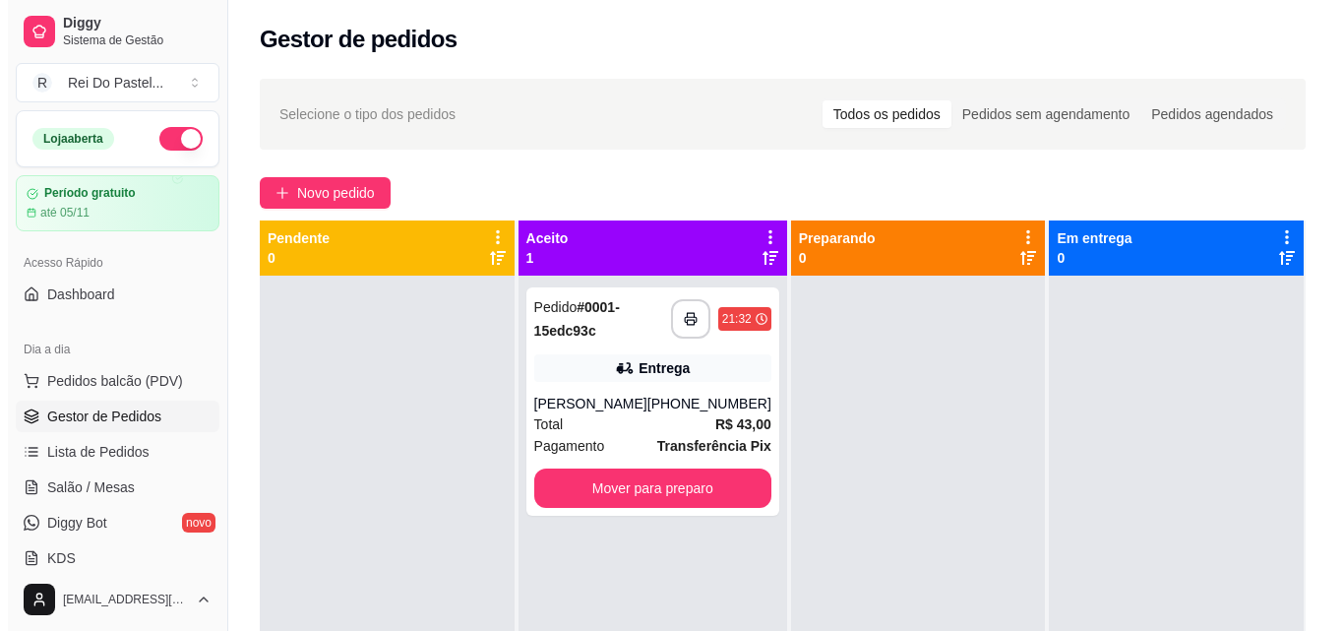
scroll to position [34, 0]
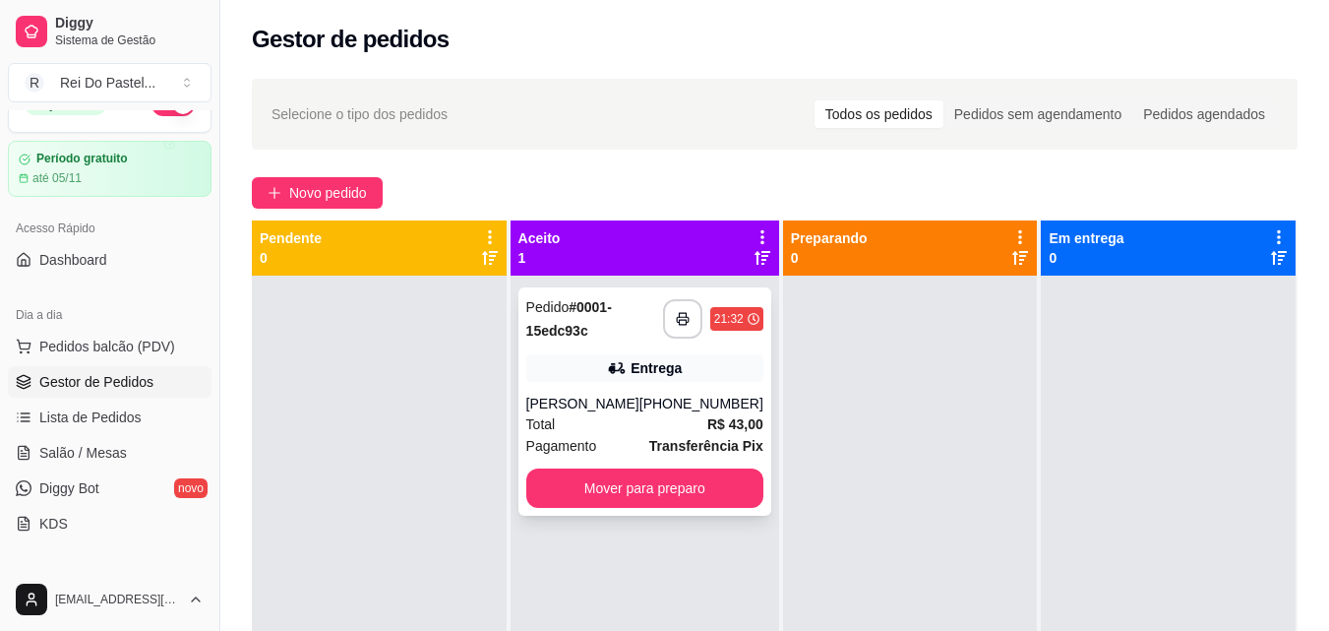
click at [631, 399] on div "[PERSON_NAME]" at bounding box center [582, 403] width 113 height 20
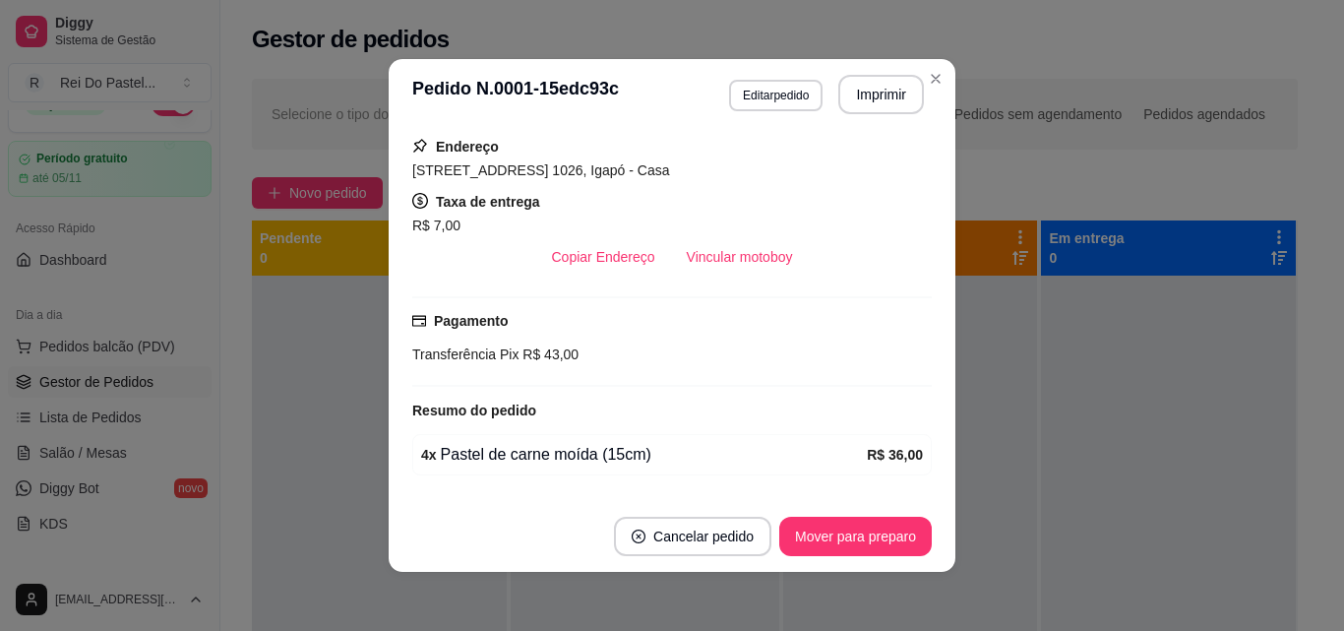
scroll to position [355, 0]
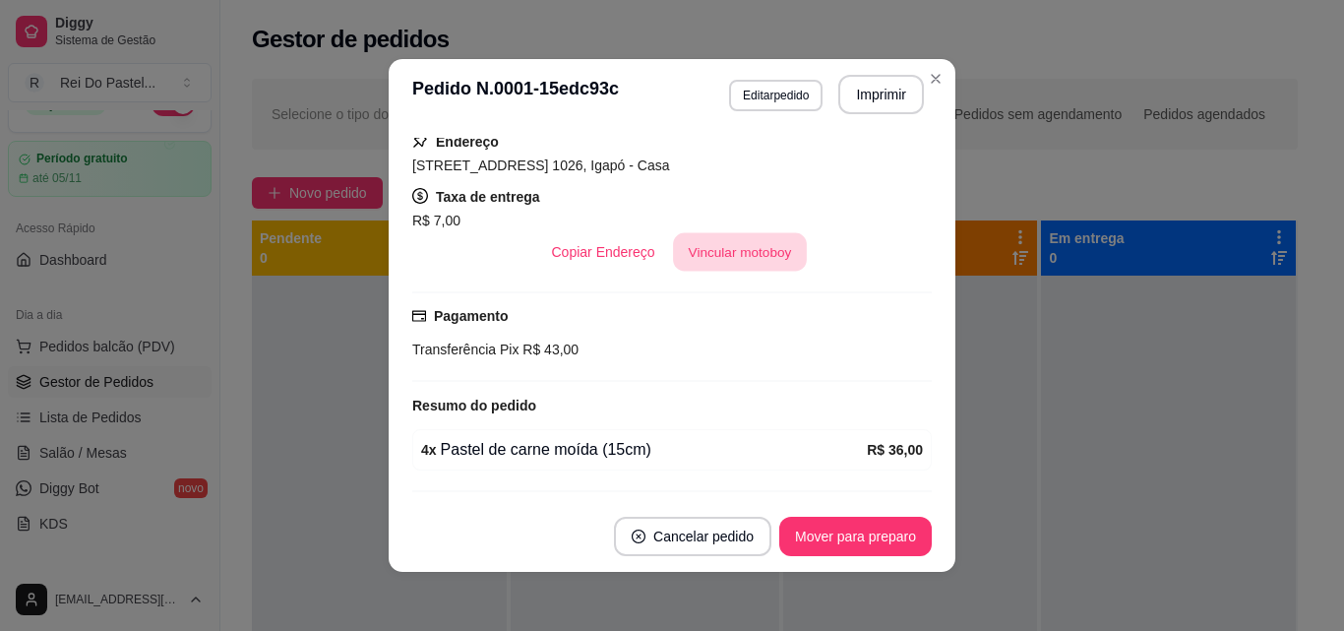
click at [768, 243] on button "Vincular motoboy" at bounding box center [740, 252] width 134 height 38
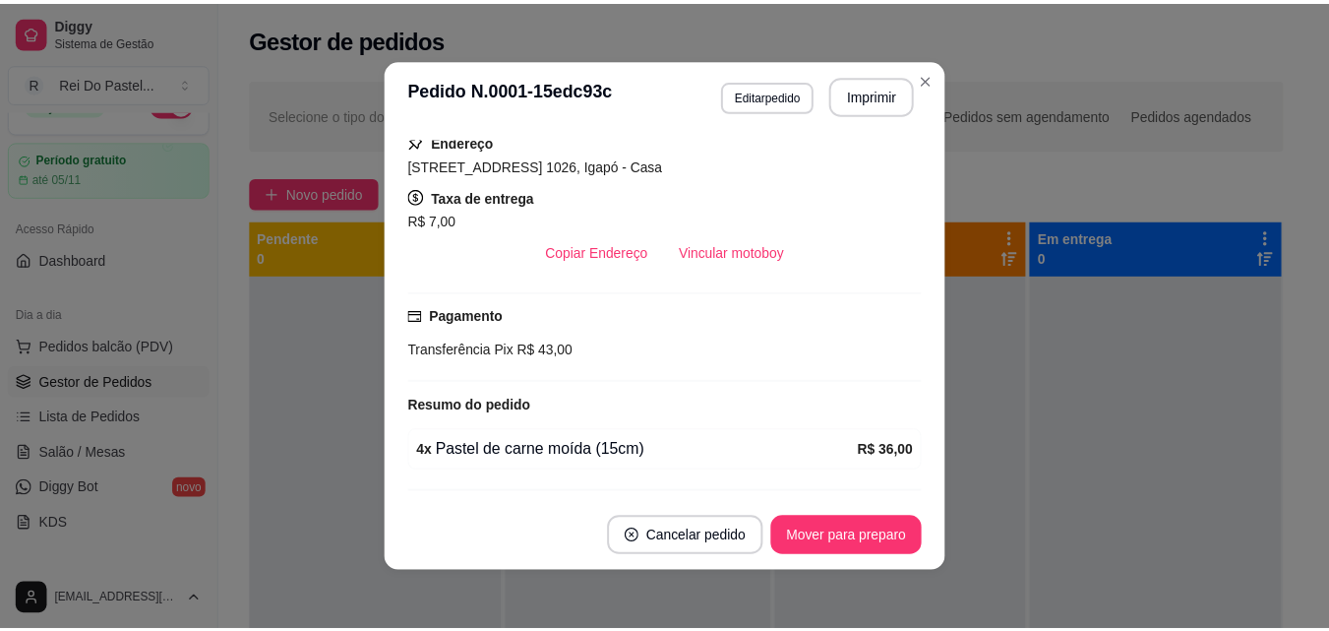
scroll to position [409, 0]
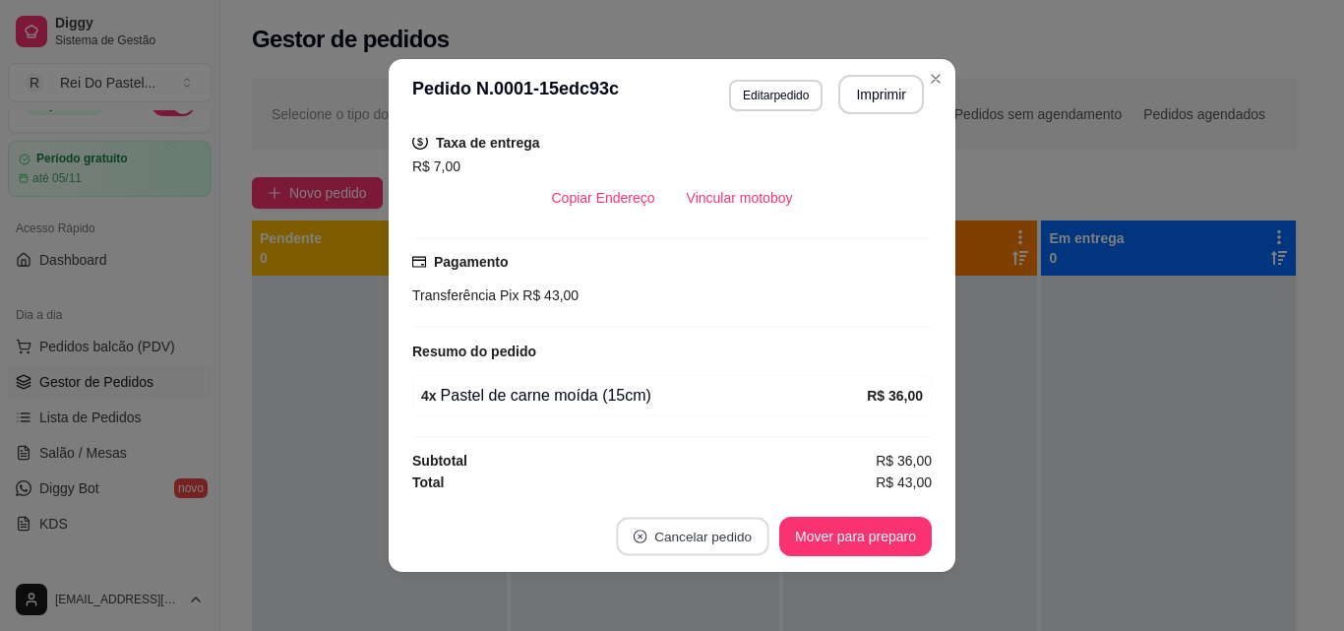
click at [717, 524] on button "Cancelar pedido" at bounding box center [692, 536] width 152 height 38
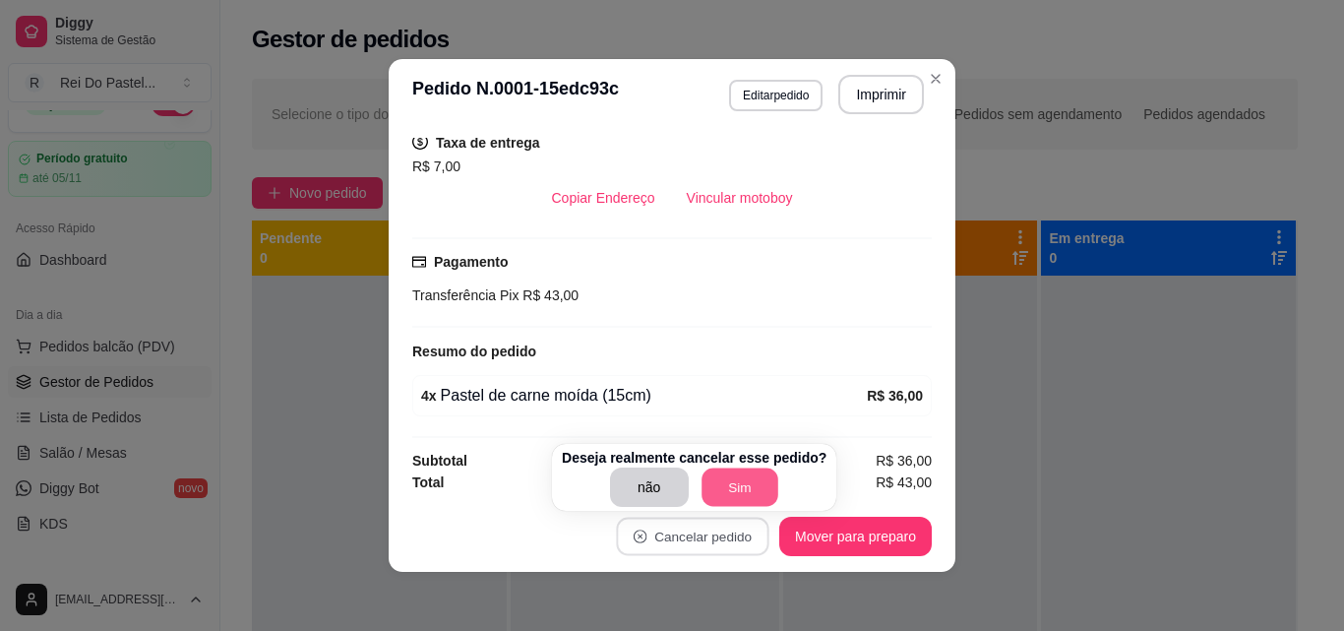
click at [745, 493] on button "Sim" at bounding box center [739, 487] width 77 height 38
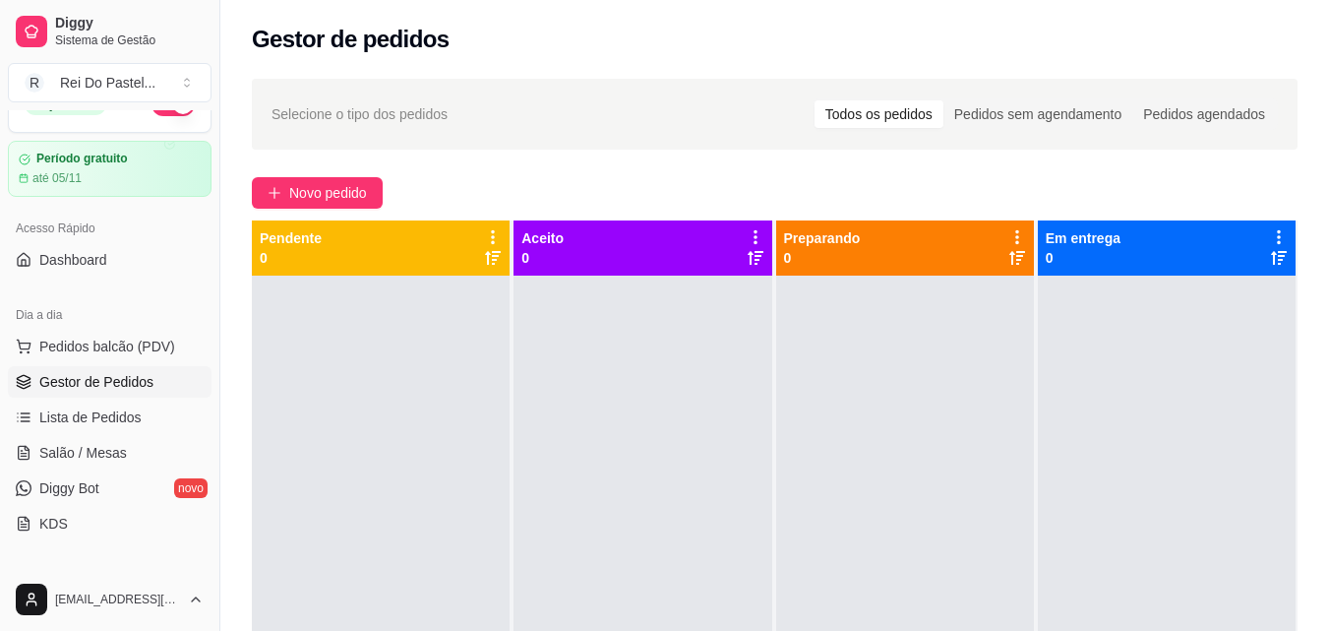
click at [138, 379] on span "Gestor de Pedidos" at bounding box center [96, 382] width 114 height 20
click at [131, 334] on button "Pedidos balcão (PDV)" at bounding box center [110, 346] width 204 height 31
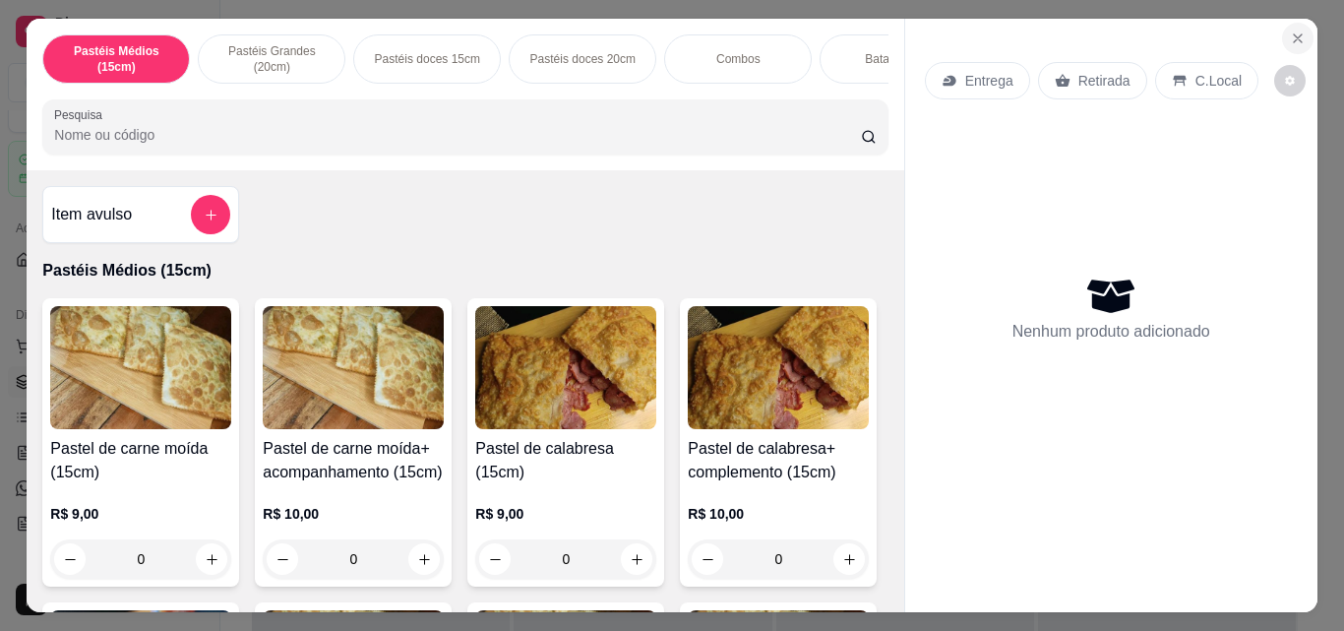
click at [1300, 42] on button "Close" at bounding box center [1297, 38] width 31 height 31
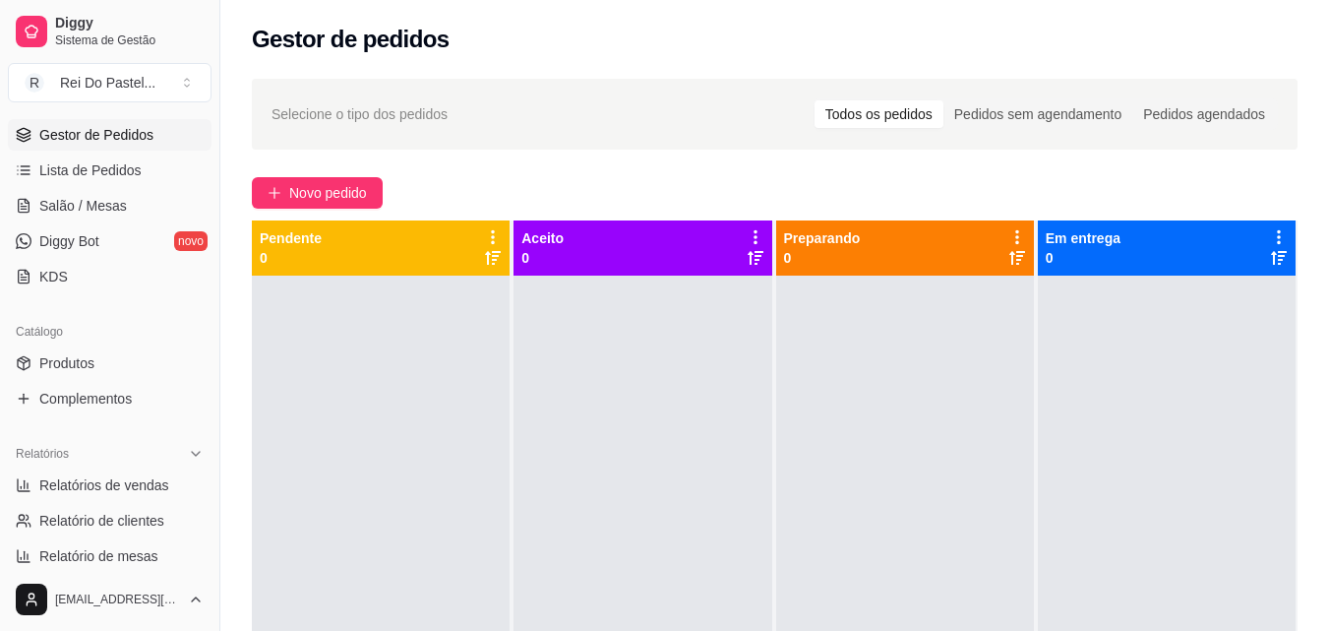
scroll to position [284, 0]
drag, startPoint x: 220, startPoint y: 330, endPoint x: 209, endPoint y: 340, distance: 16.0
click at [209, 340] on div "Diggy Sistema de Gestão R Rei Do Pastel ... Loja aberta Período gratuito até 05…" at bounding box center [109, 315] width 219 height 631
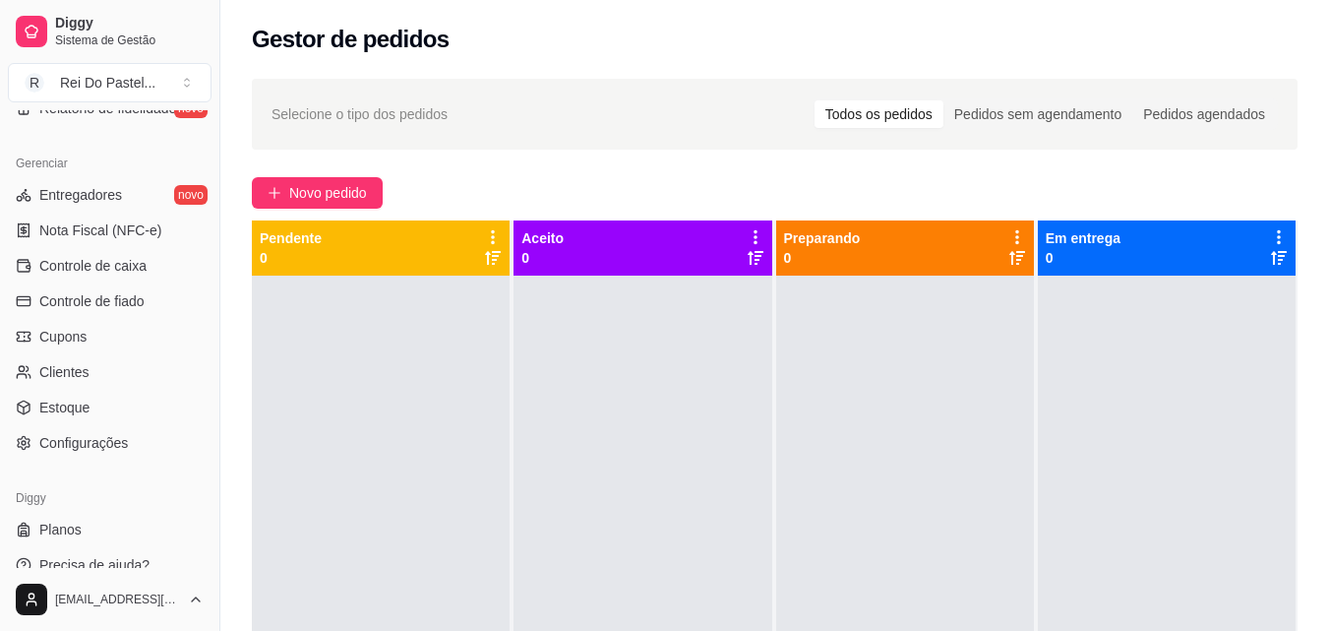
scroll to position [785, 0]
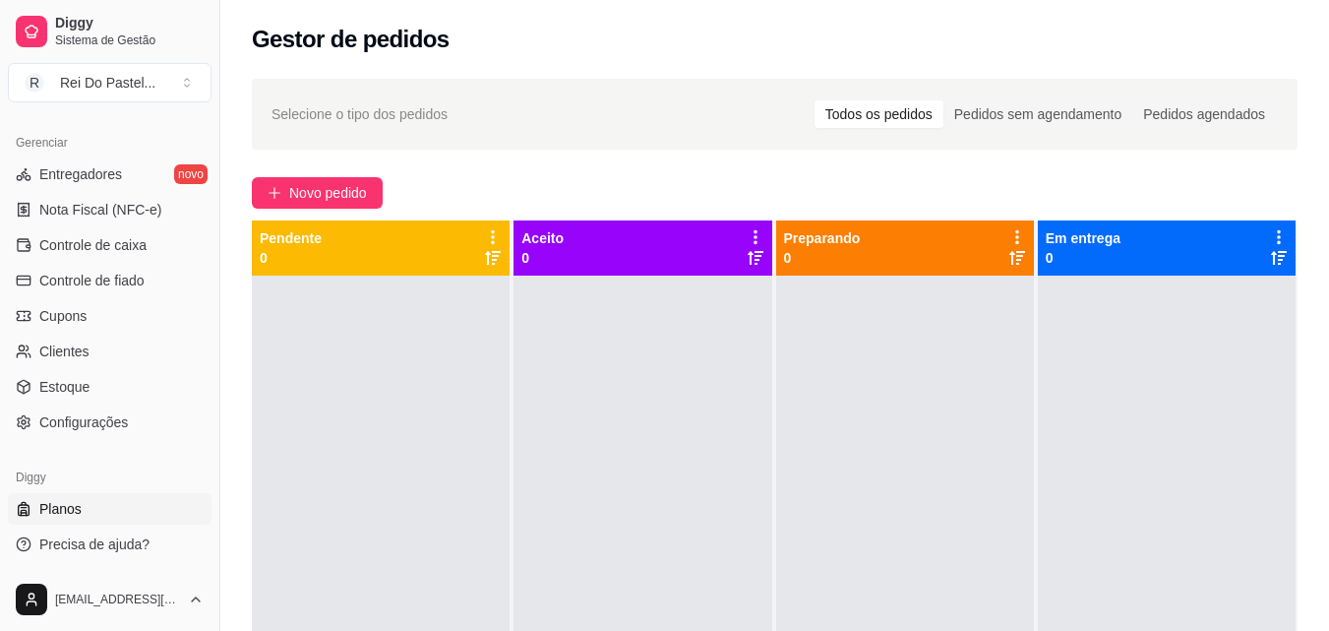
click at [96, 511] on link "Planos" at bounding box center [110, 508] width 204 height 31
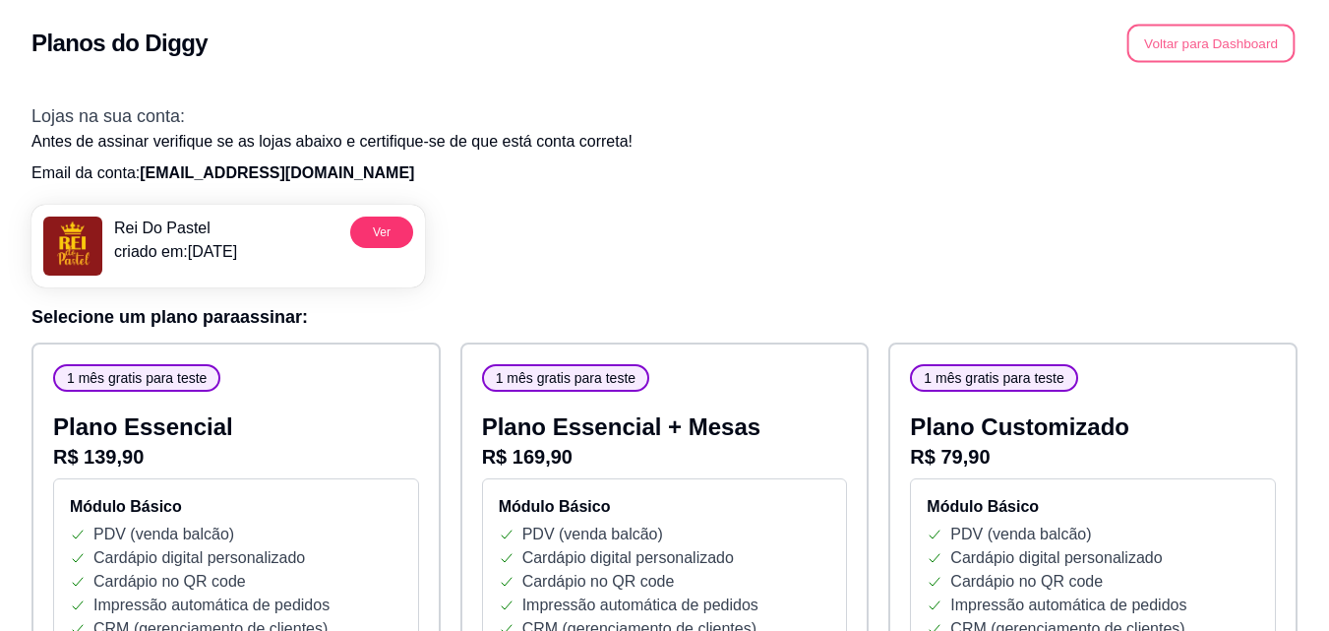
click at [1189, 46] on button "Voltar para Dashboard" at bounding box center [1211, 44] width 168 height 38
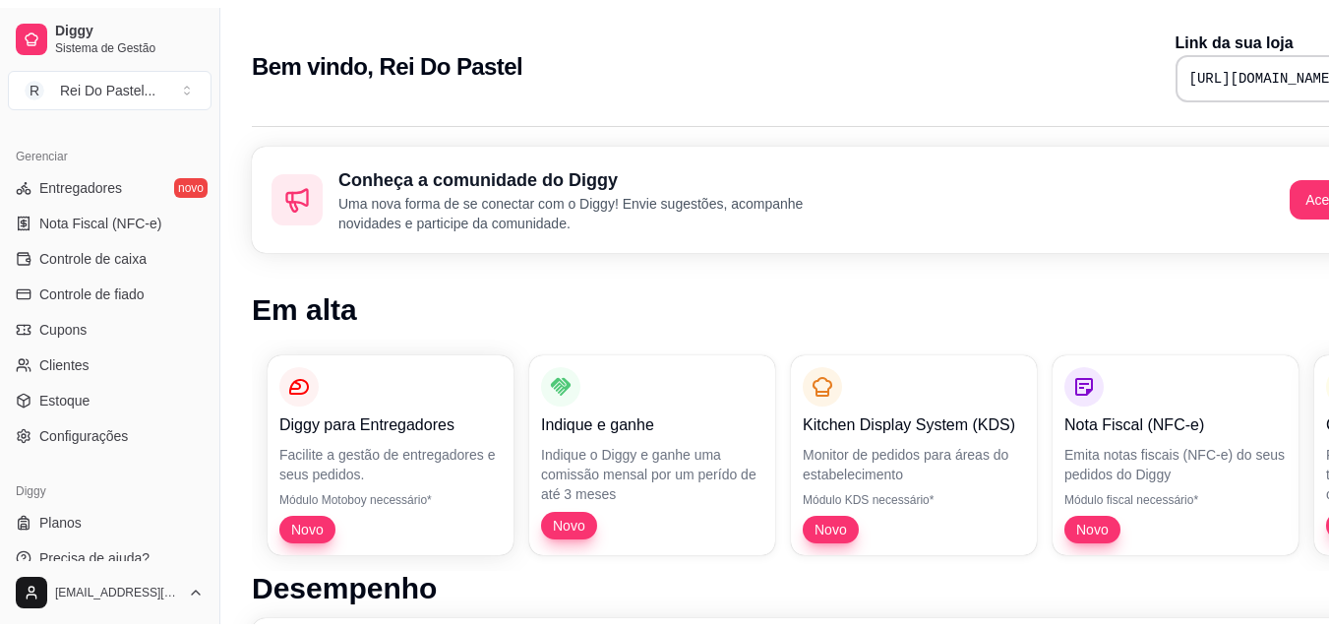
scroll to position [785, 0]
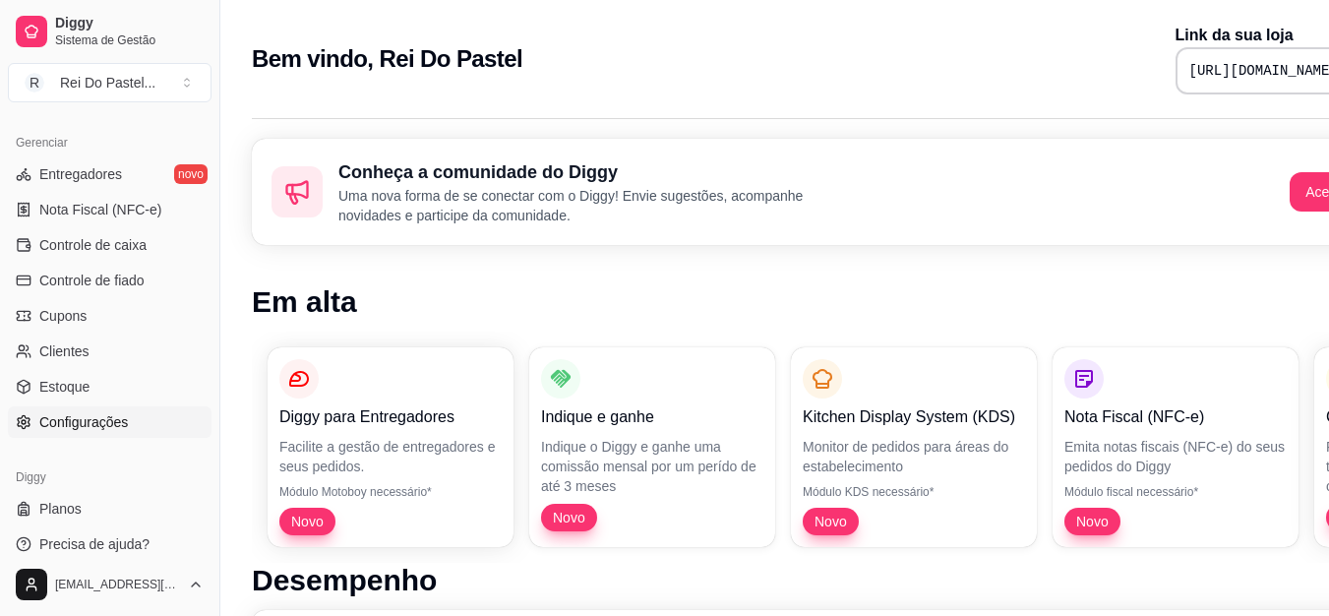
click at [88, 420] on span "Configurações" at bounding box center [83, 422] width 89 height 20
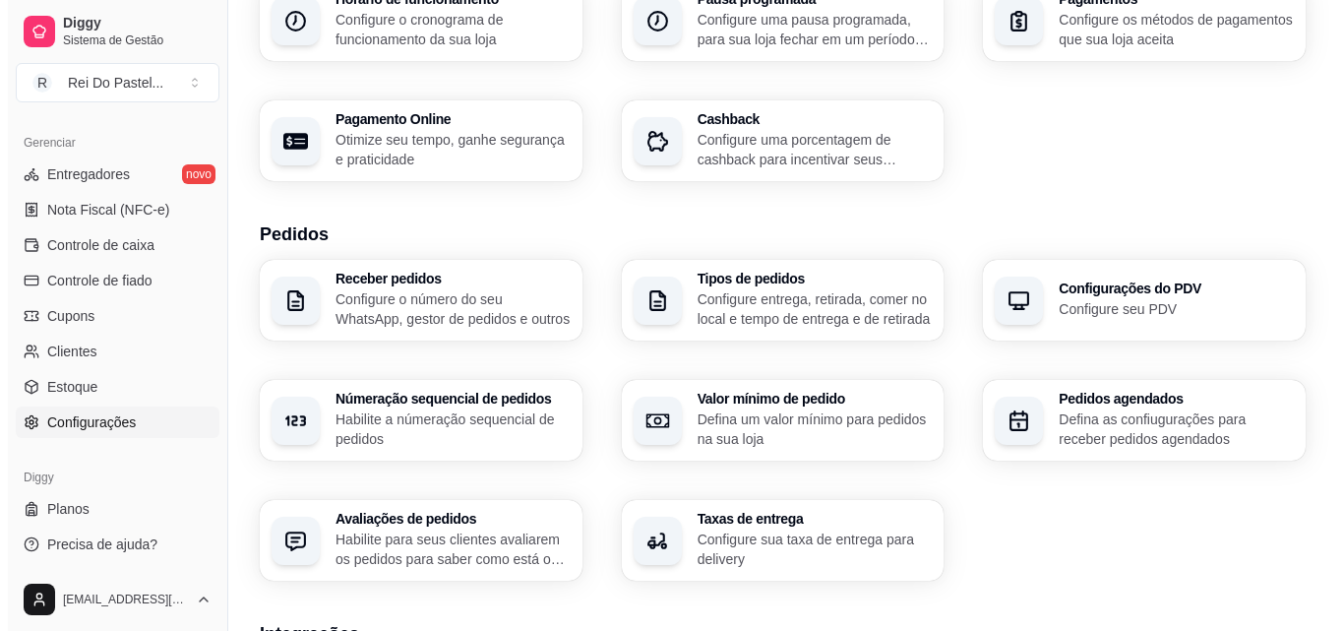
scroll to position [265, 0]
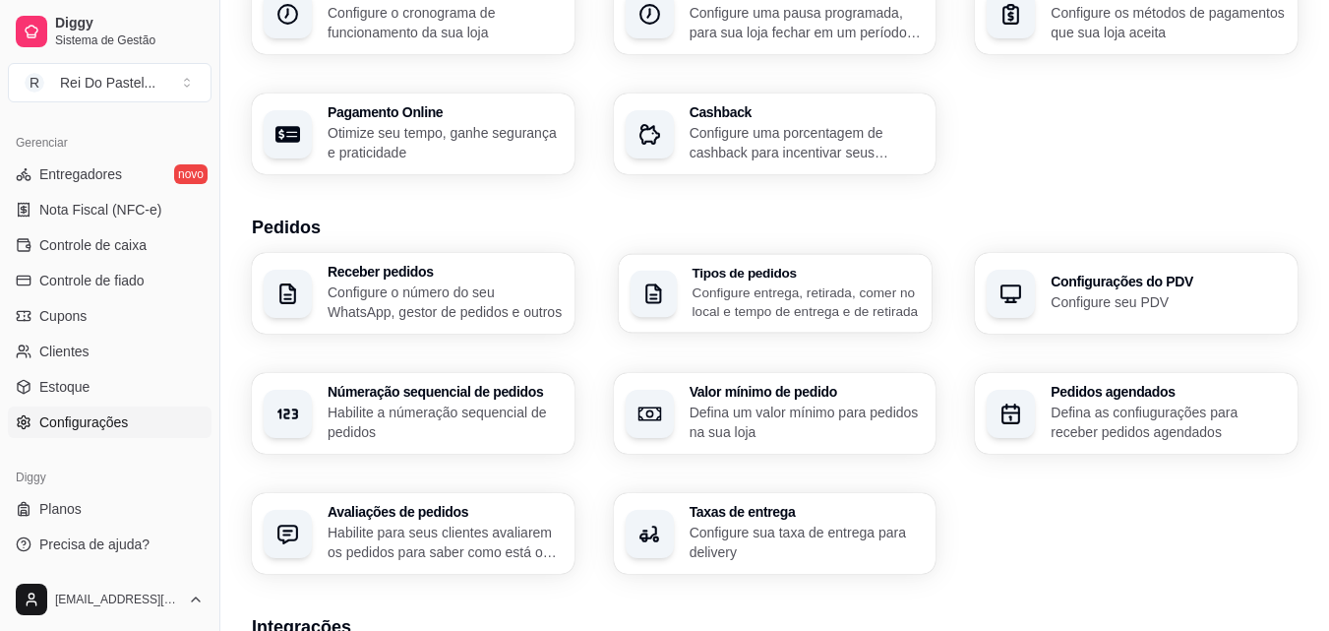
click at [745, 301] on p "Configure entrega, retirada, comer no local e tempo de entrega e de retirada" at bounding box center [806, 301] width 228 height 38
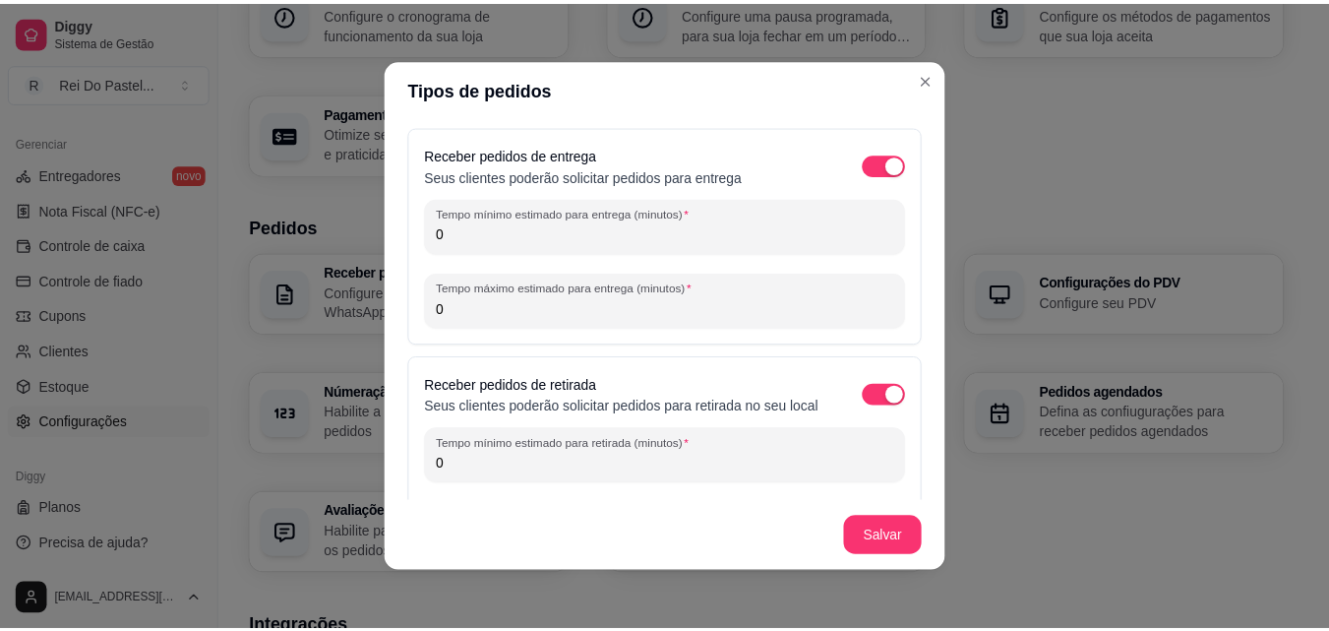
scroll to position [210, 0]
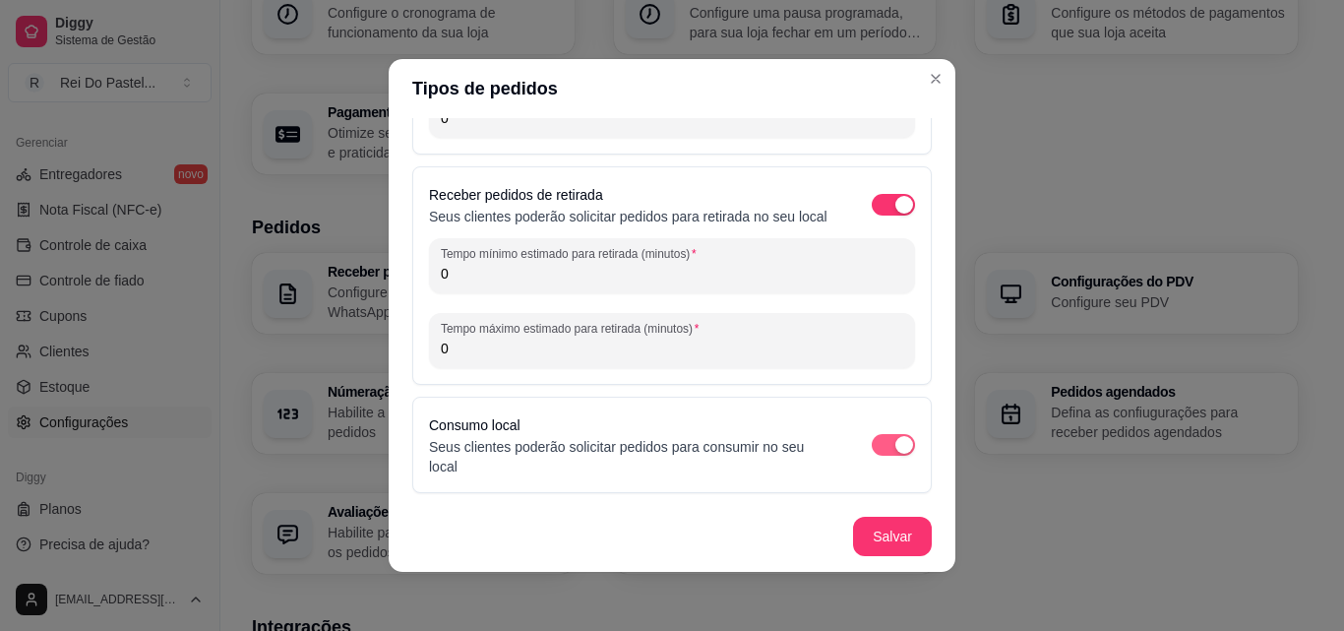
click at [895, 440] on div "button" at bounding box center [904, 445] width 18 height 18
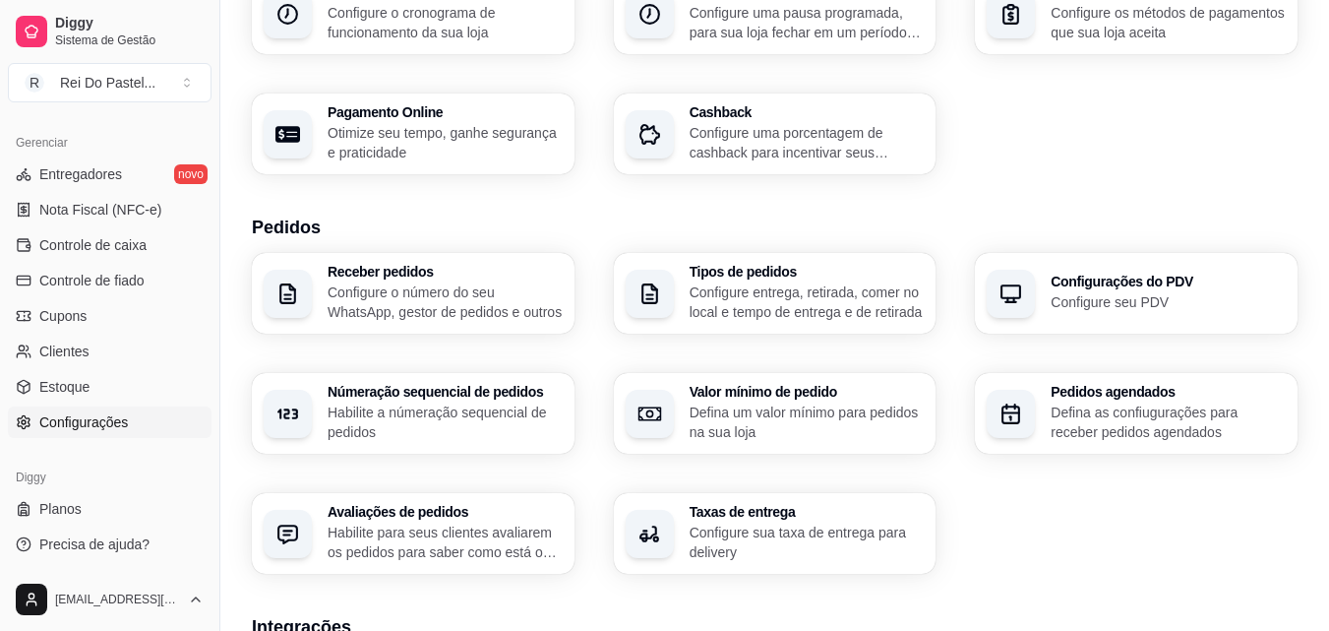
click at [622, 314] on div "Tipos de pedidos Configure entrega, retirada, comer no local e tempo de entrega…" at bounding box center [775, 293] width 323 height 81
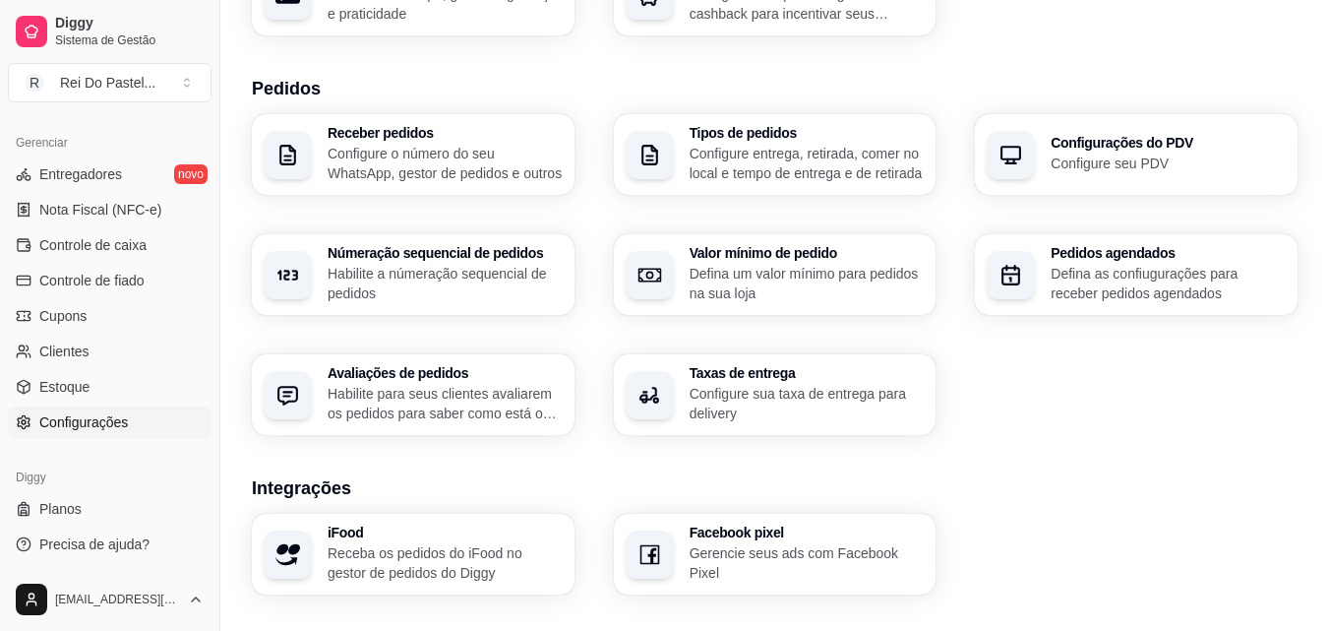
scroll to position [401, 0]
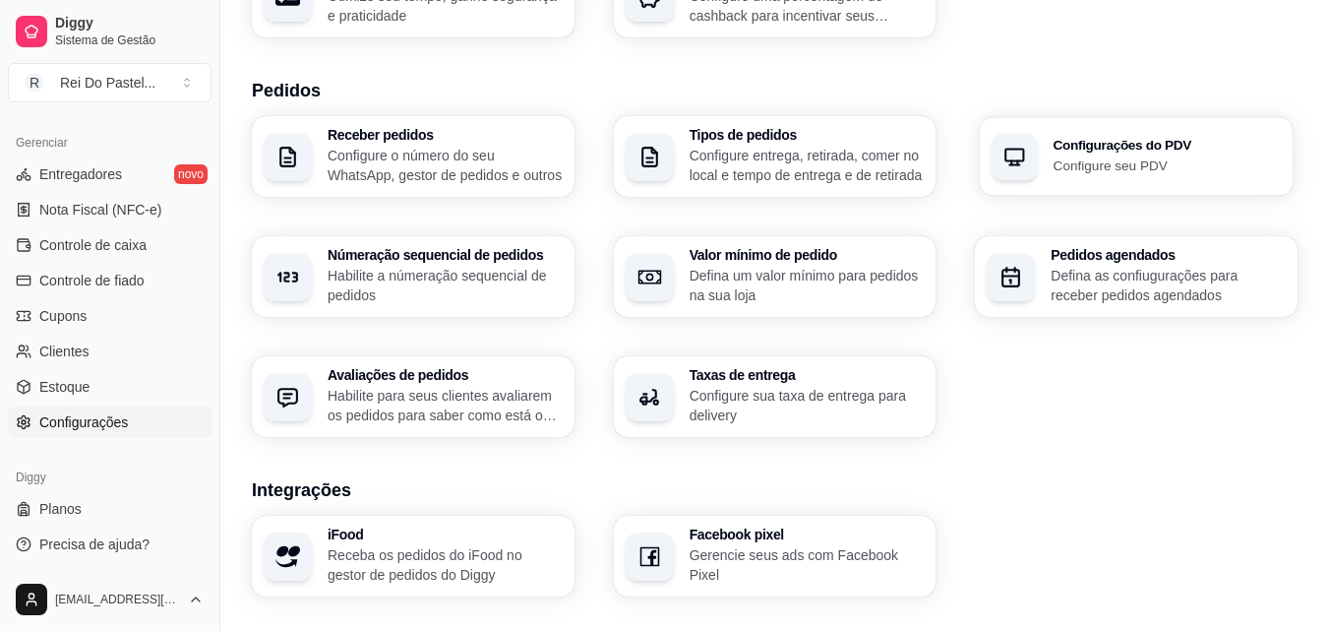
click at [1179, 152] on h3 "Configurações do PDV" at bounding box center [1167, 146] width 227 height 14
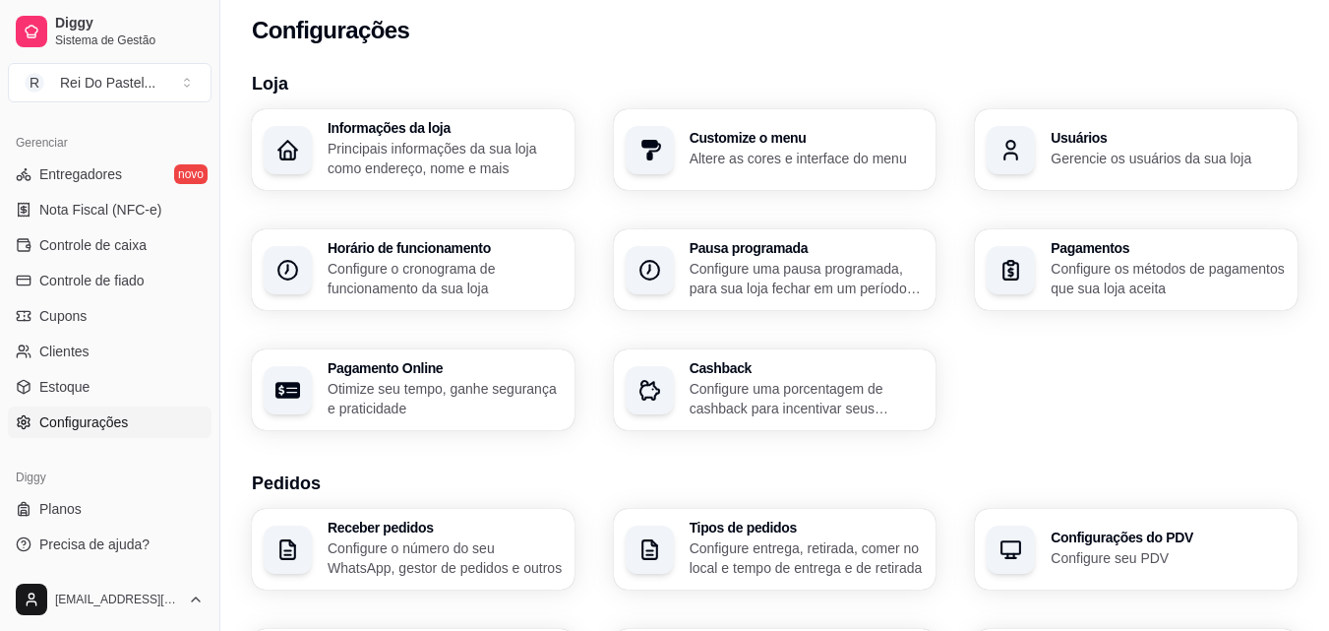
scroll to position [0, 0]
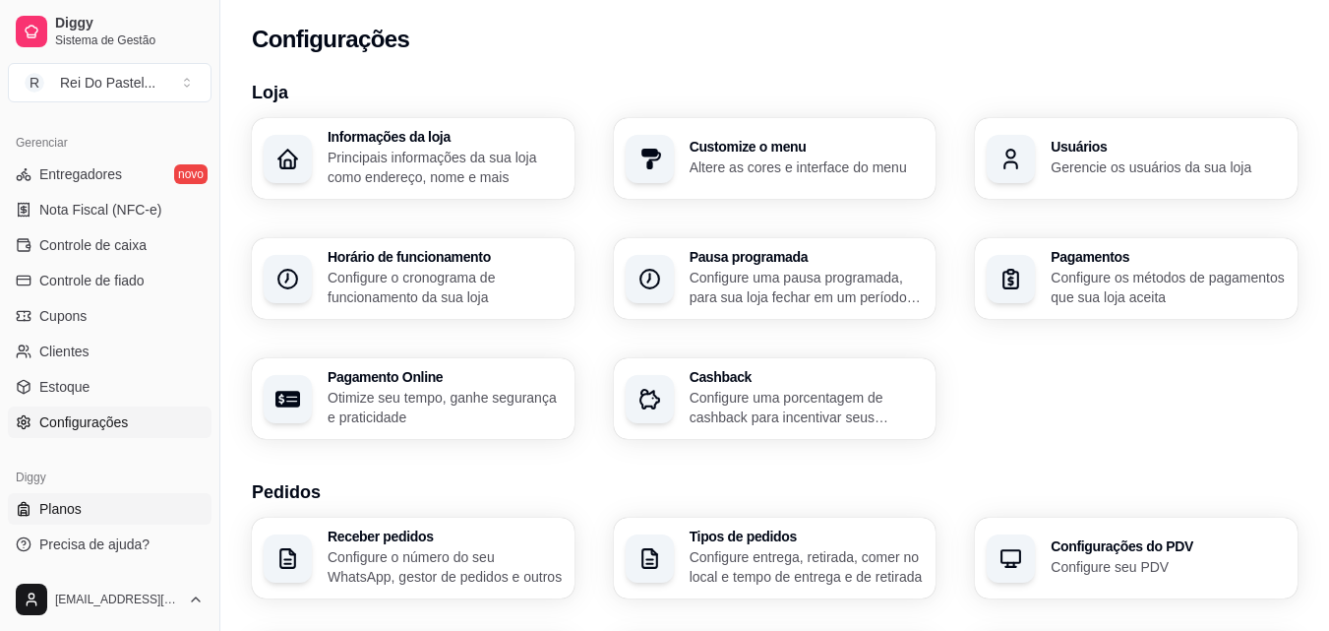
click at [42, 501] on span "Planos" at bounding box center [60, 509] width 42 height 20
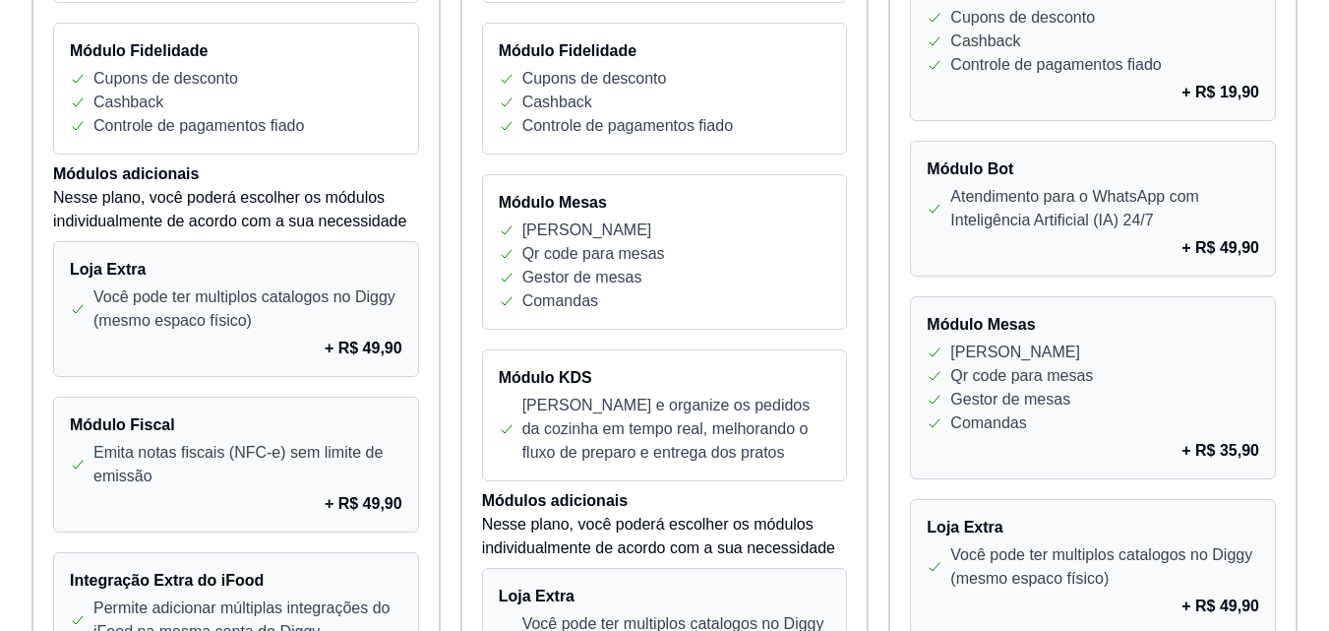
scroll to position [1003, 0]
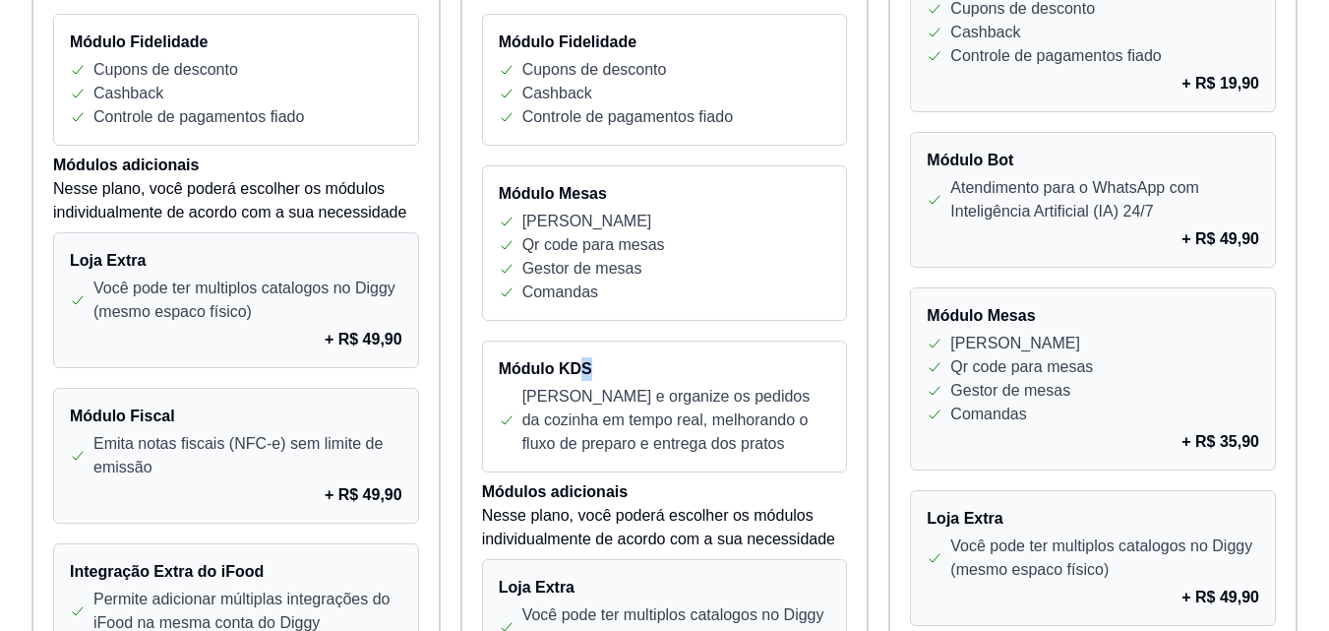
drag, startPoint x: 583, startPoint y: 367, endPoint x: 590, endPoint y: 378, distance: 12.8
click at [590, 378] on h4 "Módulo KDS" at bounding box center [665, 369] width 332 height 24
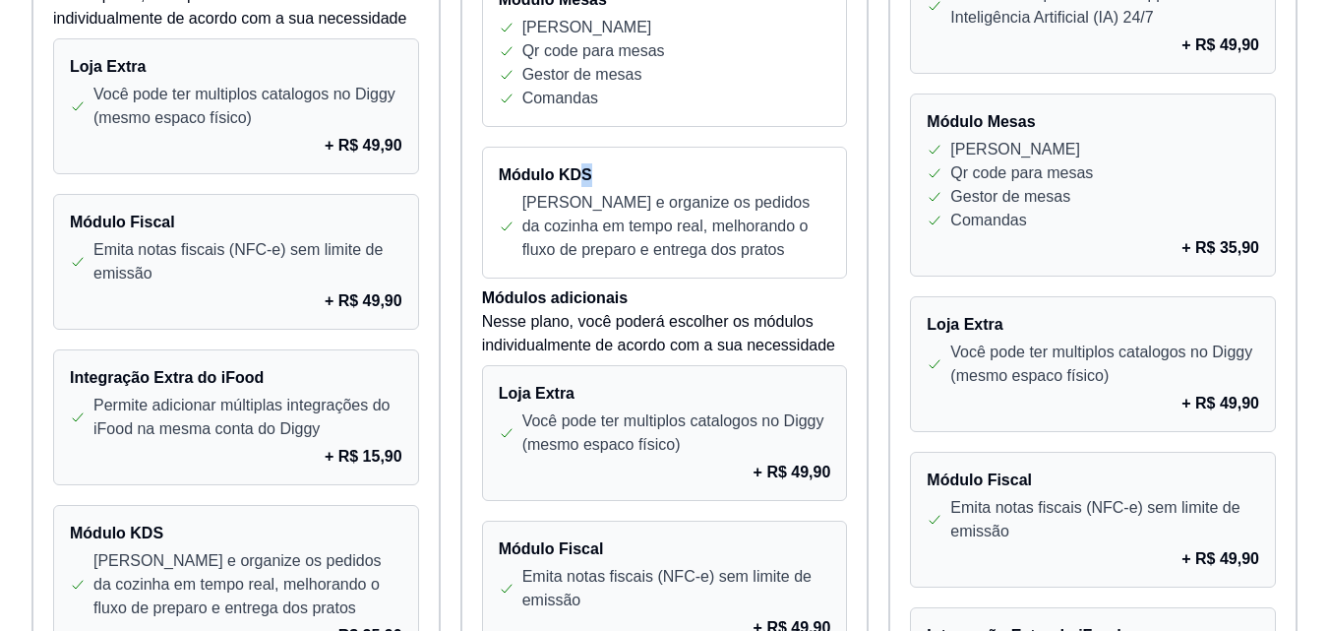
scroll to position [0, 0]
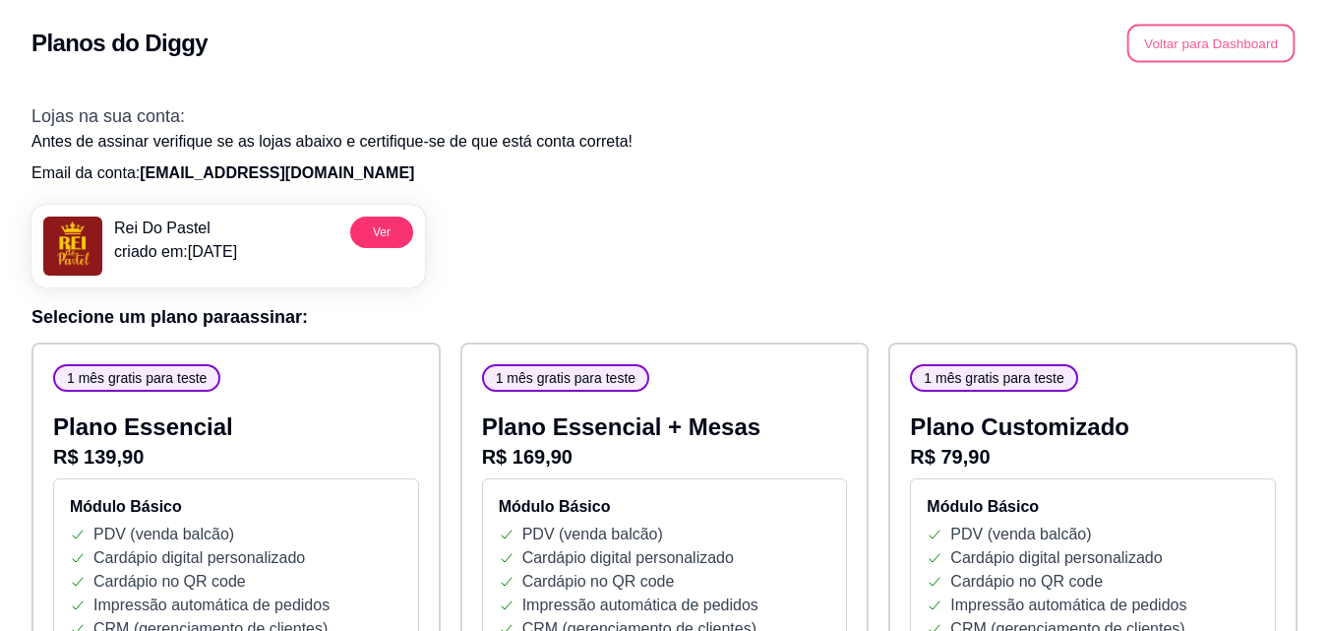
click at [1215, 51] on button "Voltar para Dashboard" at bounding box center [1211, 44] width 168 height 38
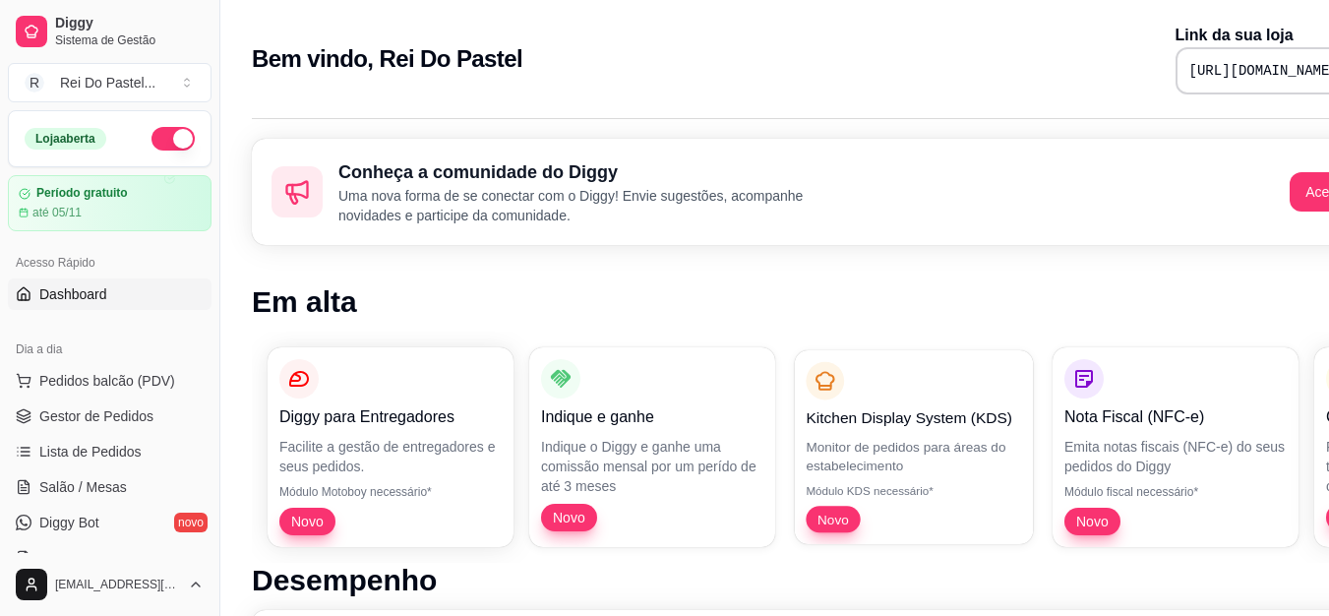
click at [844, 464] on p "Monitor de pedidos para áreas do estabelecimento" at bounding box center [913, 456] width 215 height 38
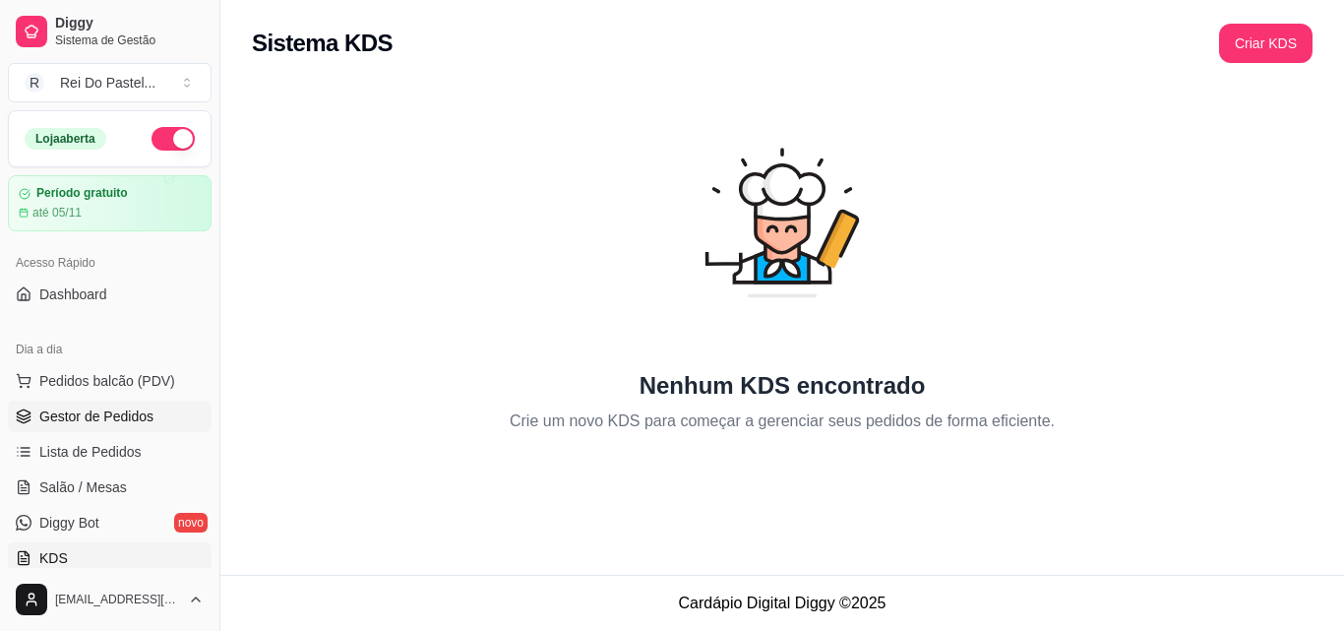
click at [66, 407] on span "Gestor de Pedidos" at bounding box center [96, 416] width 114 height 20
